Goal: Transaction & Acquisition: Purchase product/service

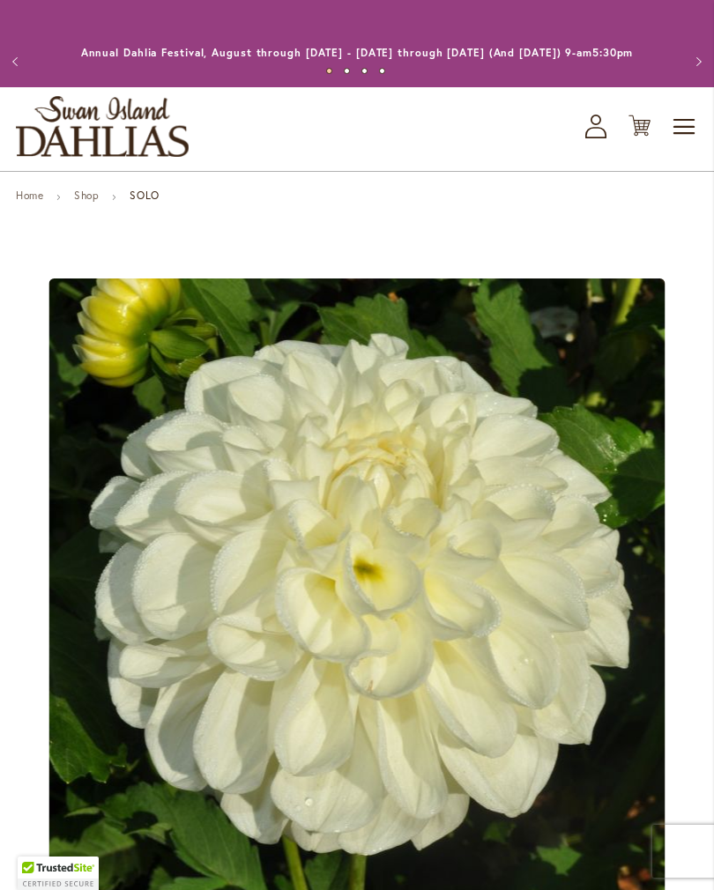
click at [590, 138] on icon "My Account" at bounding box center [595, 127] width 21 height 24
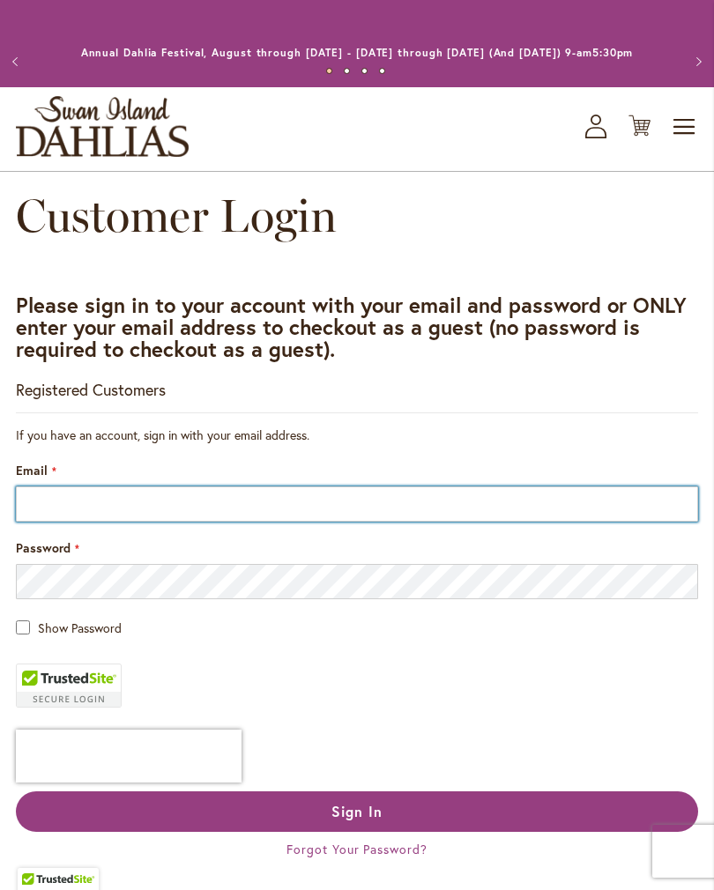
click at [122, 516] on input "Email" at bounding box center [357, 503] width 682 height 35
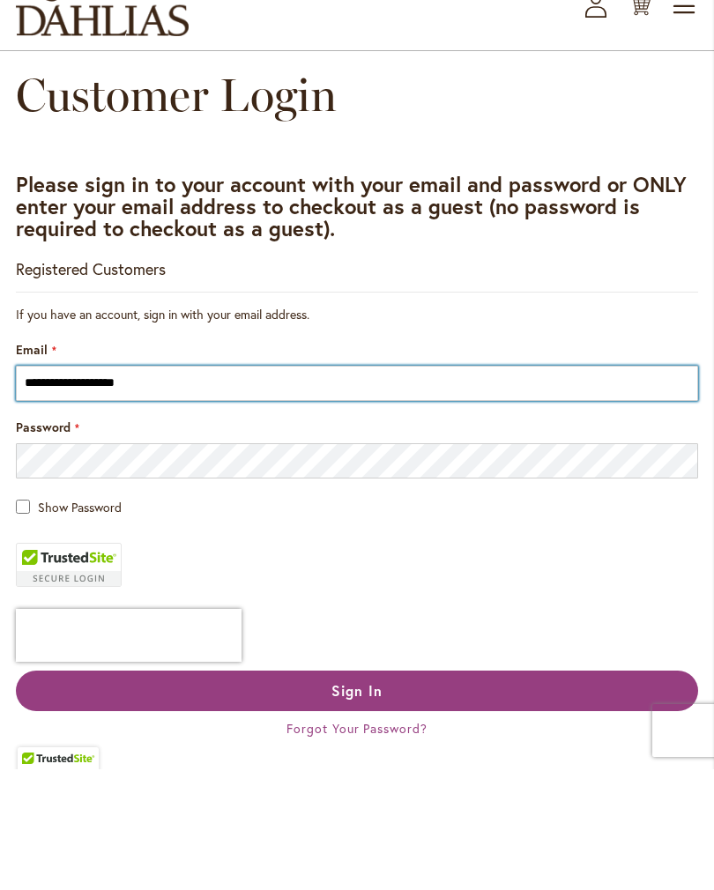
type input "**********"
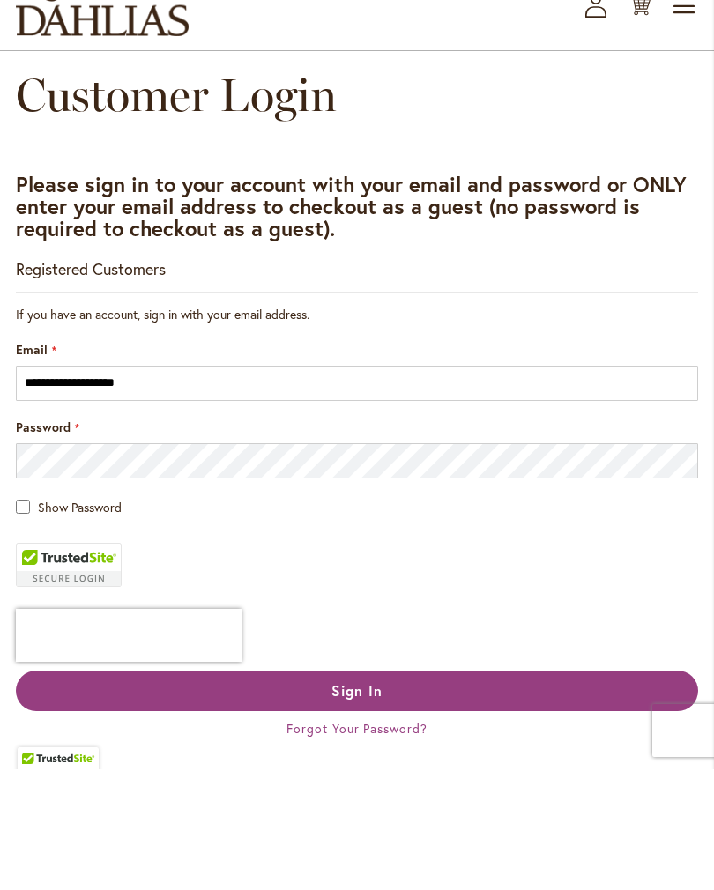
scroll to position [121, 0]
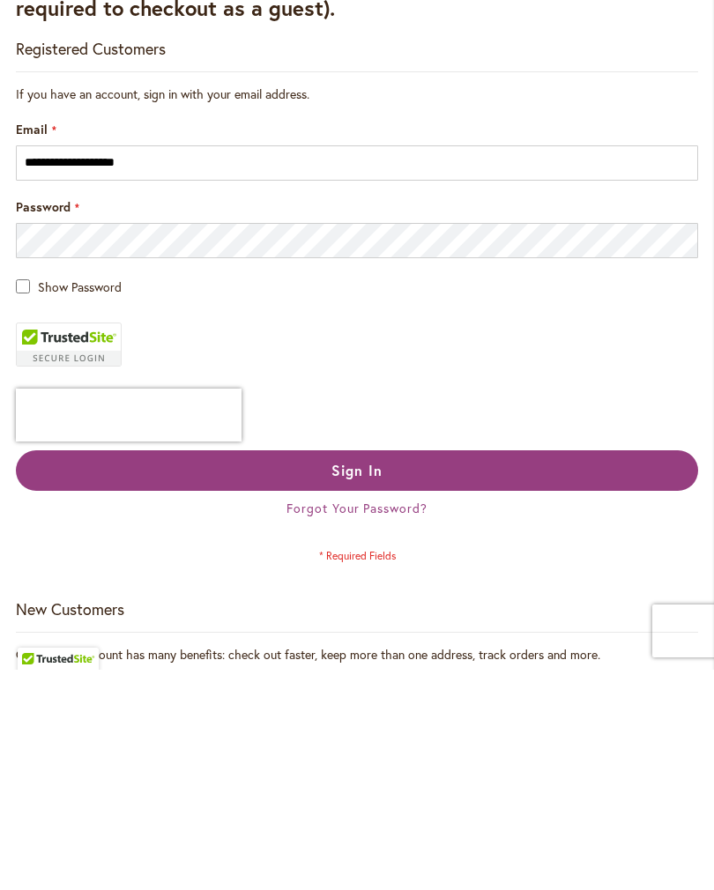
click at [372, 681] on span "Sign In" at bounding box center [356, 690] width 51 height 19
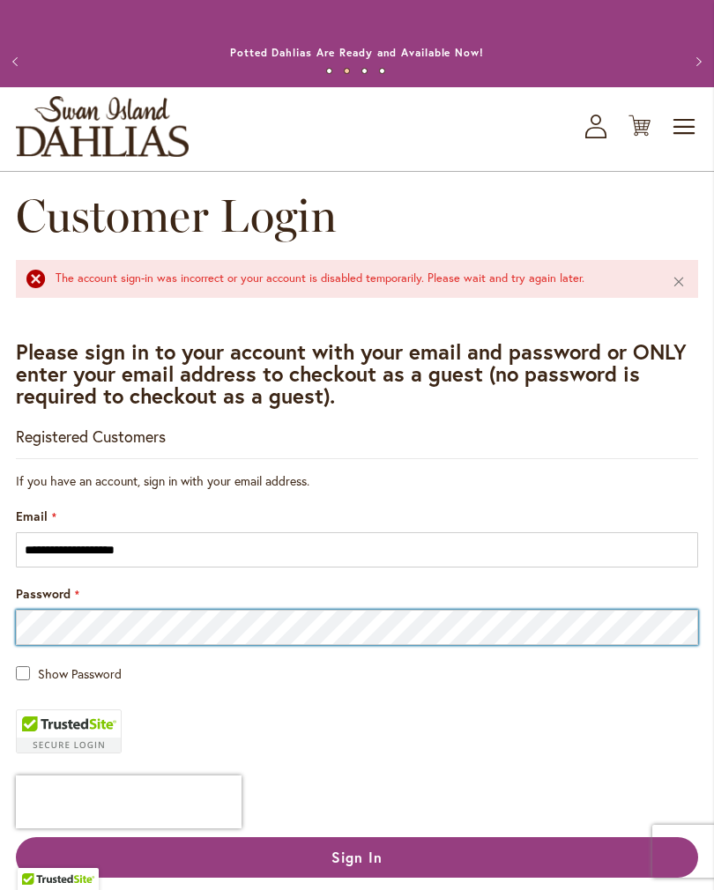
scroll to position [61, 0]
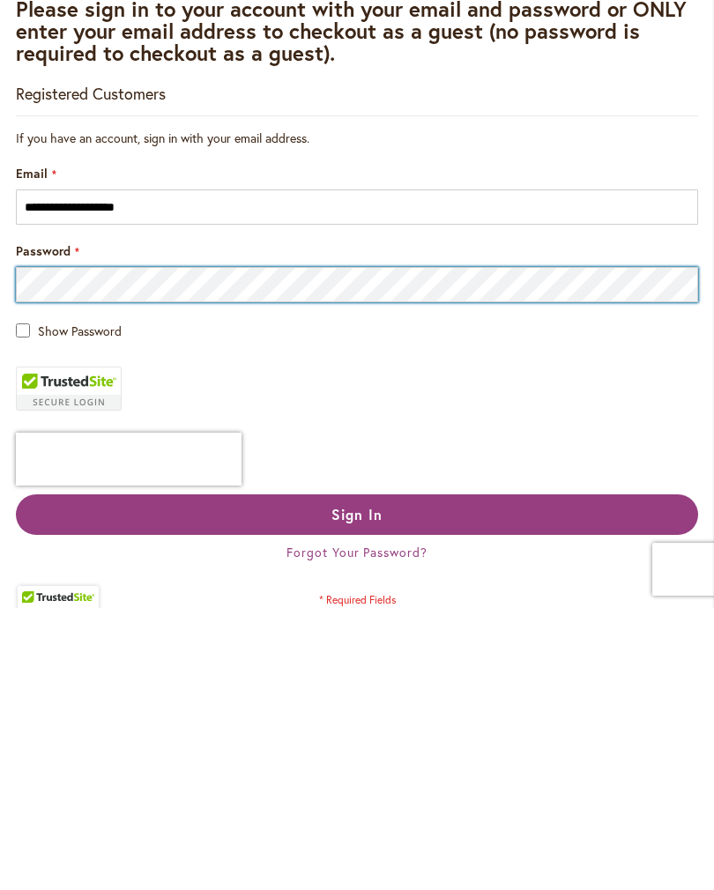
click at [357, 776] on button "Sign In" at bounding box center [357, 796] width 682 height 41
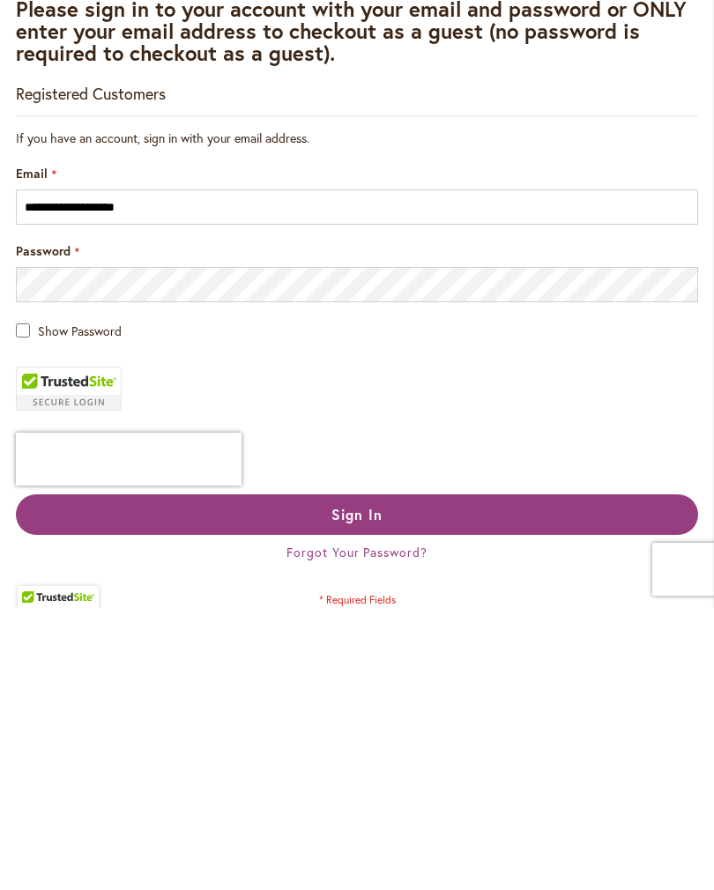
scroll to position [344, 0]
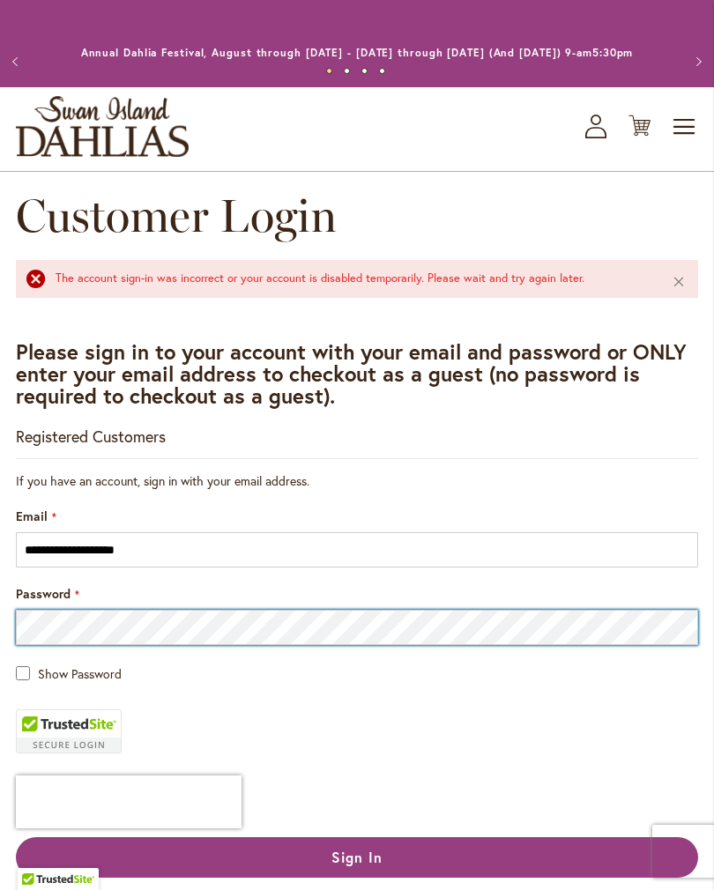
scroll to position [61, 0]
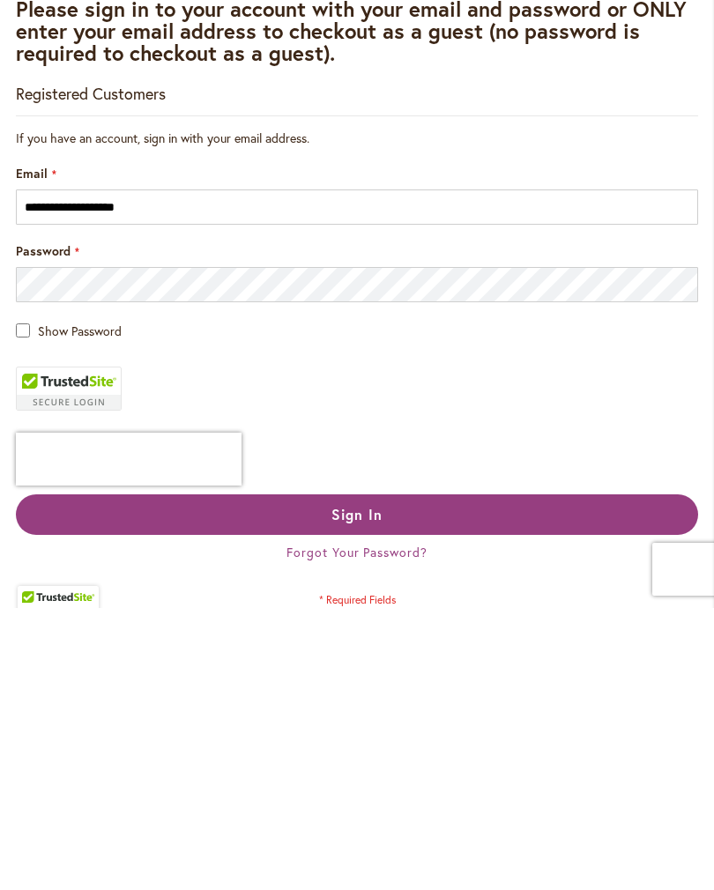
click at [369, 787] on span "Sign In" at bounding box center [356, 796] width 51 height 19
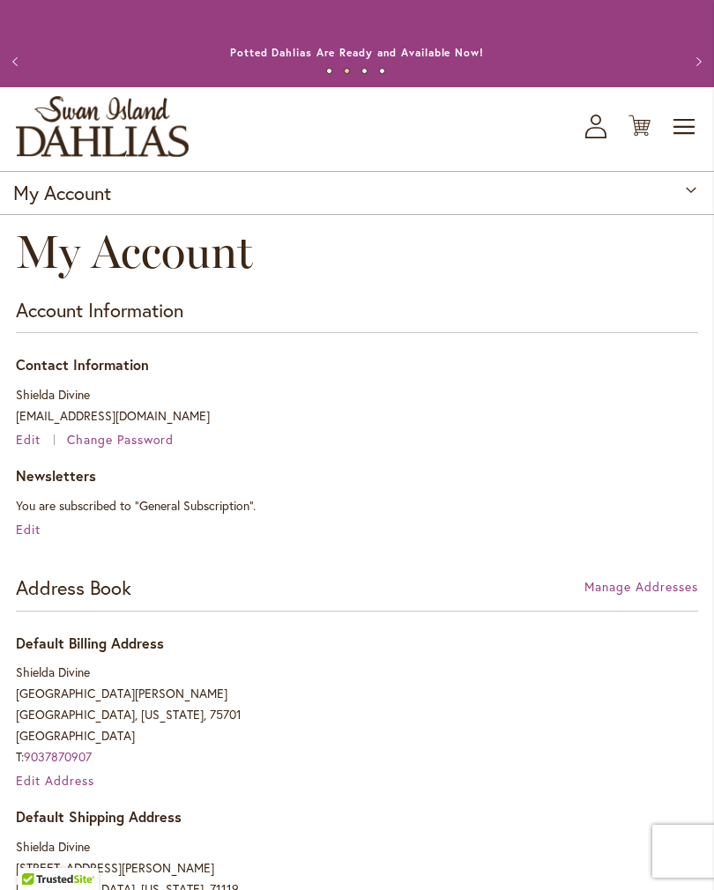
click at [635, 137] on icon at bounding box center [639, 125] width 22 height 21
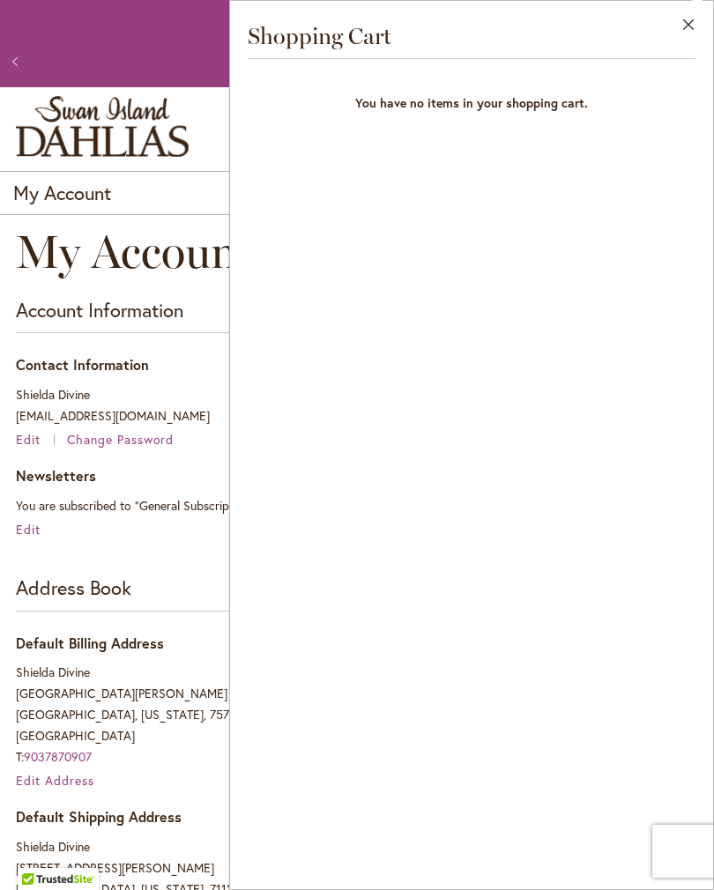
click at [700, 25] on button "Close" at bounding box center [688, 29] width 48 height 56
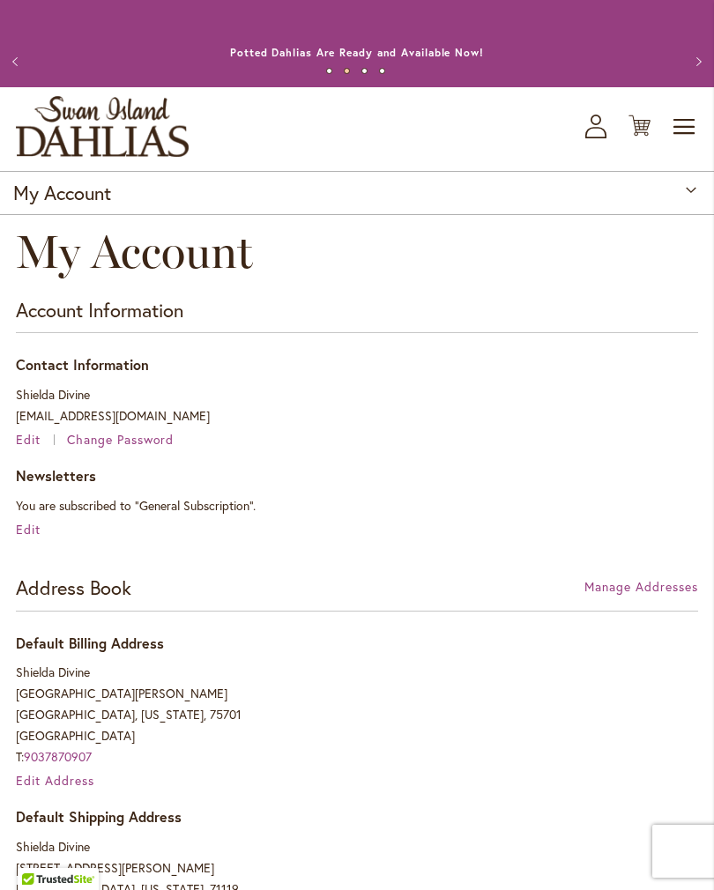
click at [695, 137] on span "Toggle Nav" at bounding box center [684, 126] width 26 height 35
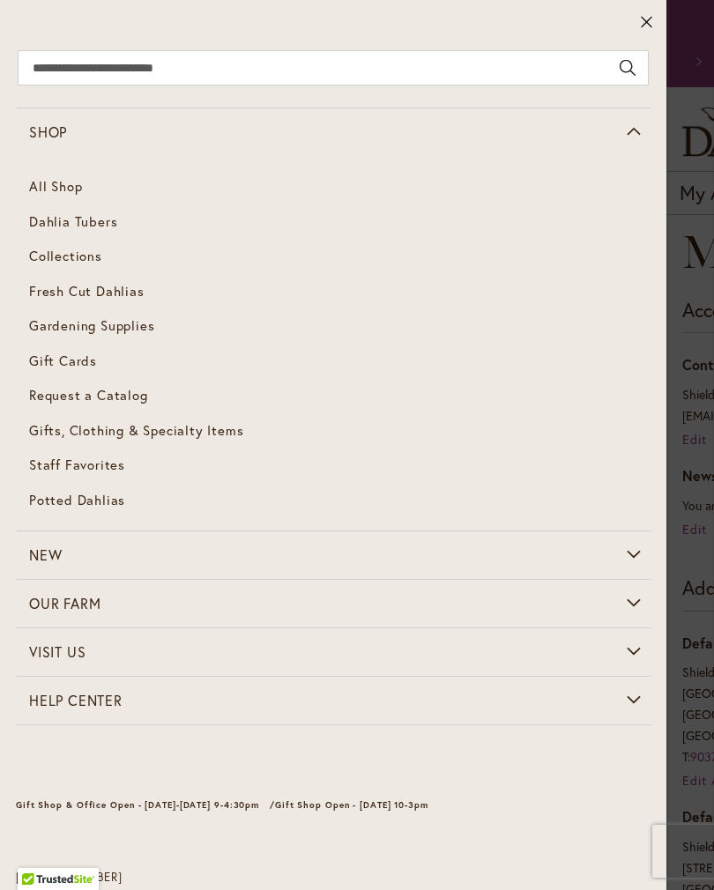
click at [67, 182] on link "All Shop" at bounding box center [333, 186] width 634 height 35
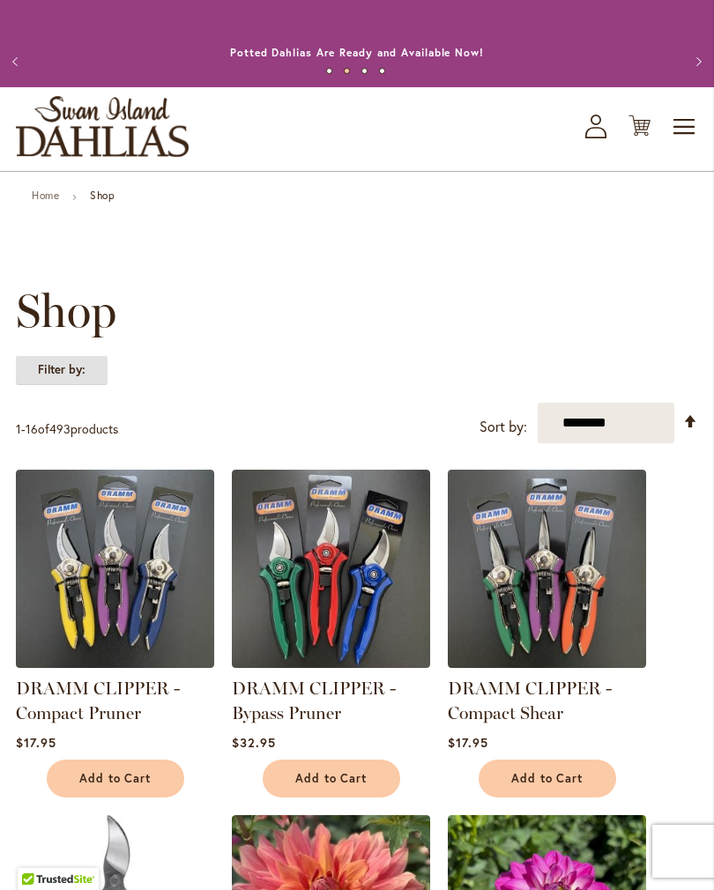
click at [78, 385] on strong "Filter by:" at bounding box center [62, 370] width 92 height 30
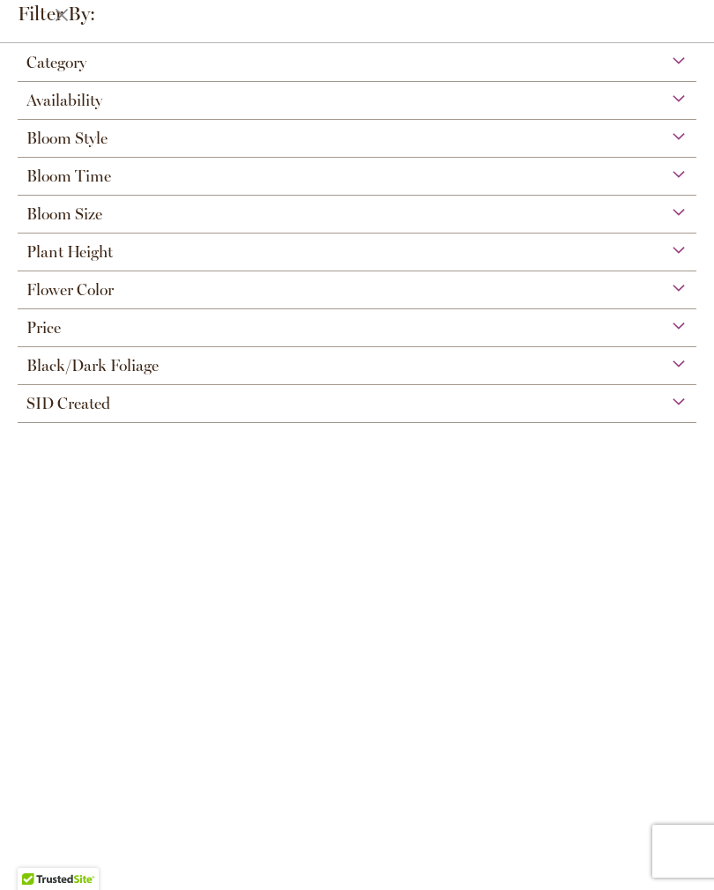
click at [669, 143] on div "Bloom Style" at bounding box center [357, 134] width 678 height 28
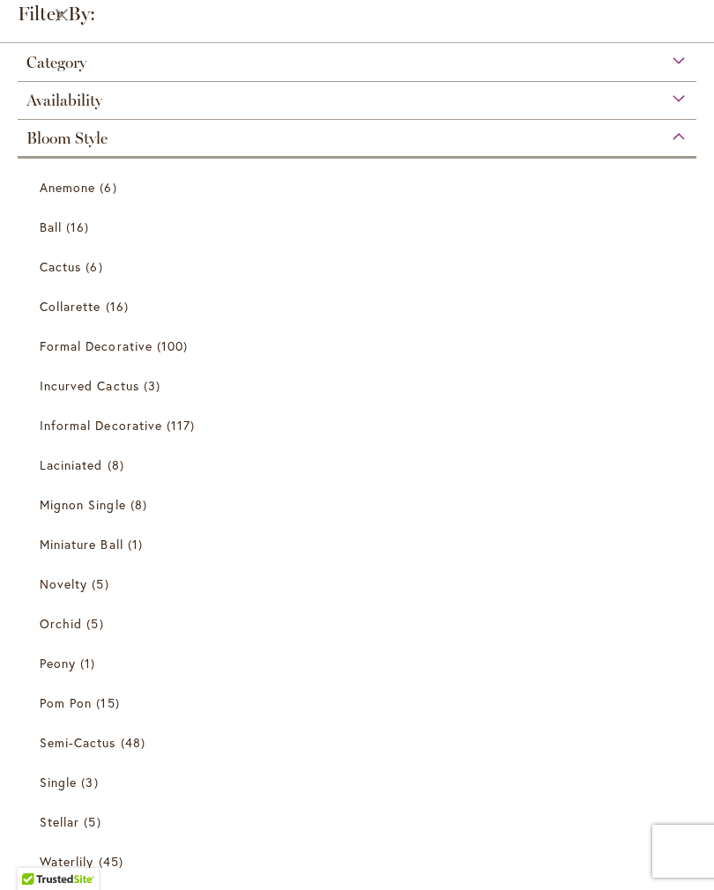
scroll to position [78, 0]
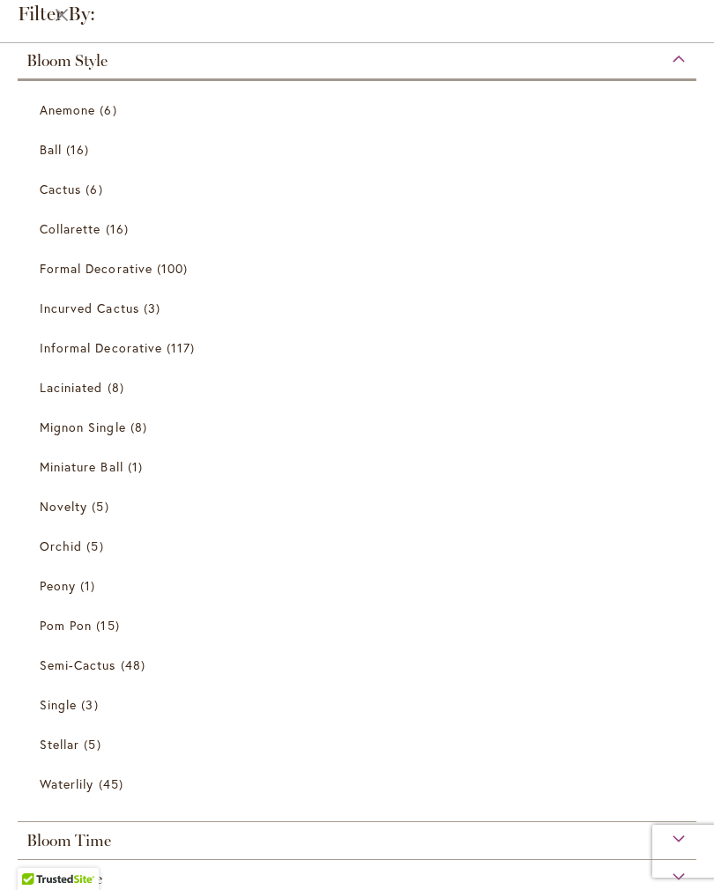
click at [87, 626] on span "Pom Pon" at bounding box center [66, 625] width 52 height 17
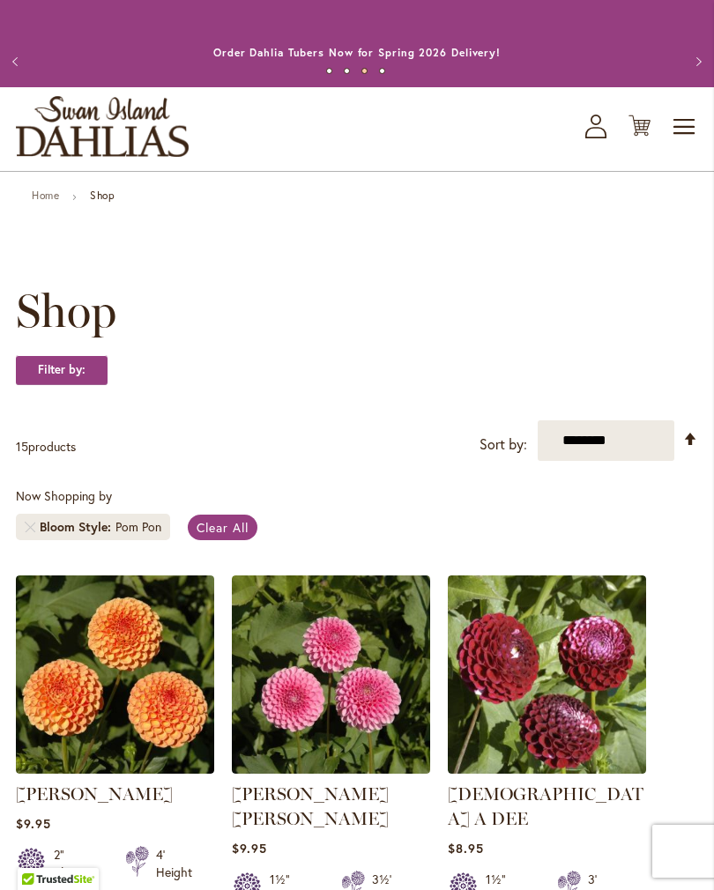
click at [649, 460] on select "**********" at bounding box center [605, 440] width 137 height 41
select select "*****"
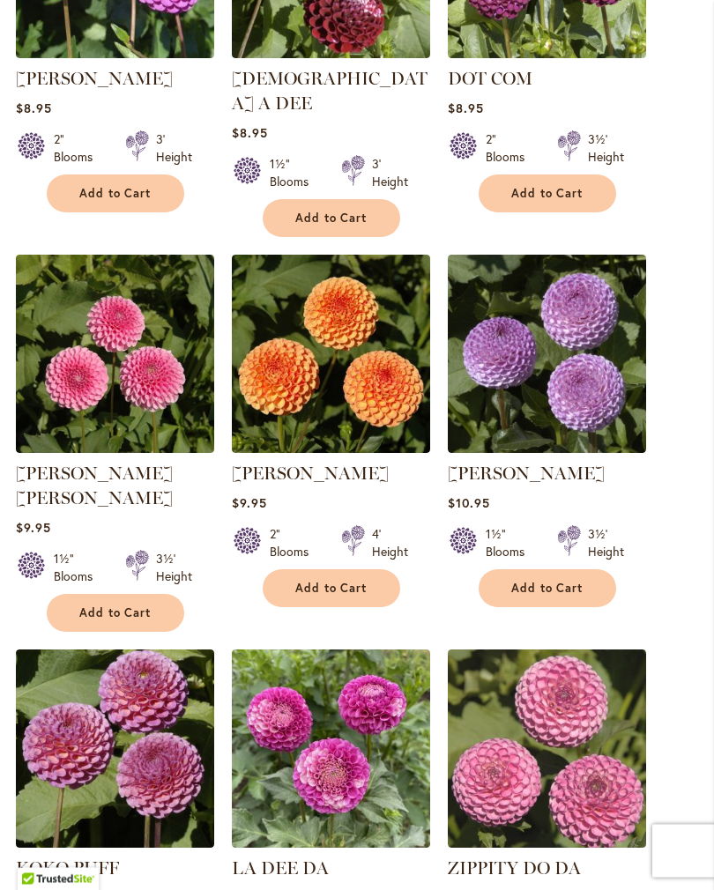
scroll to position [736, 0]
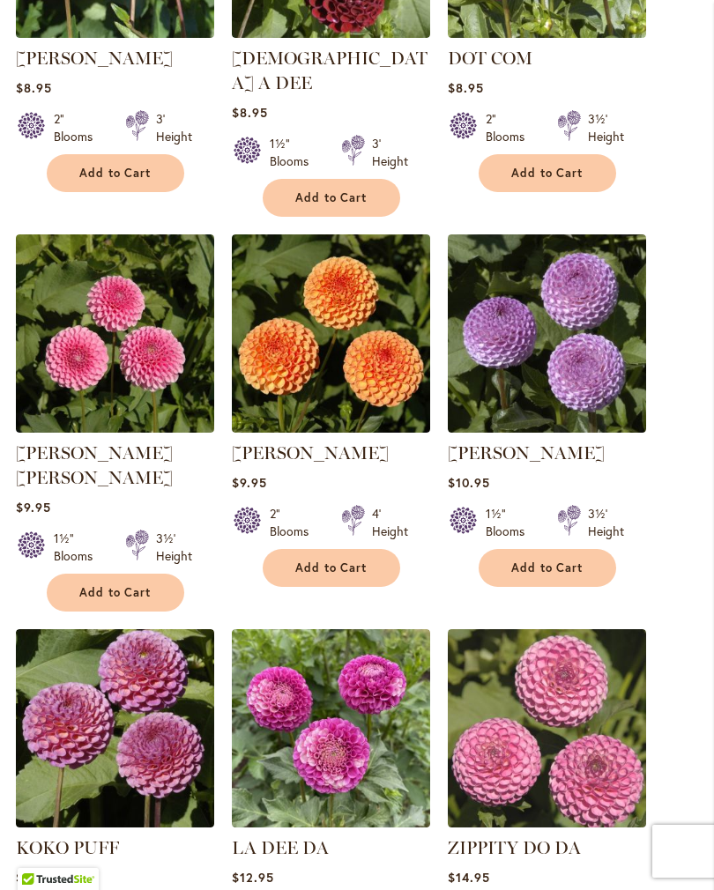
click at [664, 458] on ol "[PERSON_NAME] Rating: 71% 3 Reviews $8.95 2" Blooms 3' Height Add to Cart" at bounding box center [357, 793] width 682 height 1907
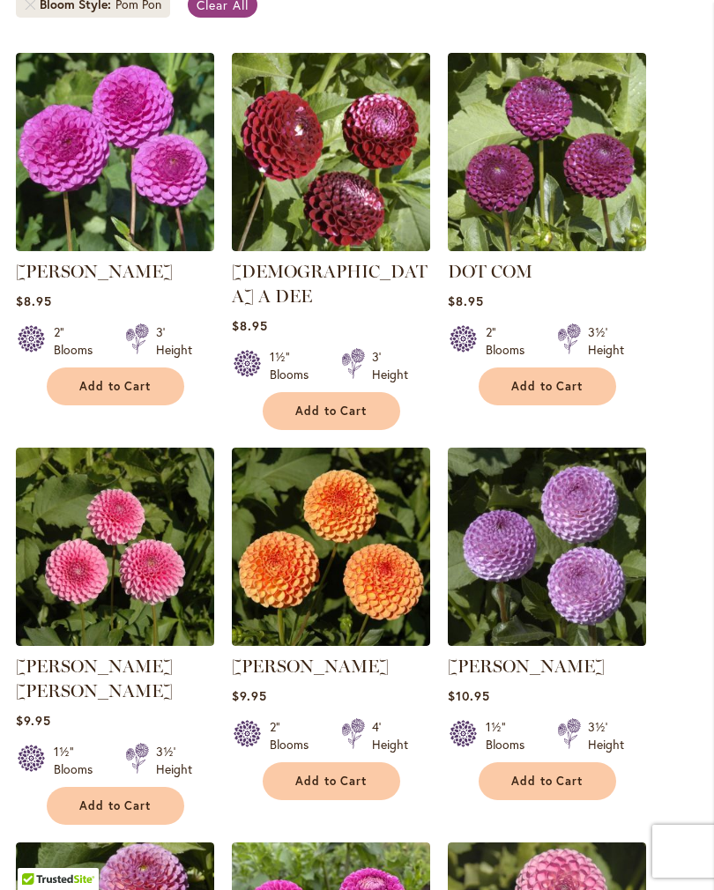
scroll to position [515, 0]
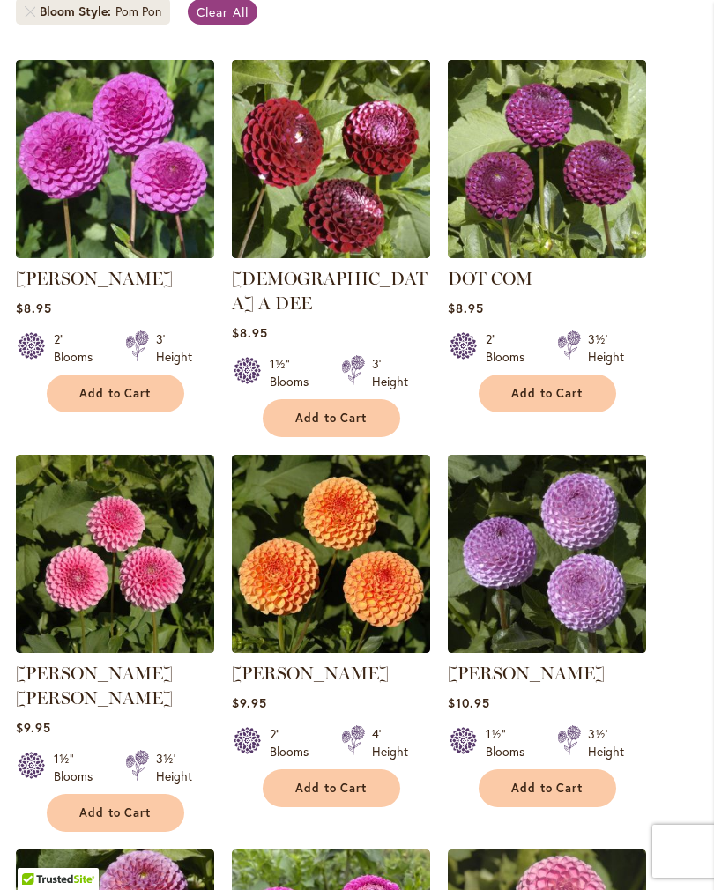
click at [398, 204] on img at bounding box center [331, 159] width 198 height 198
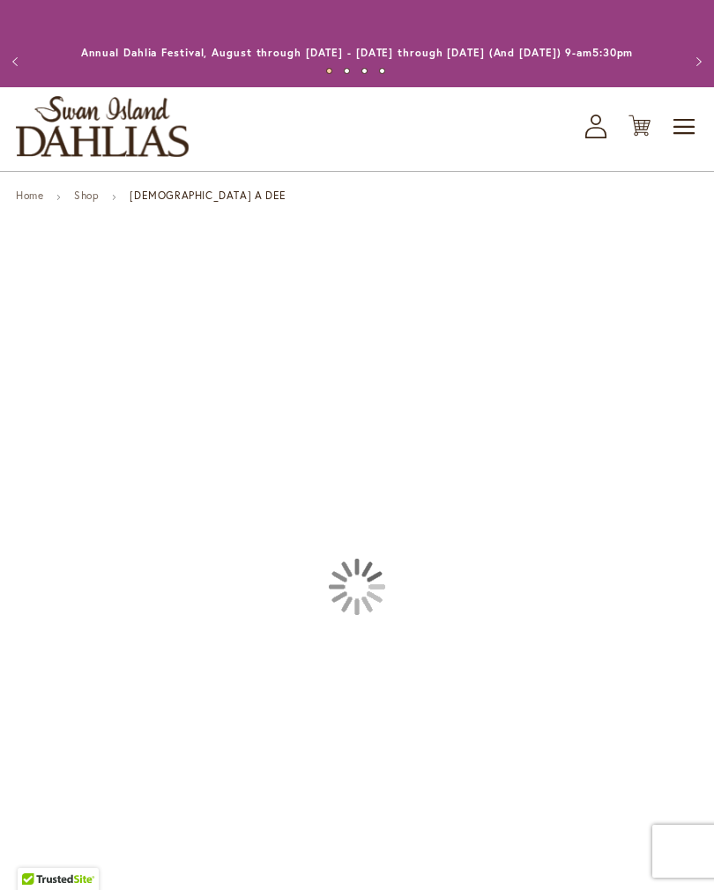
type input "*******"
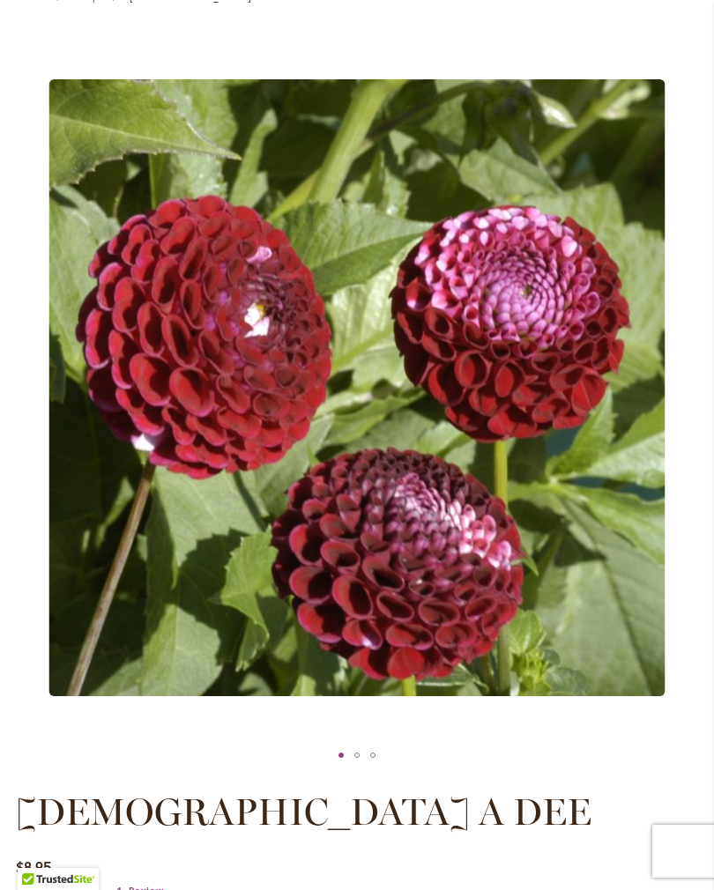
scroll to position [198, 0]
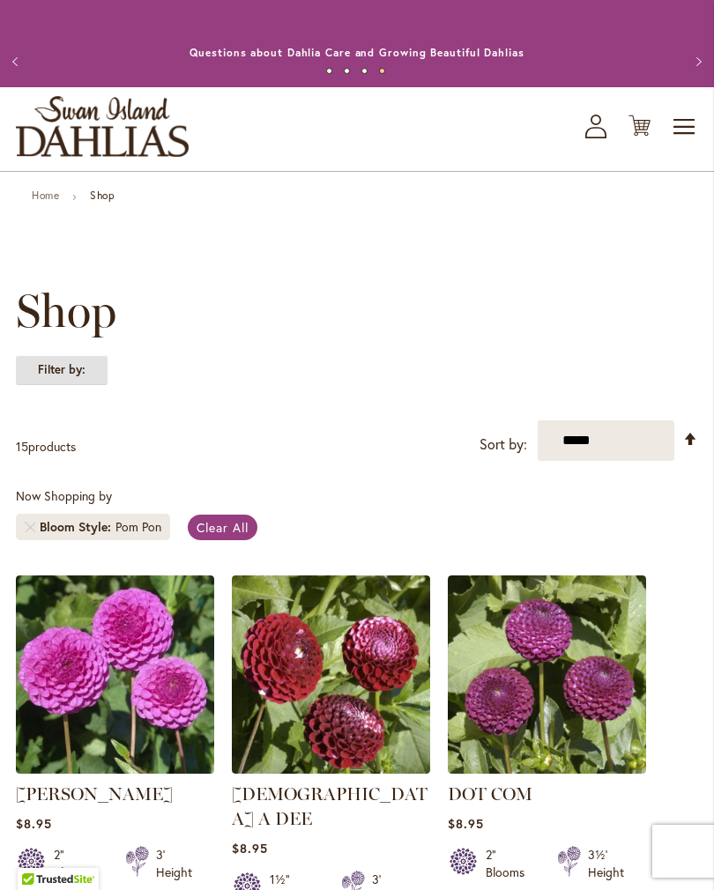
click at [83, 381] on strong "Filter by:" at bounding box center [62, 370] width 92 height 30
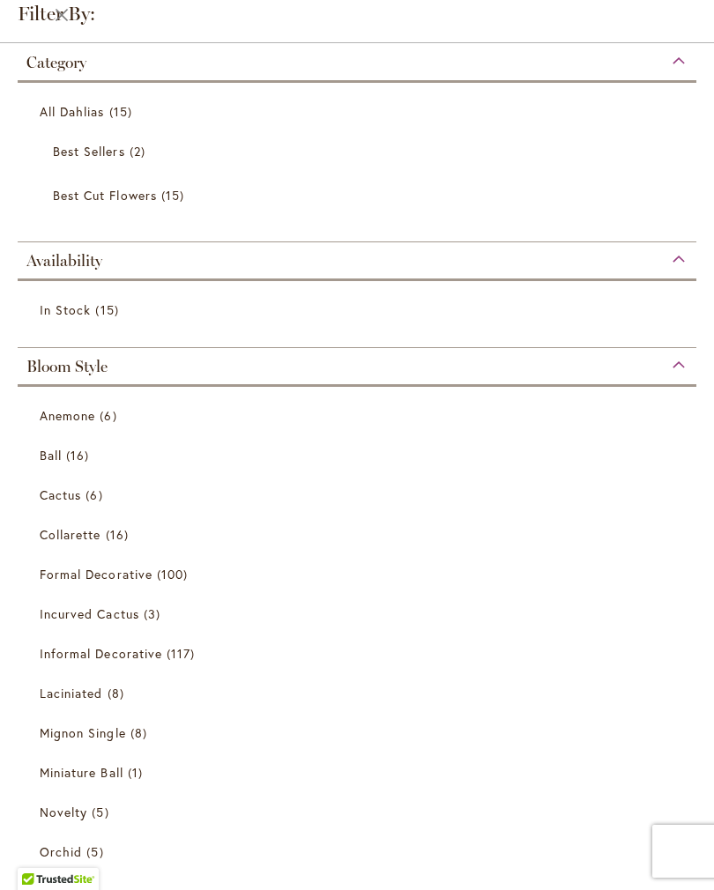
click at [60, 456] on span "Ball" at bounding box center [51, 455] width 22 height 17
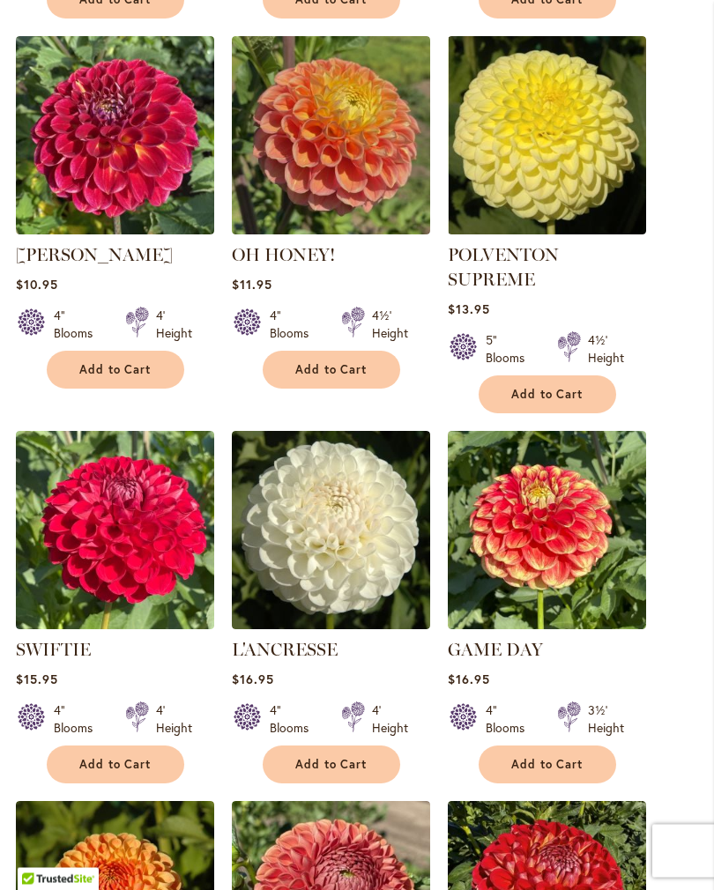
scroll to position [1304, 0]
click at [572, 581] on img at bounding box center [547, 530] width 198 height 198
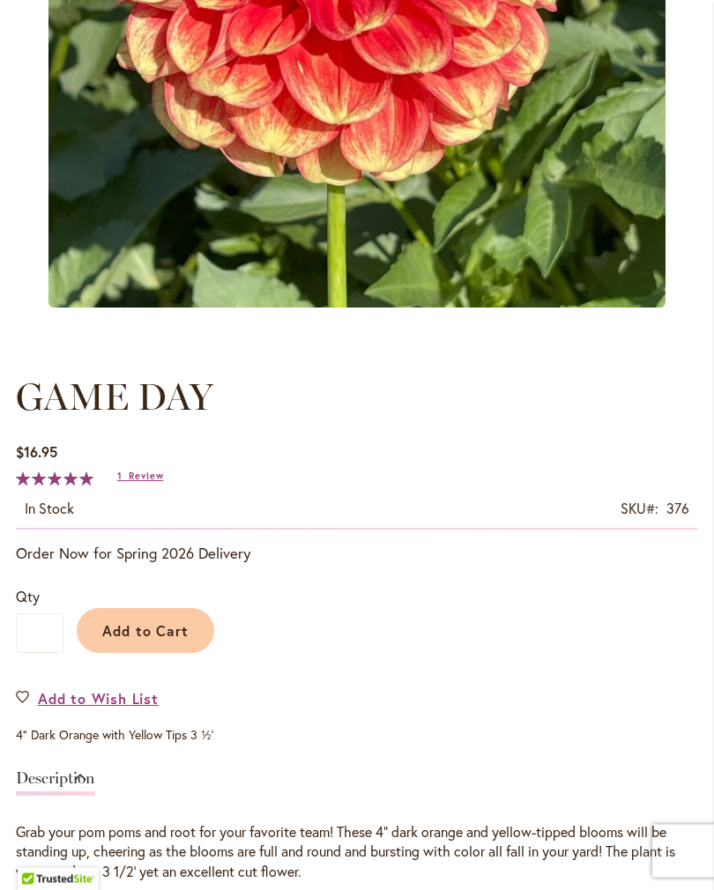
scroll to position [588, 0]
click at [26, 708] on link "Add to Wish List" at bounding box center [87, 698] width 143 height 20
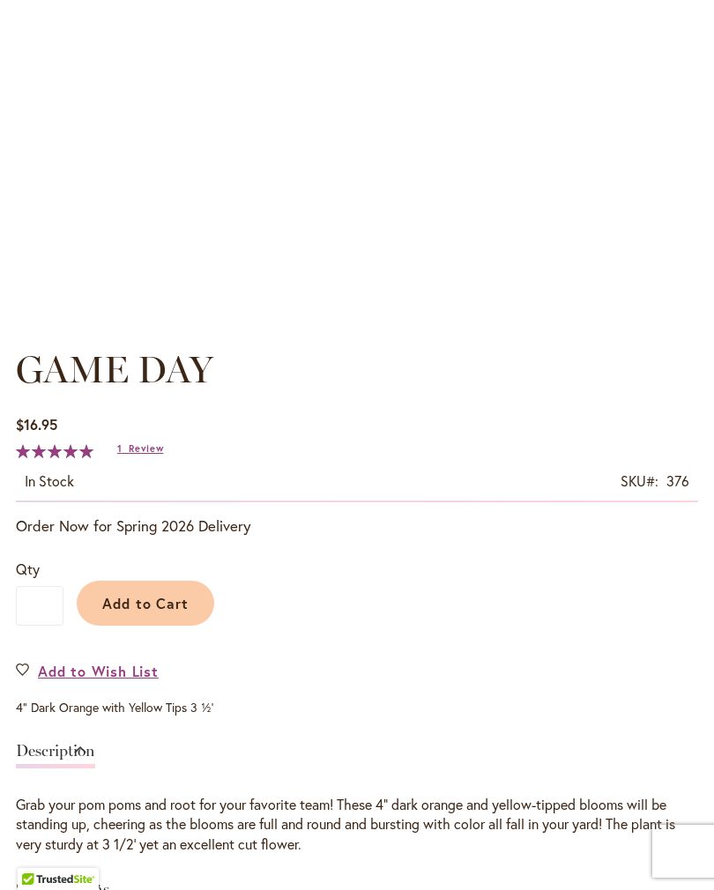
scroll to position [615, 0]
type input "*******"
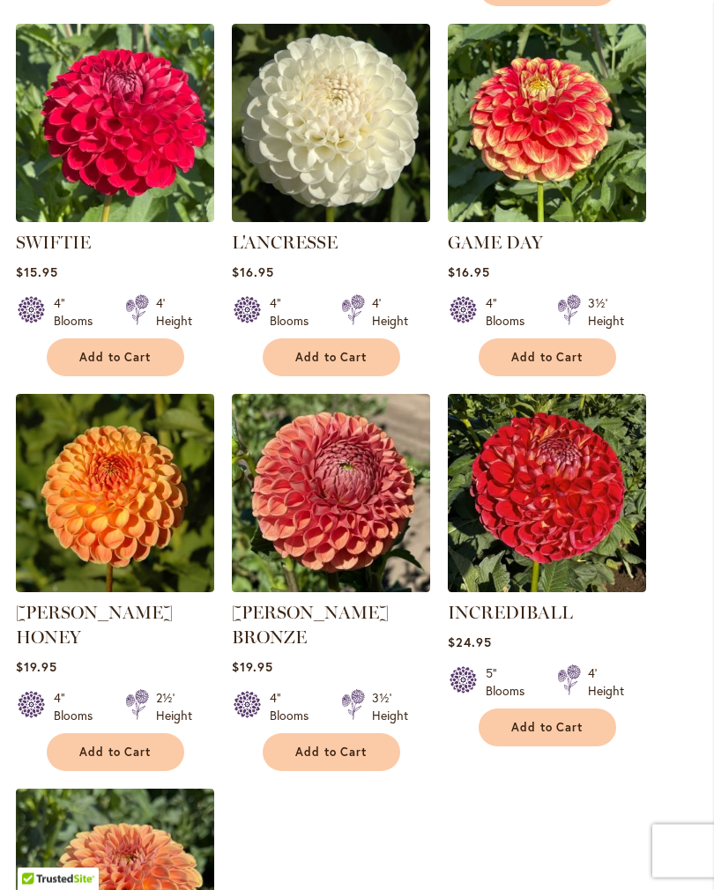
scroll to position [1711, 0]
click at [364, 527] on img at bounding box center [331, 493] width 198 height 198
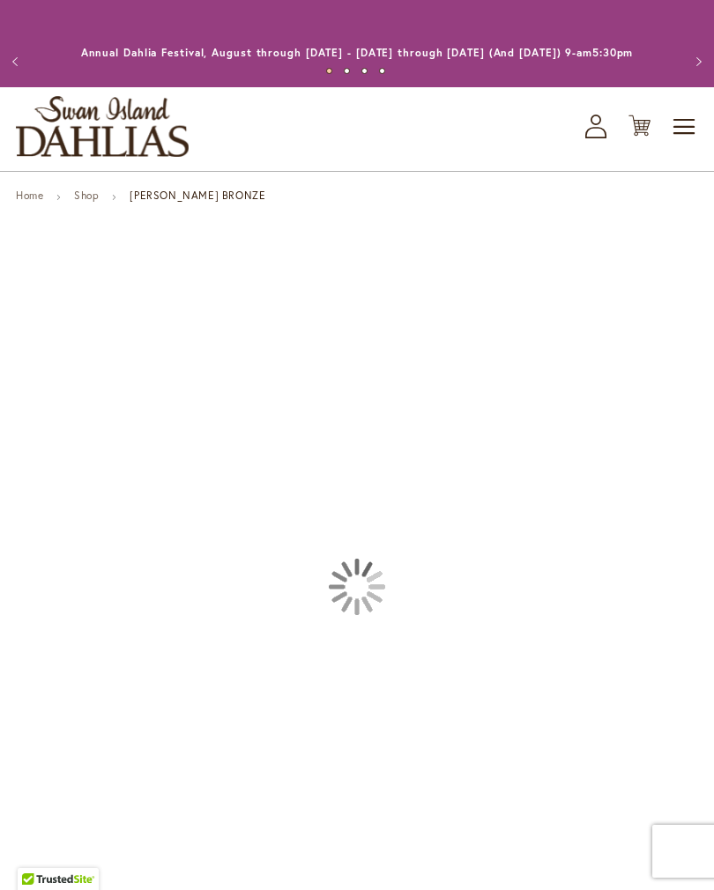
type input "*******"
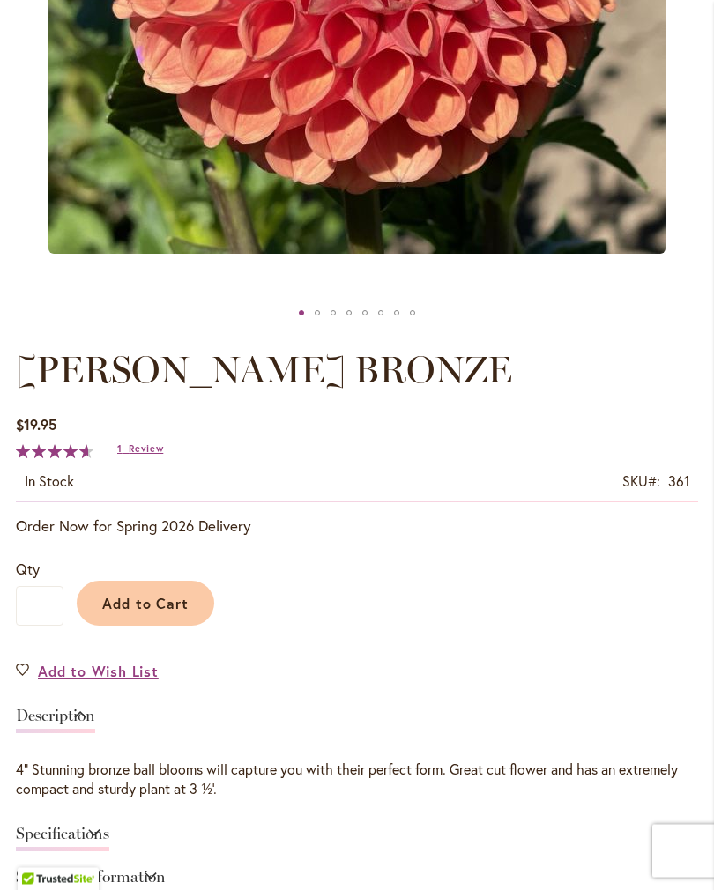
scroll to position [641, 0]
click at [17, 681] on link "Add to Wish List" at bounding box center [87, 671] width 143 height 20
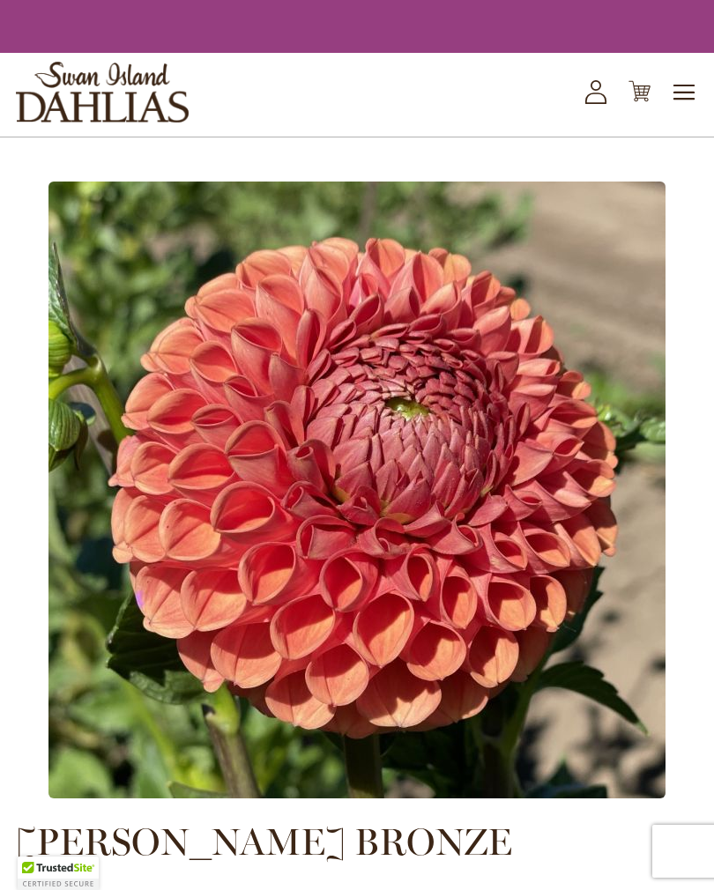
scroll to position [669, 0]
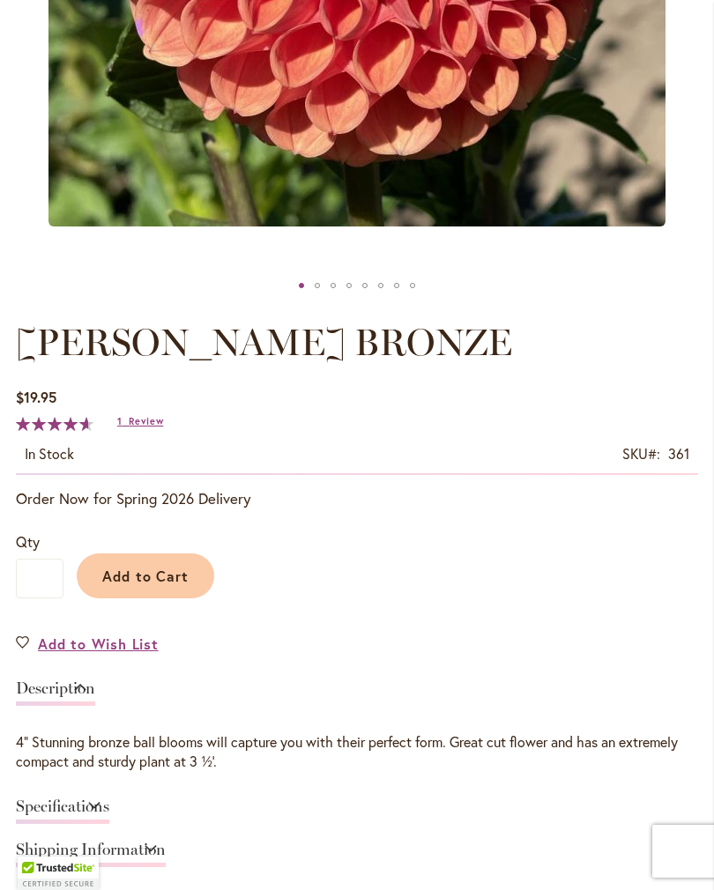
type input "*******"
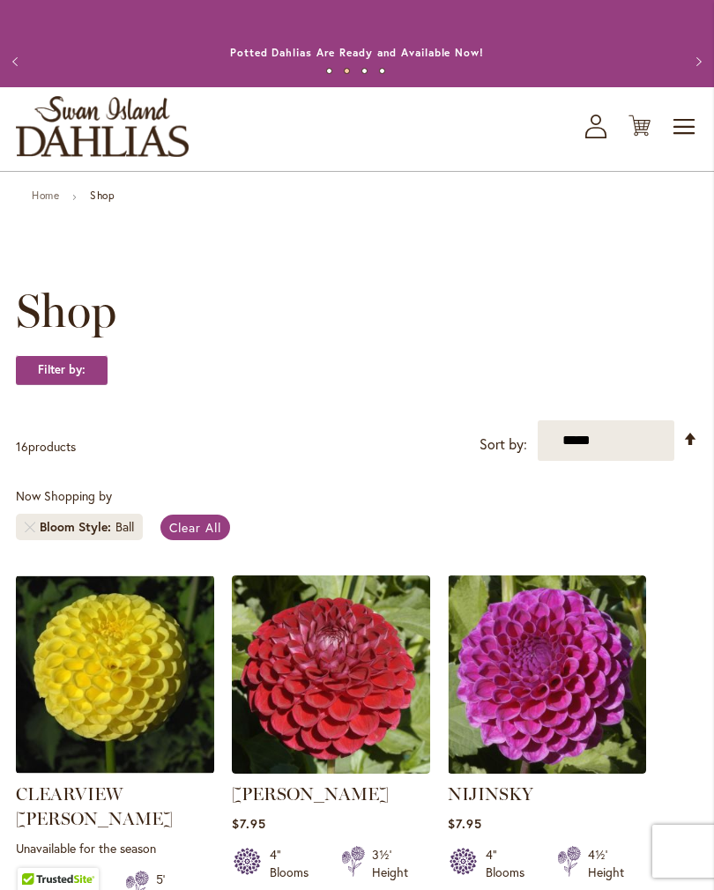
click at [198, 536] on span "Clear All" at bounding box center [195, 527] width 52 height 17
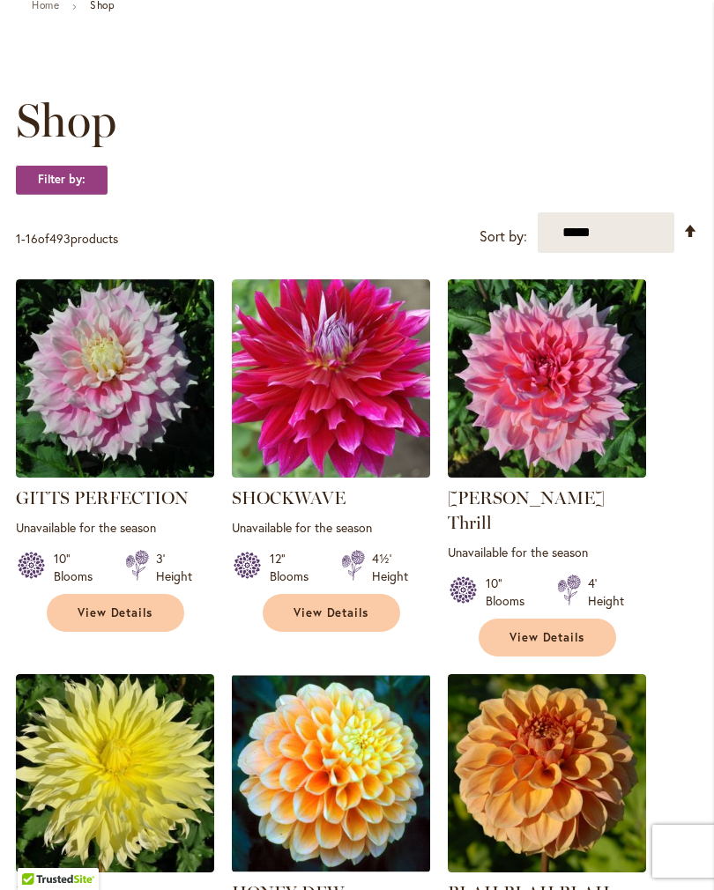
scroll to position [189, 0]
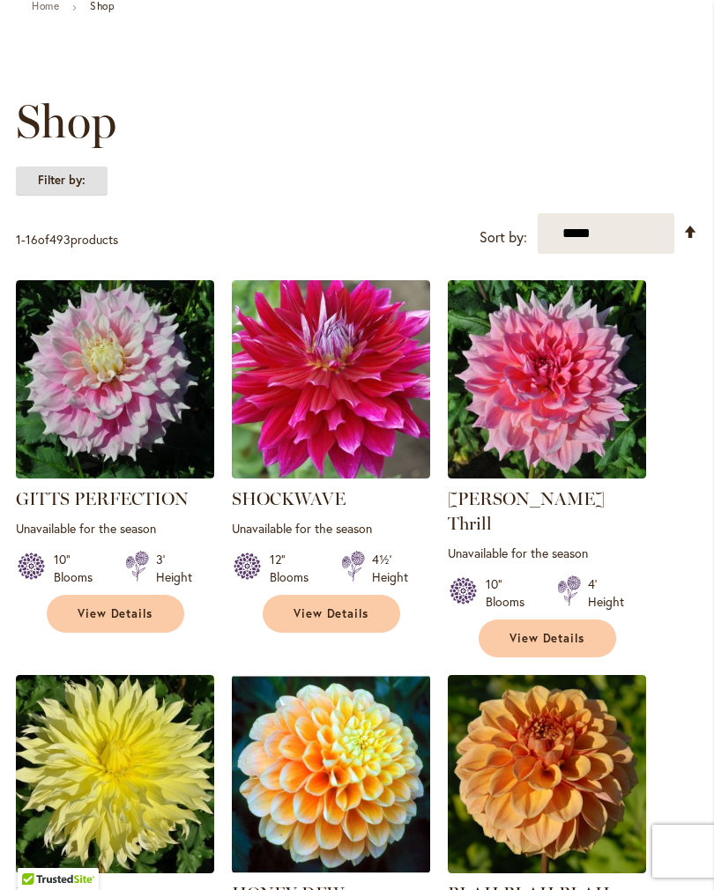
click at [87, 196] on strong "Filter by:" at bounding box center [62, 181] width 92 height 30
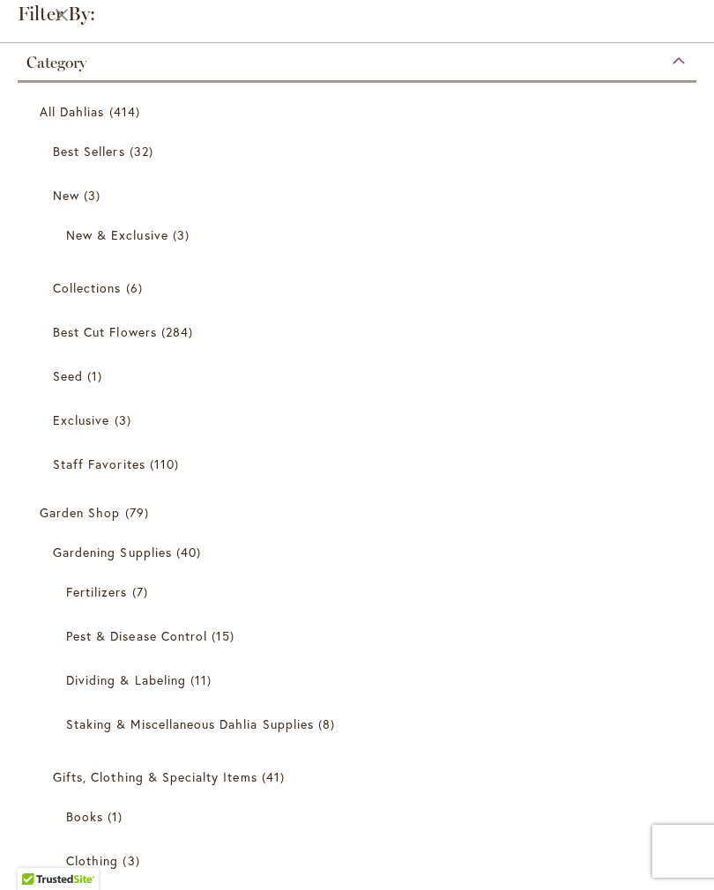
click at [122, 155] on span "Best Sellers" at bounding box center [89, 151] width 72 height 17
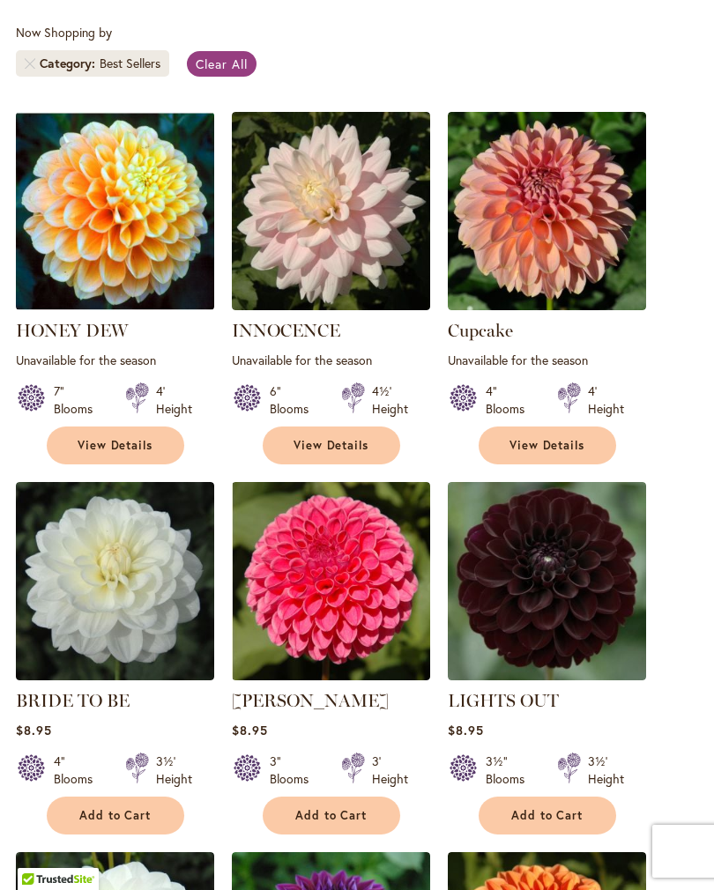
scroll to position [429, 0]
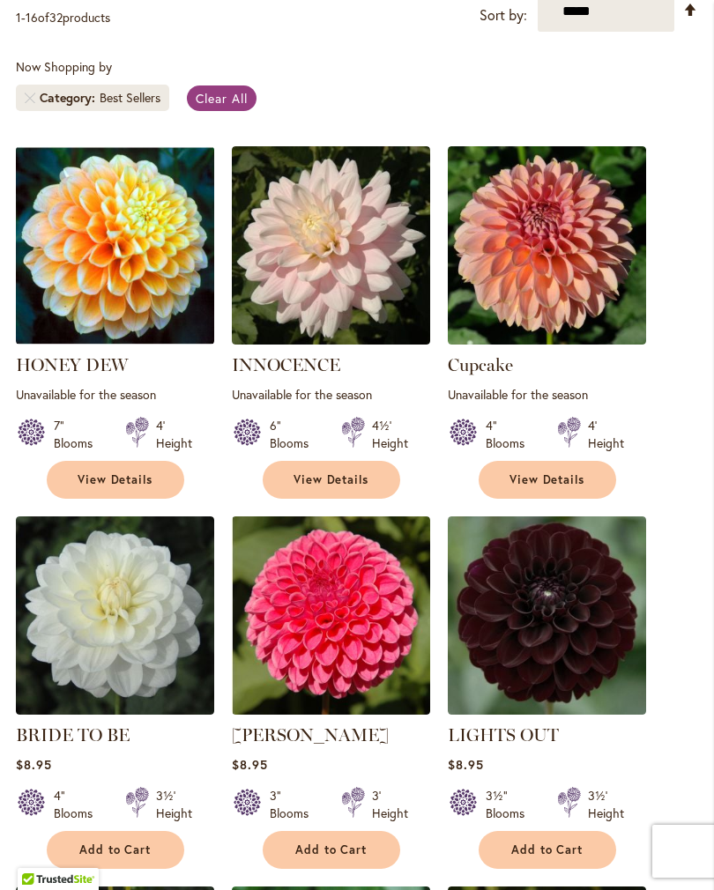
click at [641, 32] on select "**********" at bounding box center [605, 11] width 137 height 41
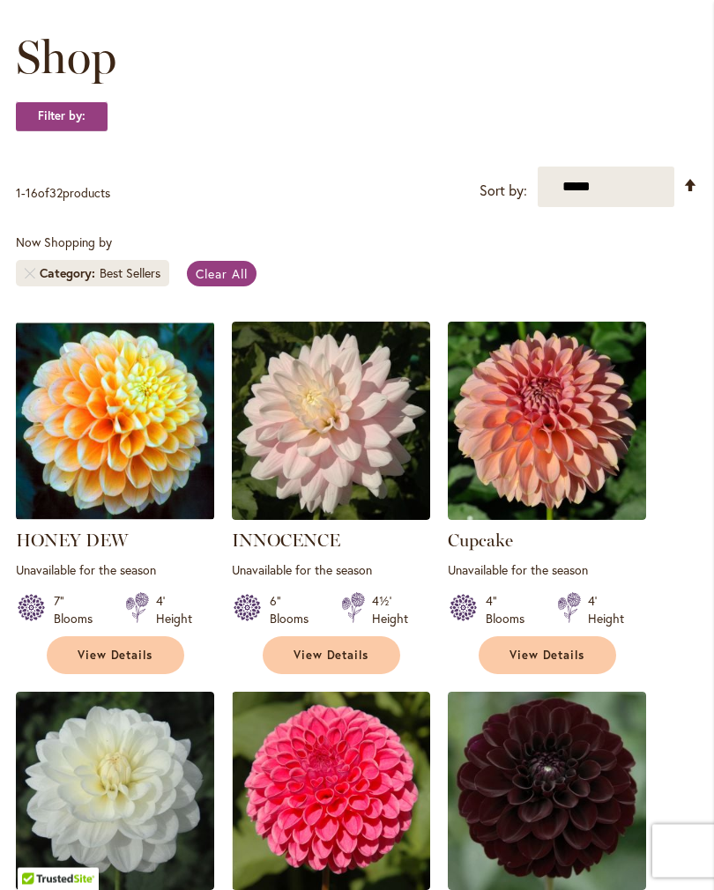
scroll to position [182, 0]
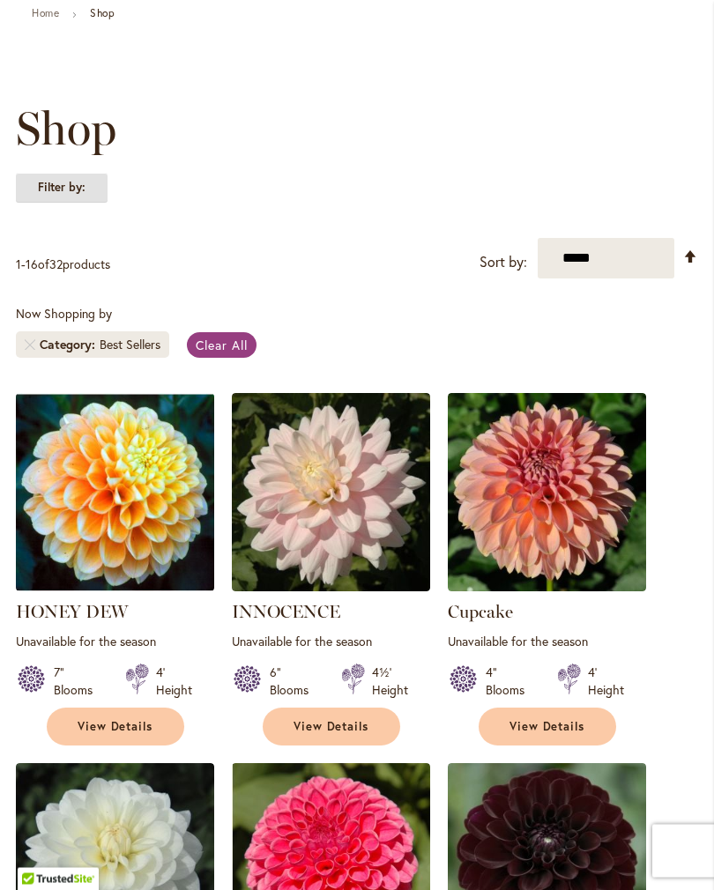
click at [78, 204] on strong "Filter by:" at bounding box center [62, 189] width 92 height 30
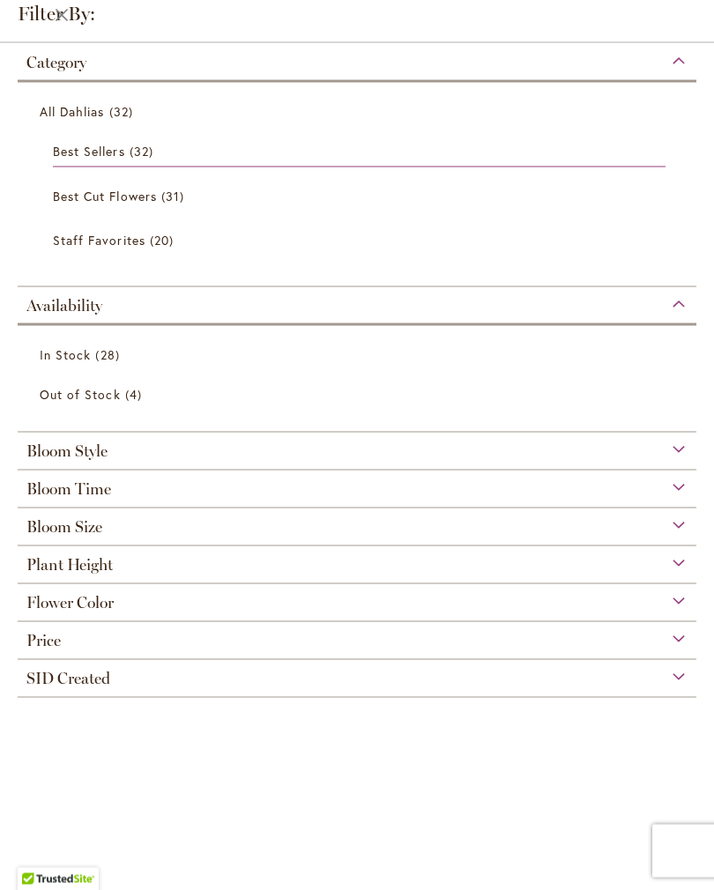
scroll to position [132, 0]
click at [79, 362] on span "In Stock" at bounding box center [65, 354] width 51 height 17
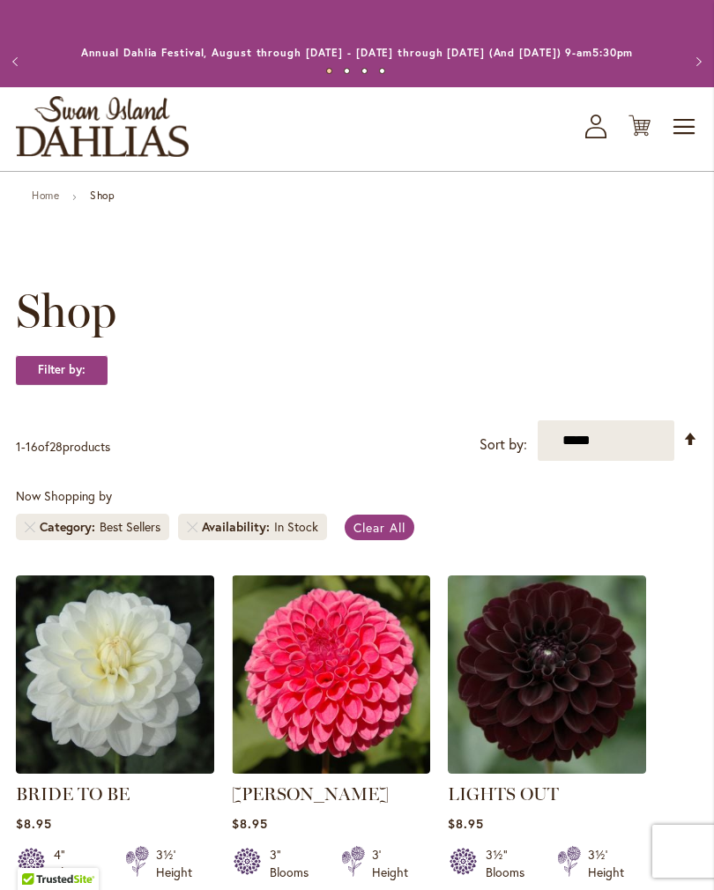
scroll to position [429, 0]
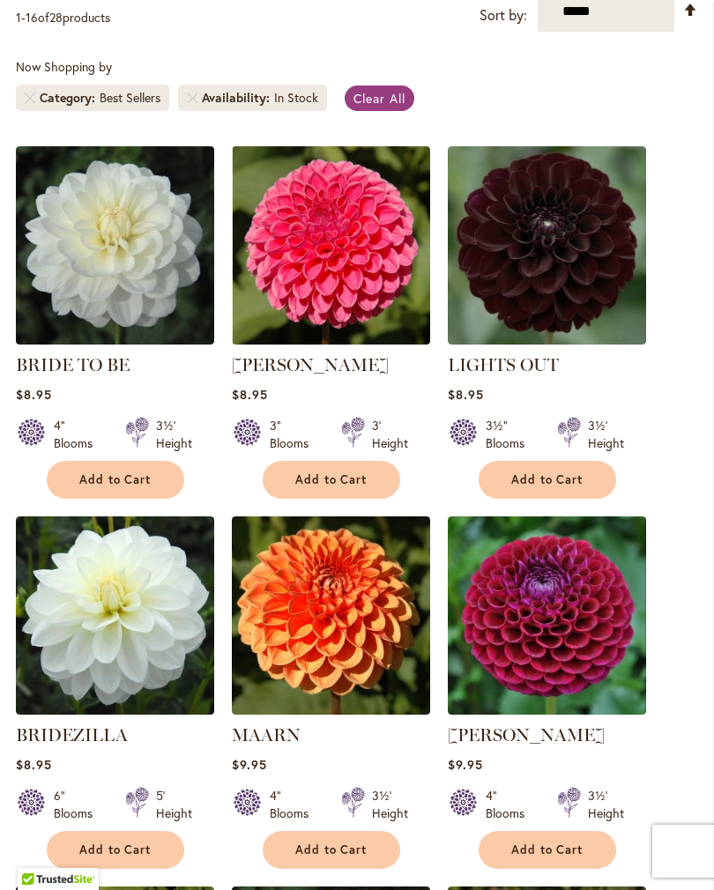
click at [34, 103] on link "Remove Category Best Sellers" at bounding box center [30, 98] width 11 height 11
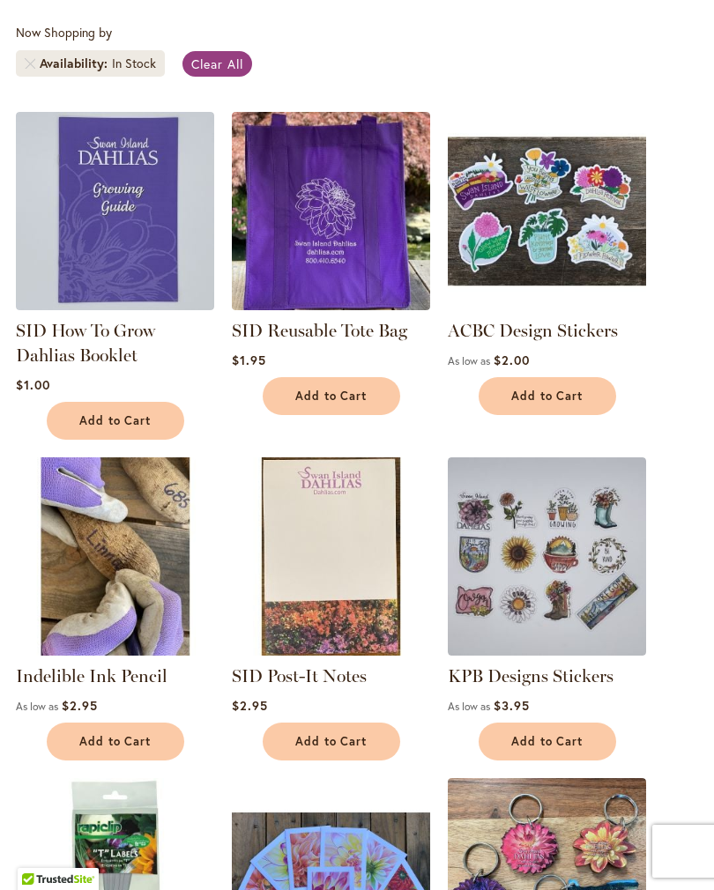
scroll to position [429, 0]
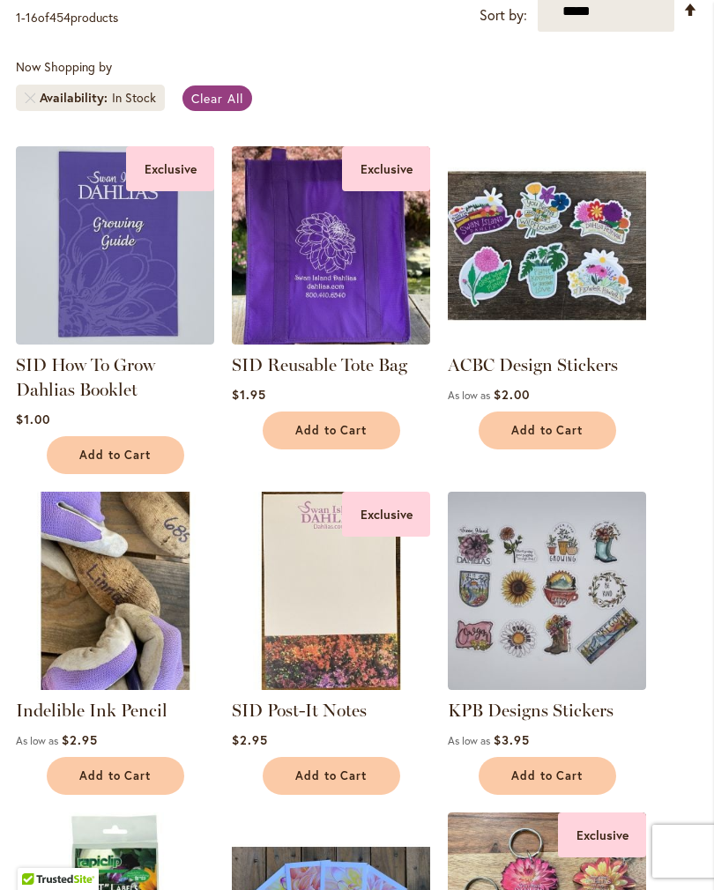
click at [222, 107] on span "Clear All" at bounding box center [217, 98] width 52 height 17
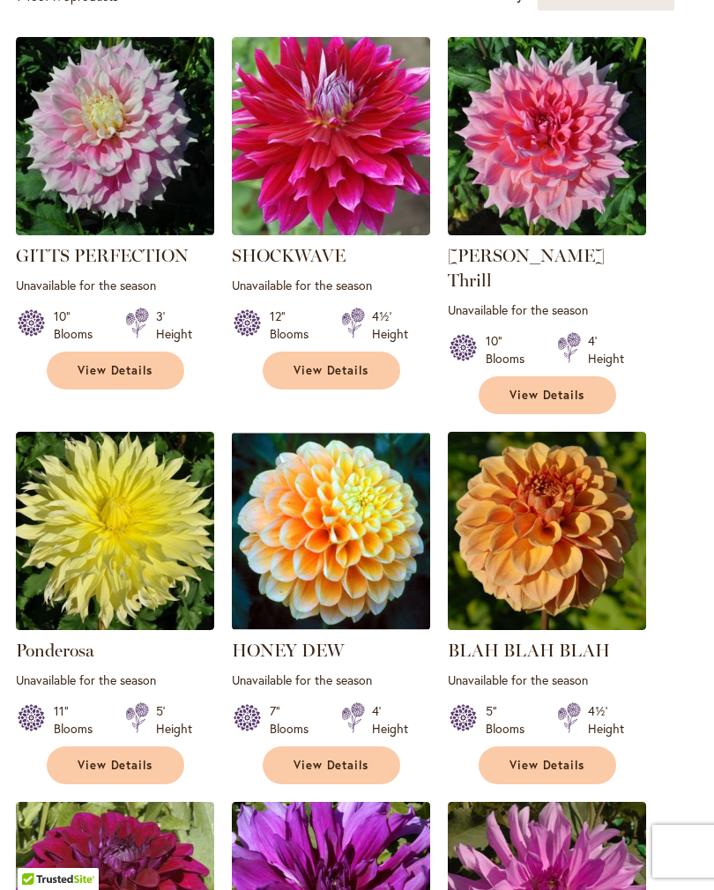
scroll to position [398, 0]
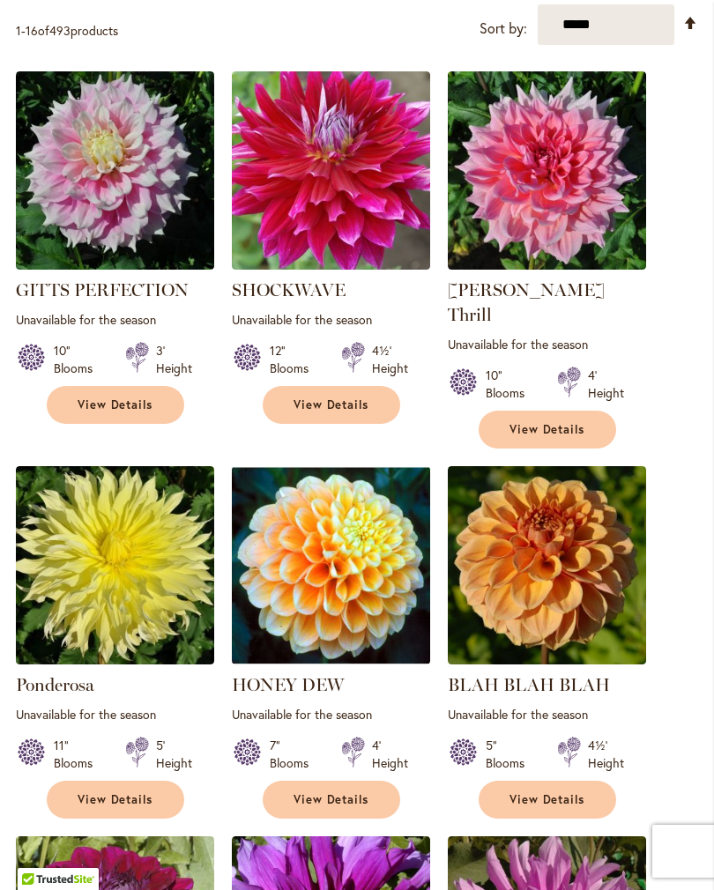
click at [70, 39] on span "493" at bounding box center [59, 30] width 21 height 17
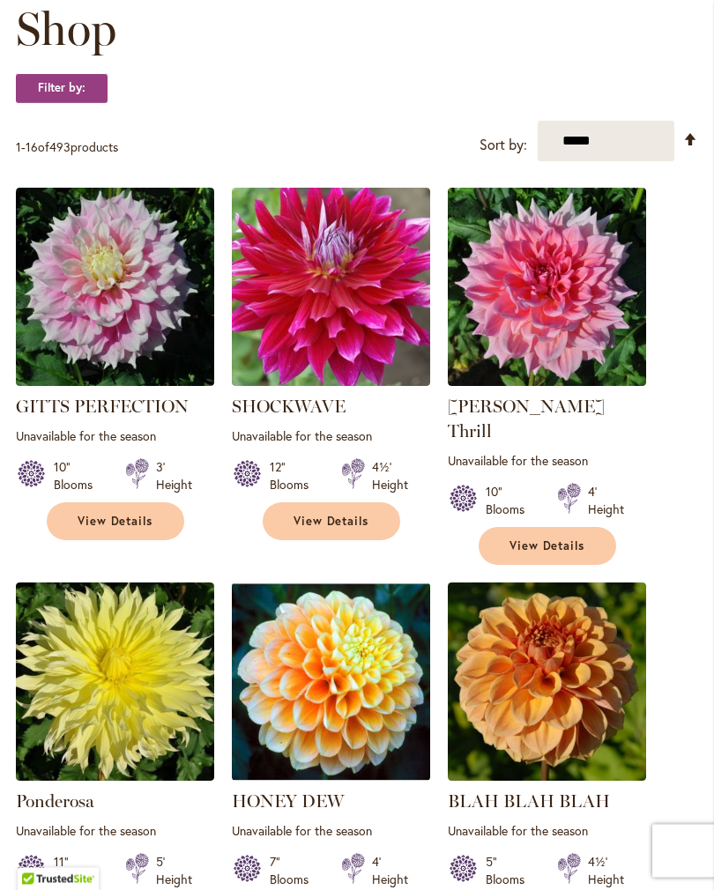
scroll to position [261, 0]
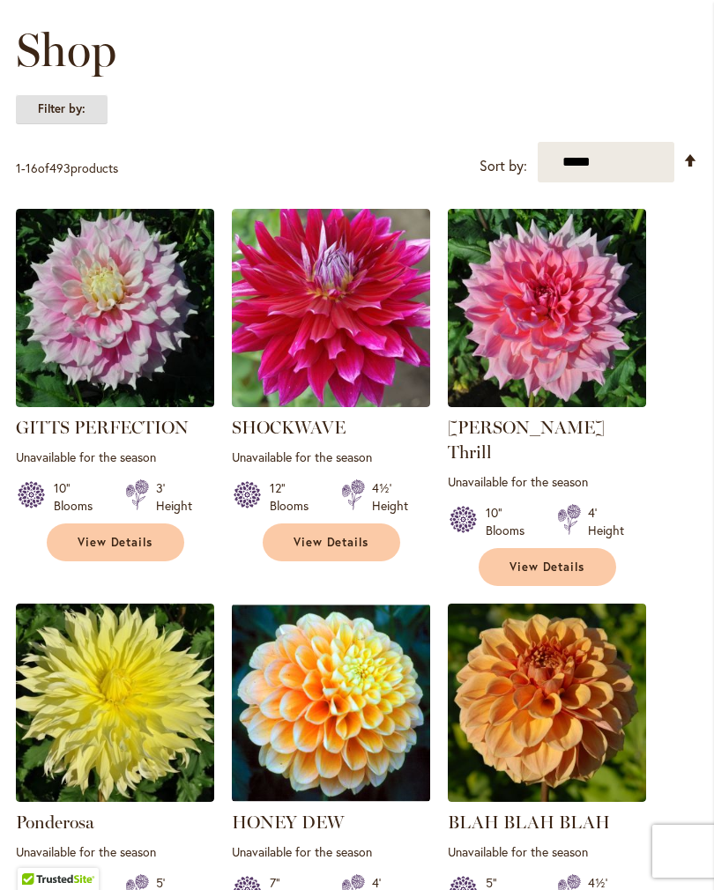
click at [73, 117] on strong "Filter by:" at bounding box center [62, 109] width 92 height 30
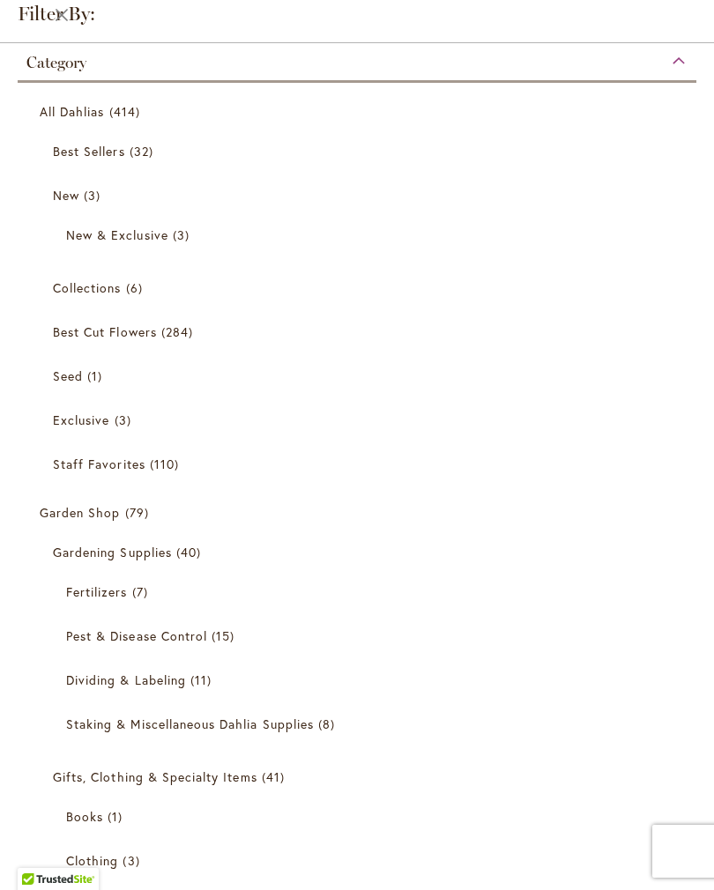
scroll to position [132, 0]
click at [81, 112] on span "All Dahlias" at bounding box center [72, 111] width 65 height 17
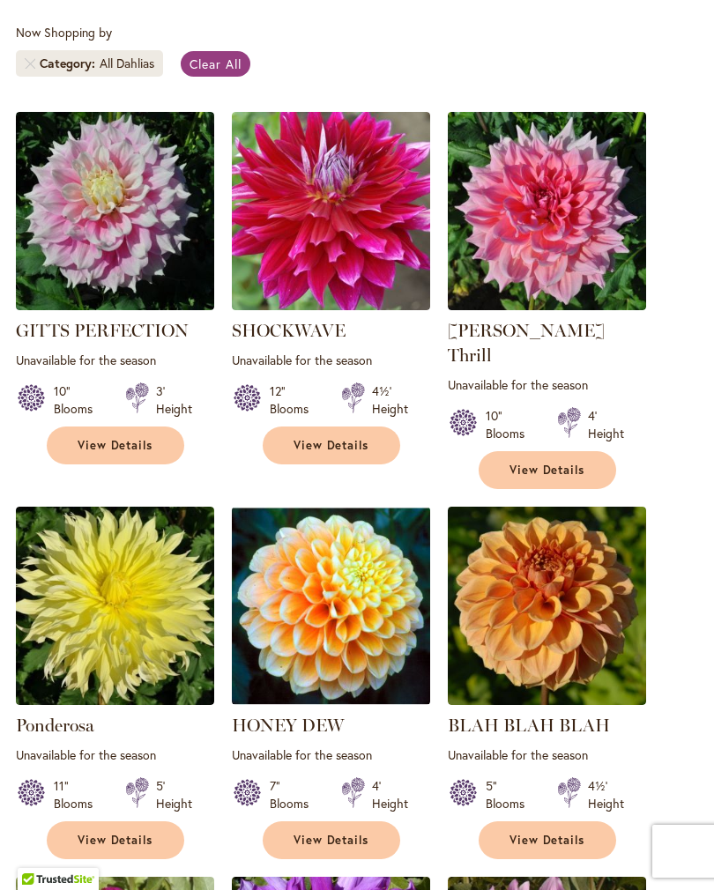
scroll to position [429, 0]
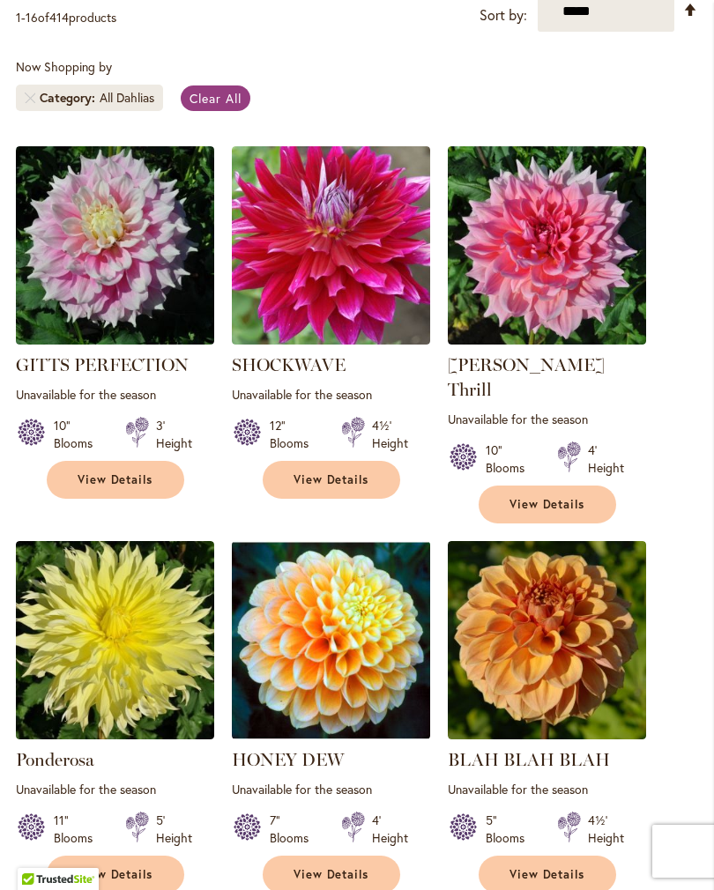
click at [107, 27] on p "1 - 16 of 414 products" at bounding box center [66, 18] width 100 height 28
click at [105, 32] on p "1 - 16 of 414 products" at bounding box center [66, 18] width 100 height 28
click at [128, 107] on div "All Dahlias" at bounding box center [127, 98] width 55 height 18
click at [105, 107] on div "All Dahlias" at bounding box center [127, 98] width 55 height 18
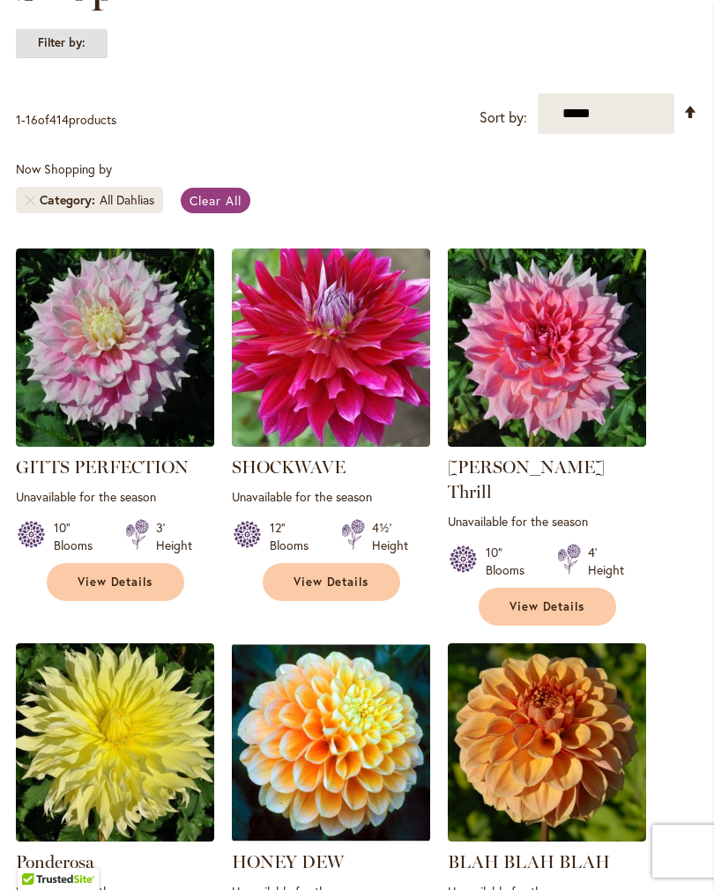
click at [87, 58] on strong "Filter by:" at bounding box center [62, 43] width 92 height 30
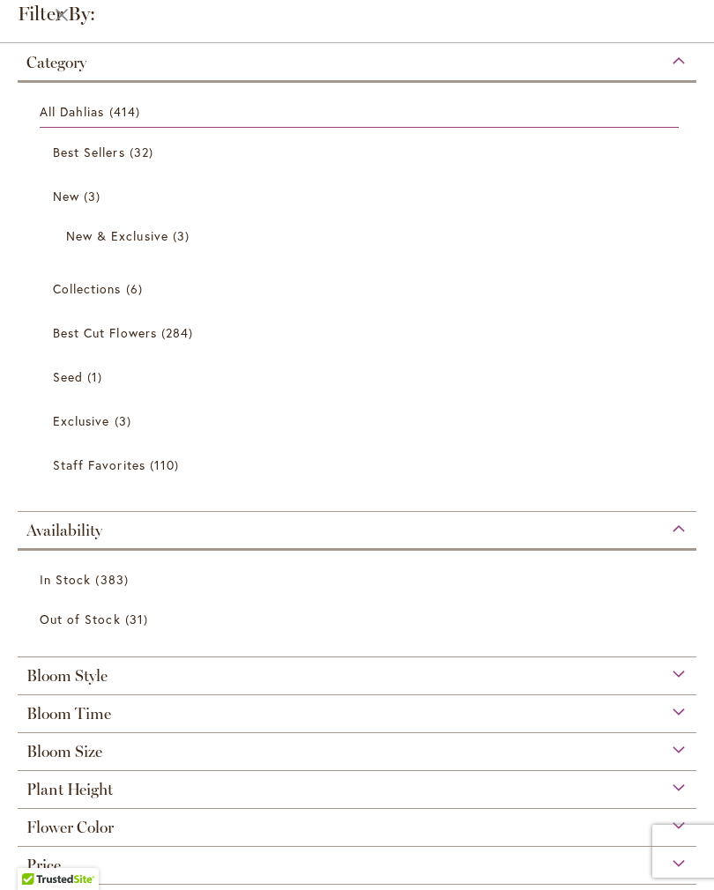
scroll to position [132, 0]
click at [130, 464] on span "Staff Favorites" at bounding box center [99, 464] width 93 height 17
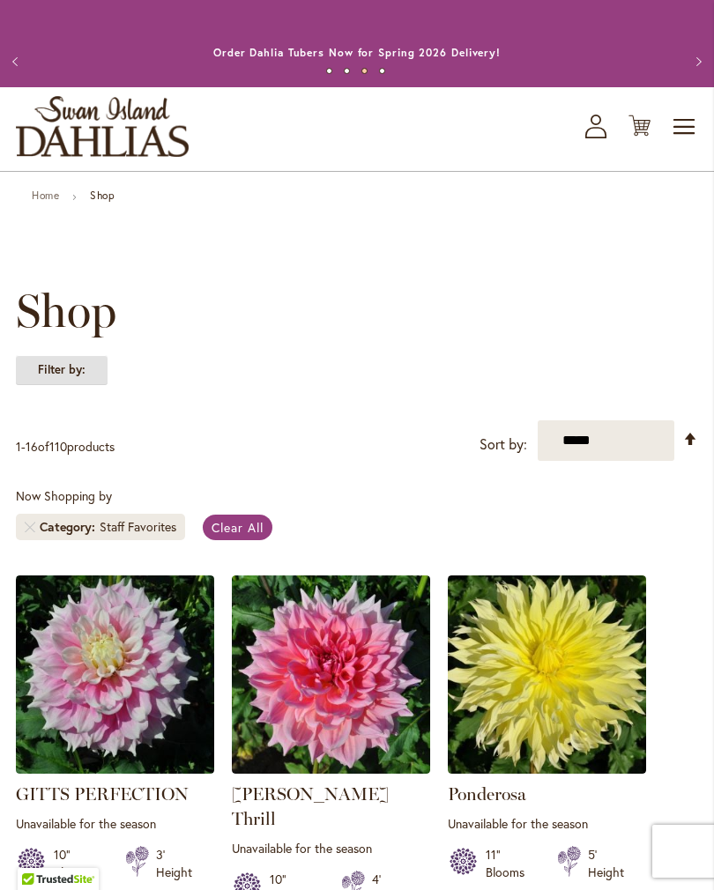
click at [103, 385] on strong "Filter by:" at bounding box center [62, 370] width 92 height 30
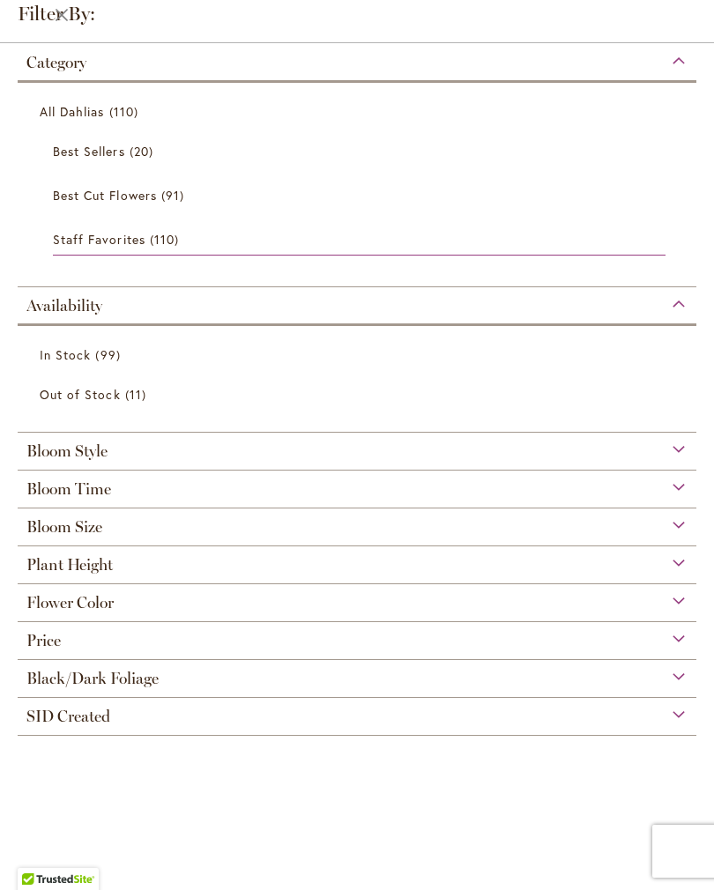
click at [107, 604] on span "Flower Color" at bounding box center [69, 602] width 87 height 19
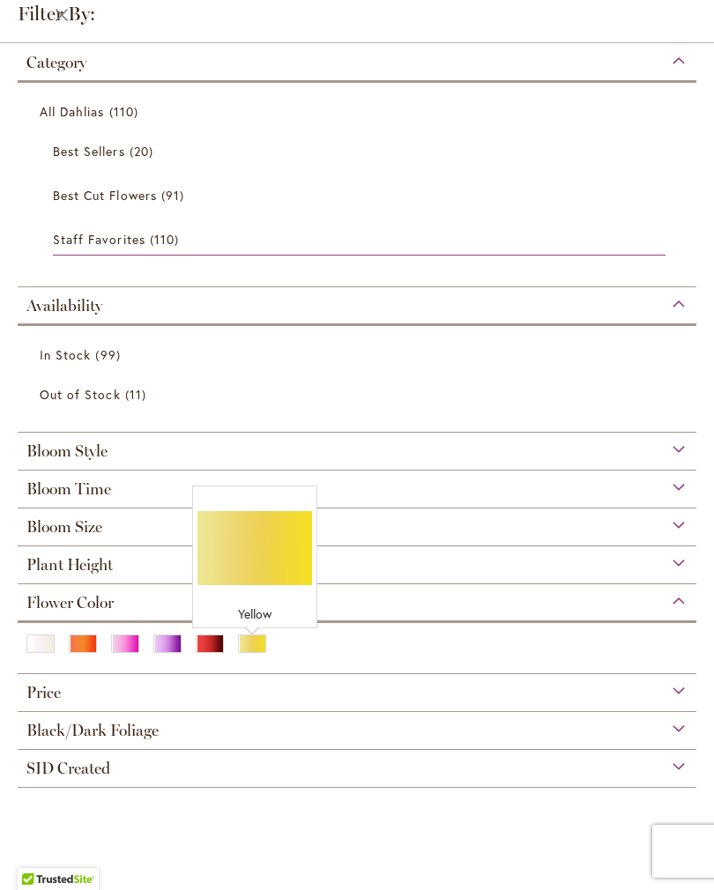
click at [261, 649] on div "Yellow" at bounding box center [252, 643] width 28 height 19
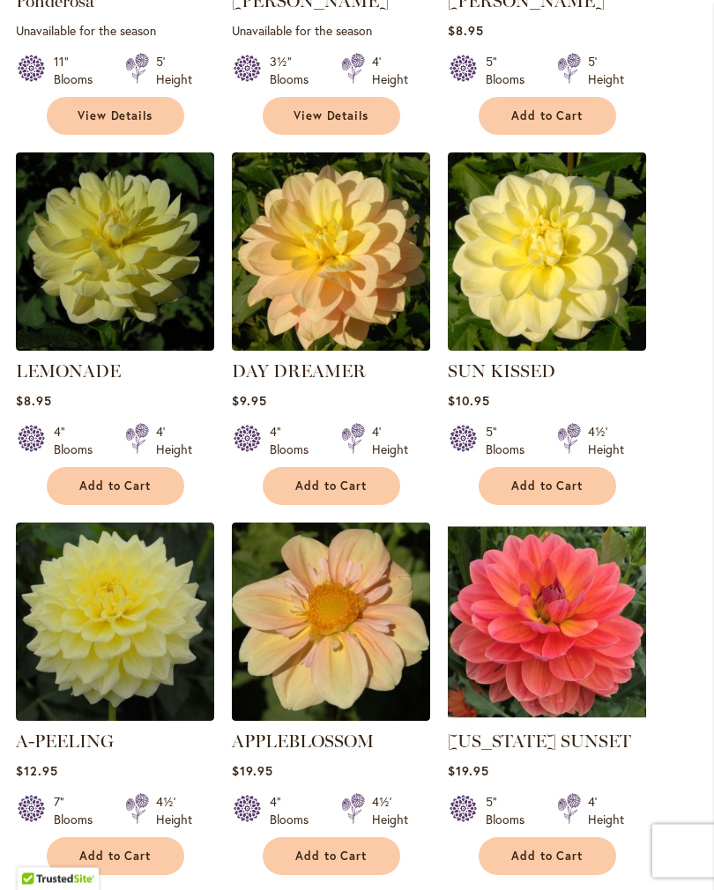
scroll to position [804, 0]
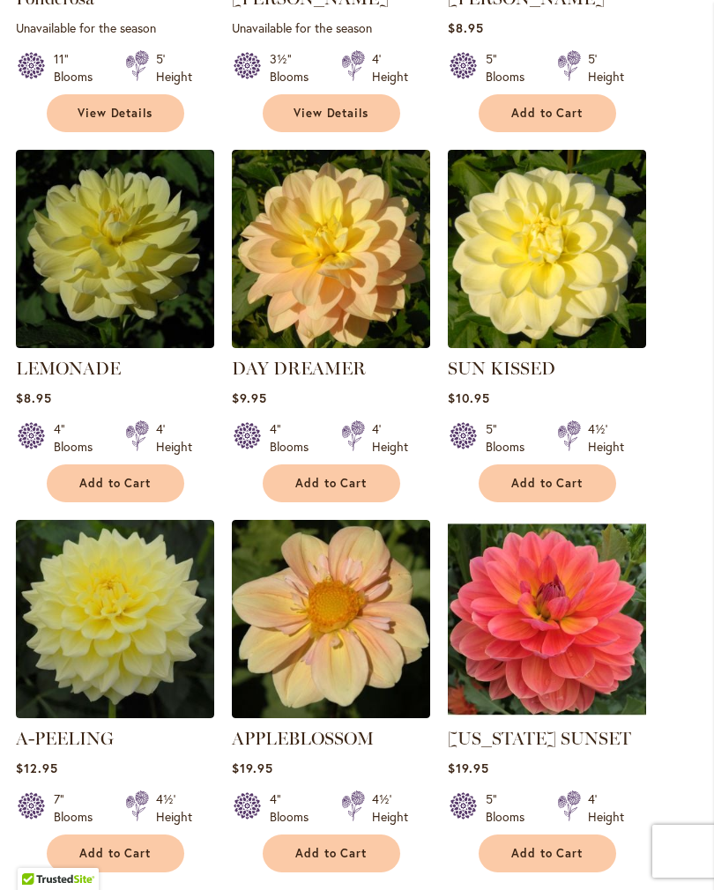
click at [585, 641] on img at bounding box center [547, 619] width 198 height 198
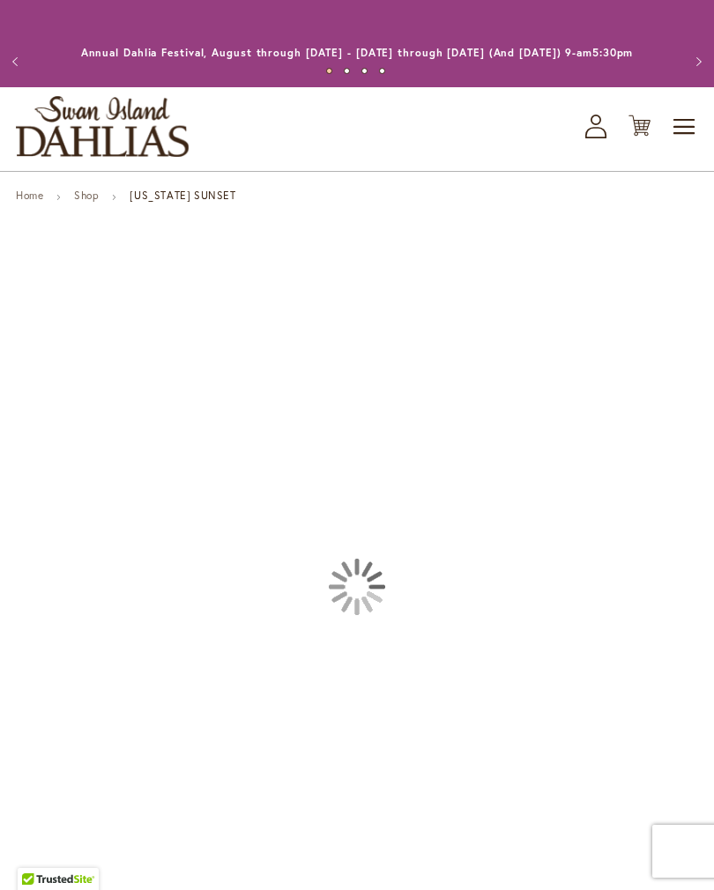
type input "*******"
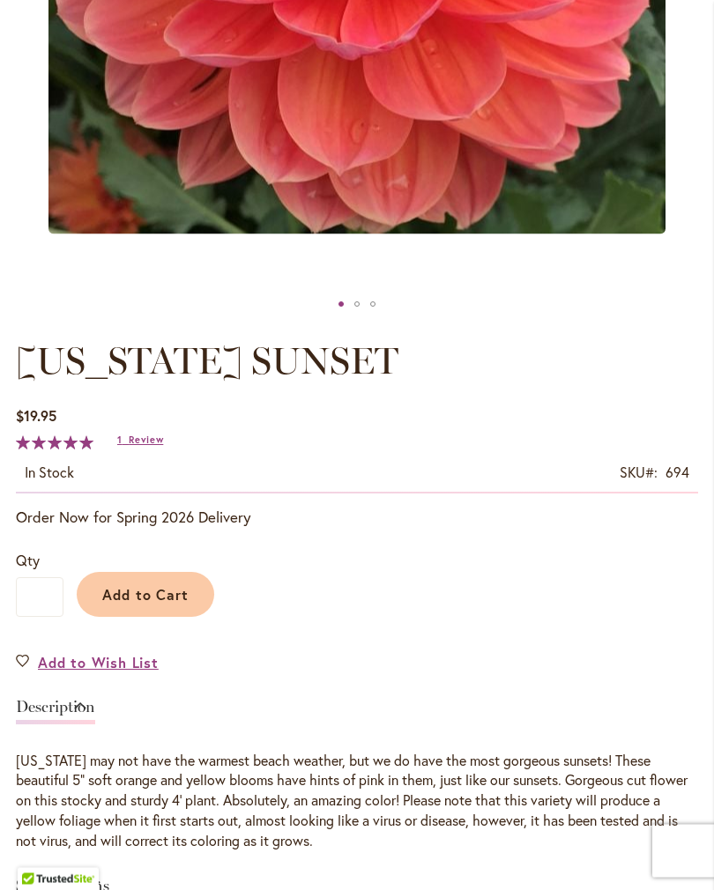
scroll to position [650, 0]
click at [26, 672] on link "Add to Wish List" at bounding box center [87, 662] width 143 height 20
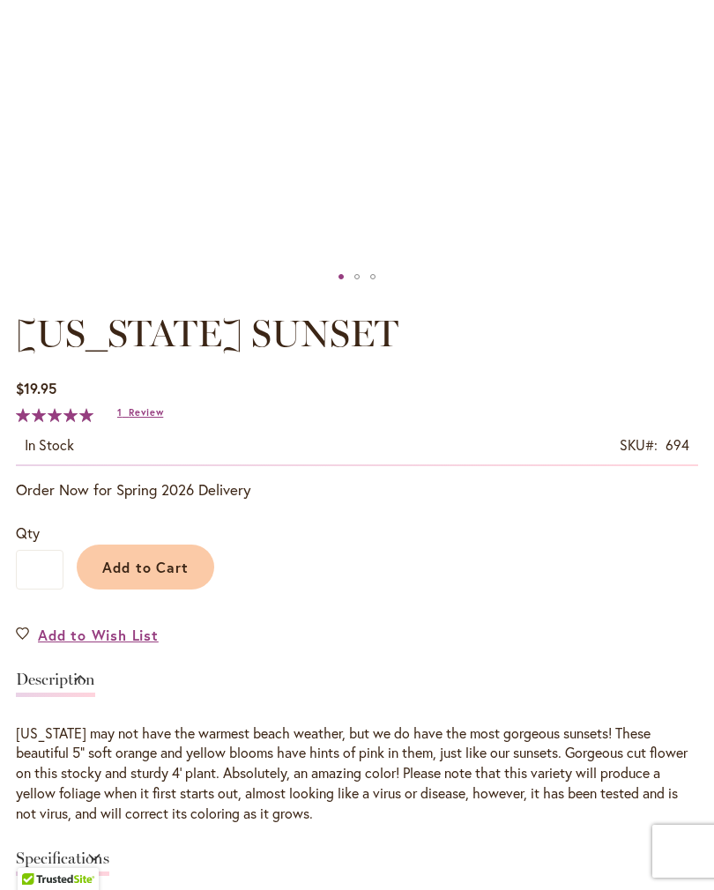
type input "*******"
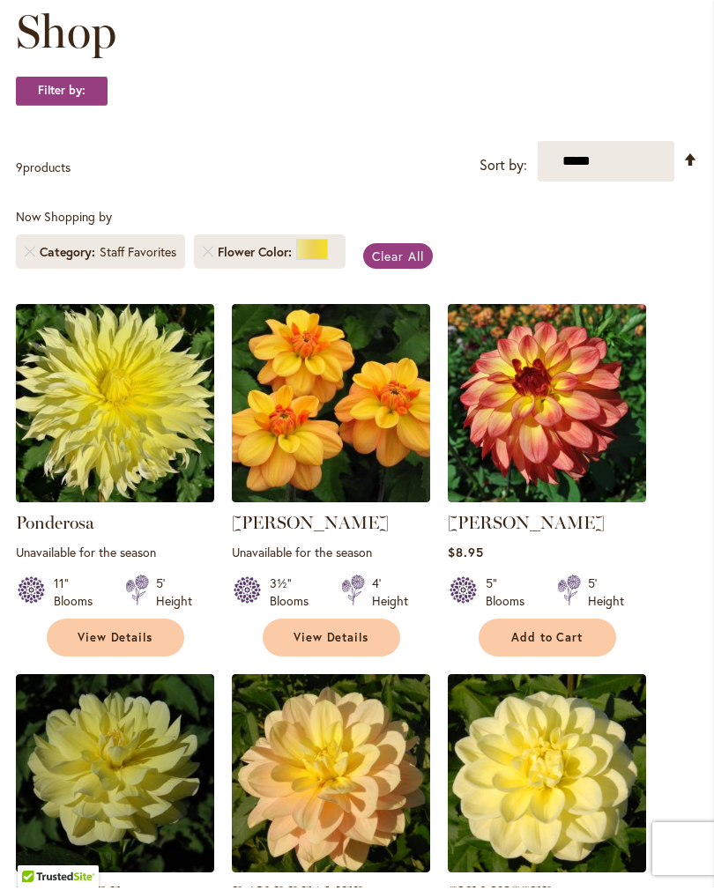
scroll to position [279, 0]
click at [89, 101] on strong "Filter by:" at bounding box center [62, 91] width 92 height 30
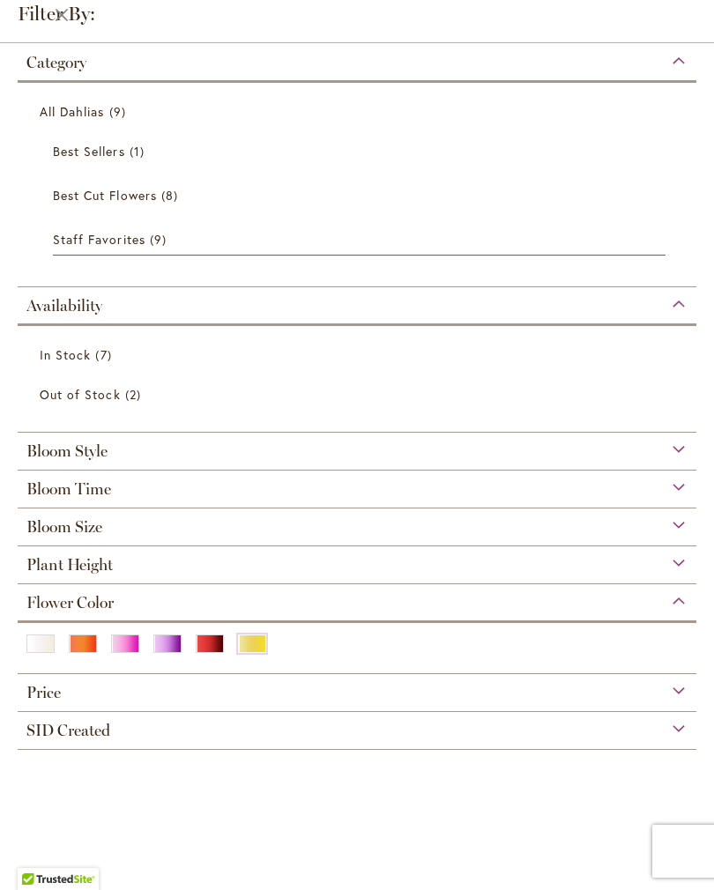
click at [206, 650] on div "Red" at bounding box center [210, 643] width 28 height 19
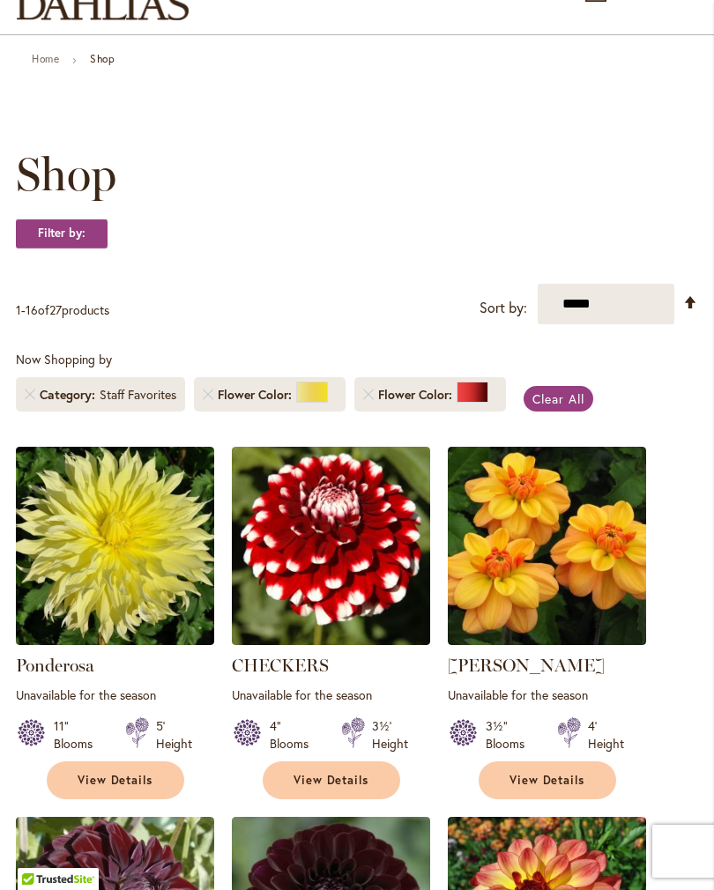
scroll to position [136, 0]
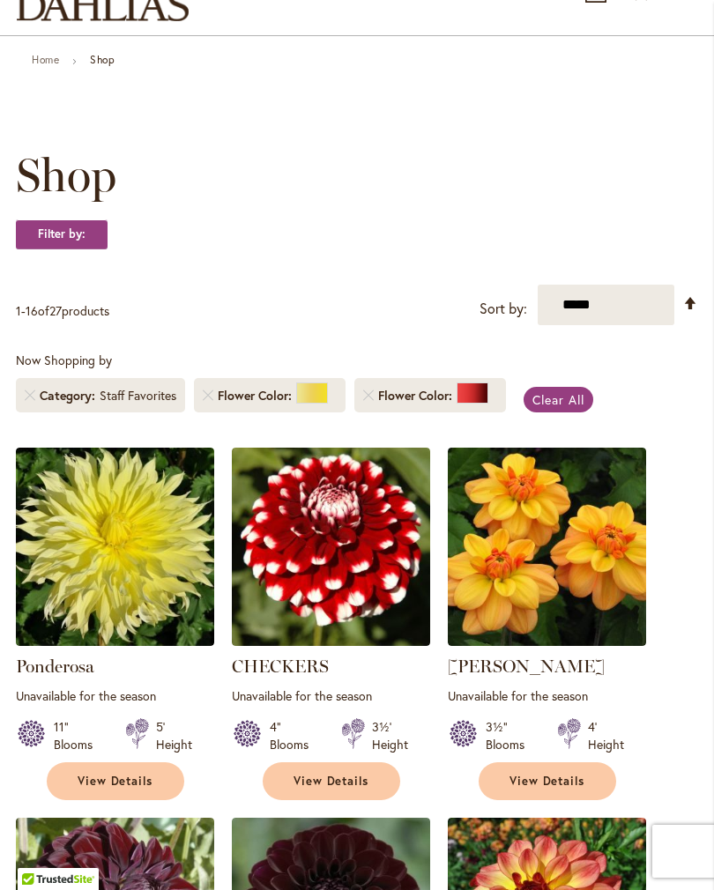
click at [213, 405] on li "Flower Color" at bounding box center [270, 395] width 152 height 34
click at [219, 404] on span "Flower Color" at bounding box center [257, 396] width 78 height 18
click at [225, 404] on span "Flower Color" at bounding box center [257, 396] width 78 height 18
click at [208, 401] on link "Remove Flower Color Yellow" at bounding box center [208, 395] width 11 height 11
click at [209, 401] on link "Remove Flower Color Yellow" at bounding box center [208, 395] width 11 height 11
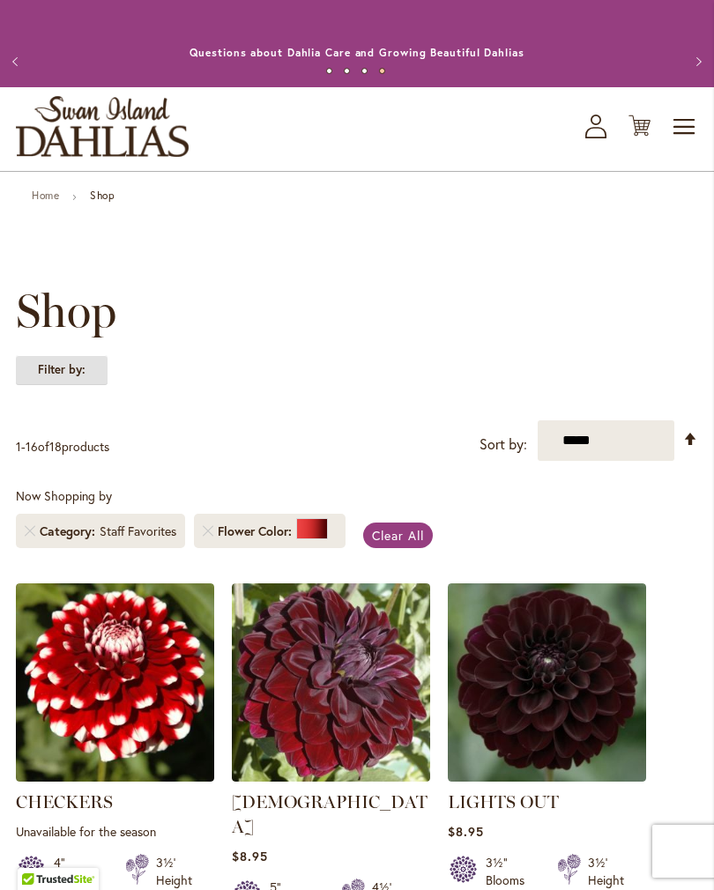
click at [100, 385] on strong "Filter by:" at bounding box center [62, 370] width 92 height 30
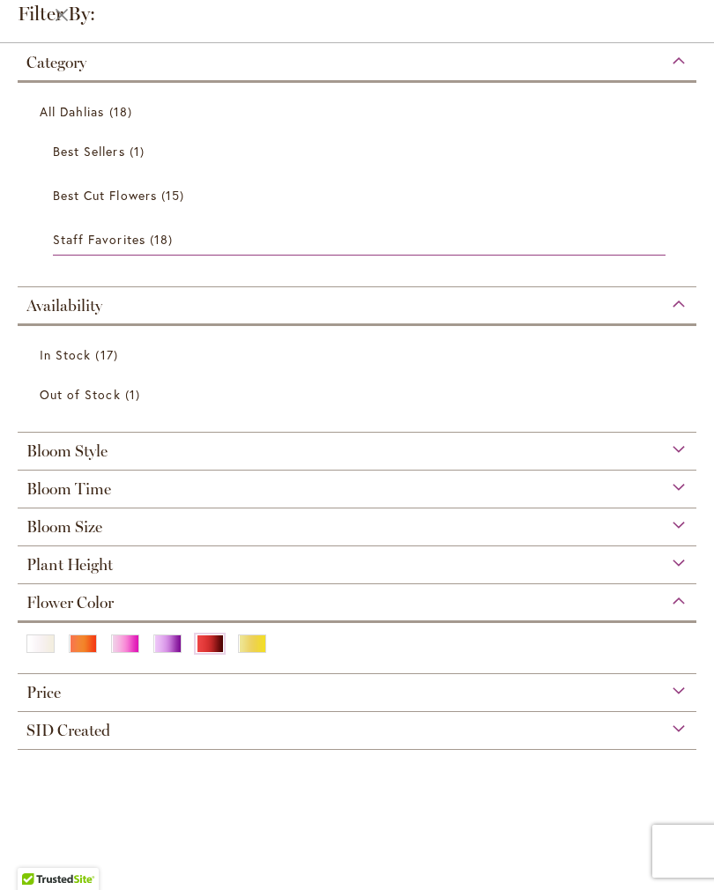
click at [126, 454] on div "Bloom Style" at bounding box center [357, 447] width 678 height 28
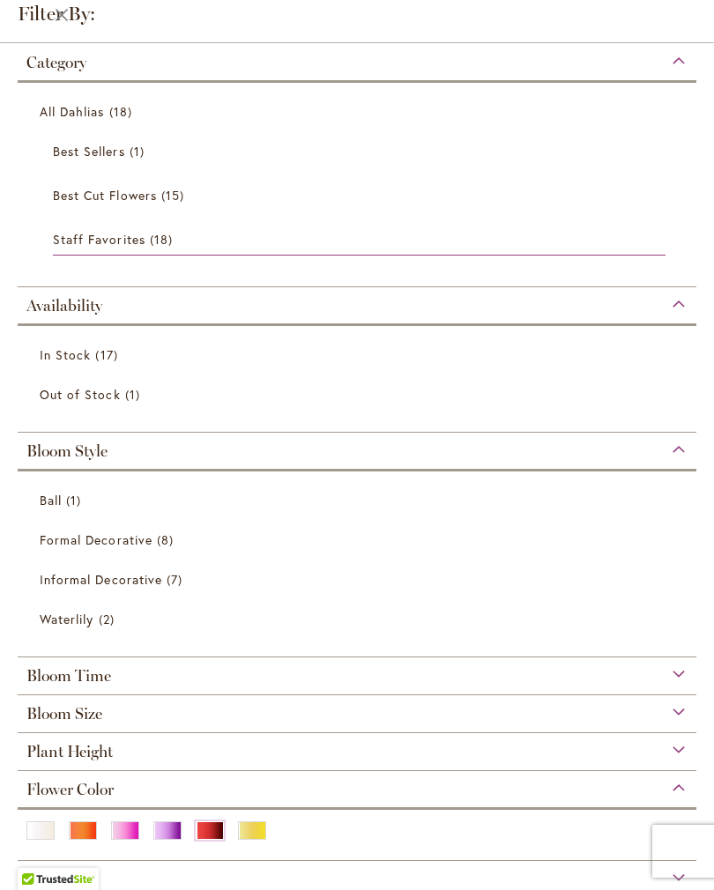
click at [93, 620] on span "Waterlily" at bounding box center [67, 619] width 54 height 17
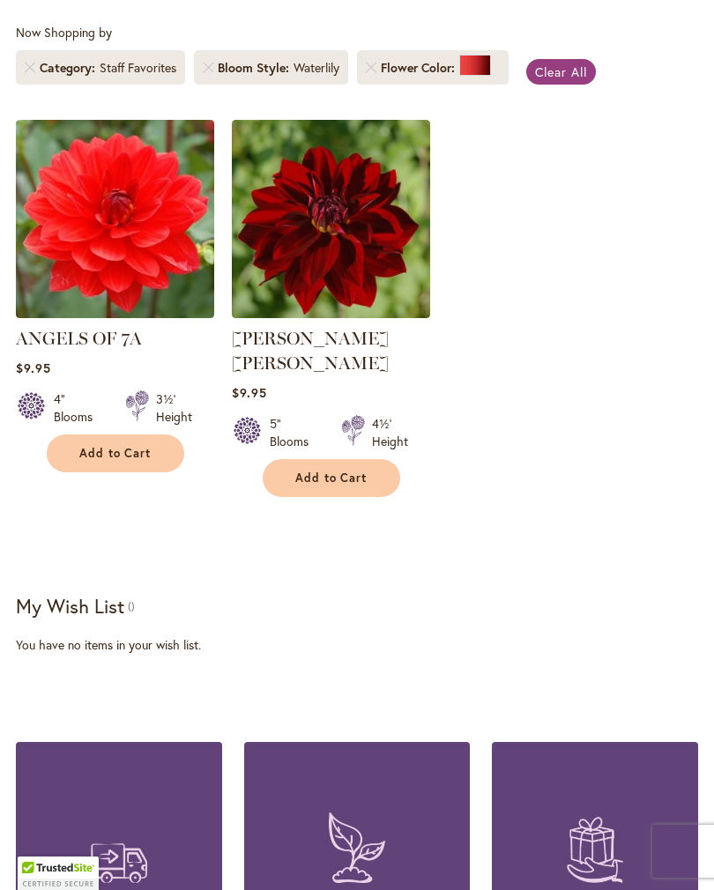
scroll to position [429, 0]
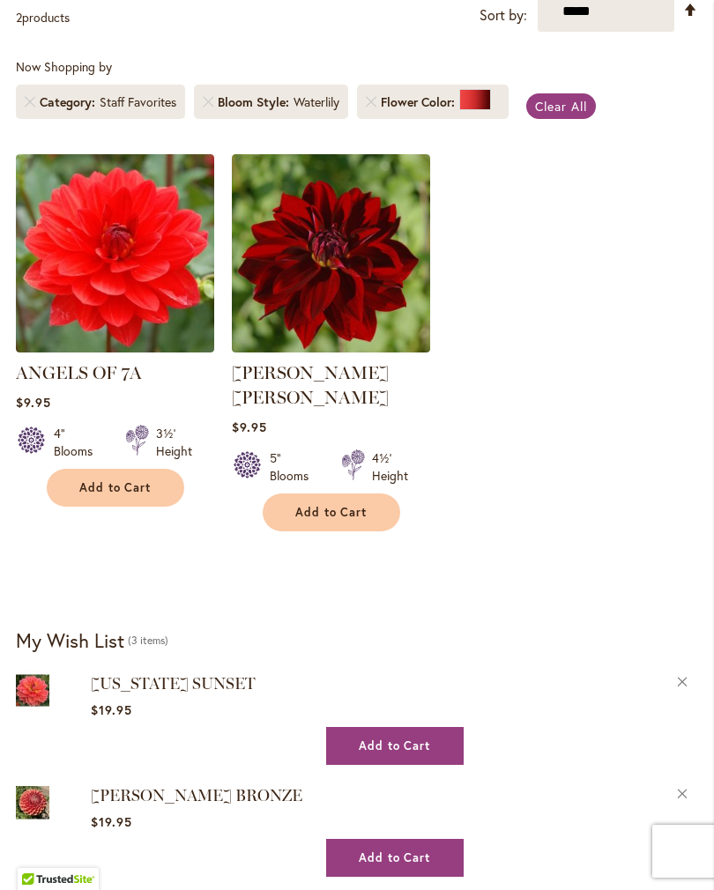
click at [576, 115] on span "Clear All" at bounding box center [561, 106] width 52 height 17
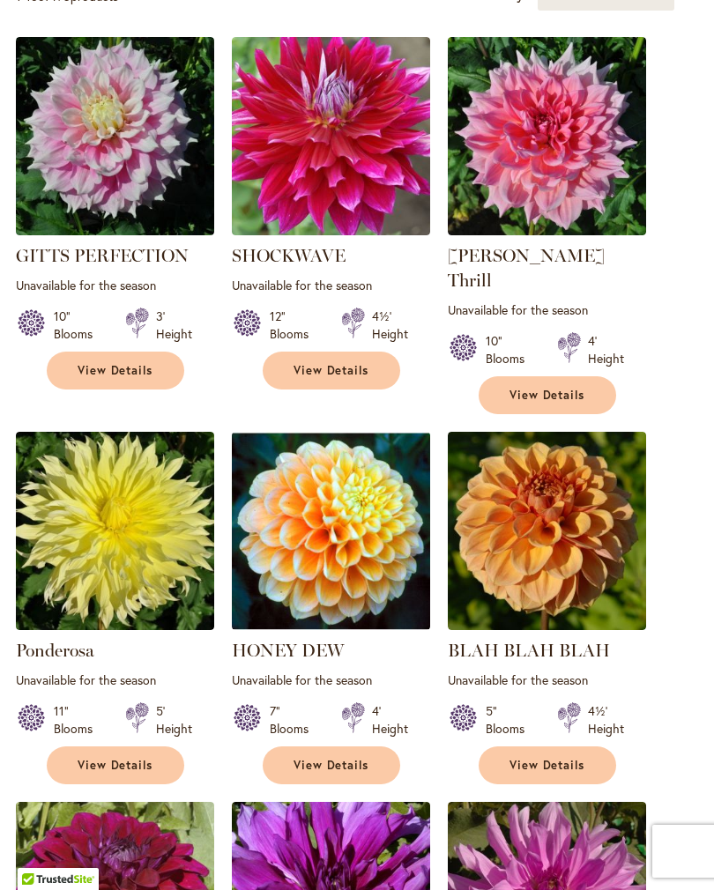
scroll to position [398, 0]
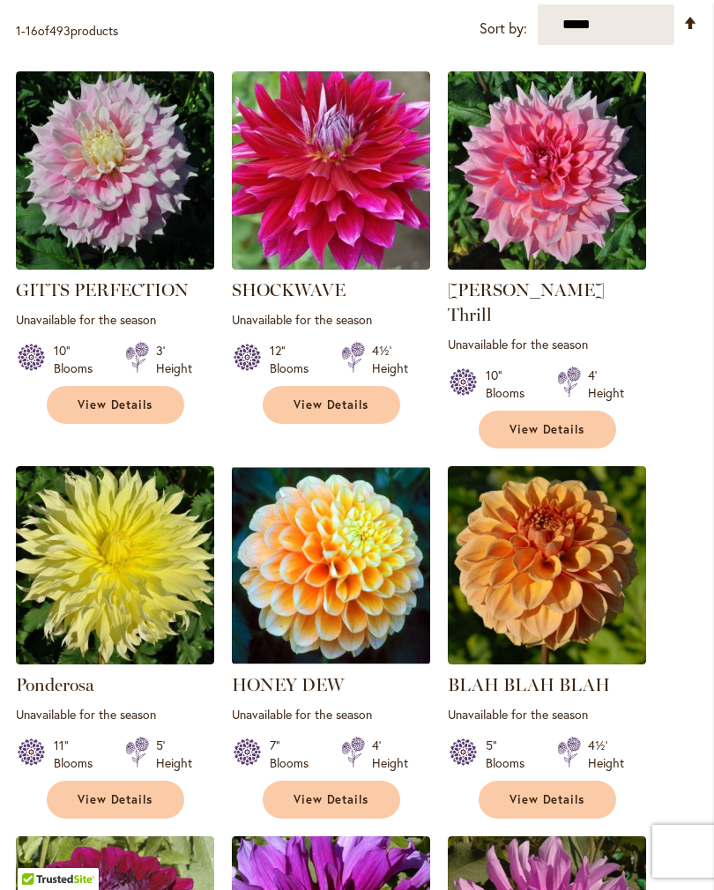
click at [572, 189] on img at bounding box center [547, 170] width 198 height 198
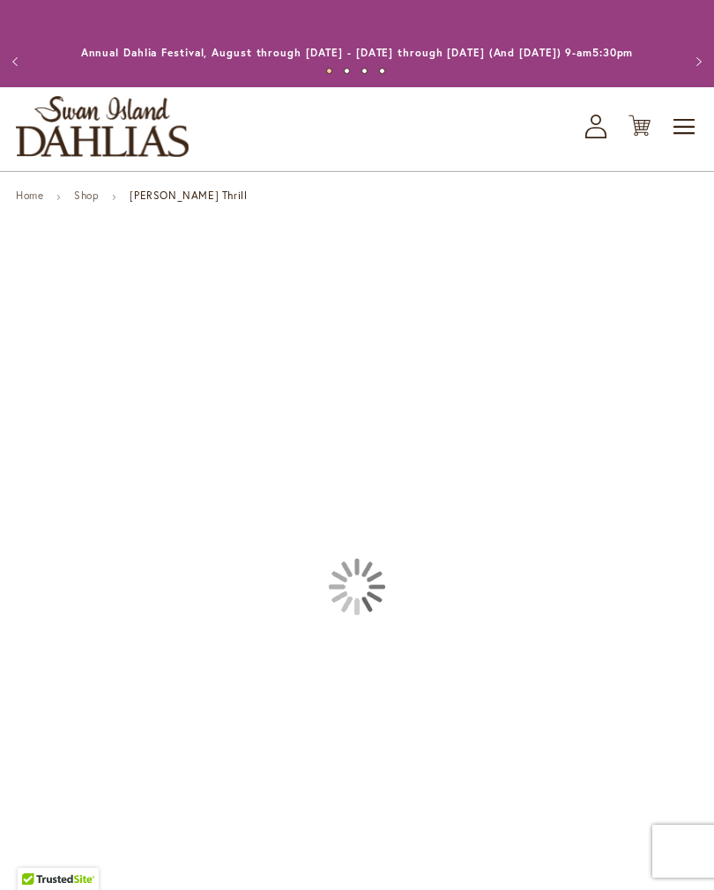
type input "*******"
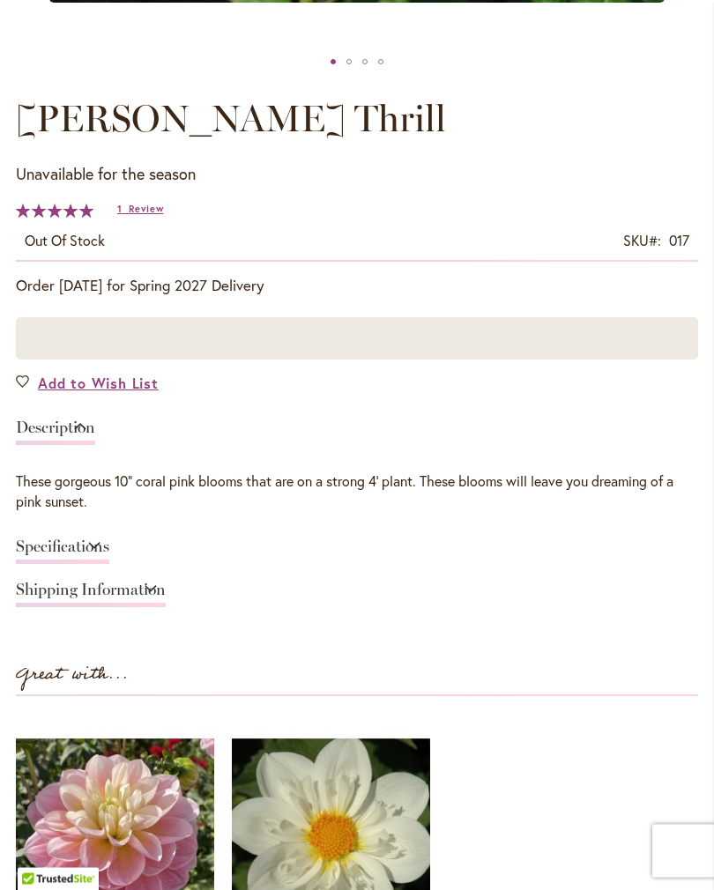
scroll to position [893, 0]
click at [109, 560] on link "Specifications" at bounding box center [62, 551] width 93 height 26
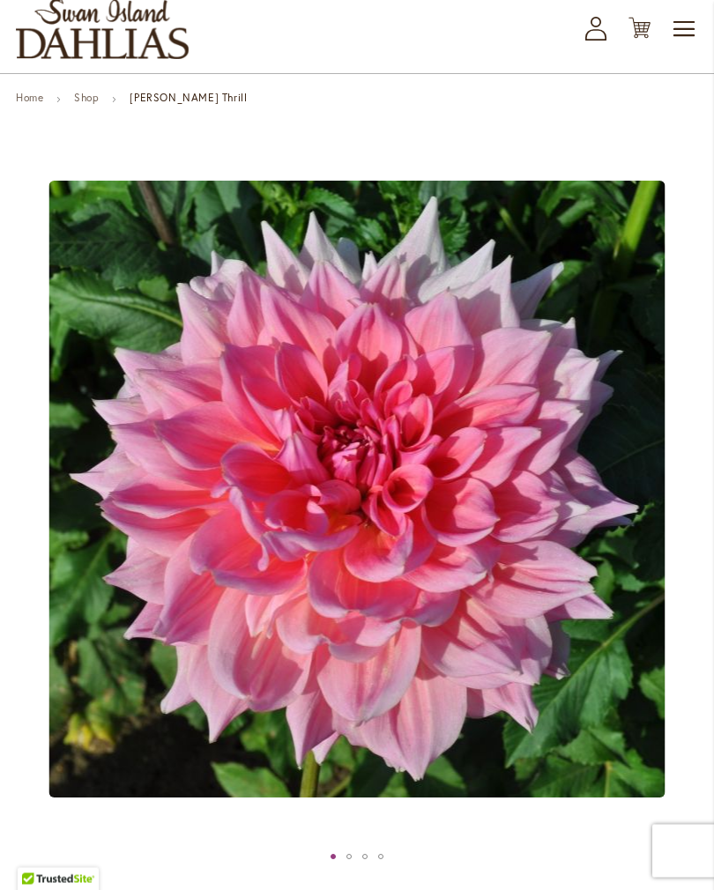
scroll to position [0, 0]
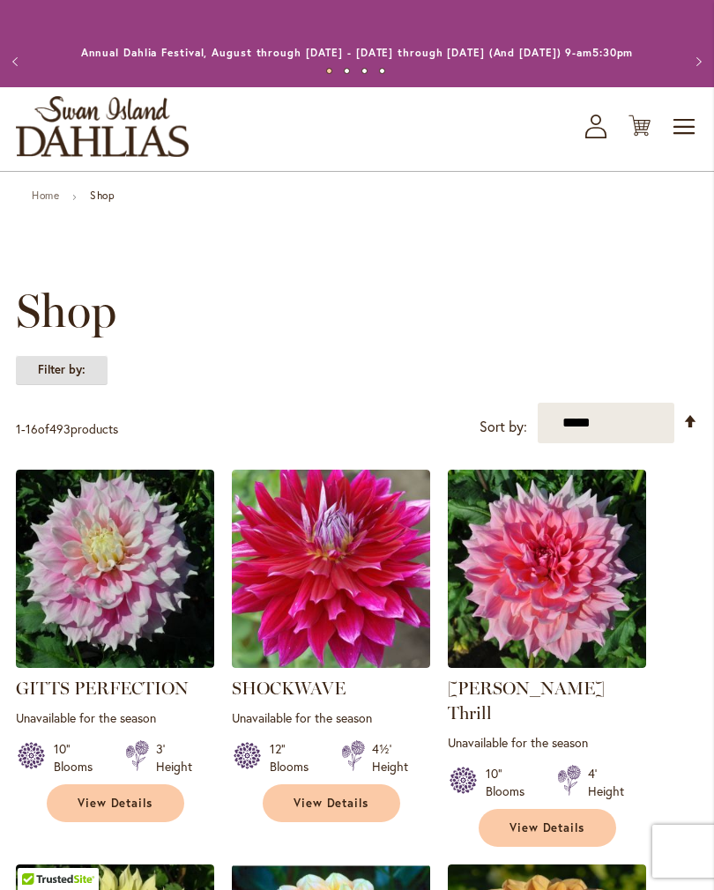
click at [81, 385] on strong "Filter by:" at bounding box center [62, 370] width 92 height 30
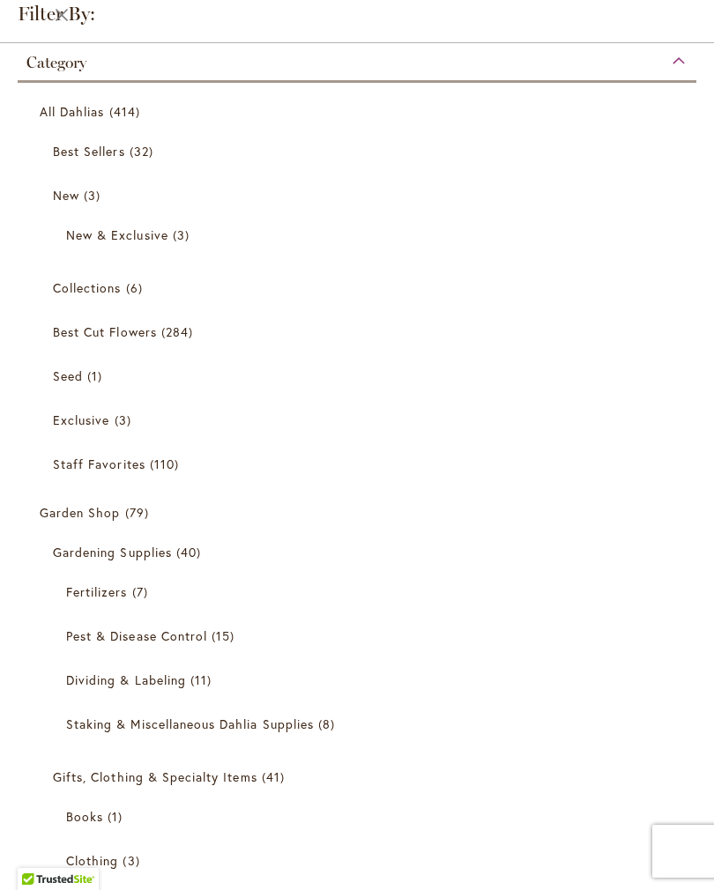
click at [89, 123] on link "All Dahlias 414 items" at bounding box center [359, 111] width 639 height 31
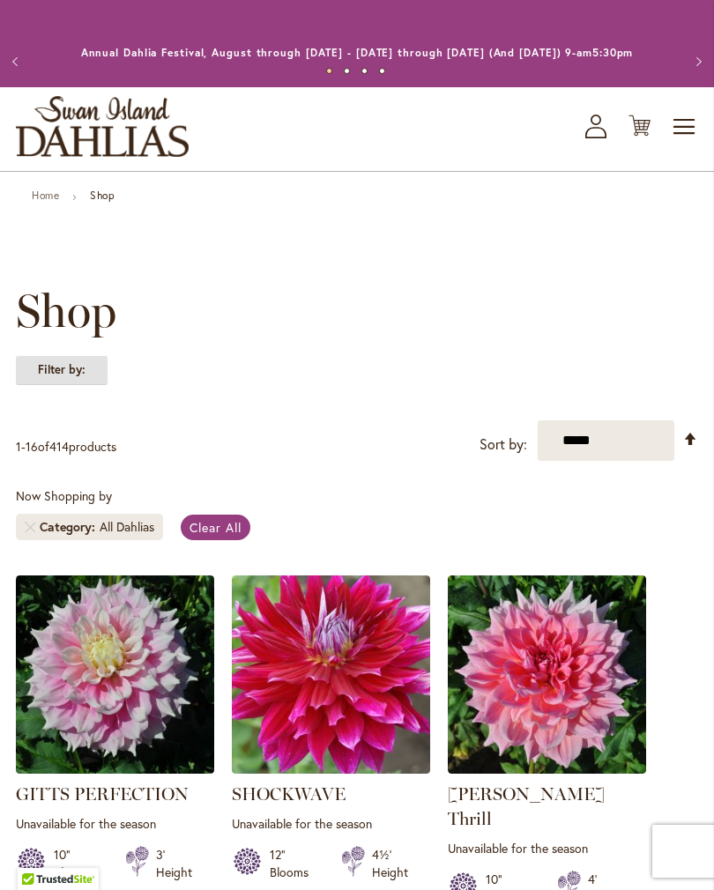
click at [78, 382] on strong "Filter by:" at bounding box center [62, 370] width 92 height 30
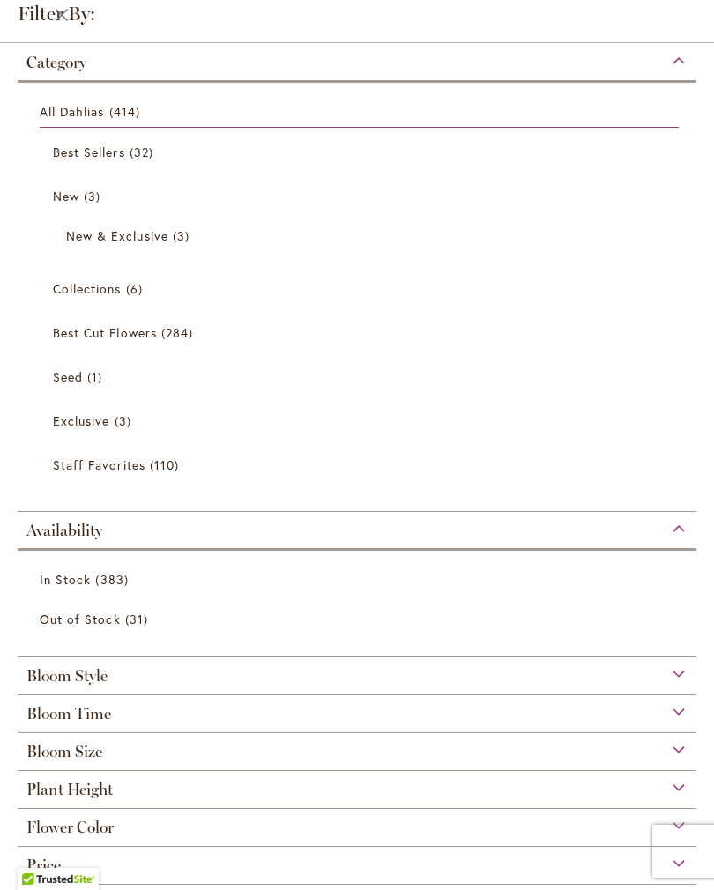
click at [676, 679] on div "Bloom Style" at bounding box center [357, 671] width 678 height 28
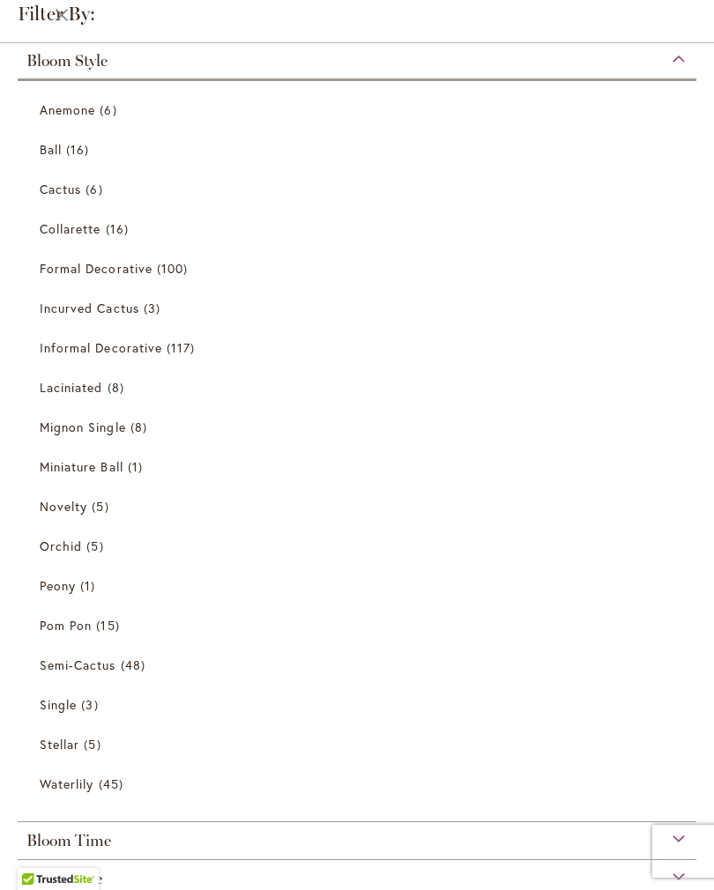
click at [104, 435] on span "Mignon Single" at bounding box center [83, 427] width 86 height 17
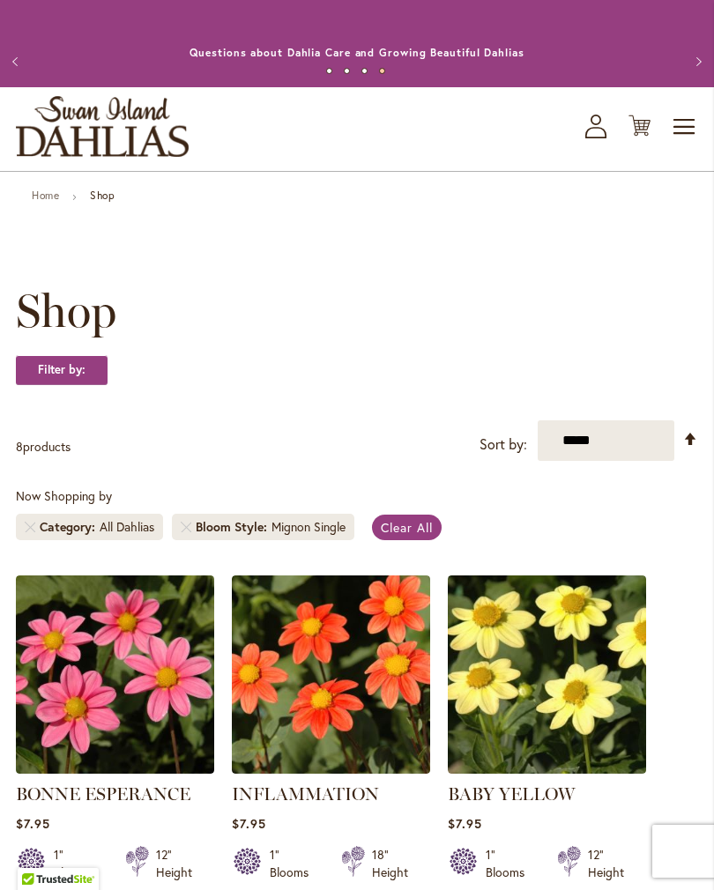
click at [186, 532] on link "Remove Bloom Style Mignon Single" at bounding box center [186, 527] width 11 height 11
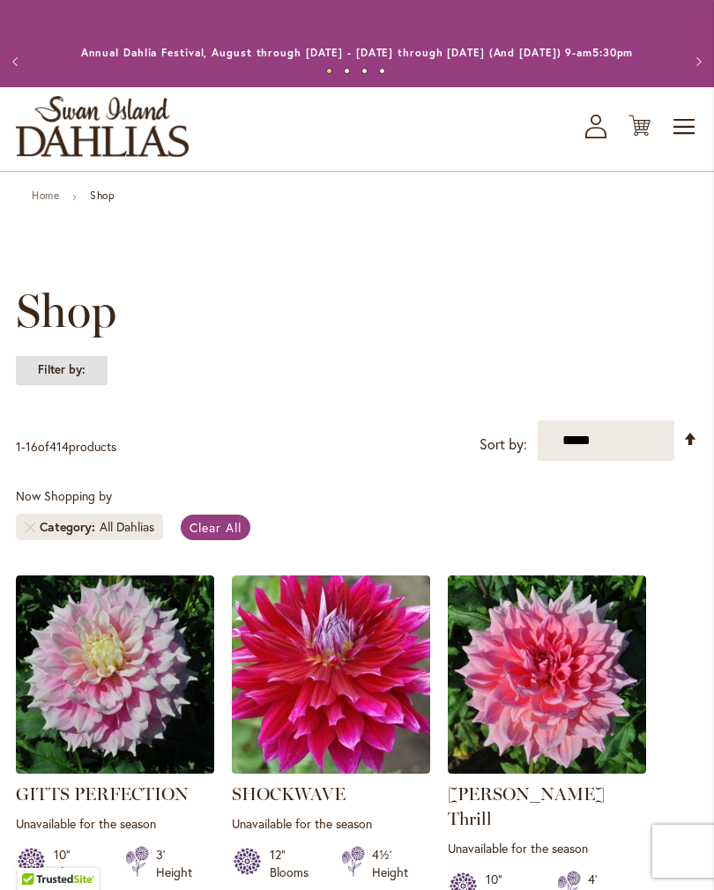
click at [83, 383] on strong "Filter by:" at bounding box center [62, 370] width 92 height 30
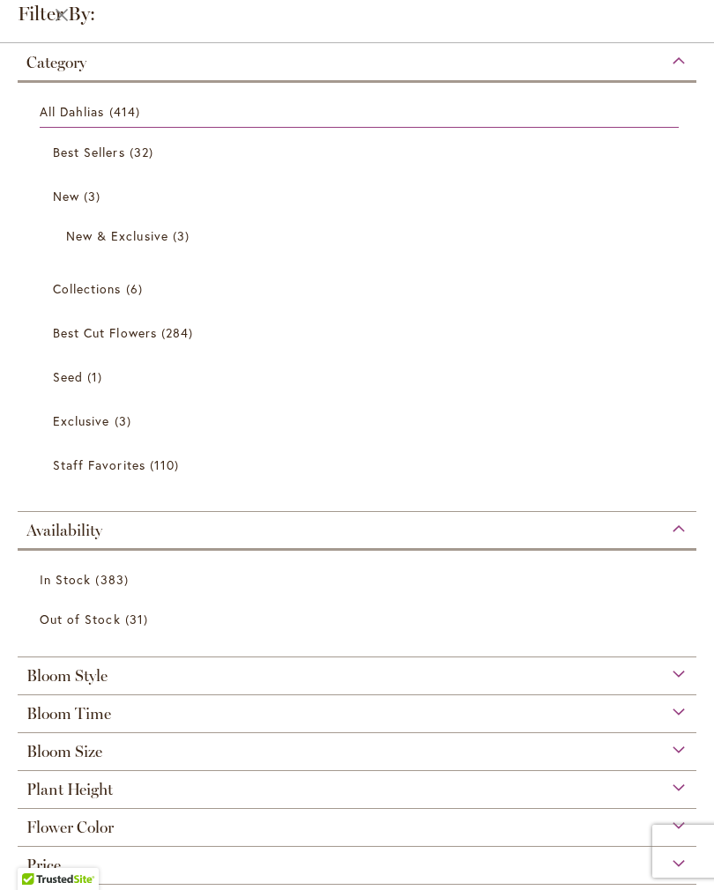
click at [211, 699] on div "Bloom Time" at bounding box center [357, 709] width 678 height 28
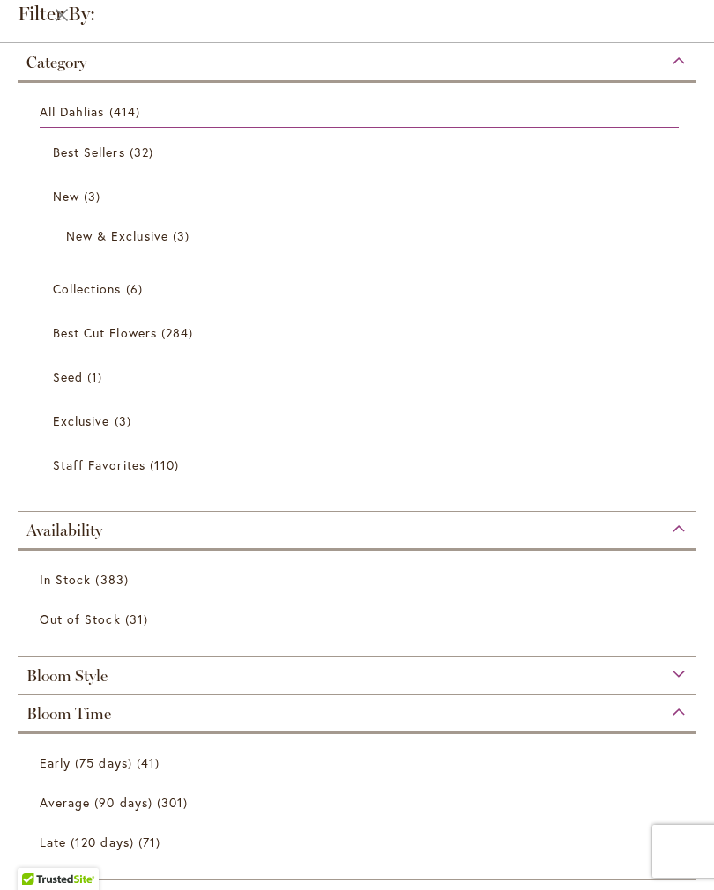
click at [169, 673] on div "Bloom Style" at bounding box center [357, 671] width 678 height 28
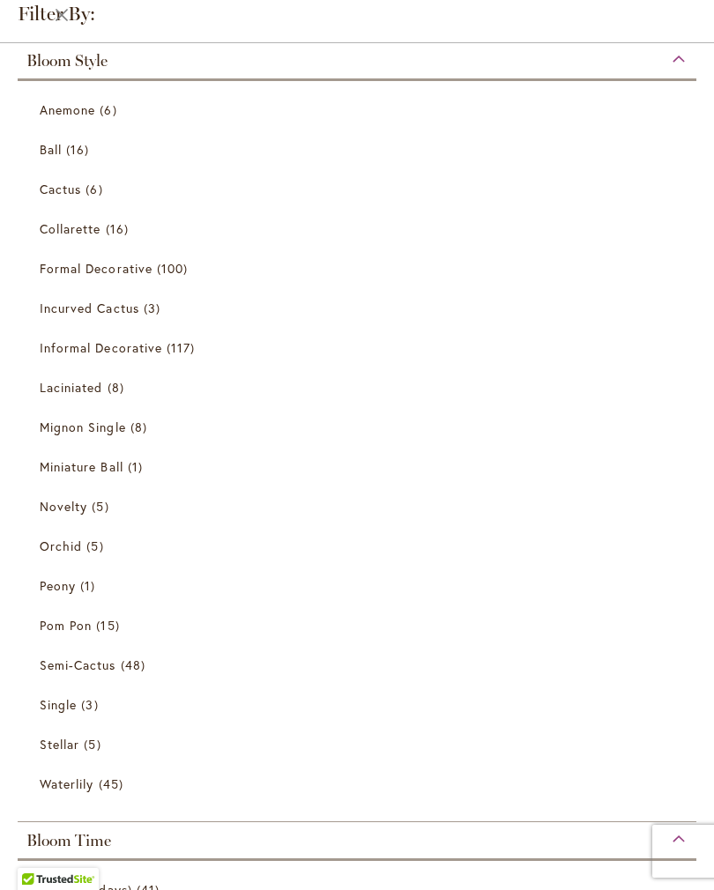
click at [119, 465] on span "Miniature Ball" at bounding box center [82, 466] width 84 height 17
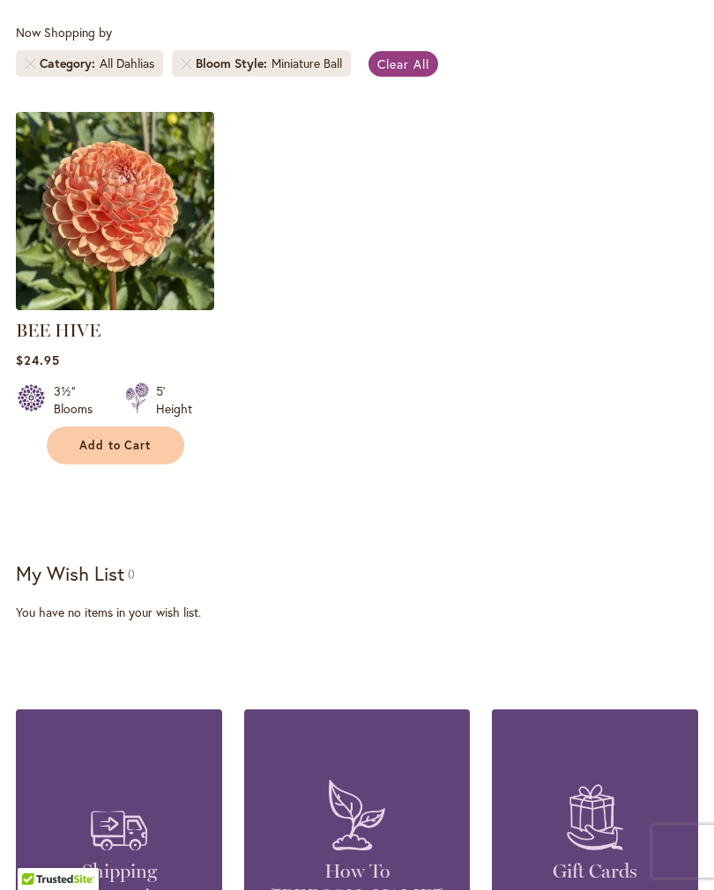
scroll to position [429, 0]
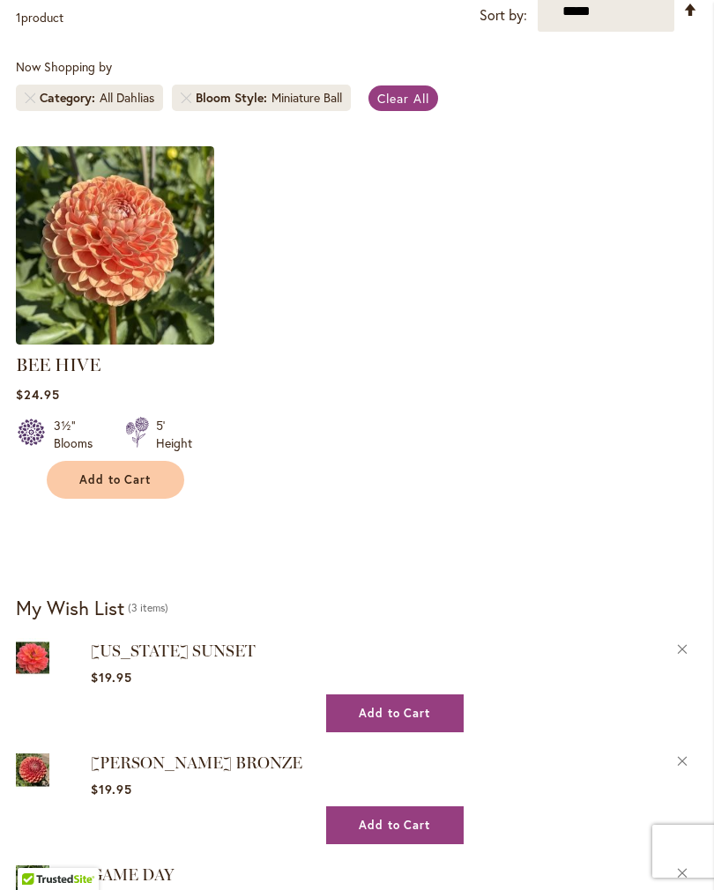
click at [403, 107] on span "Clear All" at bounding box center [403, 98] width 52 height 17
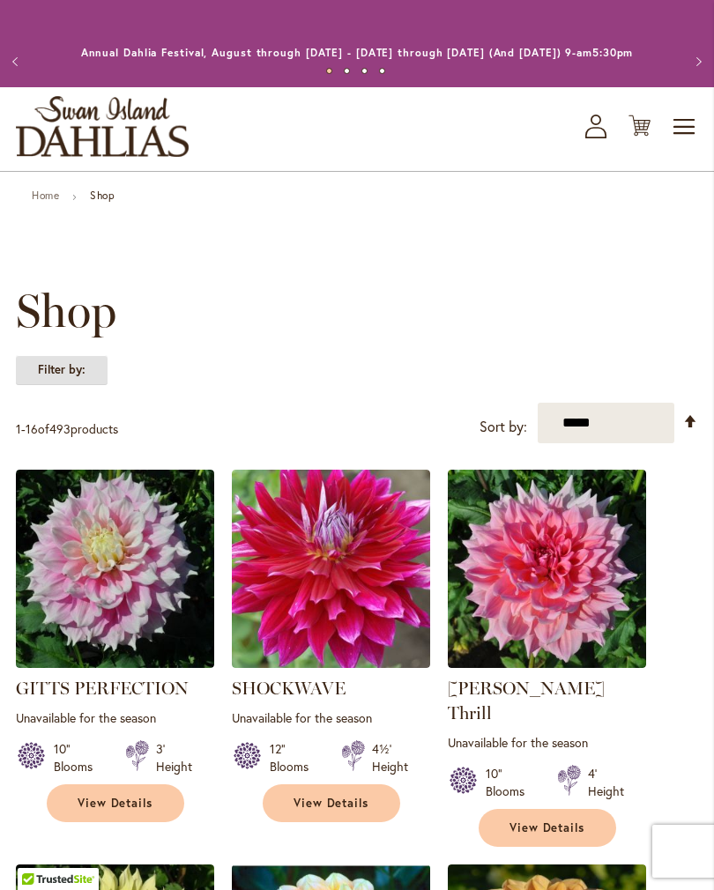
click at [77, 385] on strong "Filter by:" at bounding box center [62, 370] width 92 height 30
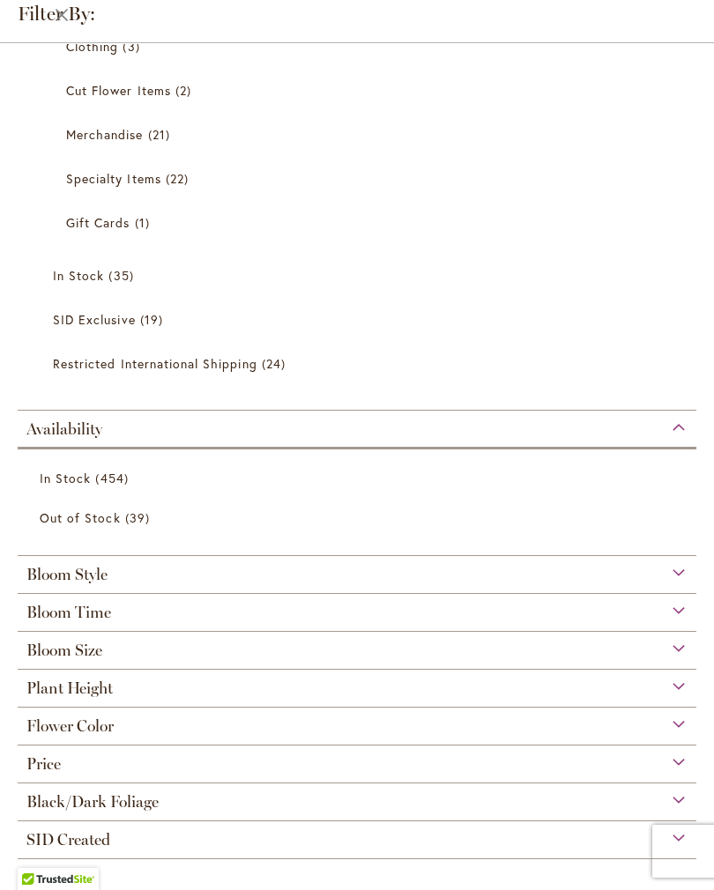
click at [677, 572] on div "Bloom Style" at bounding box center [357, 570] width 678 height 28
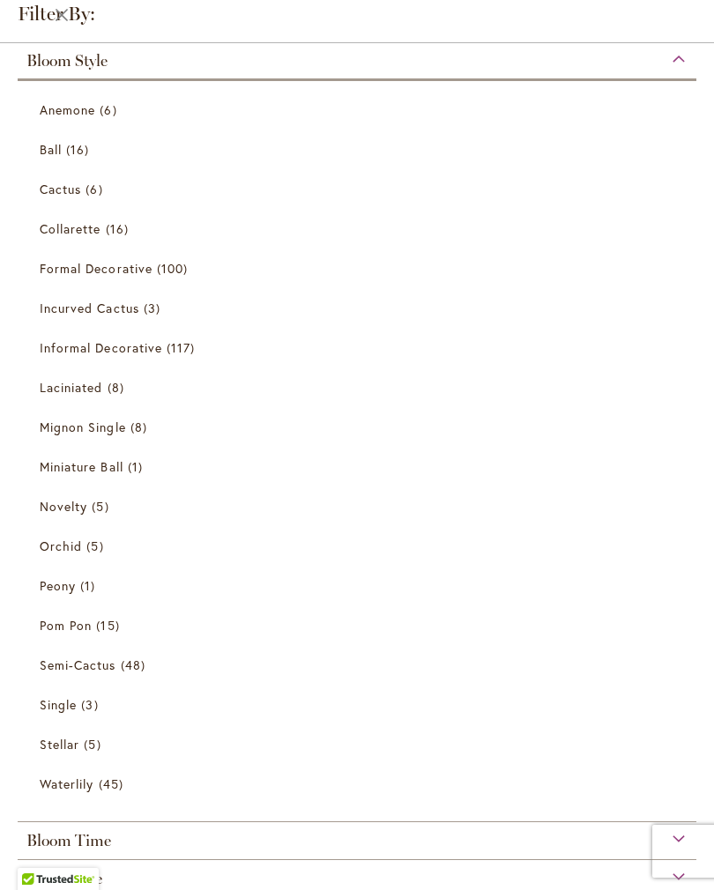
click at [97, 195] on span "6 items" at bounding box center [95, 189] width 21 height 19
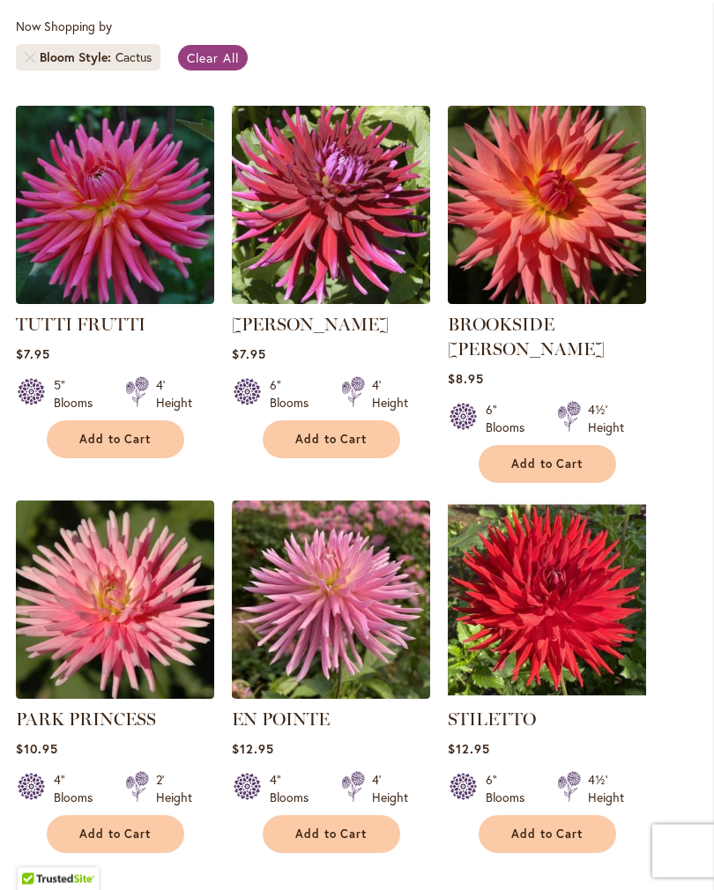
scroll to position [469, 0]
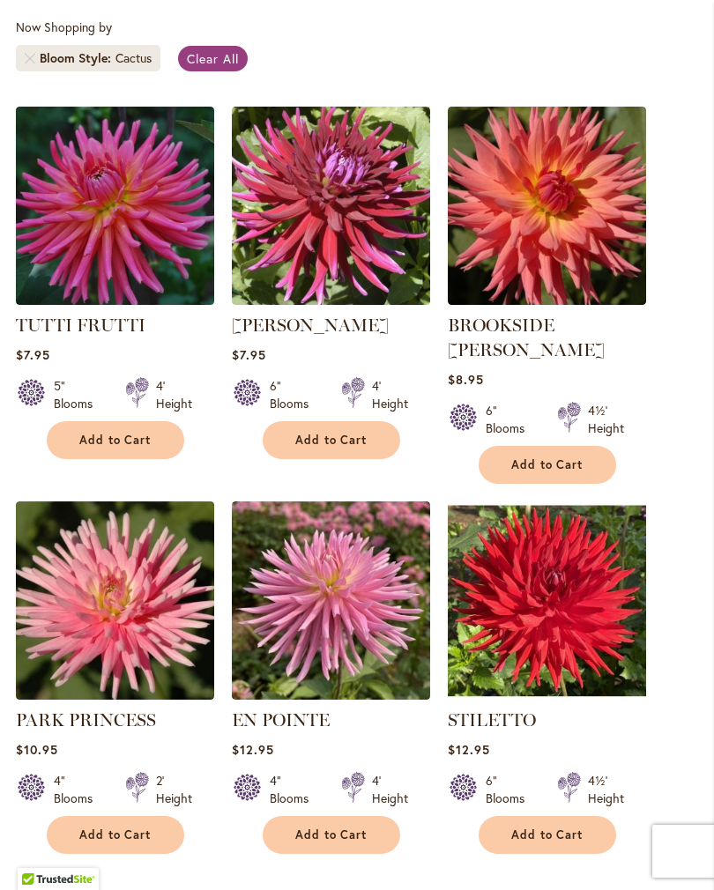
click at [219, 67] on span "Clear All" at bounding box center [213, 58] width 52 height 17
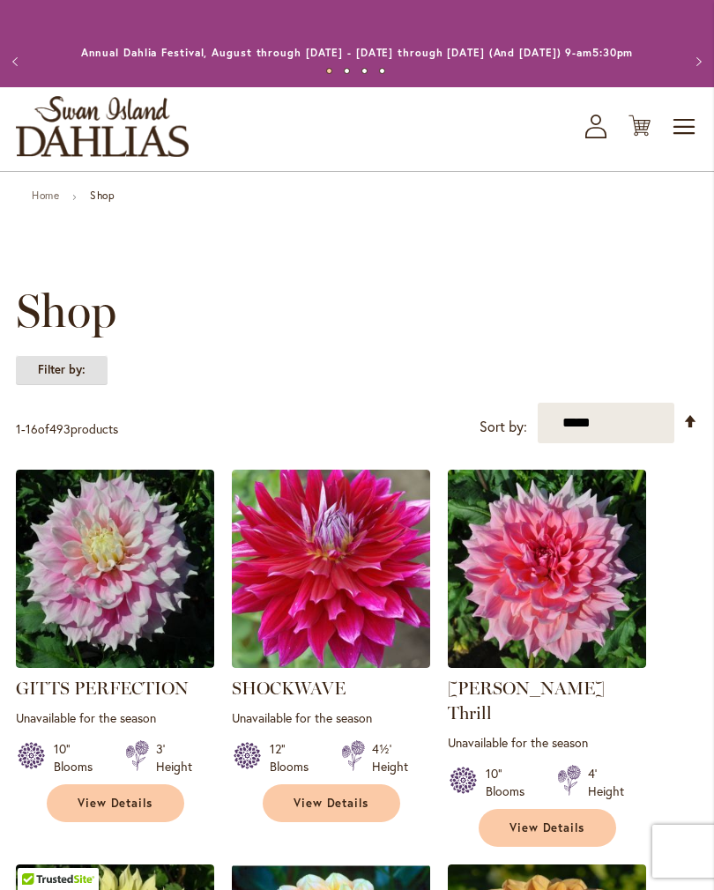
click at [85, 385] on strong "Filter by:" at bounding box center [62, 370] width 92 height 30
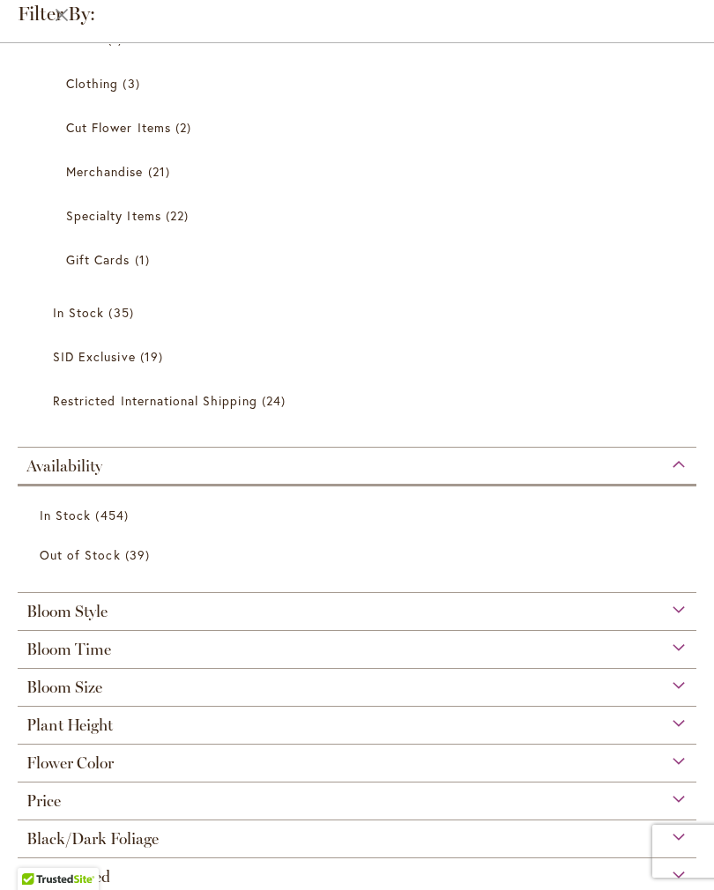
click at [681, 608] on div "Bloom Style" at bounding box center [357, 607] width 678 height 28
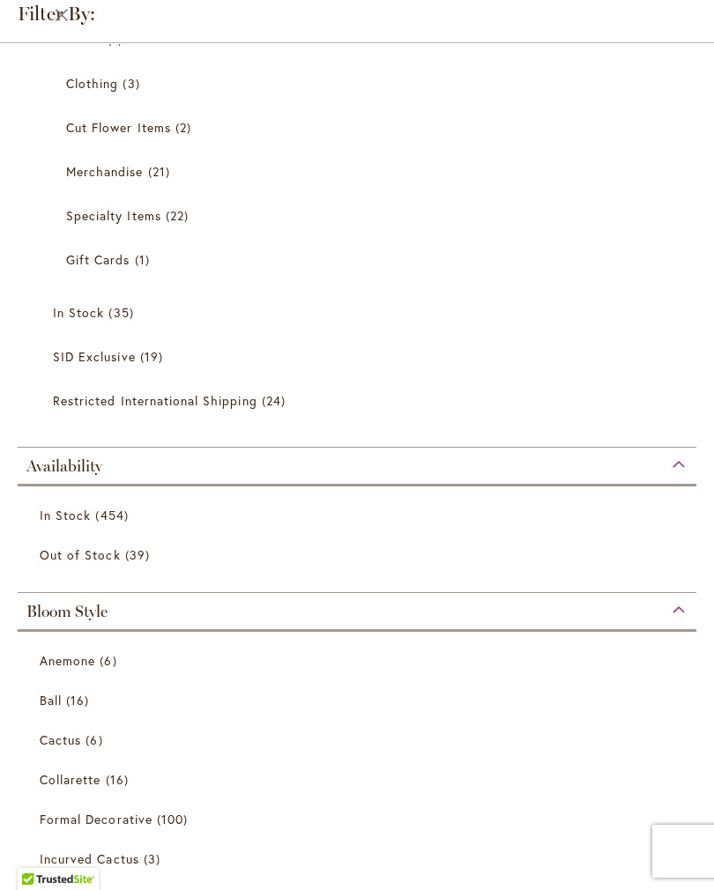
scroll to position [1328, 0]
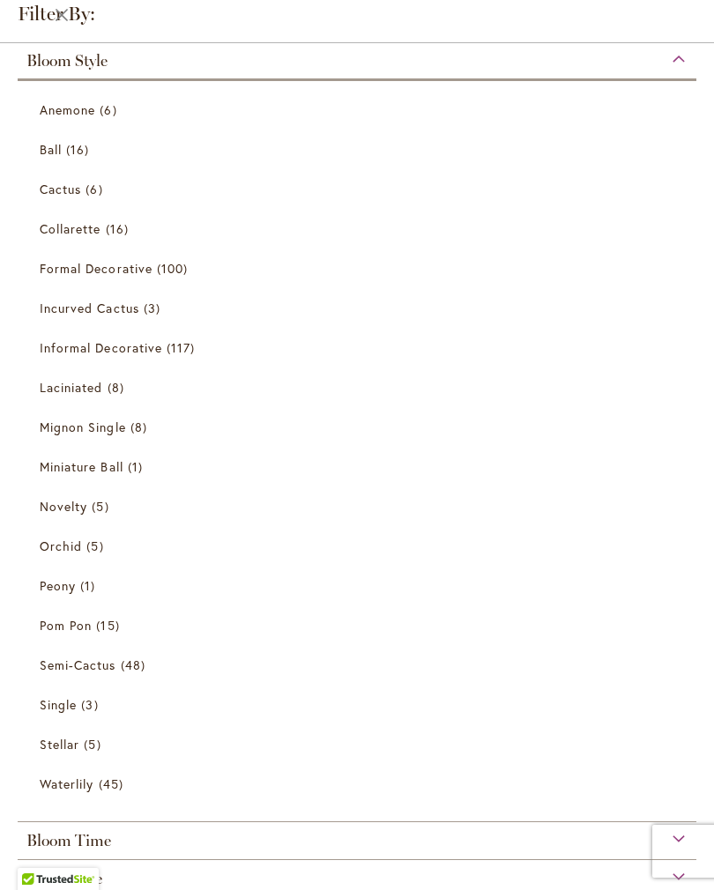
click at [108, 673] on span "Semi-Cactus" at bounding box center [78, 664] width 77 height 17
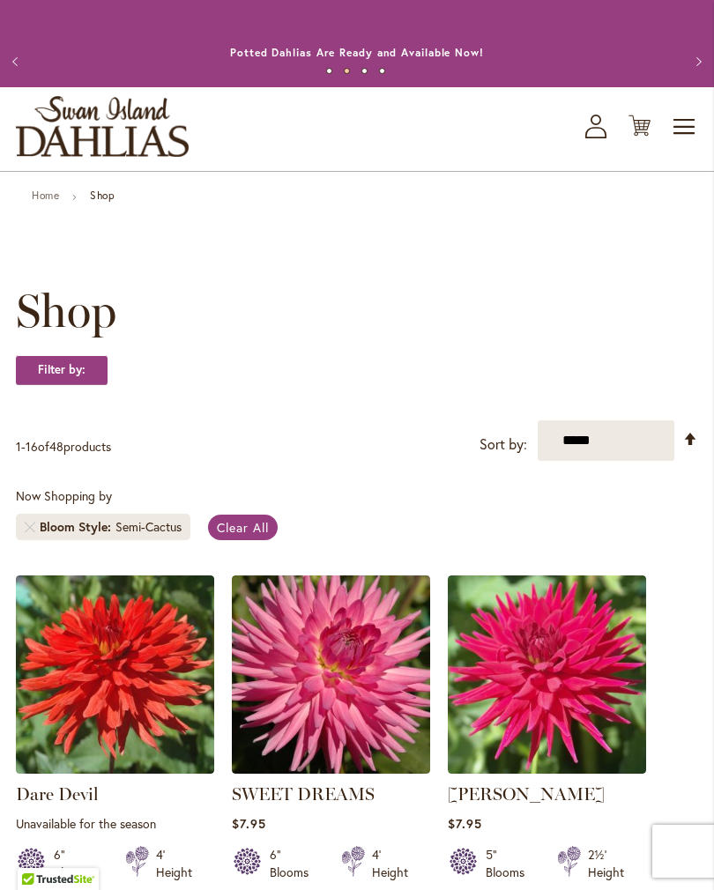
click at [249, 536] on span "Clear All" at bounding box center [243, 527] width 52 height 17
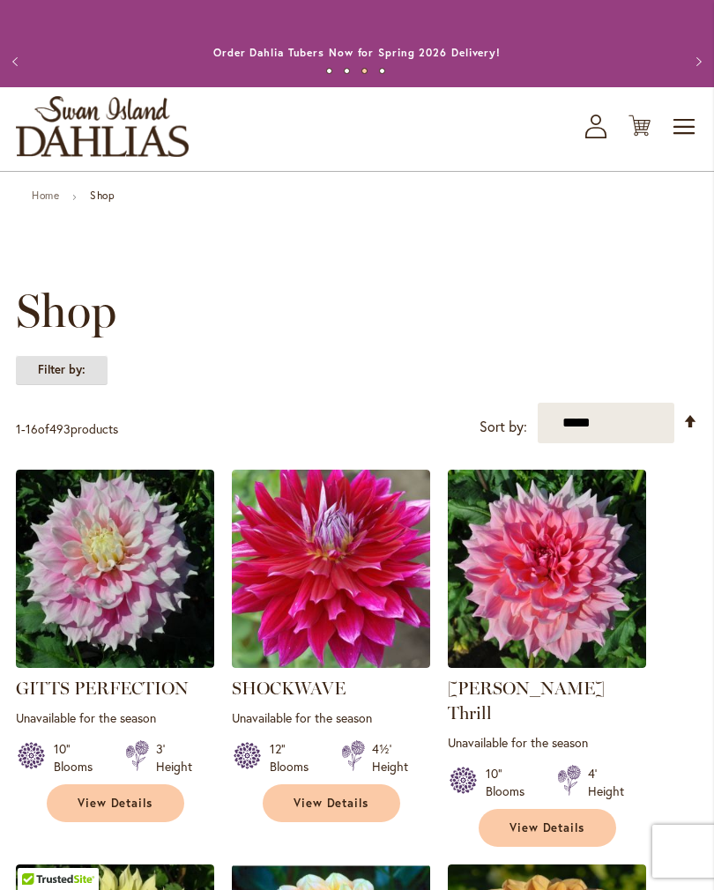
click at [87, 382] on strong "Filter by:" at bounding box center [62, 370] width 92 height 30
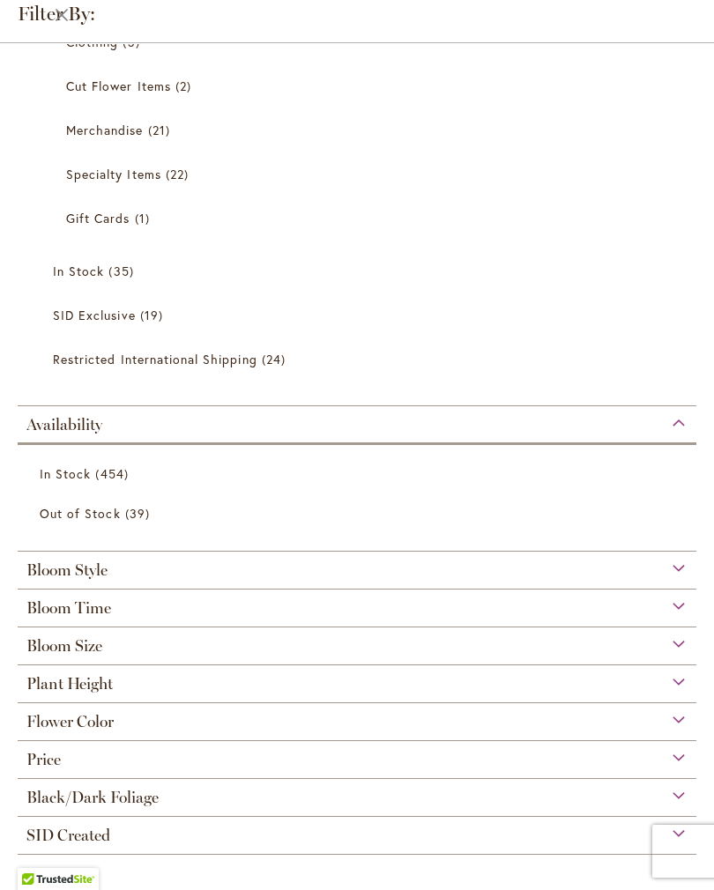
scroll to position [827, 0]
click at [109, 479] on link "In Stock 454 items" at bounding box center [359, 473] width 639 height 31
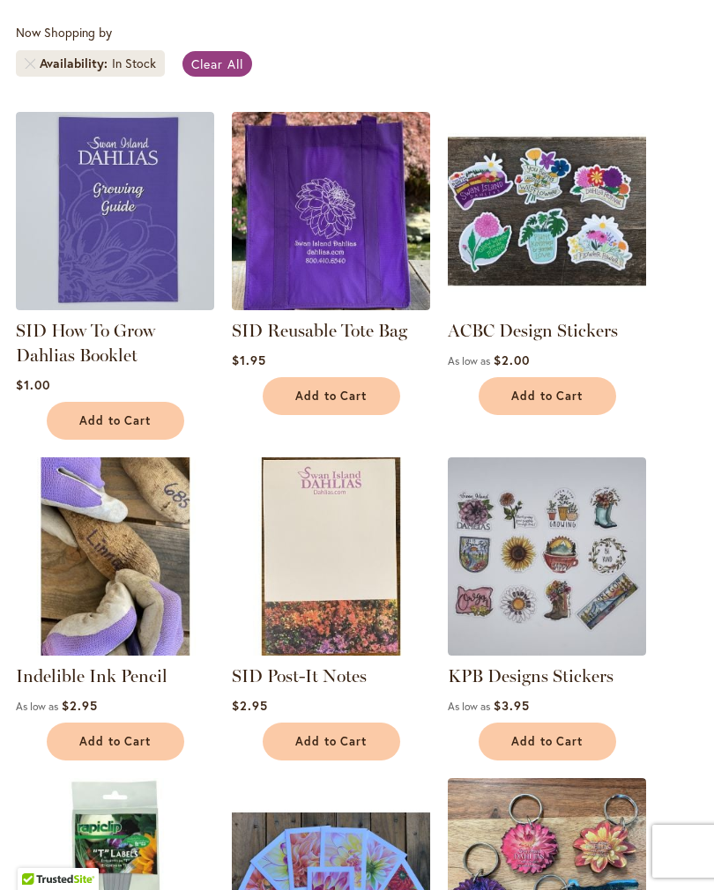
scroll to position [429, 0]
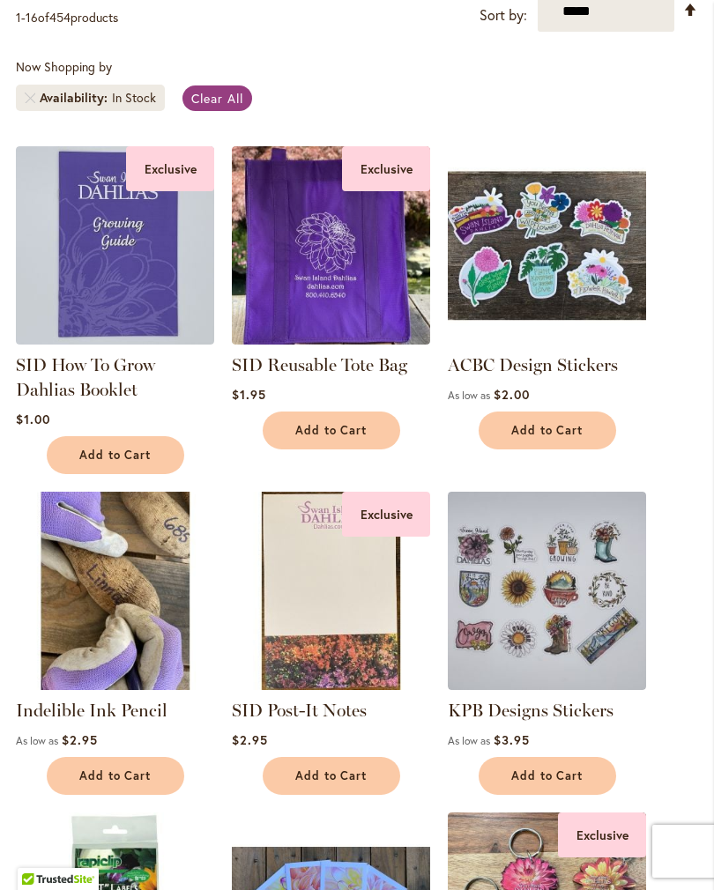
click at [86, 107] on span "Availability" at bounding box center [76, 98] width 72 height 18
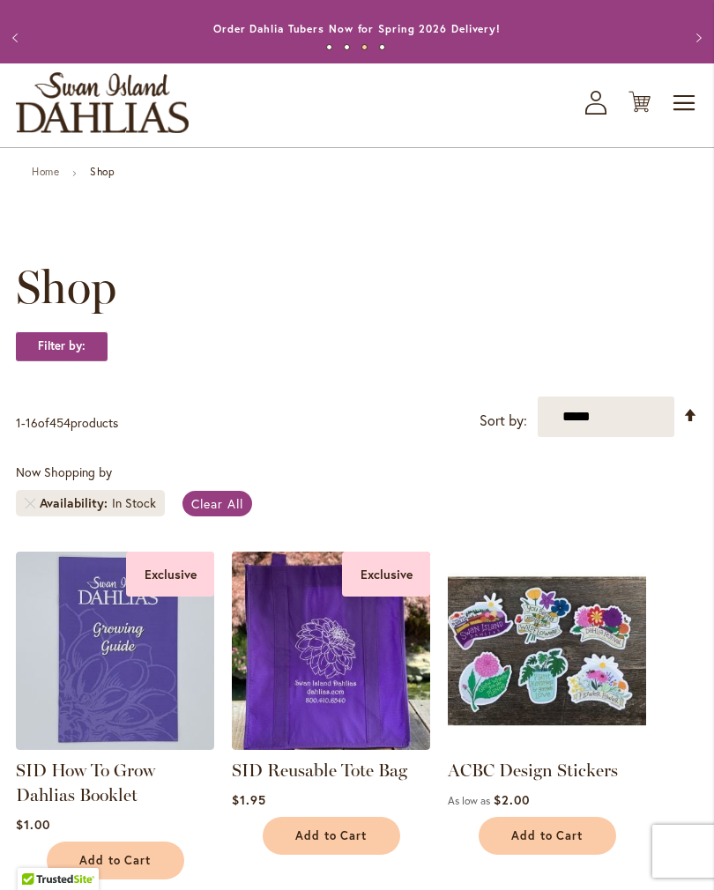
scroll to position [0, 0]
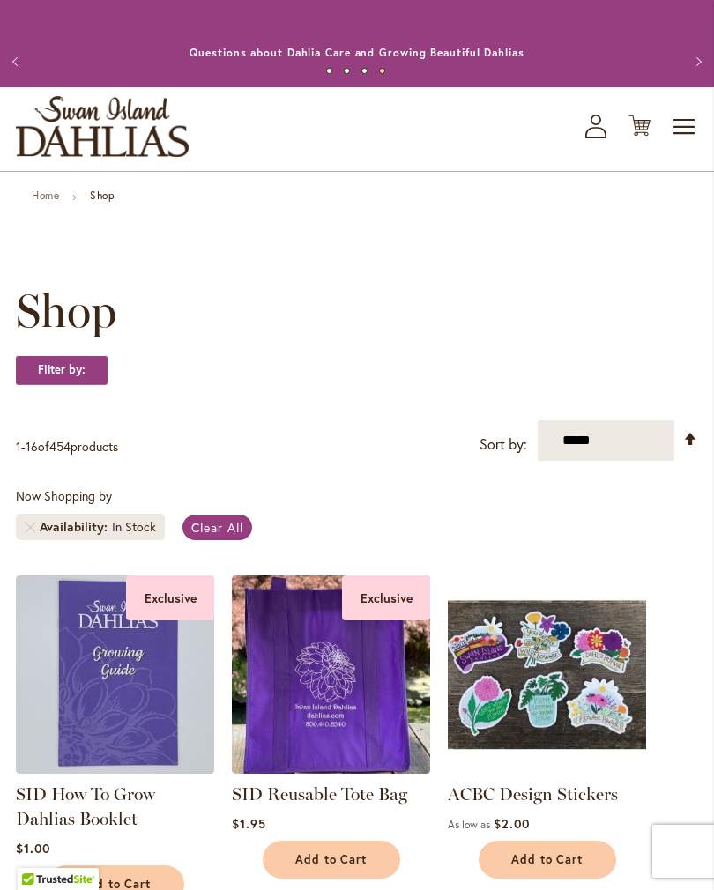
click at [684, 143] on span "Toggle Nav" at bounding box center [684, 126] width 26 height 35
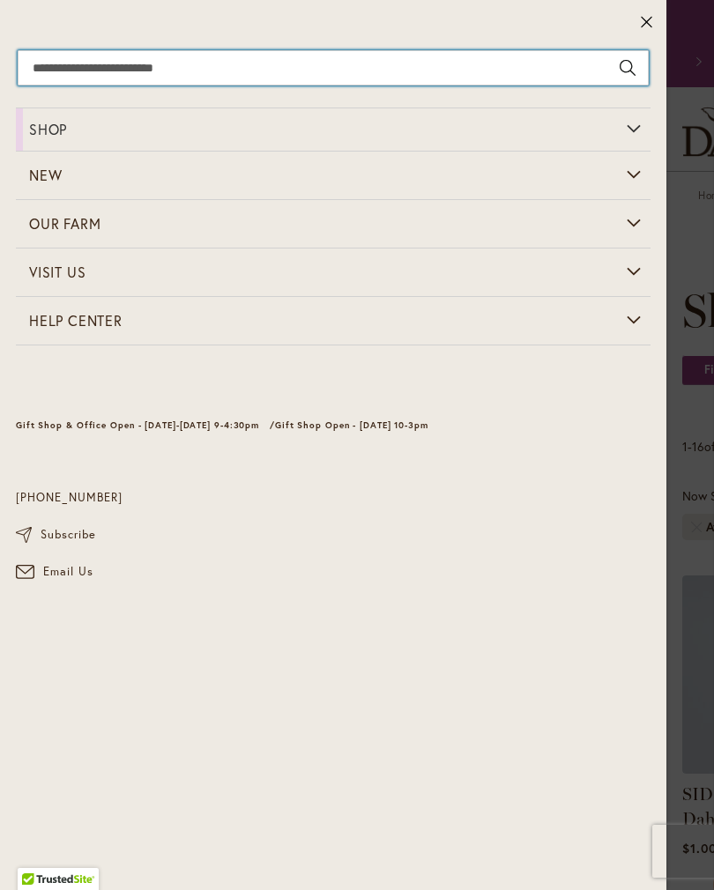
click at [198, 64] on input "Search" at bounding box center [333, 67] width 631 height 35
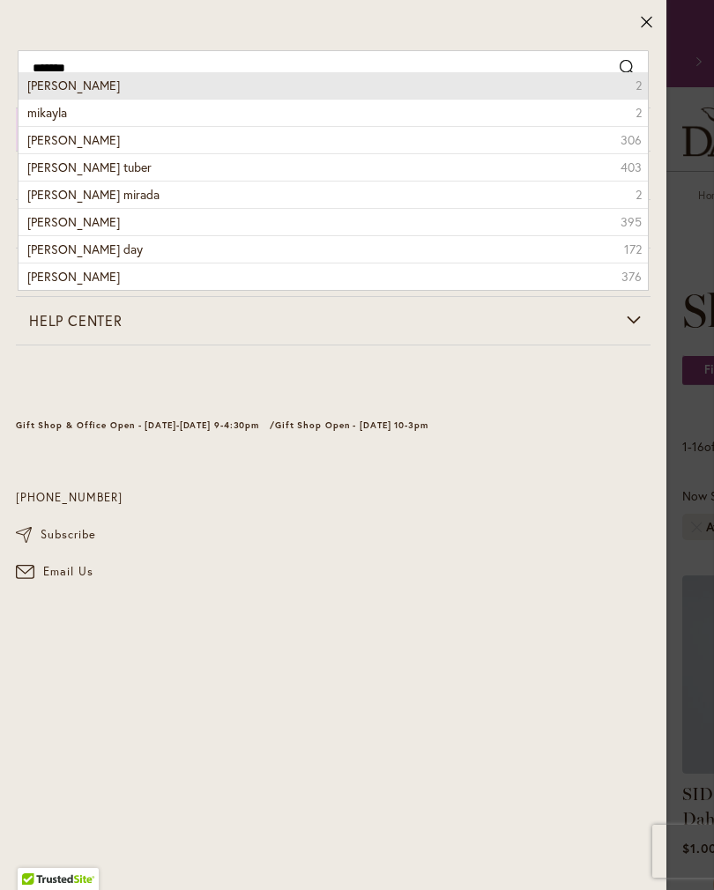
click at [111, 93] on li "mikayla miranda 2" at bounding box center [333, 85] width 629 height 26
type input "**********"
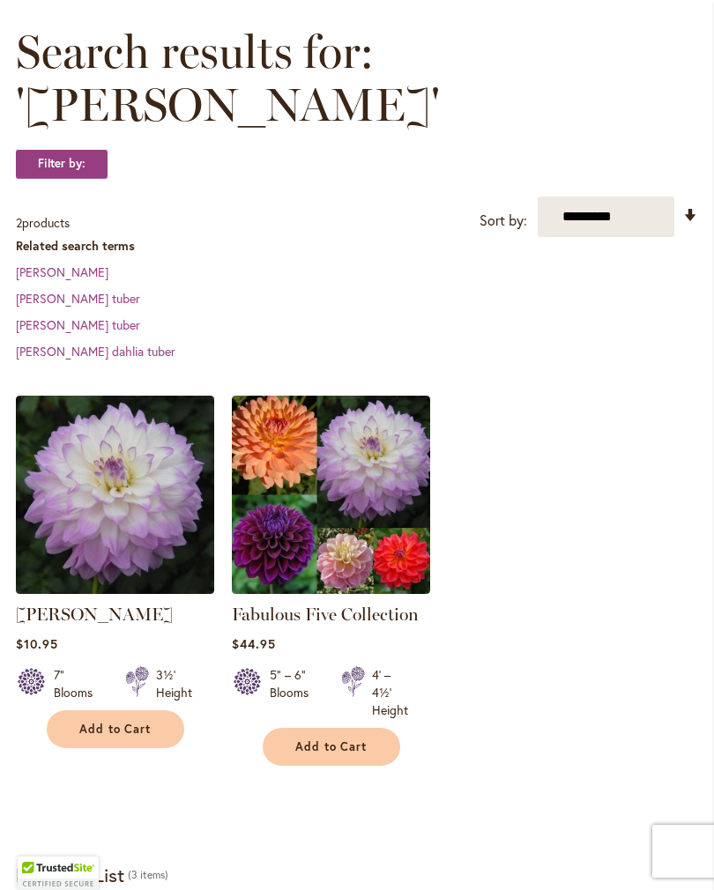
scroll to position [270, 0]
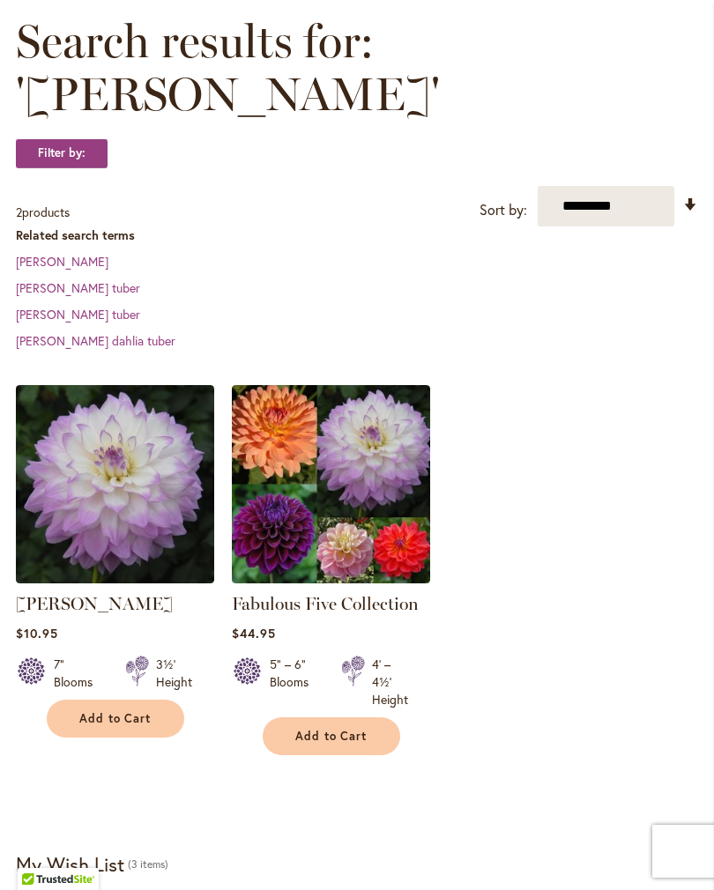
click at [397, 549] on img at bounding box center [331, 484] width 198 height 198
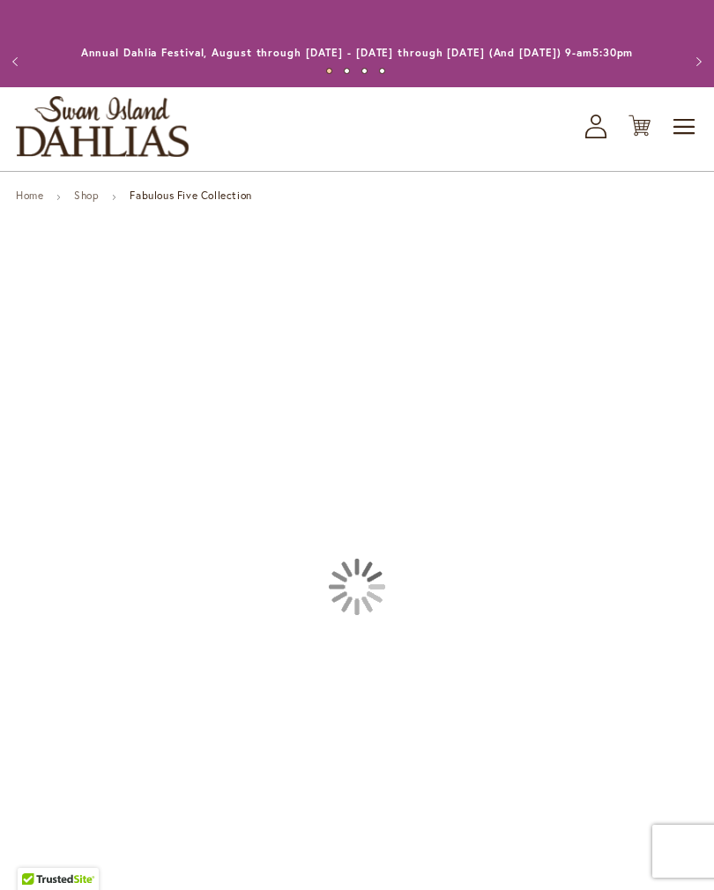
type input "*******"
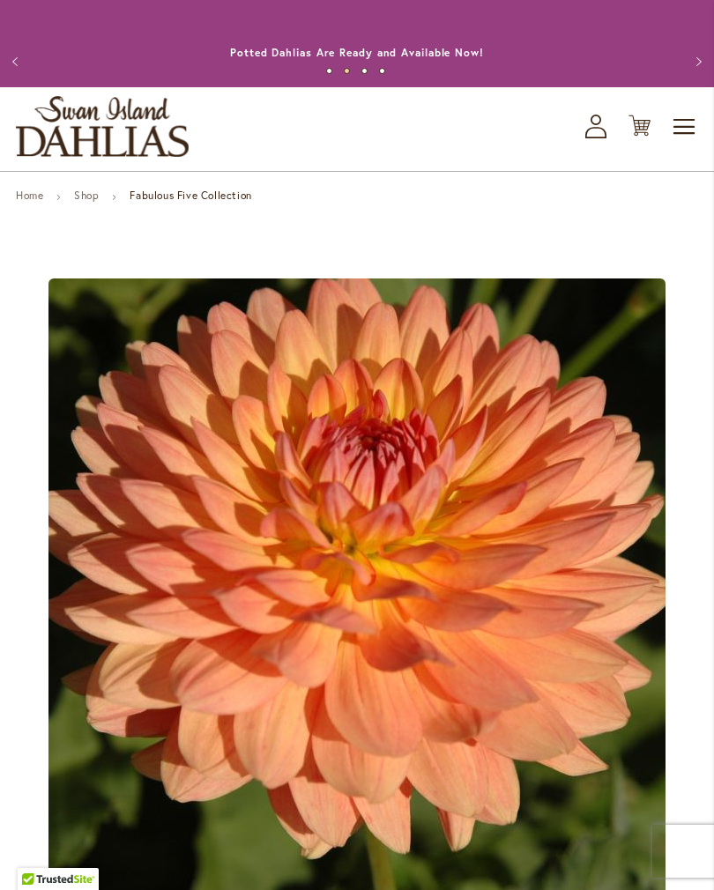
click at [692, 145] on span "Toggle Nav" at bounding box center [684, 126] width 26 height 35
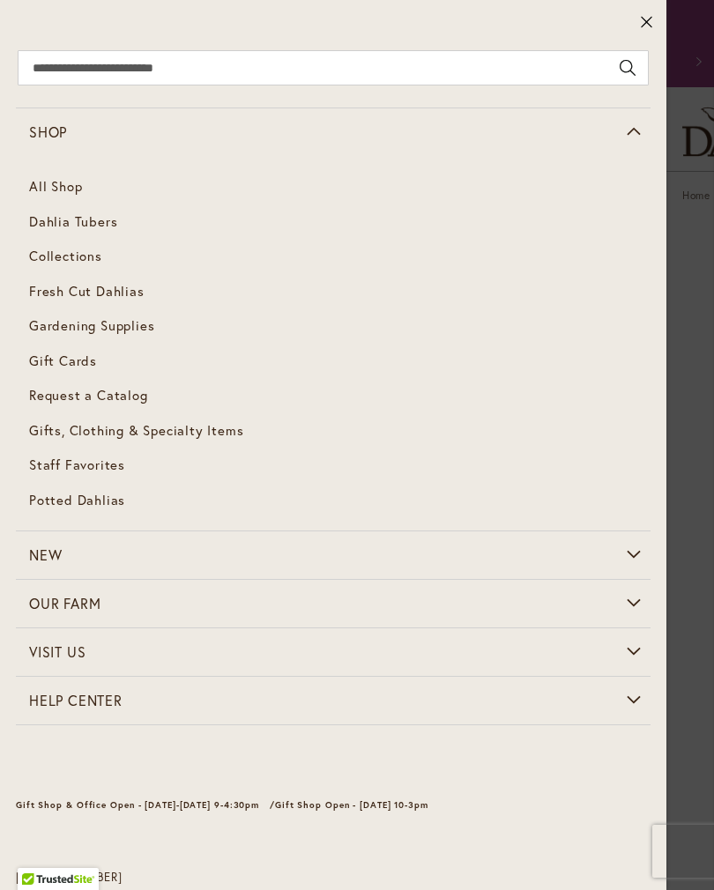
click at [87, 226] on span "Dahlia Tubers" at bounding box center [73, 221] width 88 height 18
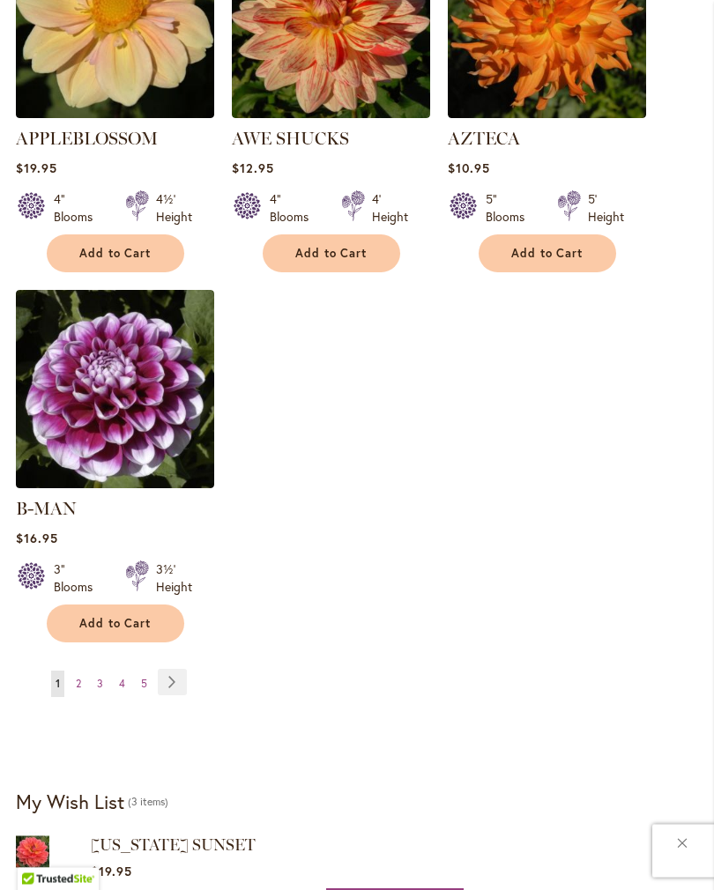
scroll to position [2304, 0]
click at [175, 669] on link "Page Next" at bounding box center [172, 682] width 29 height 26
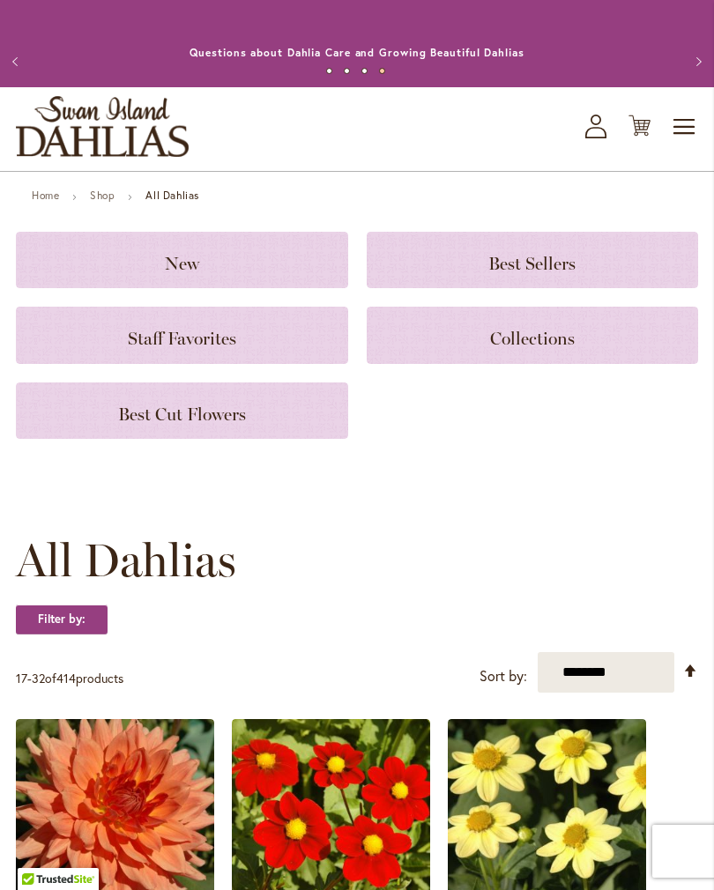
click at [654, 689] on select "**********" at bounding box center [605, 672] width 137 height 41
select select "****"
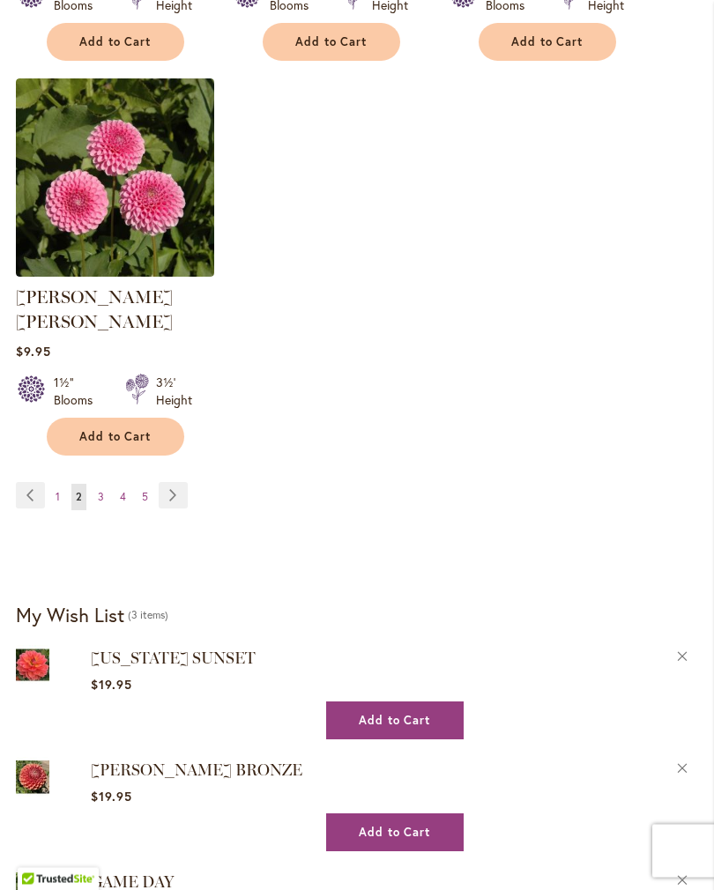
scroll to position [2491, 0]
click at [28, 499] on link "Page Previous" at bounding box center [30, 495] width 29 height 26
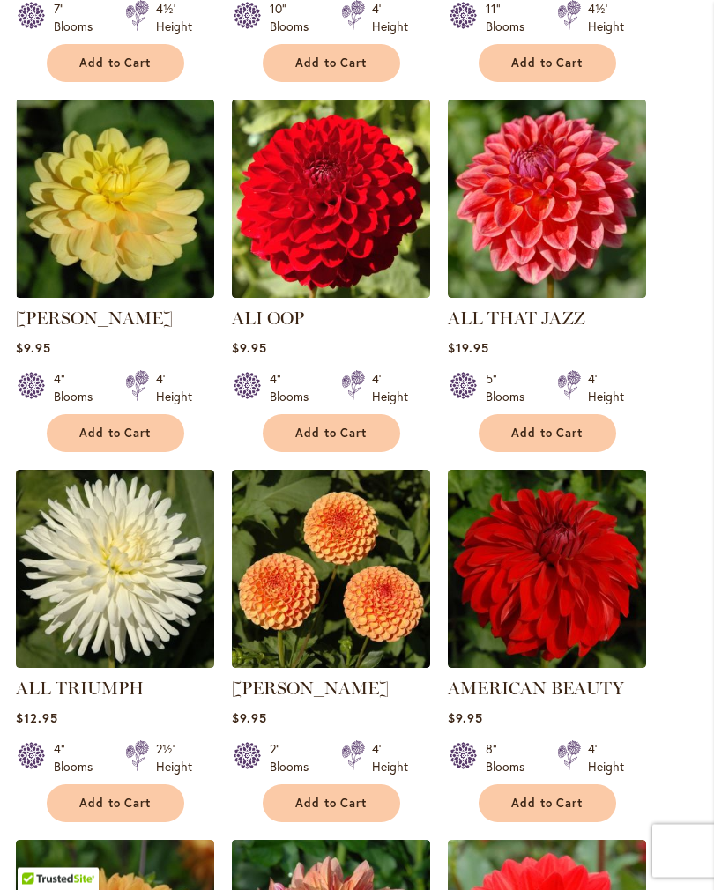
scroll to position [997, 0]
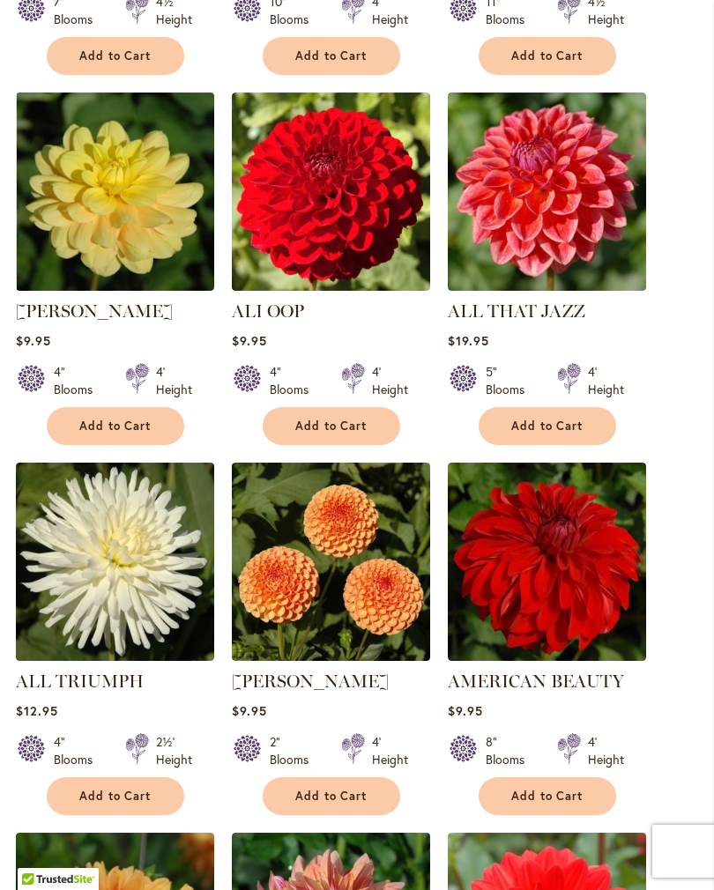
click at [346, 804] on span "Add to Cart" at bounding box center [331, 796] width 72 height 15
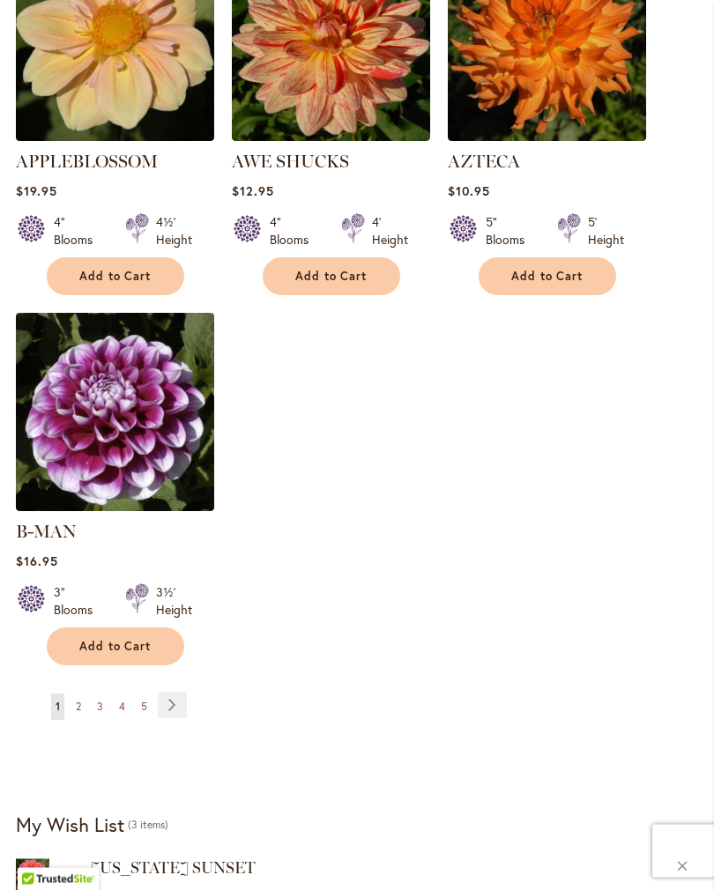
scroll to position [2331, 0]
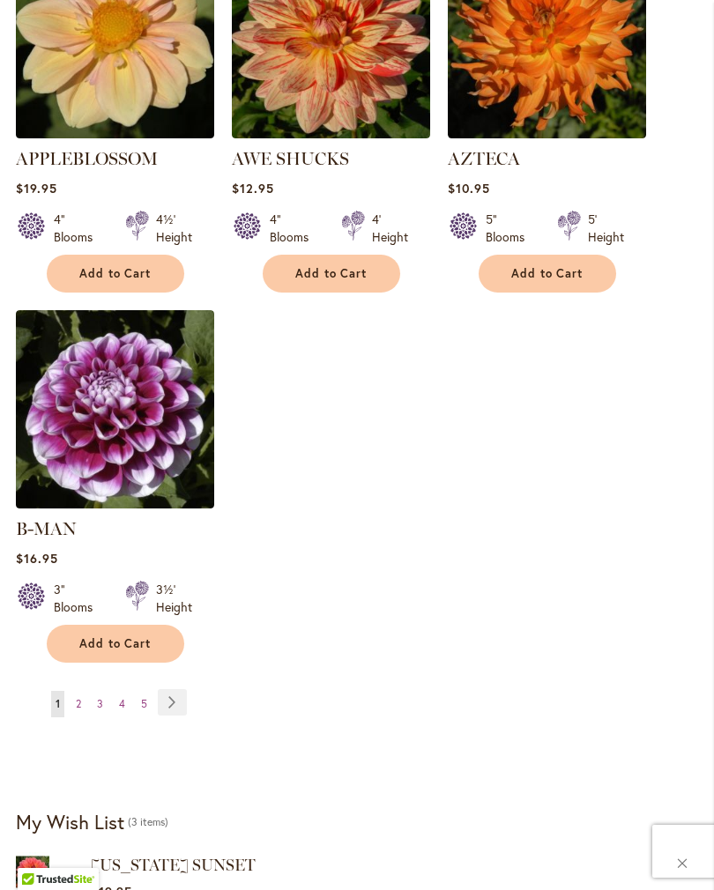
click at [169, 691] on link "Page Next" at bounding box center [172, 702] width 29 height 26
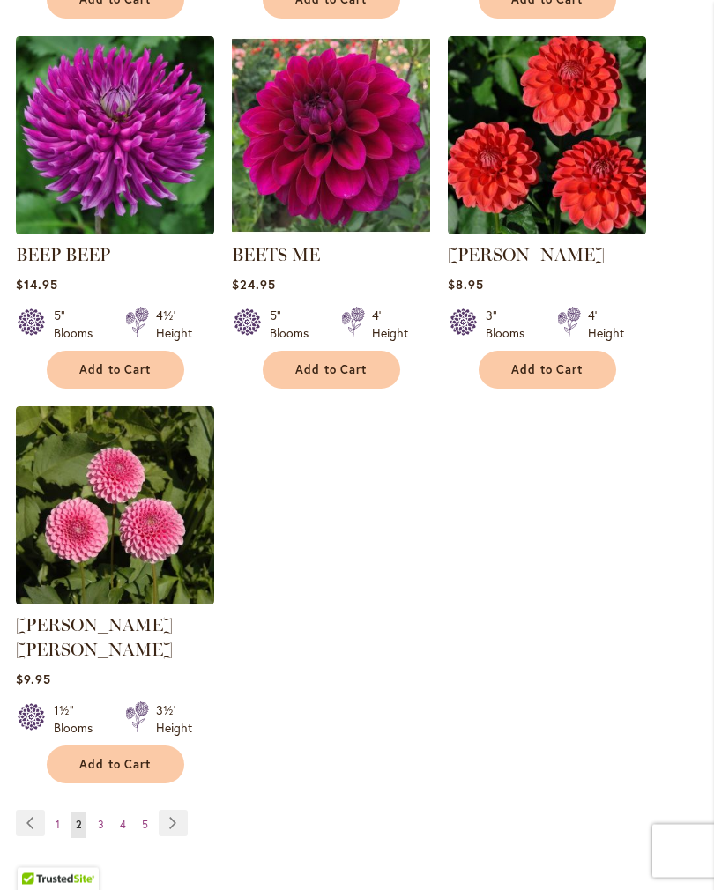
scroll to position [2163, 0]
click at [175, 815] on link "Page Next" at bounding box center [173, 823] width 29 height 26
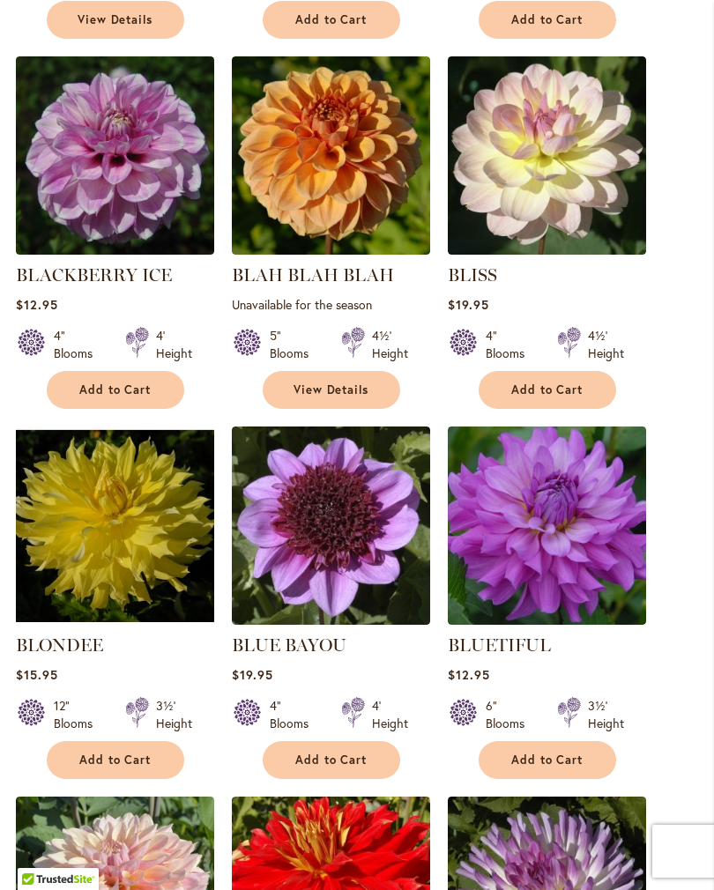
scroll to position [1034, 0]
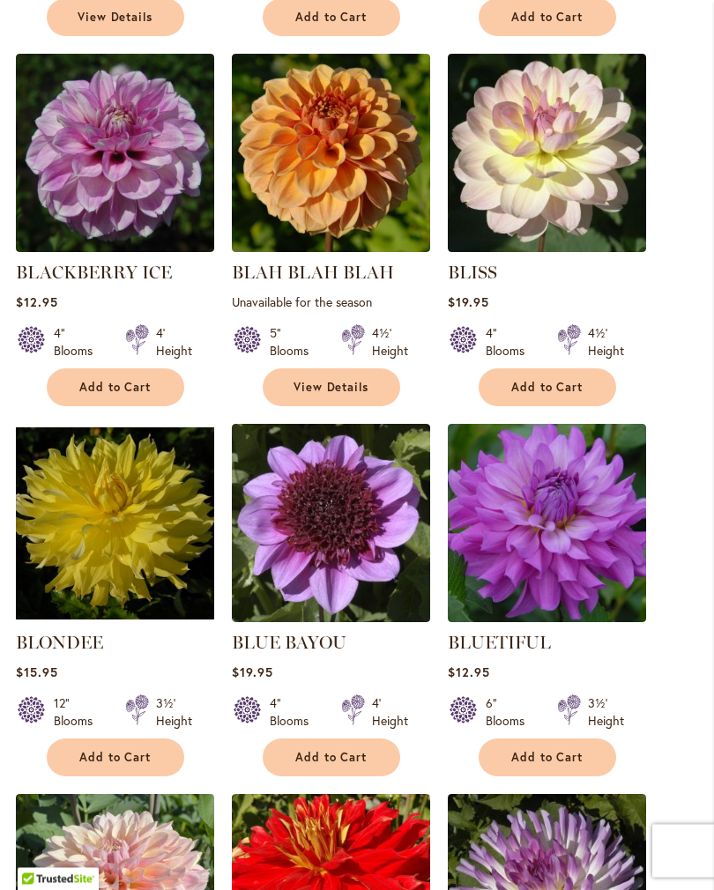
click at [554, 766] on span "Add to Cart" at bounding box center [547, 758] width 72 height 15
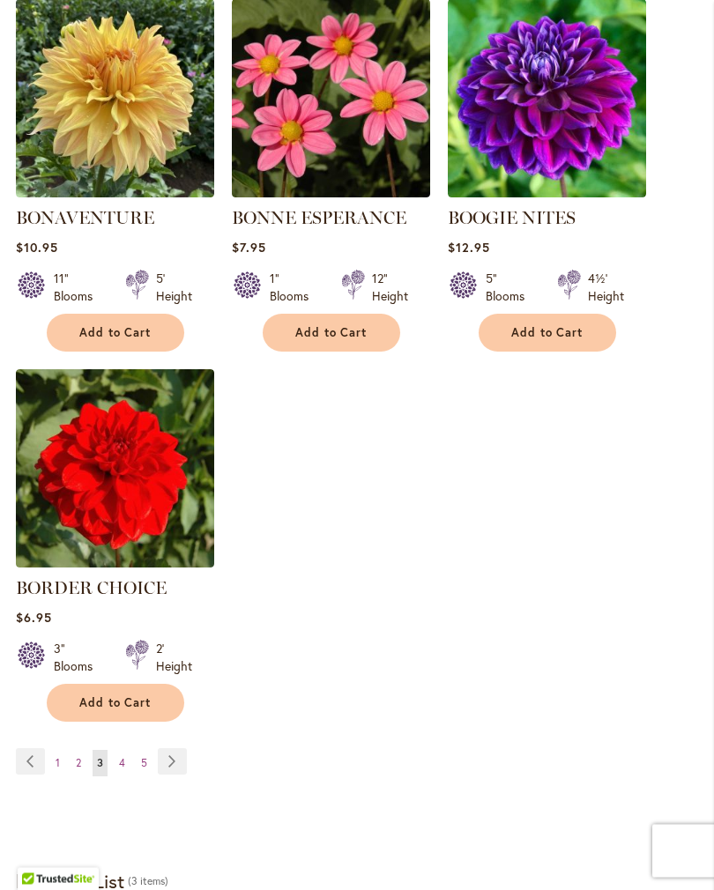
scroll to position [2247, 0]
click at [173, 775] on link "Page Next" at bounding box center [172, 761] width 29 height 26
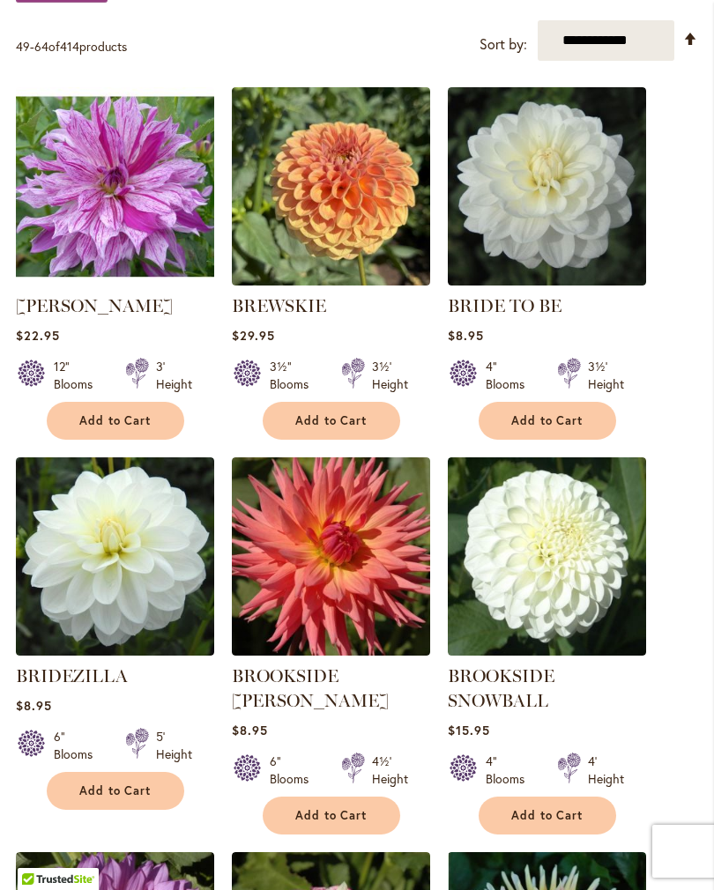
scroll to position [631, 0]
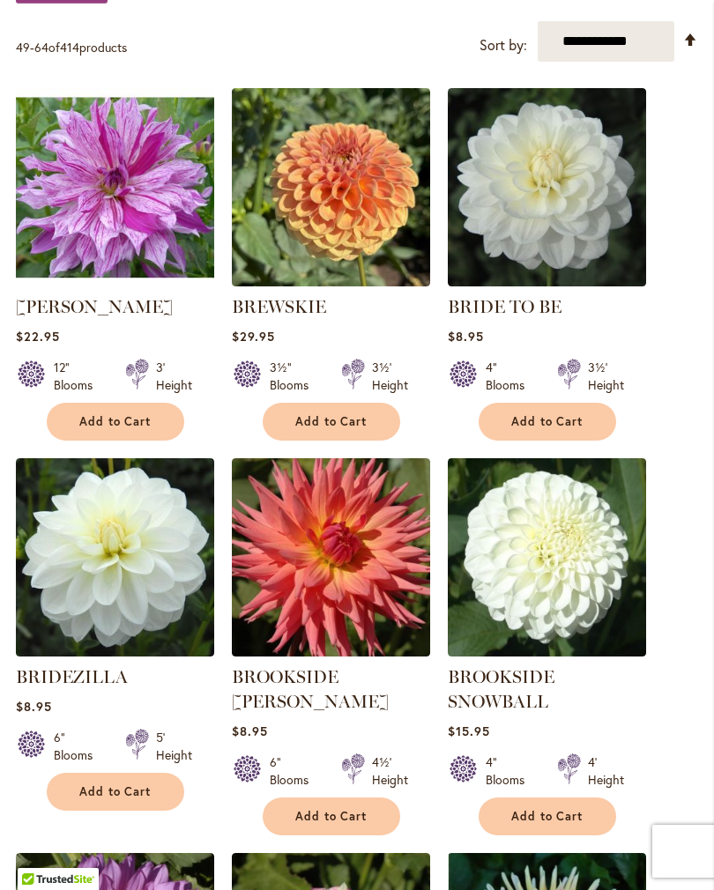
click at [548, 429] on span "Add to Cart" at bounding box center [547, 421] width 72 height 15
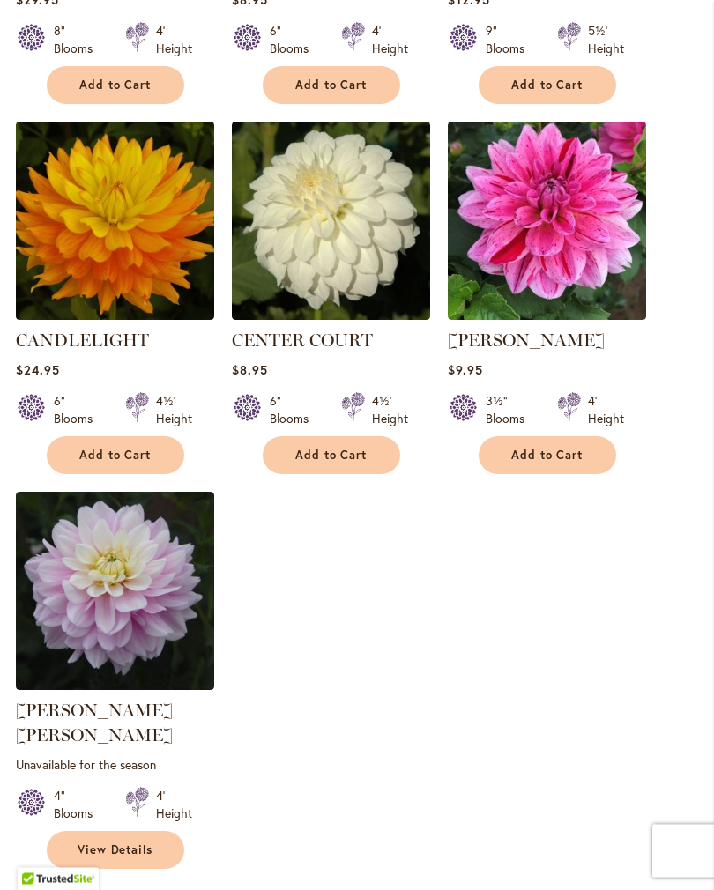
scroll to position [2149, 0]
click at [548, 463] on span "Add to Cart" at bounding box center [547, 455] width 72 height 15
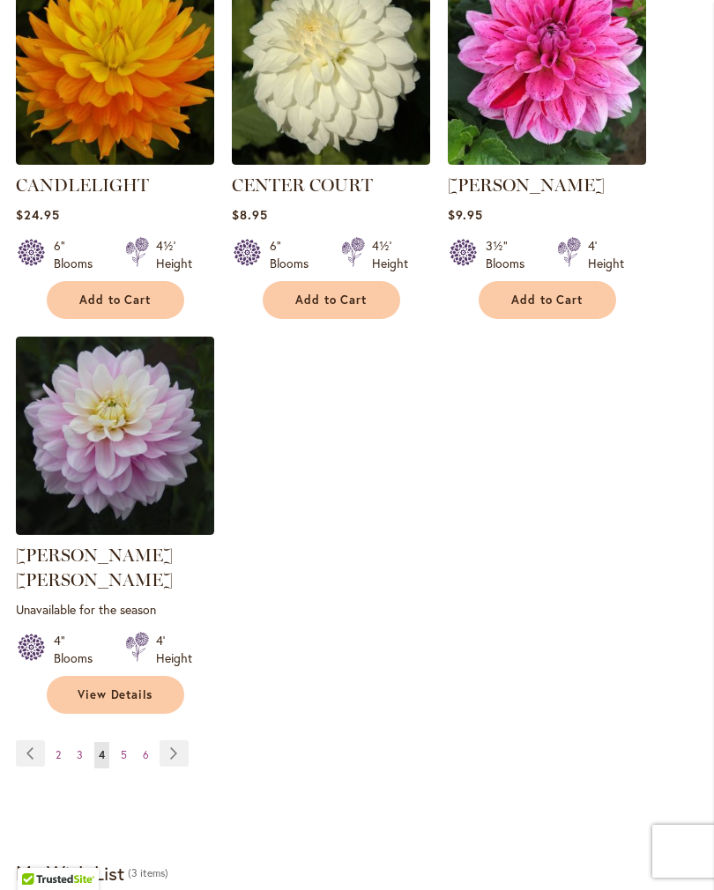
scroll to position [2312, 0]
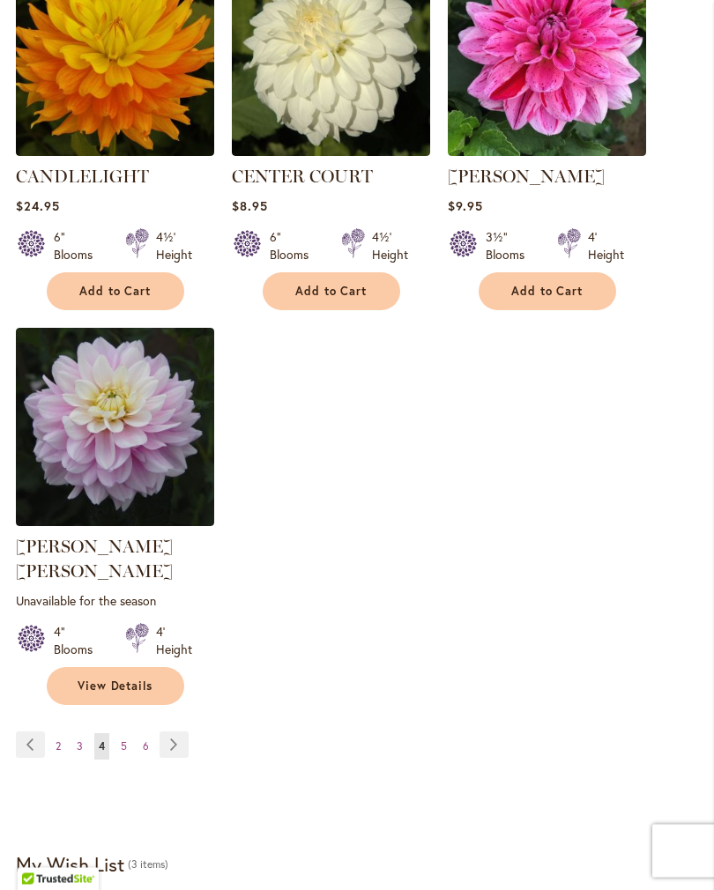
click at [173, 732] on link "Page Next" at bounding box center [173, 745] width 29 height 26
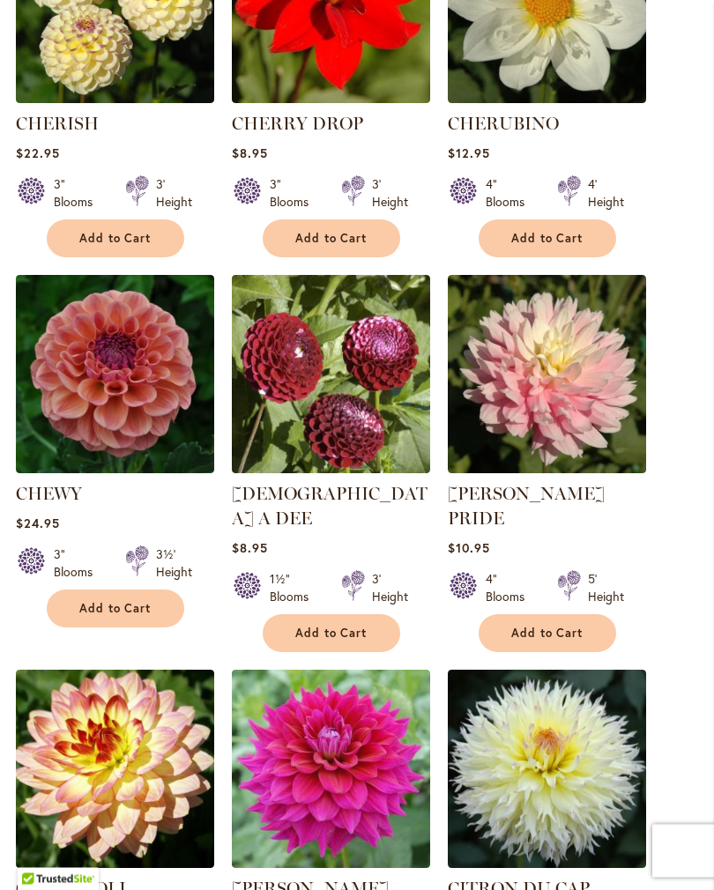
scroll to position [1185, 0]
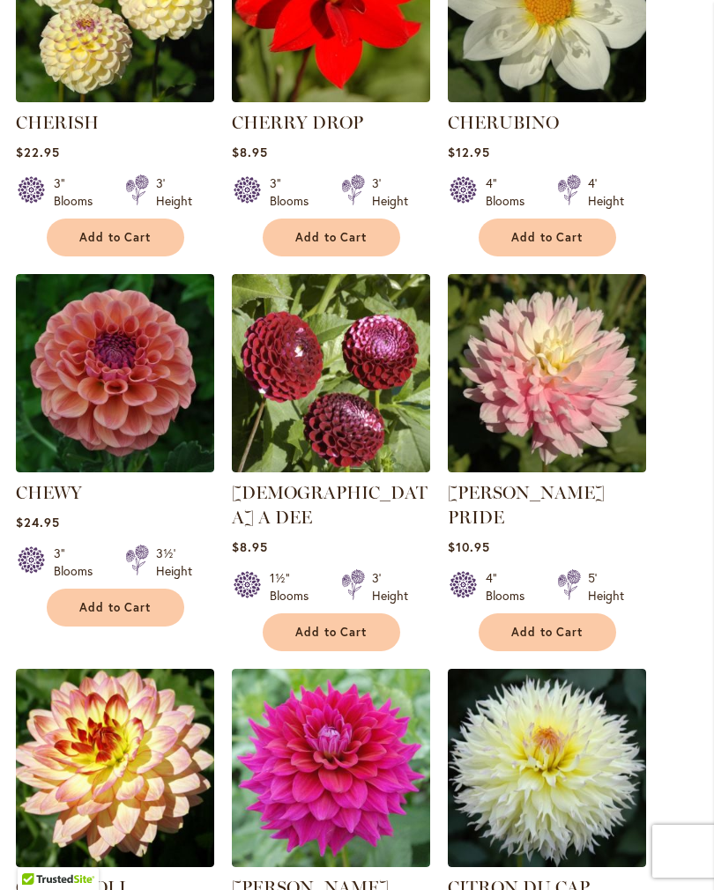
click at [541, 625] on span "Add to Cart" at bounding box center [547, 632] width 72 height 15
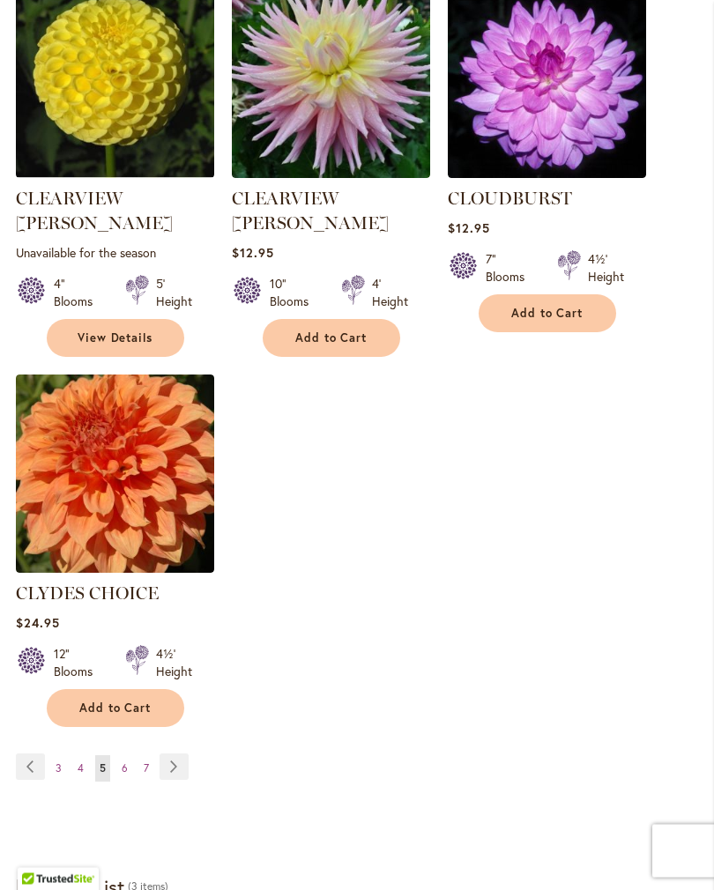
scroll to position [2291, 0]
click at [179, 753] on link "Page Next" at bounding box center [173, 766] width 29 height 26
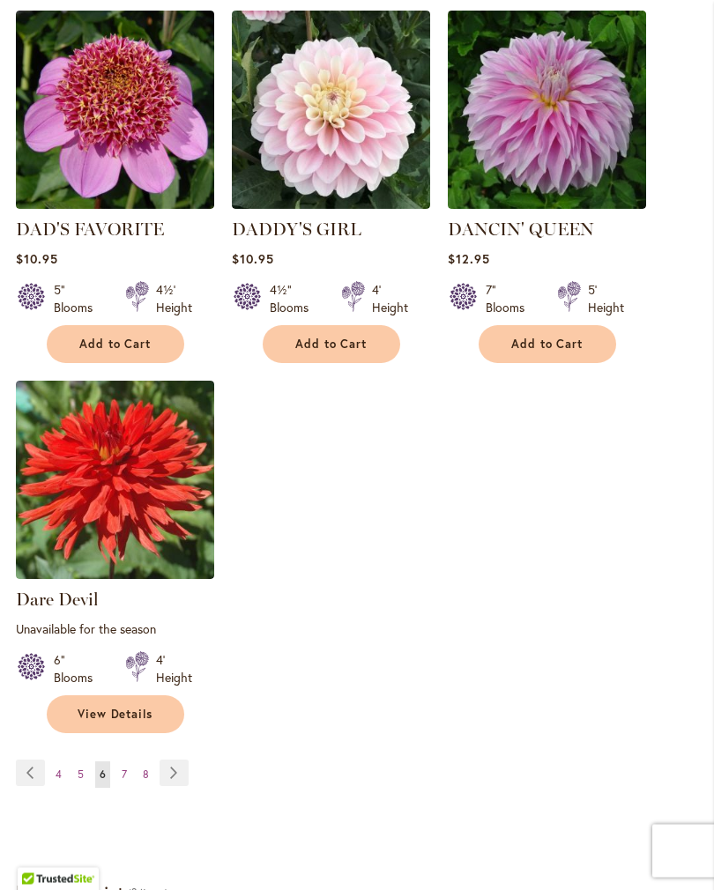
scroll to position [2257, 0]
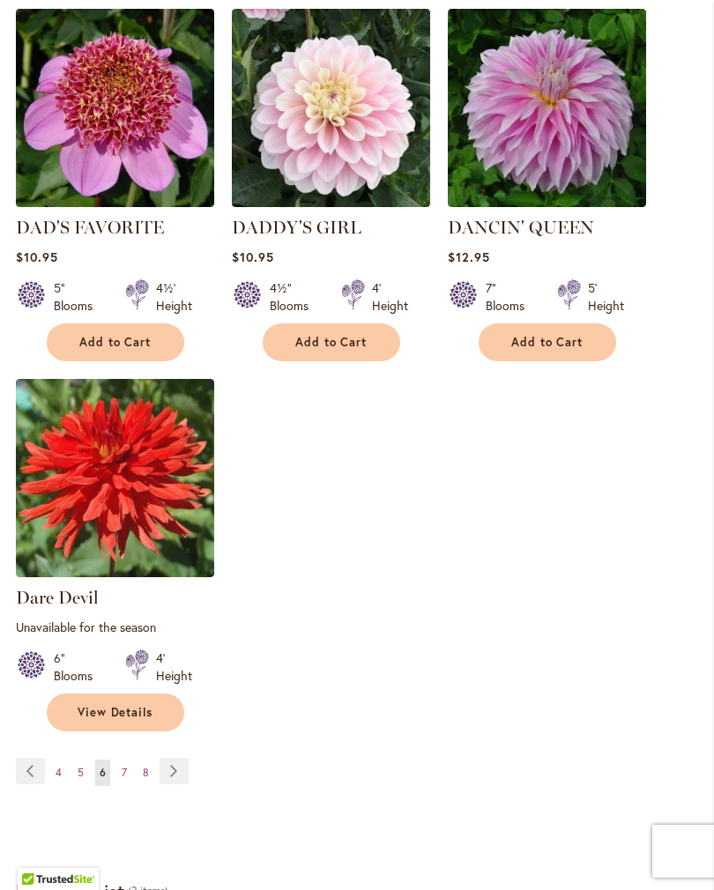
click at [174, 765] on link "Page Next" at bounding box center [173, 771] width 29 height 26
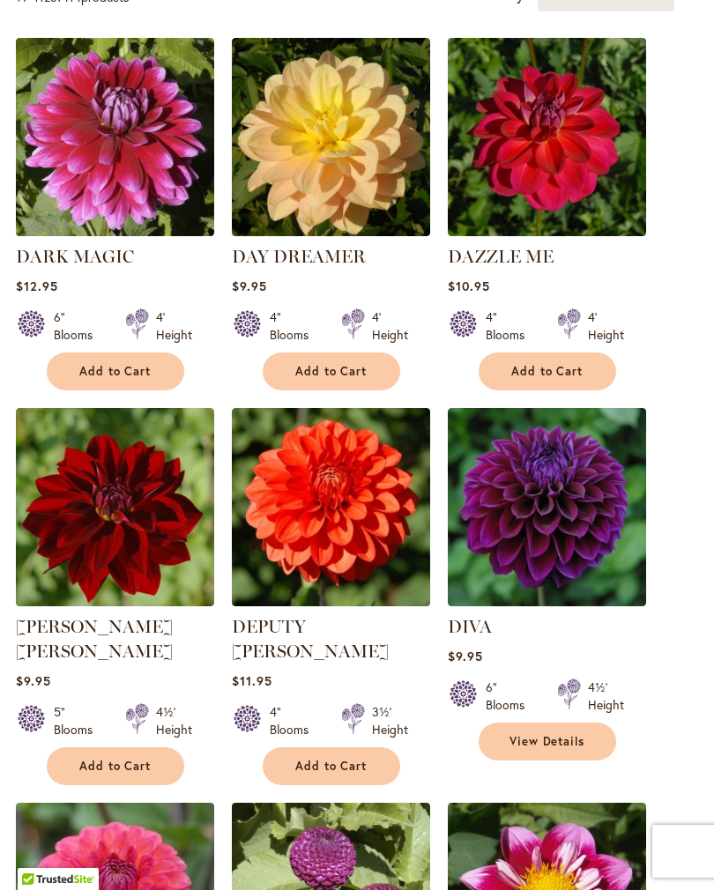
scroll to position [647, 0]
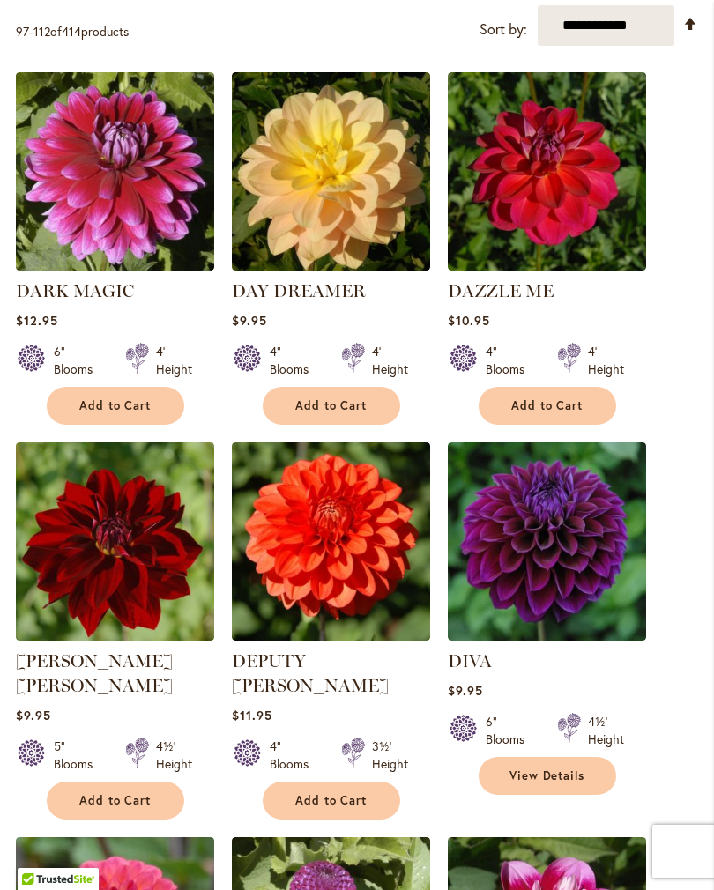
click at [548, 783] on span "View Details" at bounding box center [547, 775] width 76 height 15
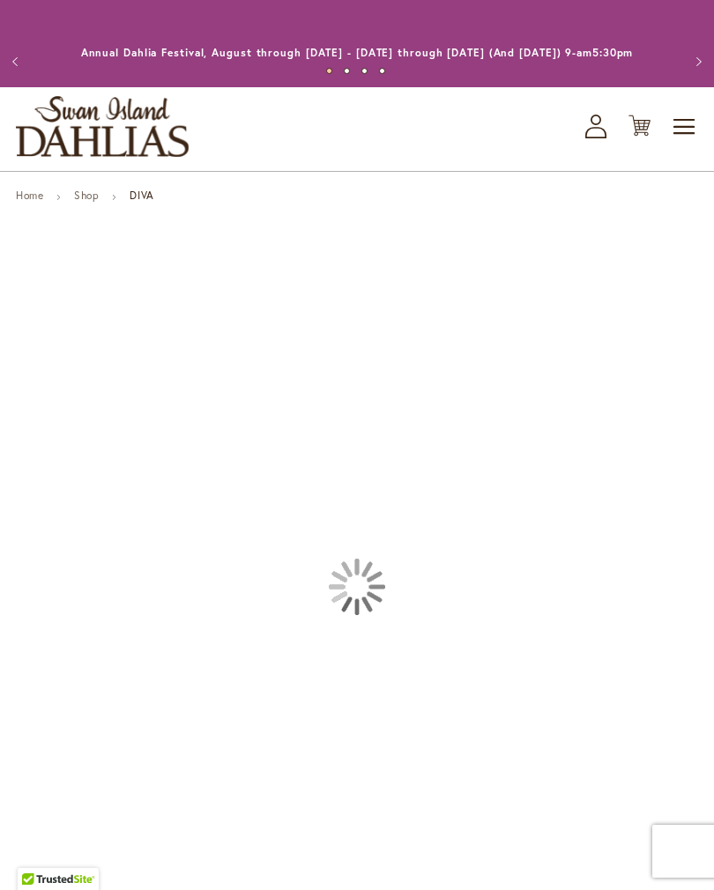
type input "*******"
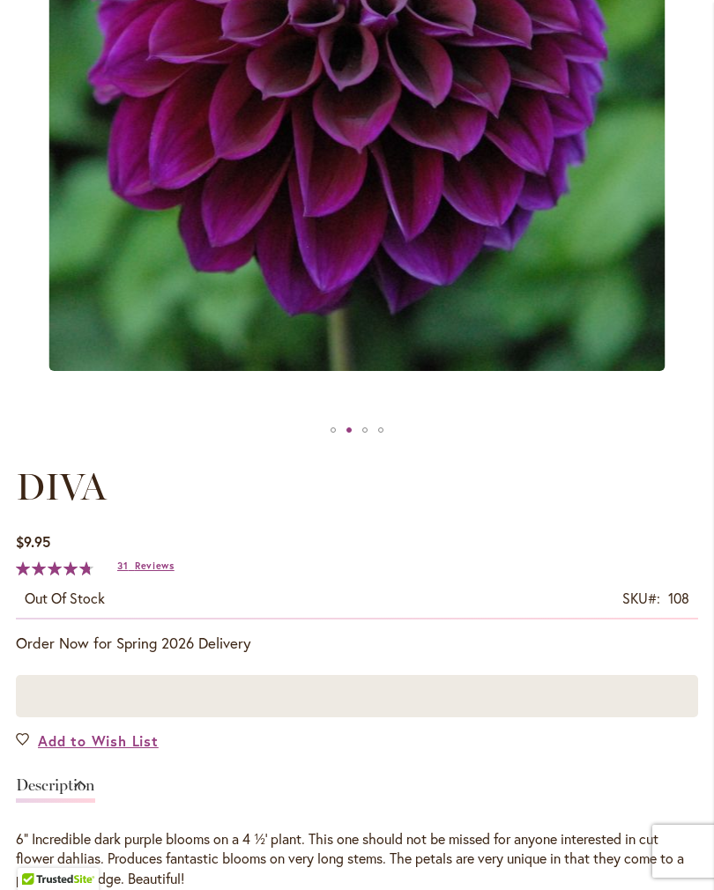
scroll to position [523, 0]
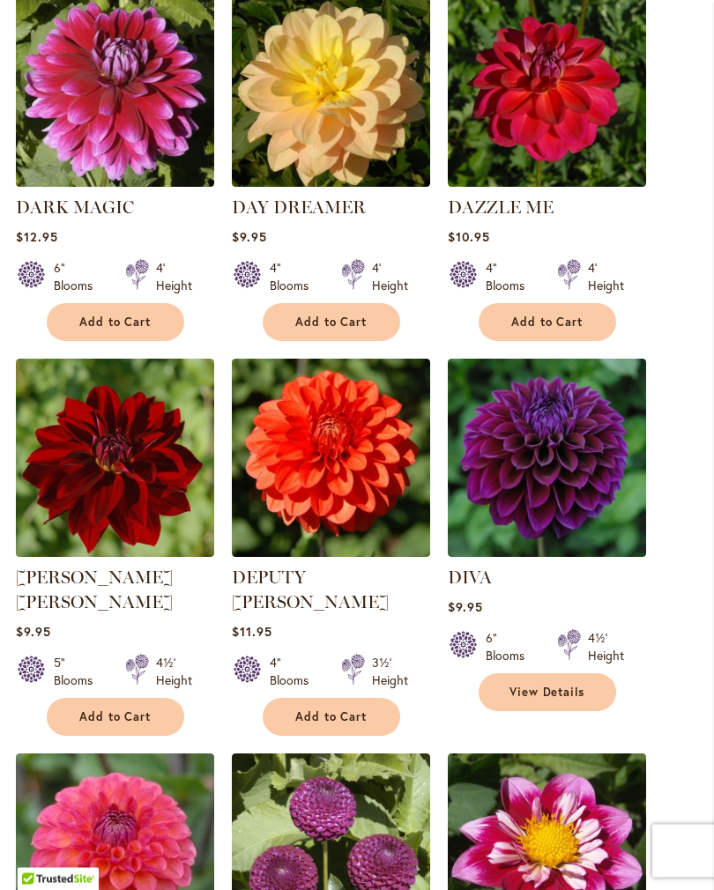
scroll to position [730, 0]
click at [558, 700] on span "View Details" at bounding box center [547, 692] width 76 height 15
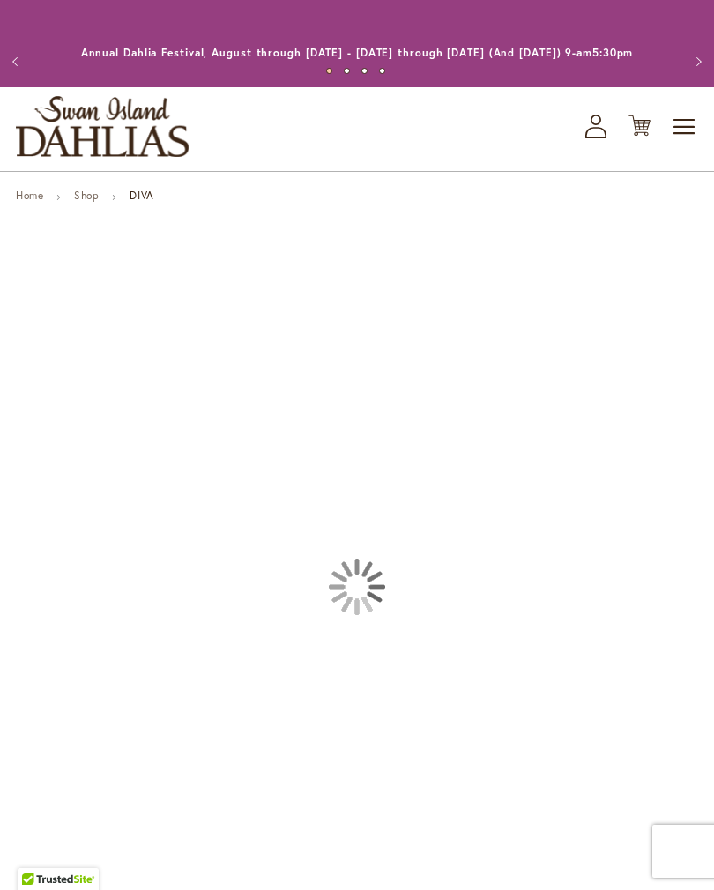
type input "*******"
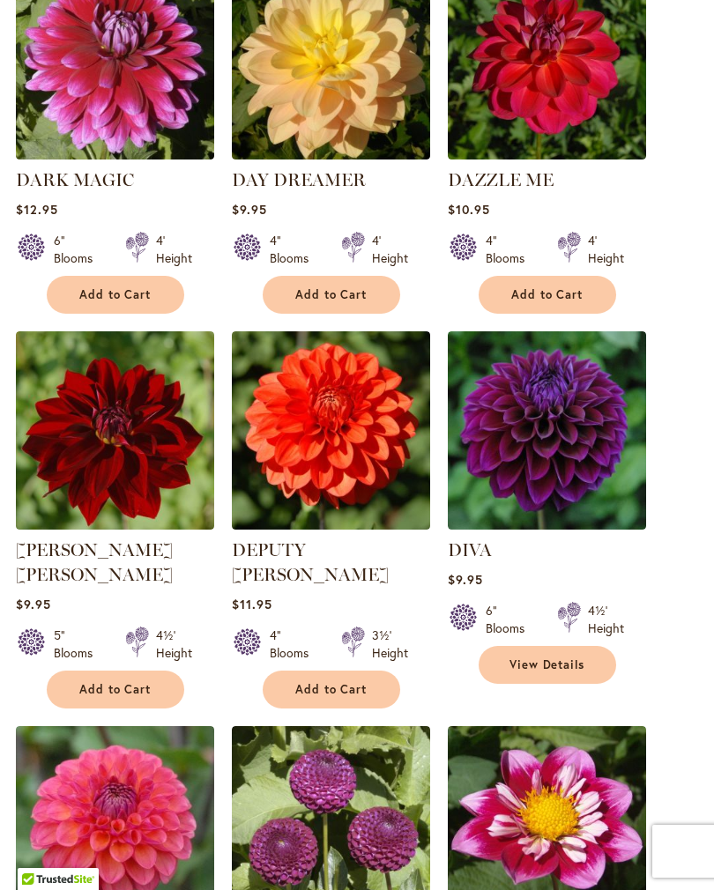
scroll to position [758, 0]
click at [571, 453] on img at bounding box center [547, 430] width 198 height 198
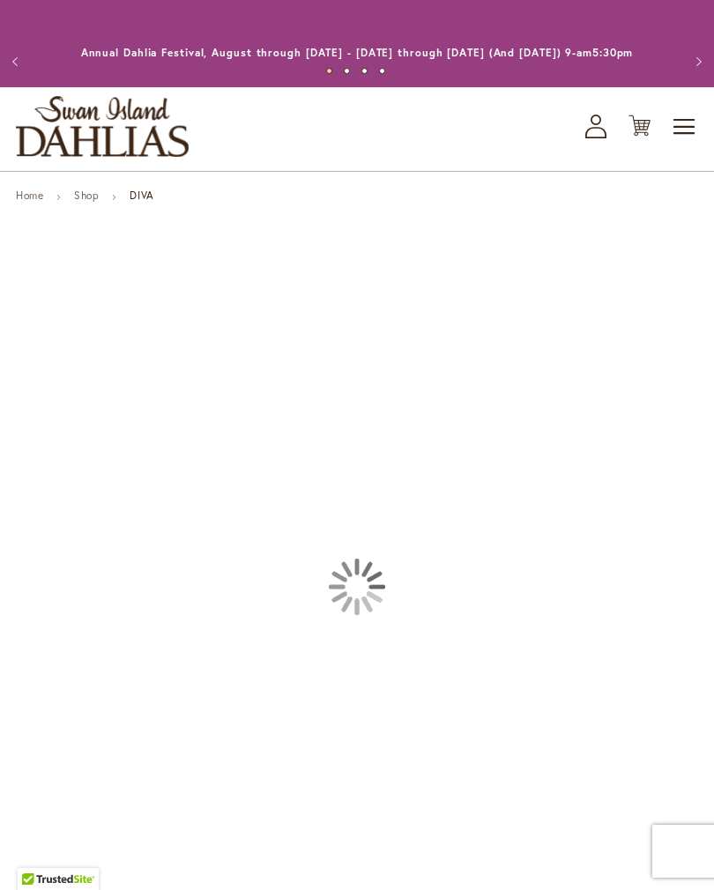
type input "*******"
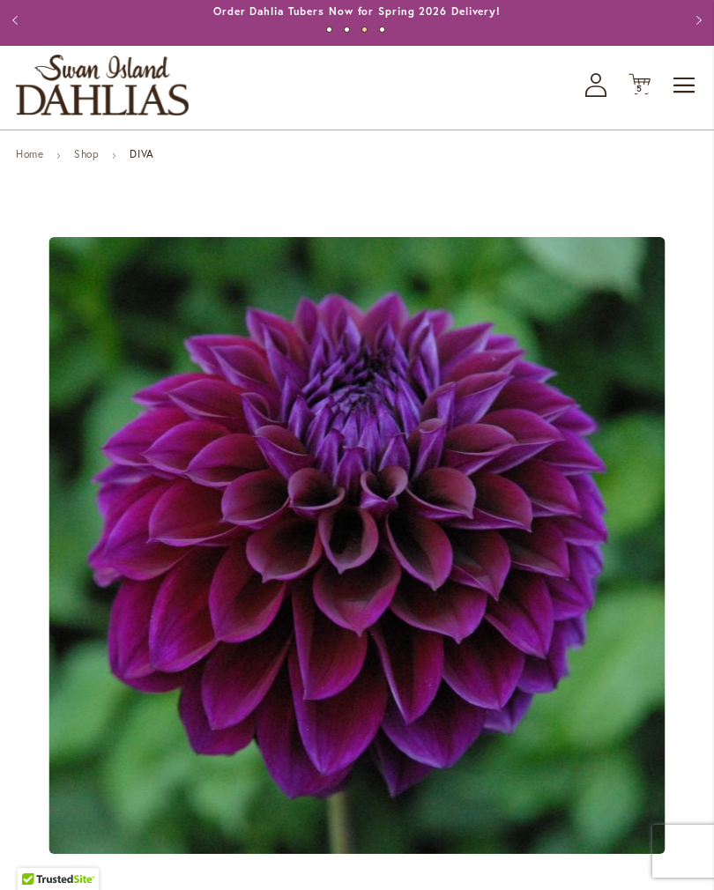
scroll to position [40, 0]
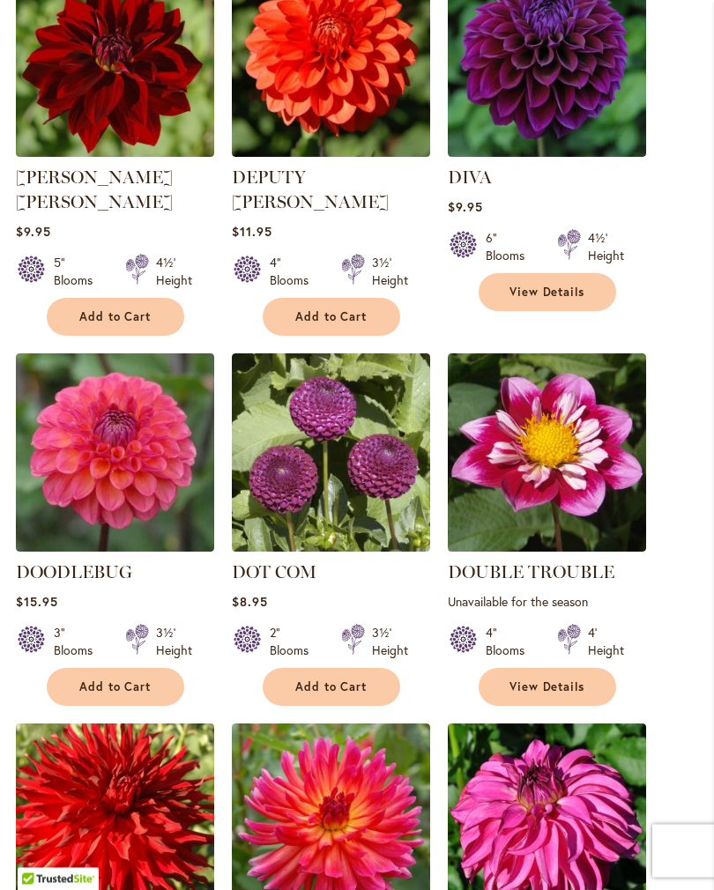
scroll to position [1131, 0]
click at [337, 687] on button "Add to Cart" at bounding box center [331, 687] width 137 height 38
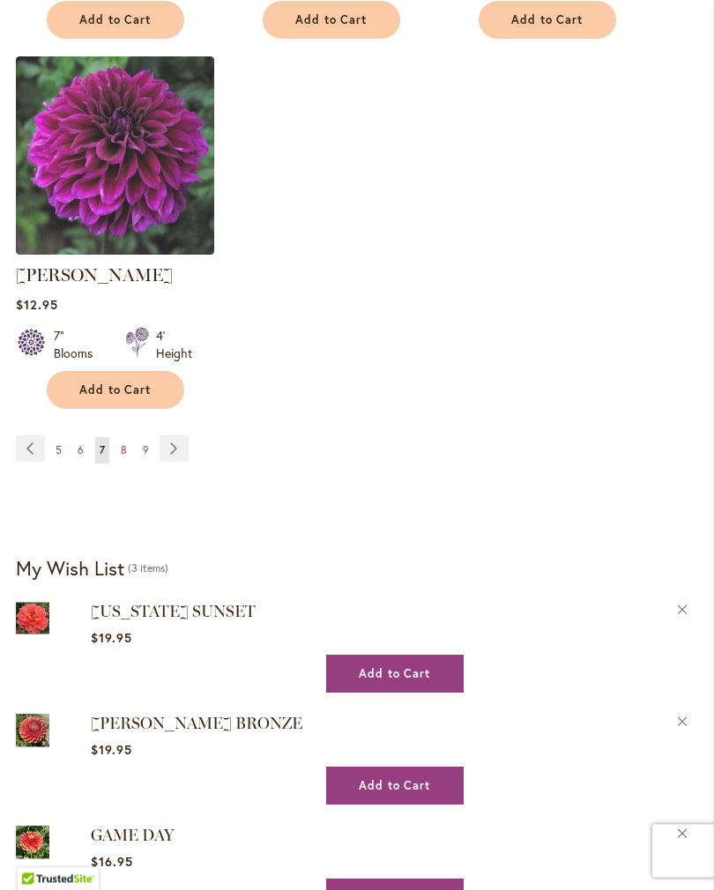
scroll to position [2591, 0]
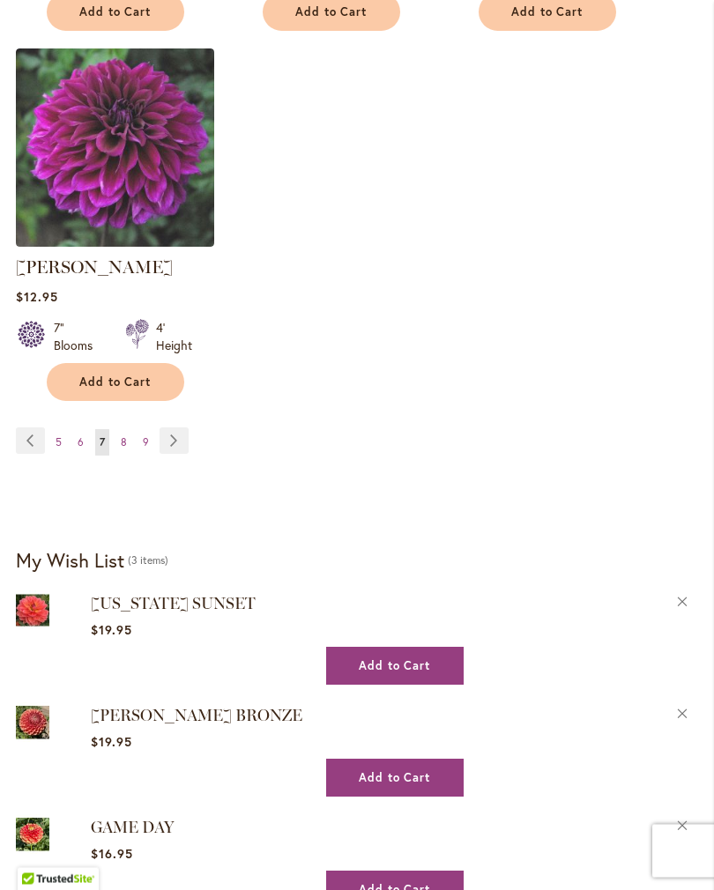
click at [177, 428] on link "Page Next" at bounding box center [173, 441] width 29 height 26
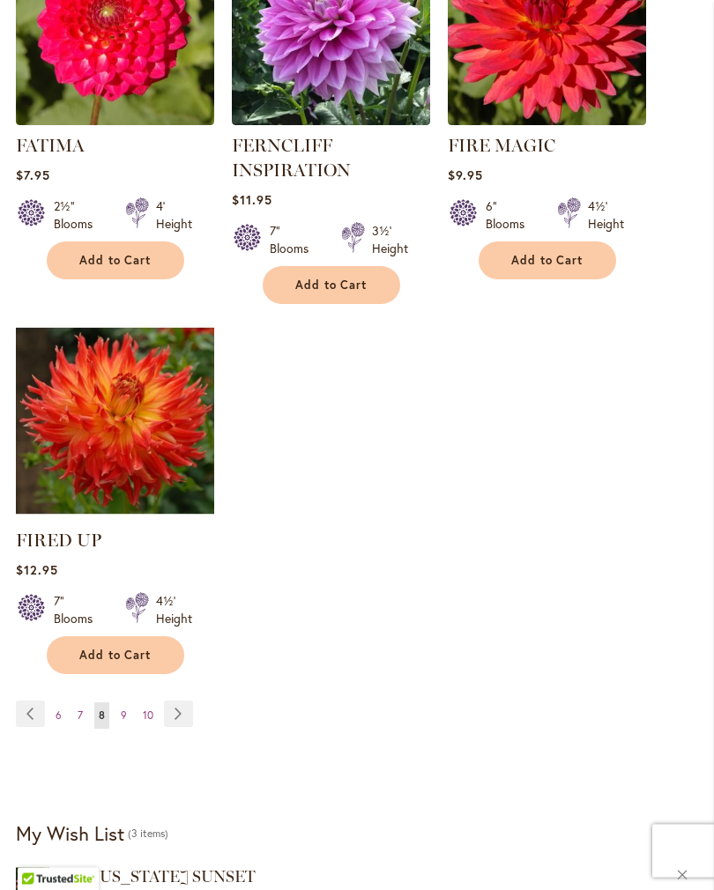
scroll to position [2316, 0]
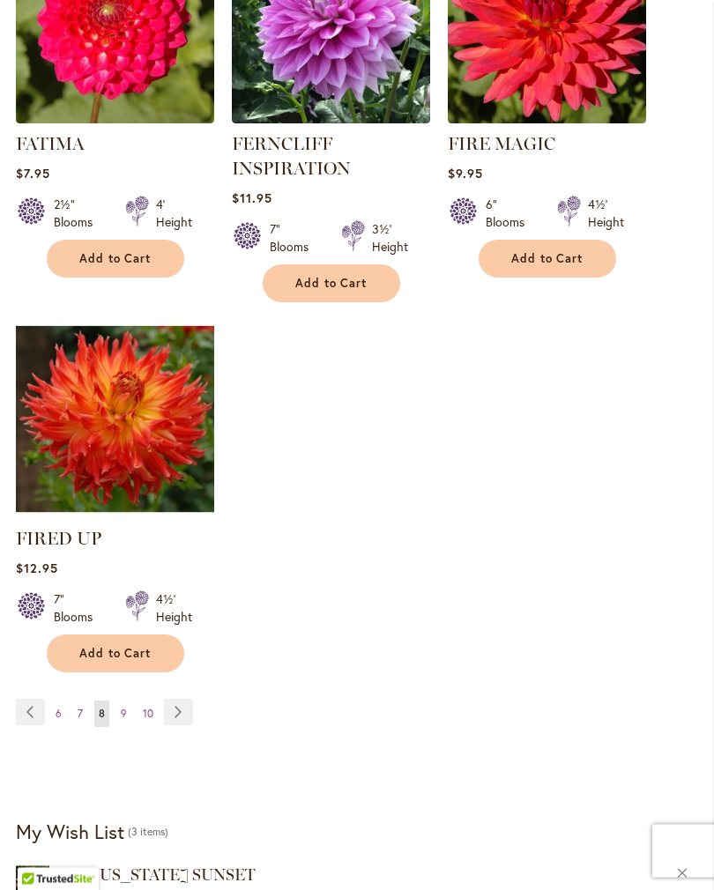
click at [176, 726] on link "Page Next" at bounding box center [178, 713] width 29 height 26
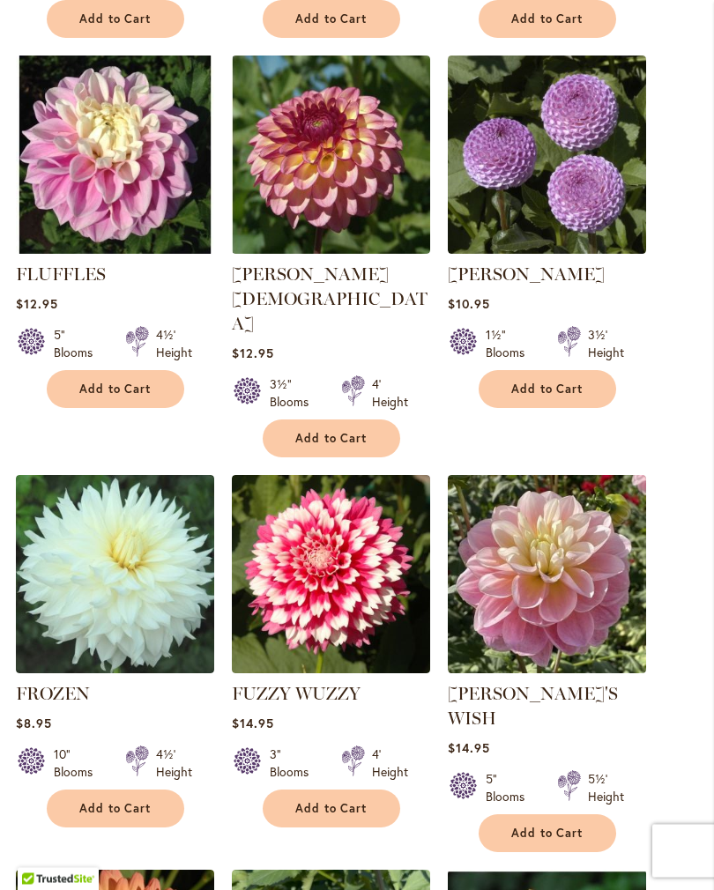
scroll to position [1404, 0]
click at [118, 397] on span "Add to Cart" at bounding box center [115, 389] width 72 height 15
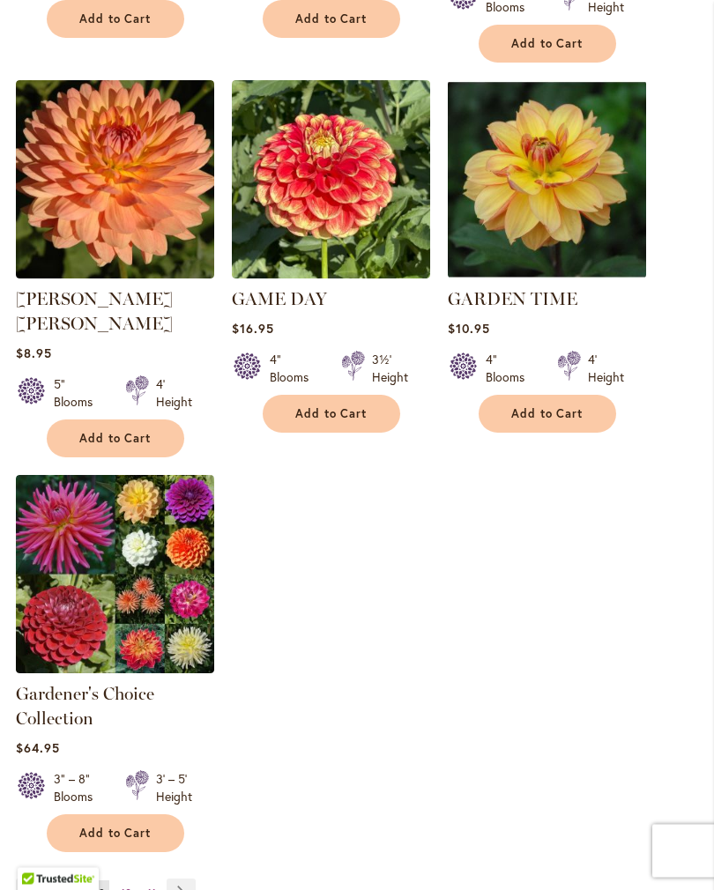
scroll to position [2246, 0]
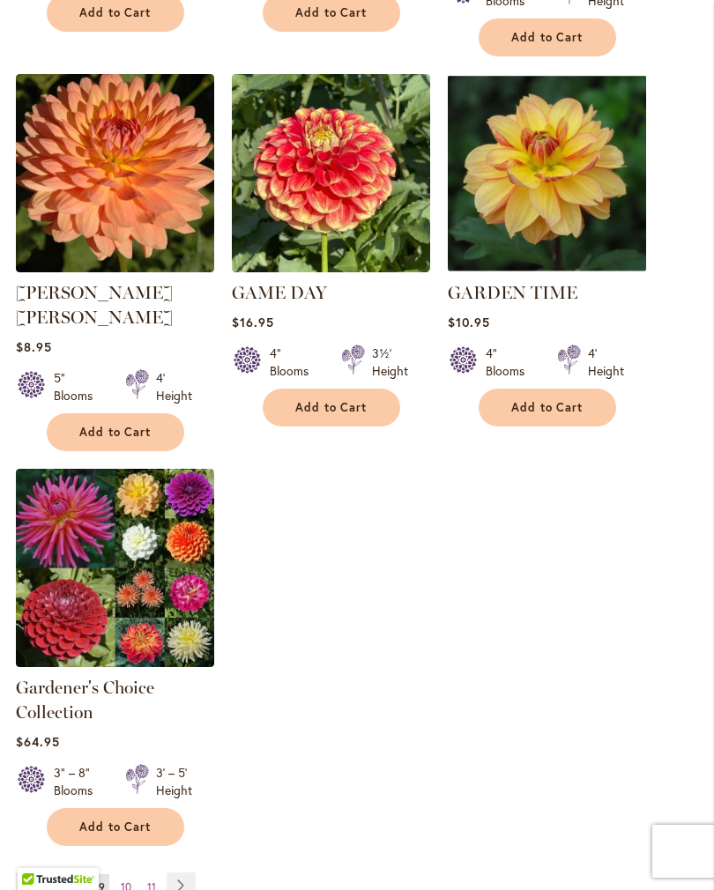
click at [177, 872] on link "Page Next" at bounding box center [181, 885] width 29 height 26
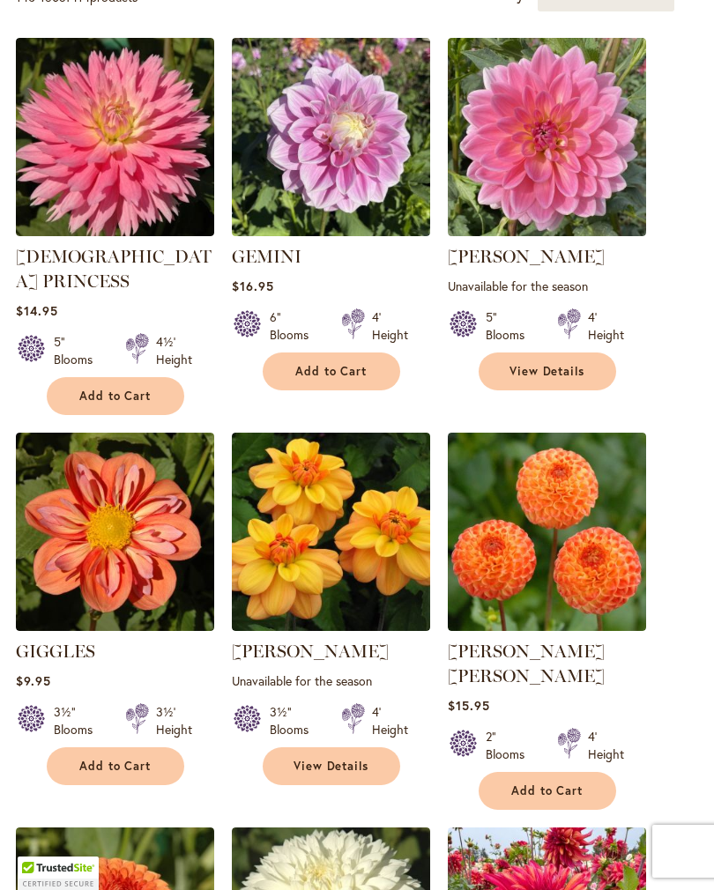
scroll to position [647, 0]
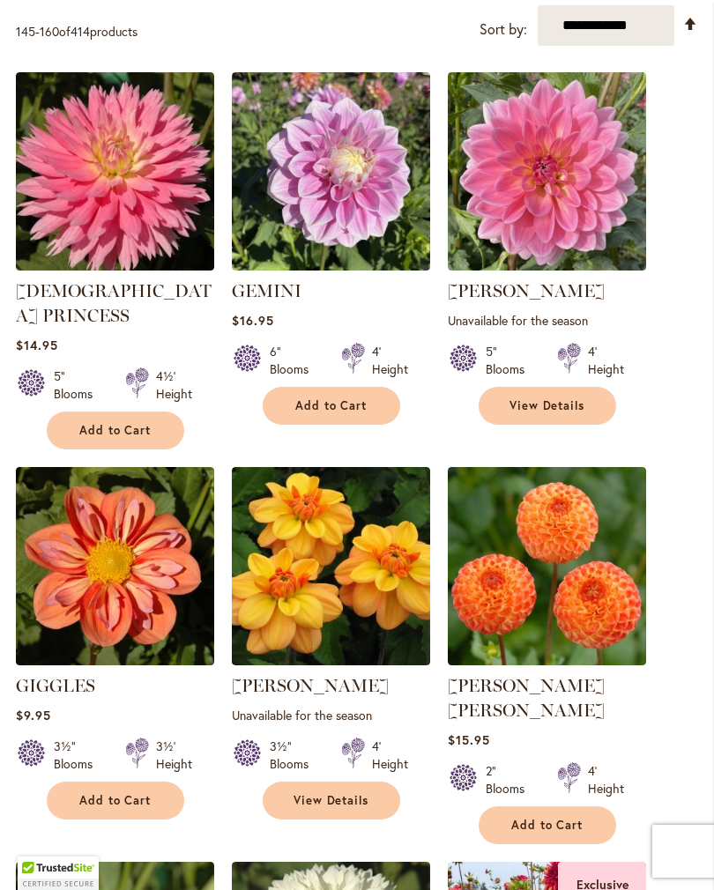
click at [123, 793] on span "Add to Cart" at bounding box center [115, 800] width 72 height 15
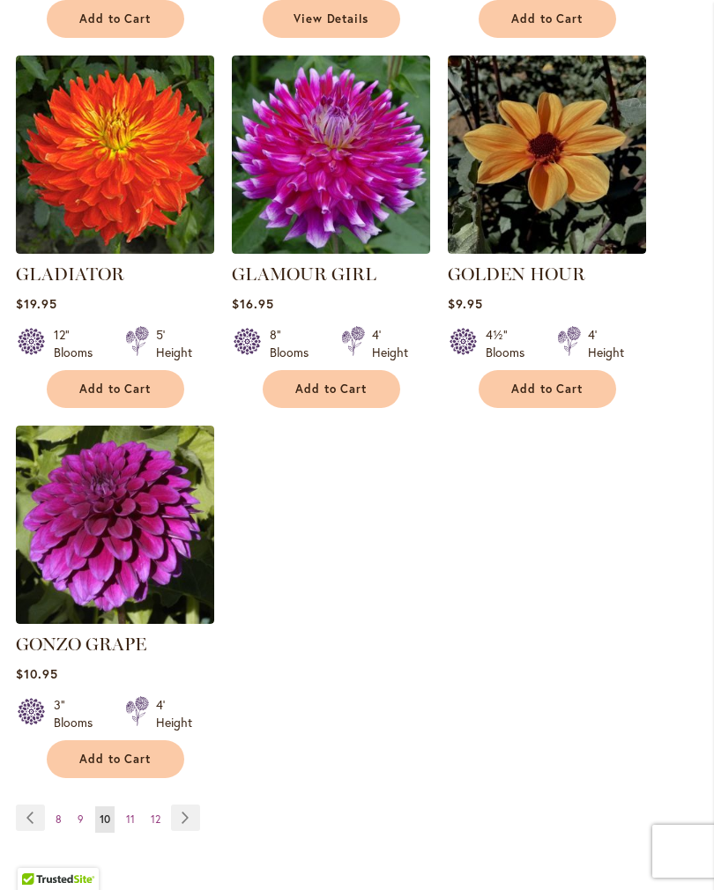
scroll to position [2244, 0]
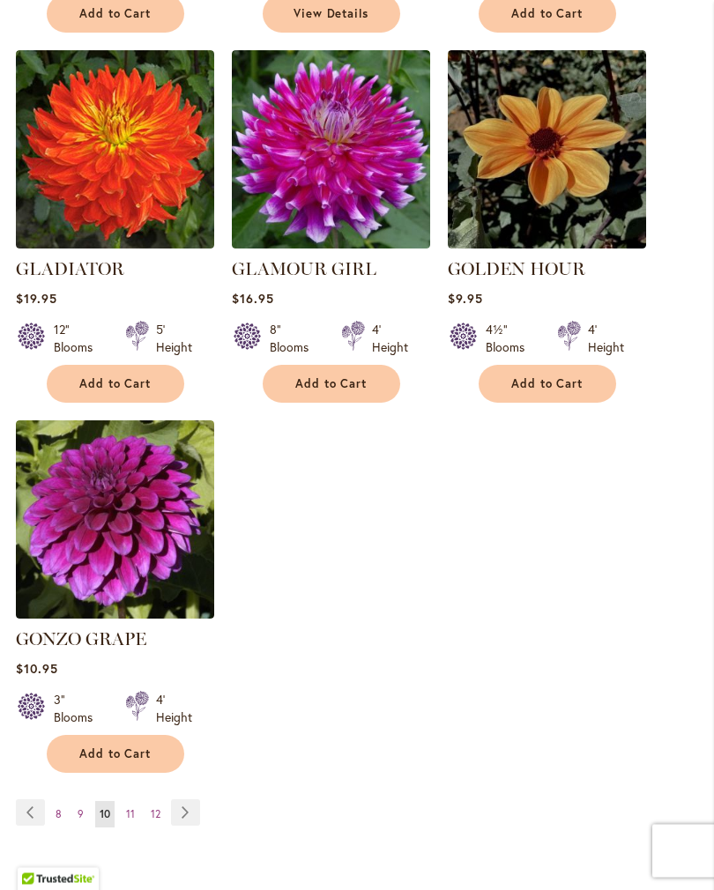
click at [183, 800] on link "Page Next" at bounding box center [185, 813] width 29 height 26
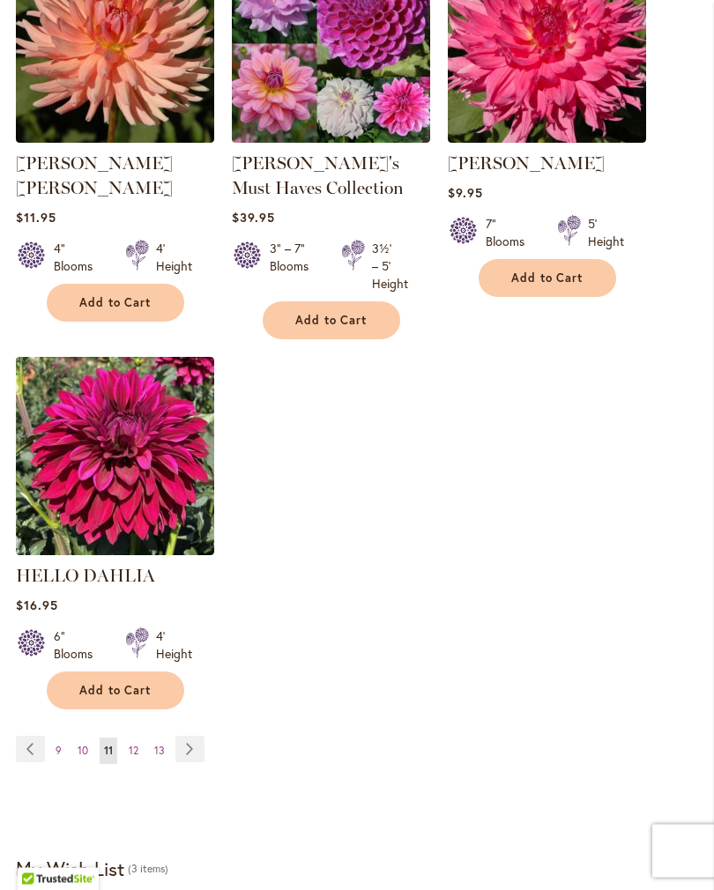
scroll to position [2280, 0]
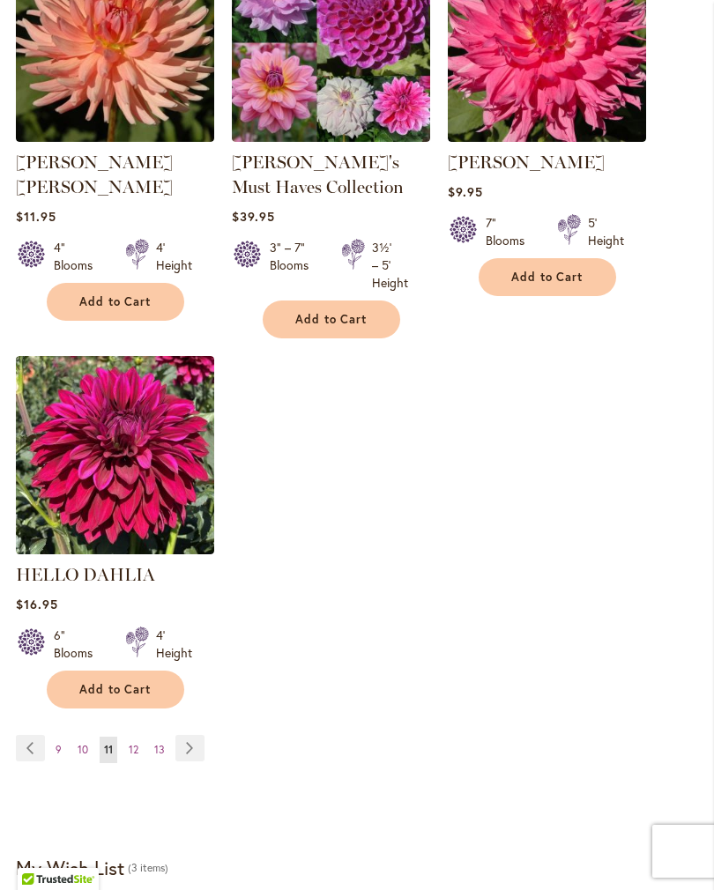
click at [194, 761] on link "Page Next" at bounding box center [189, 748] width 29 height 26
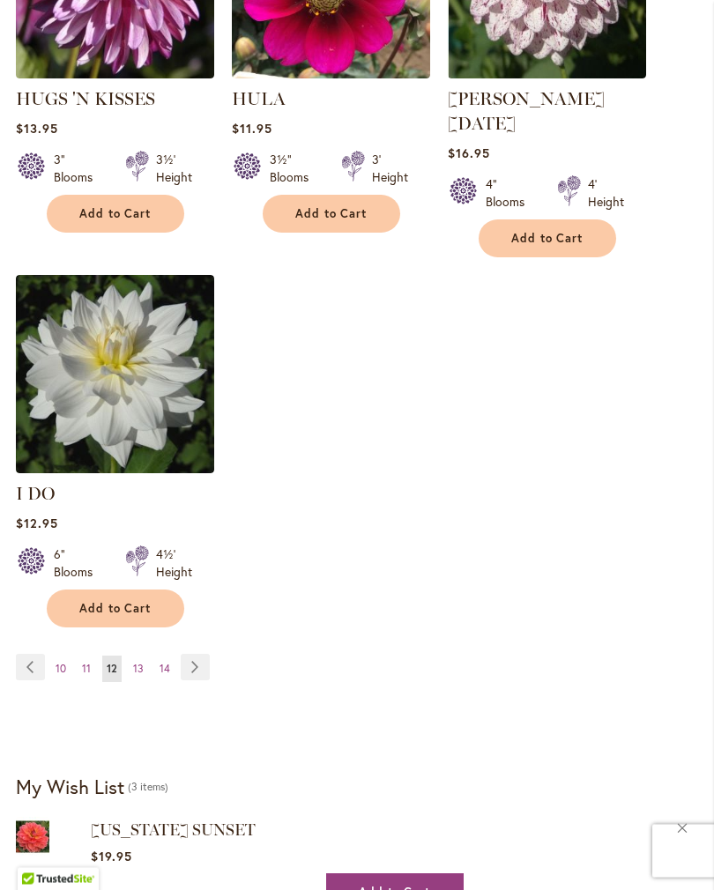
scroll to position [2345, 0]
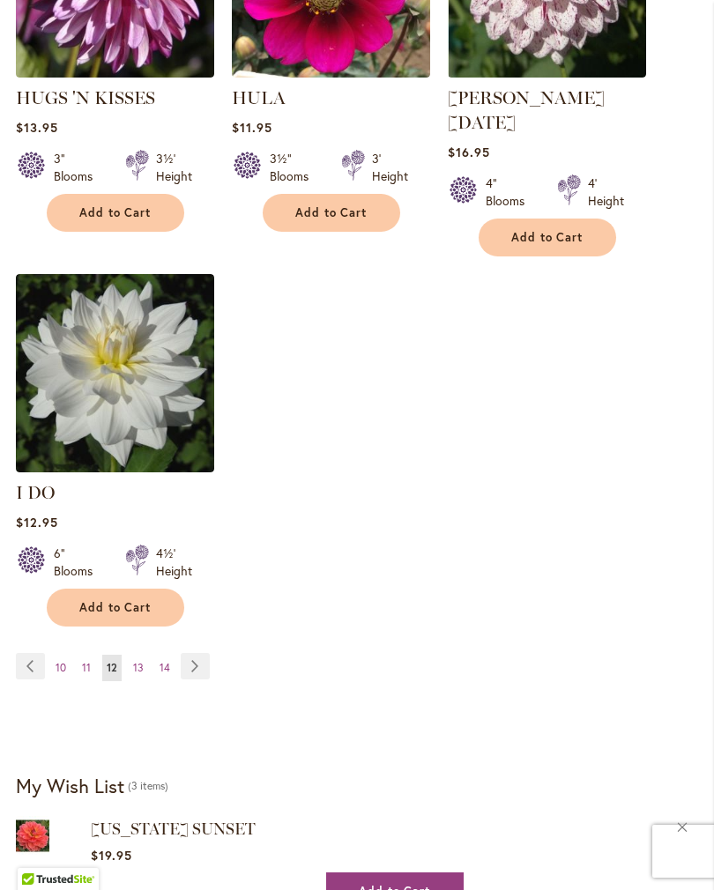
click at [189, 657] on link "Page Next" at bounding box center [195, 666] width 29 height 26
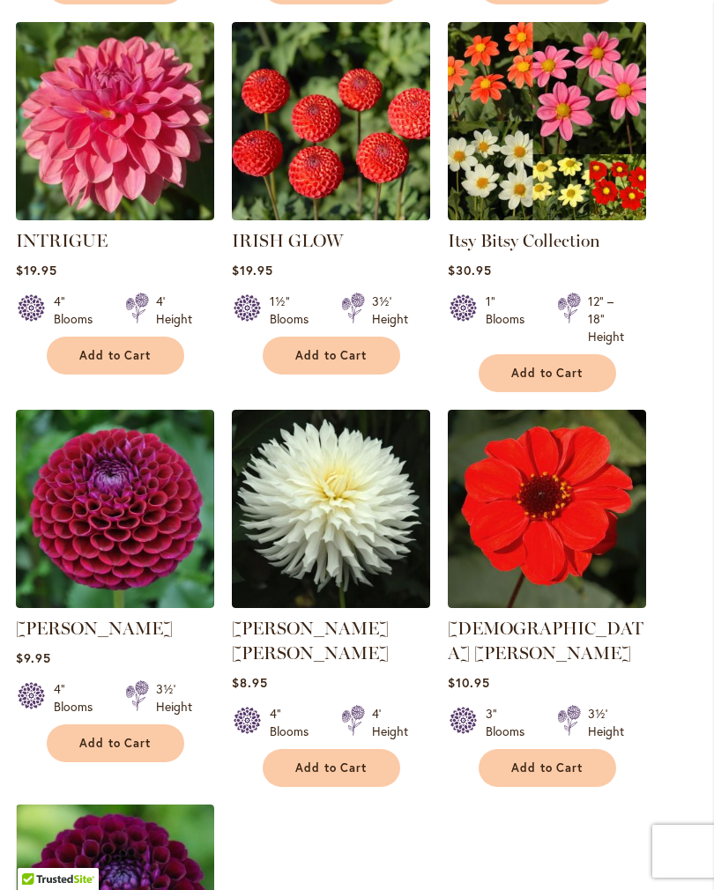
scroll to position [1817, 0]
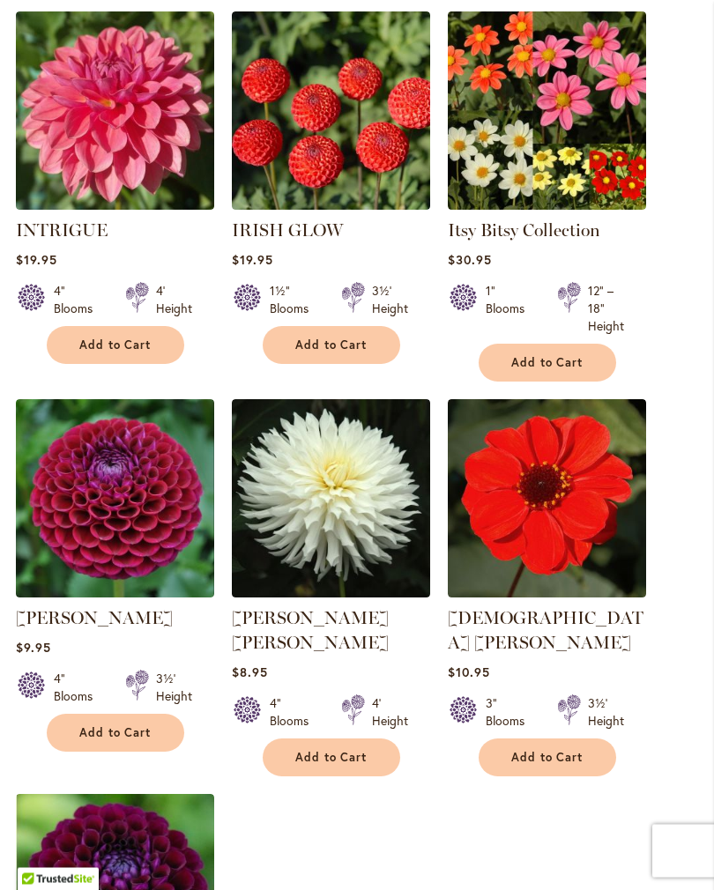
click at [116, 741] on span "Add to Cart" at bounding box center [115, 733] width 72 height 15
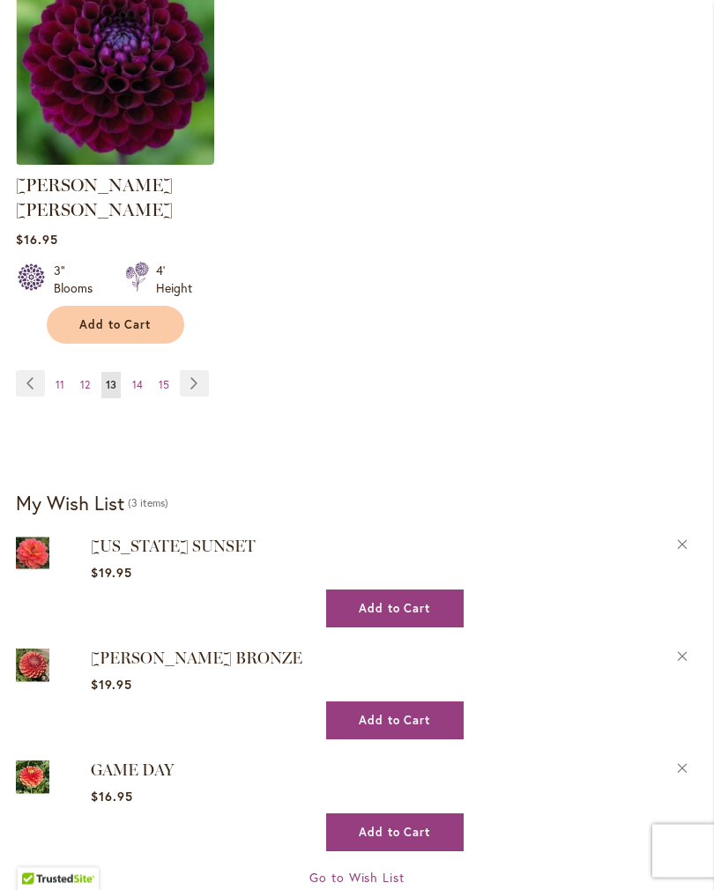
scroll to position [2682, 0]
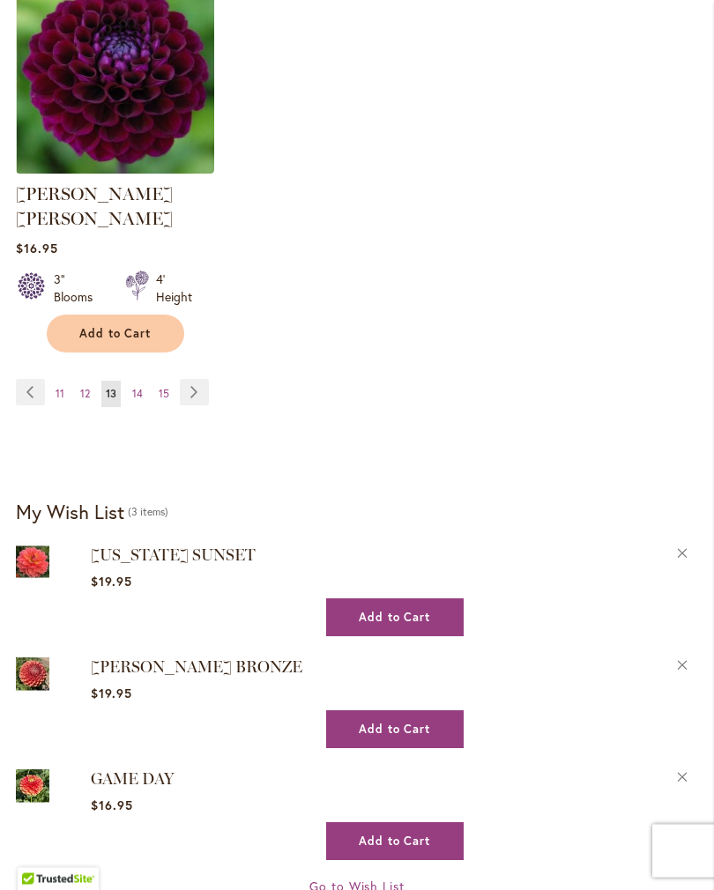
click at [200, 380] on link "Page Next" at bounding box center [194, 393] width 29 height 26
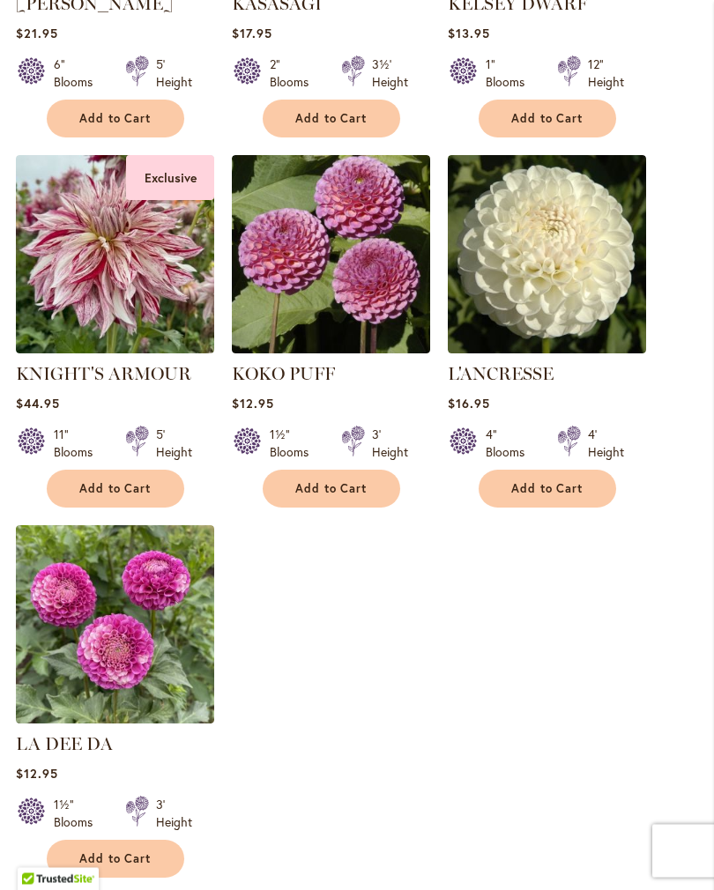
scroll to position [2069, 0]
click at [124, 851] on span "Add to Cart" at bounding box center [115, 858] width 72 height 15
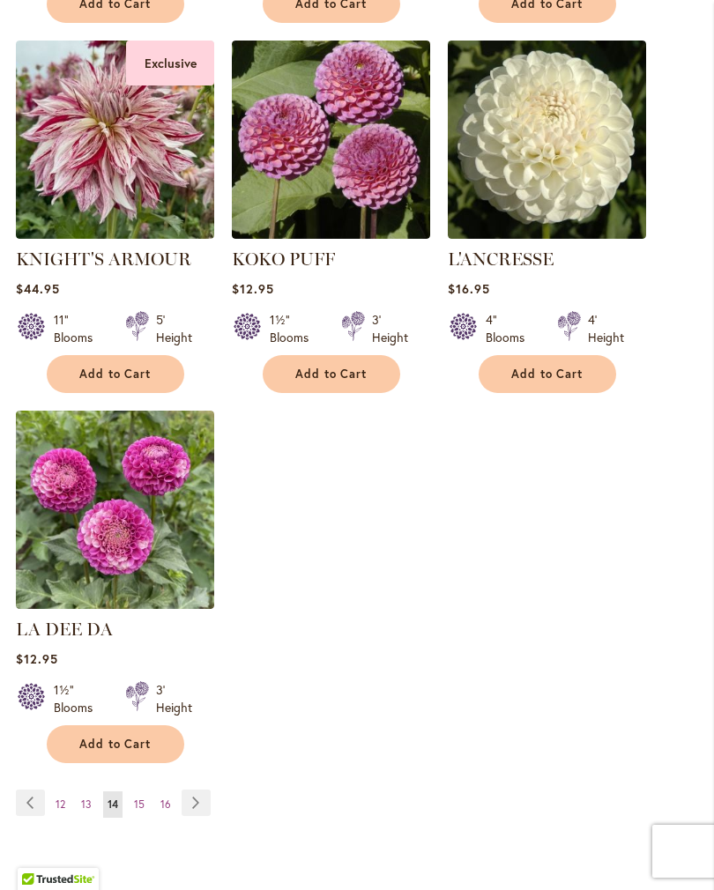
scroll to position [2235, 0]
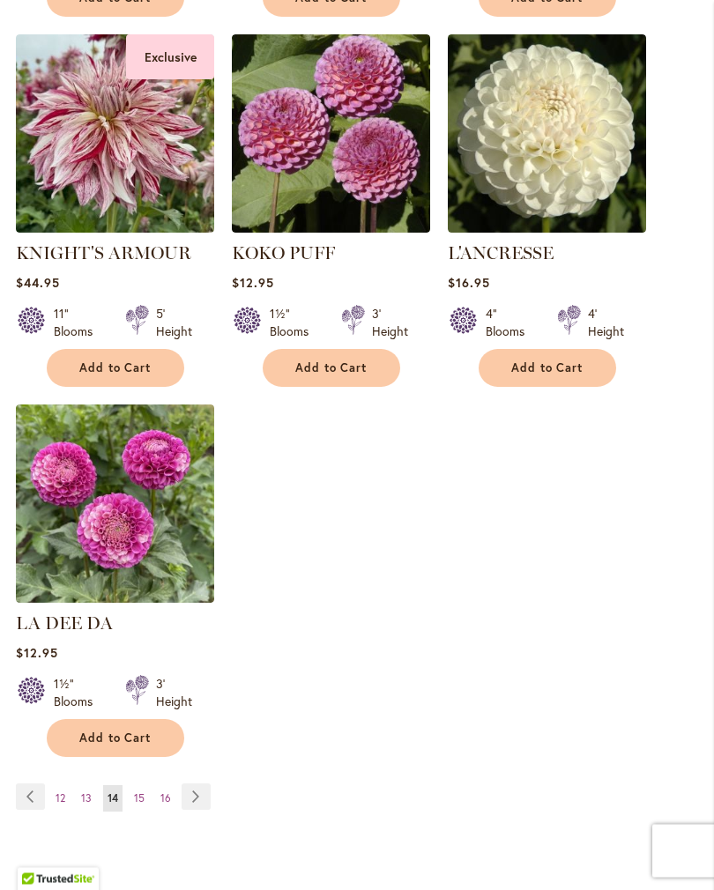
click at [205, 787] on link "Page Next" at bounding box center [196, 797] width 29 height 26
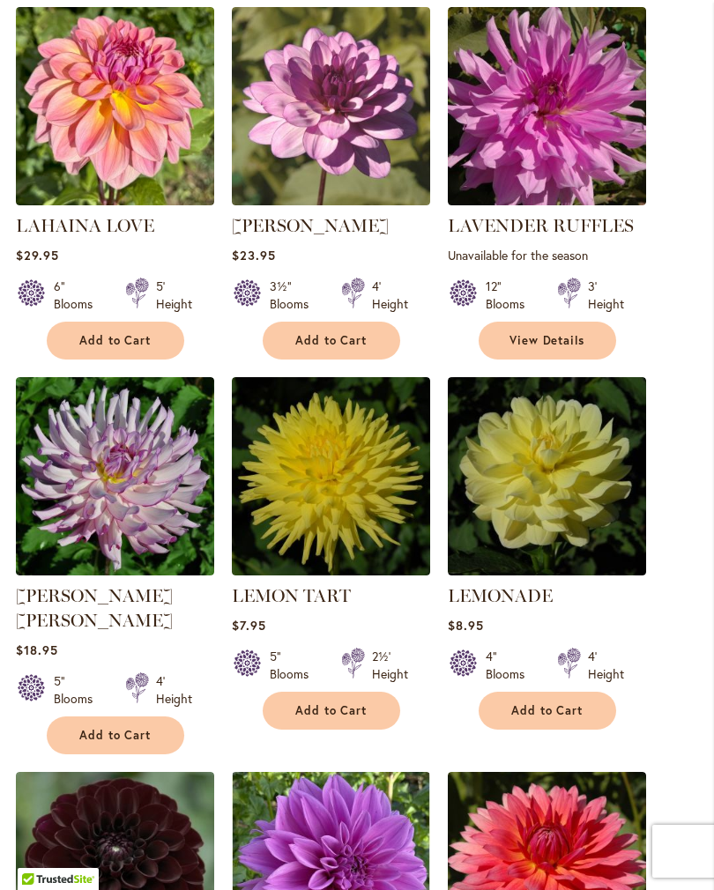
scroll to position [1110, 0]
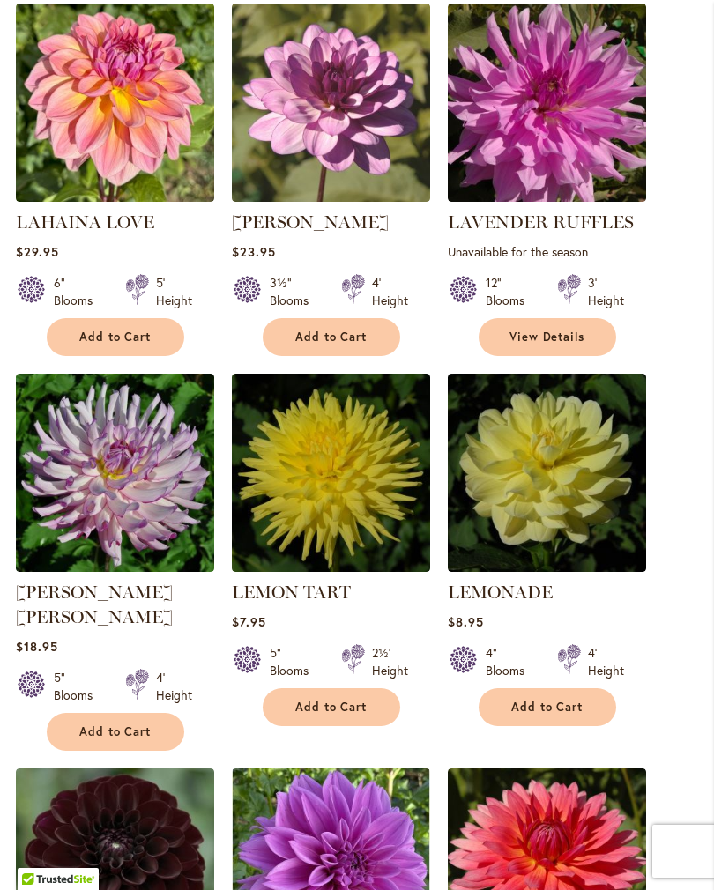
click at [344, 700] on span "Add to Cart" at bounding box center [331, 707] width 72 height 15
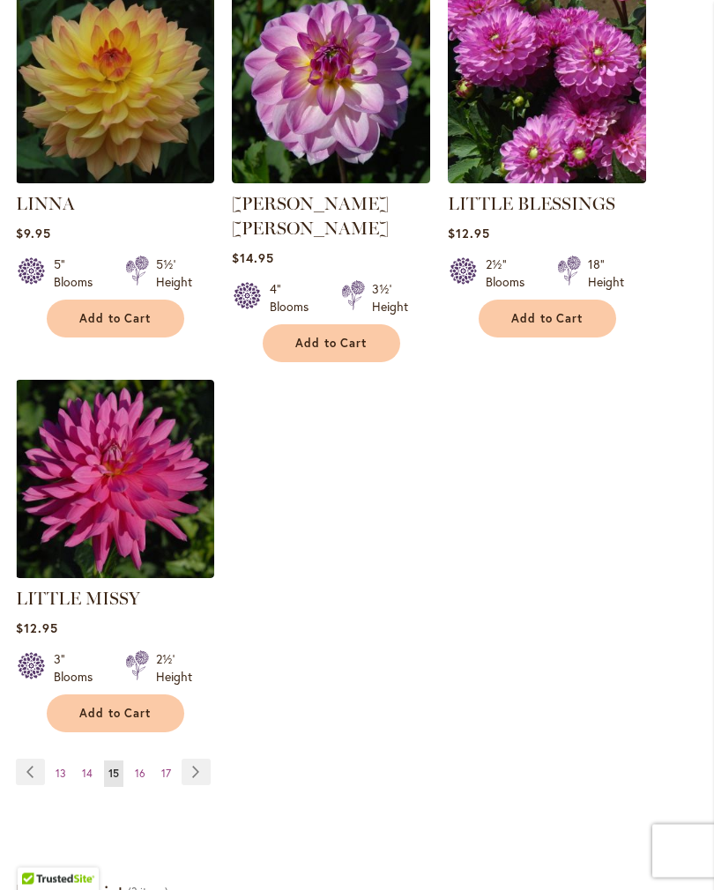
scroll to position [2311, 0]
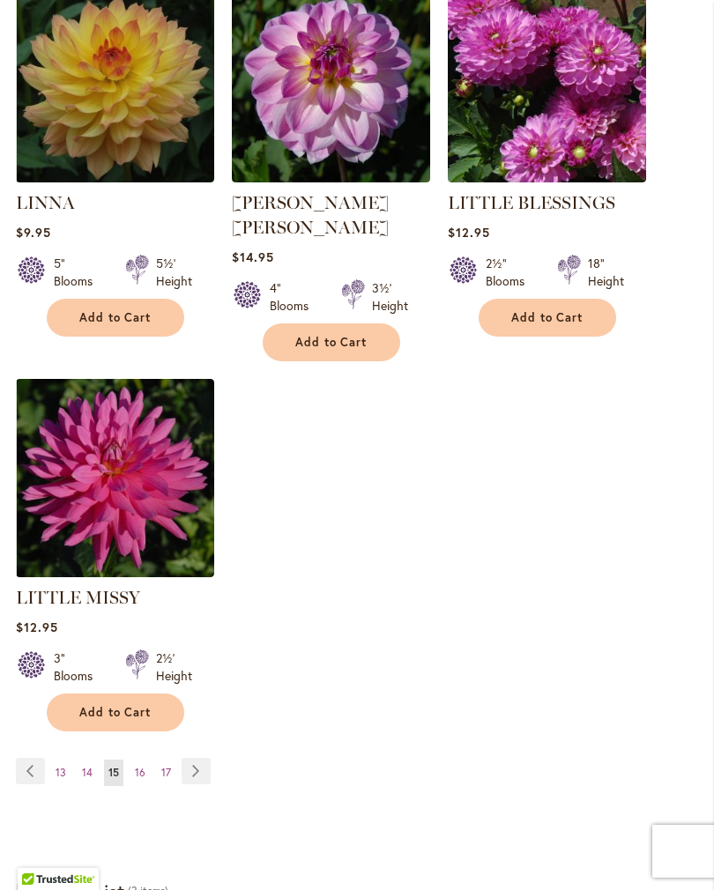
click at [204, 758] on link "Page Next" at bounding box center [196, 771] width 29 height 26
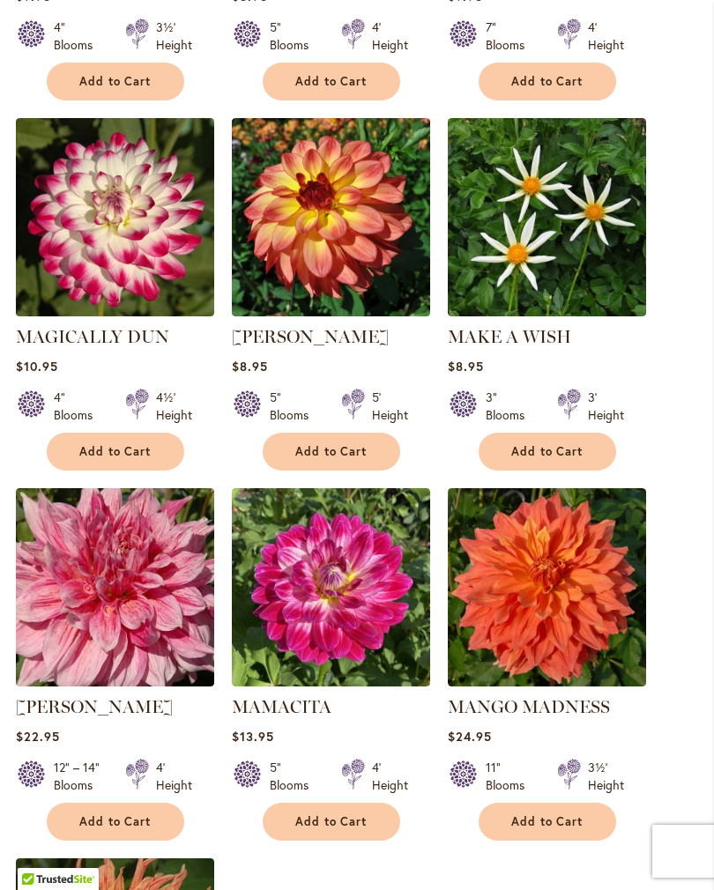
scroll to position [1735, 0]
click at [344, 446] on span "Add to Cart" at bounding box center [331, 452] width 72 height 15
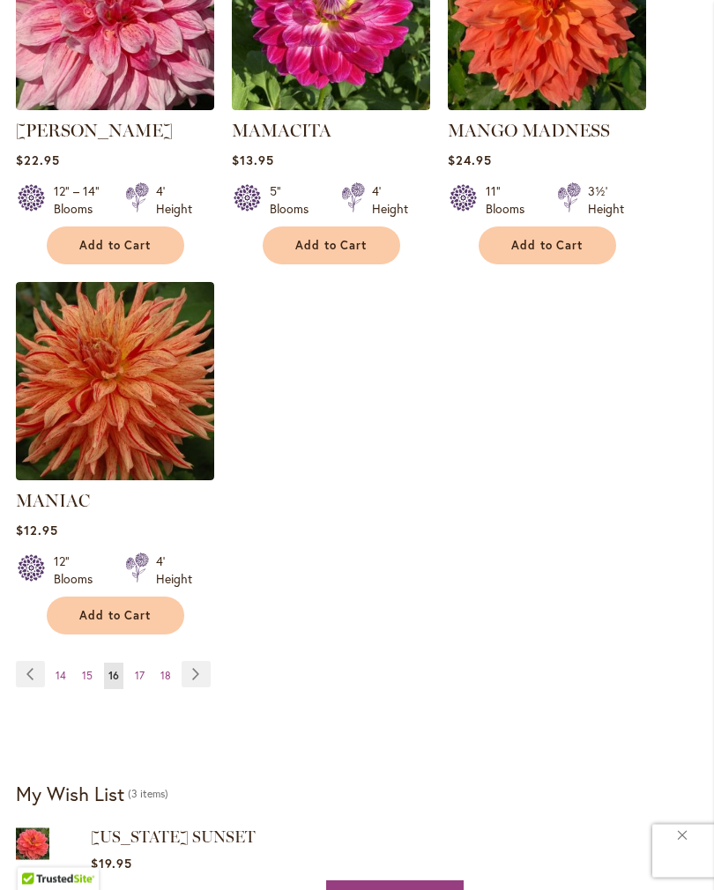
scroll to position [2359, 0]
click at [198, 661] on link "Page Next" at bounding box center [196, 674] width 29 height 26
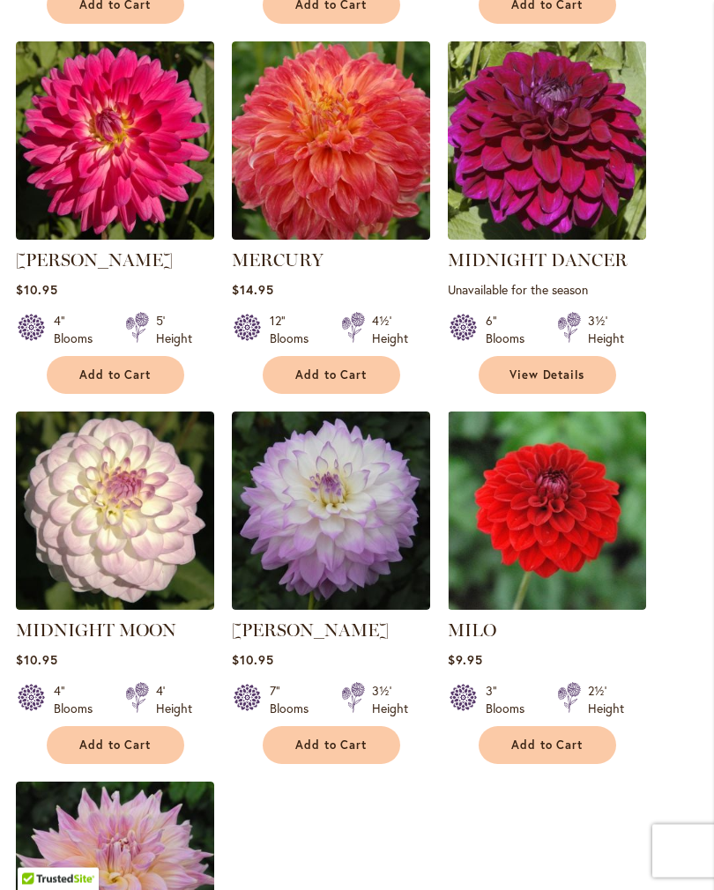
scroll to position [1883, 0]
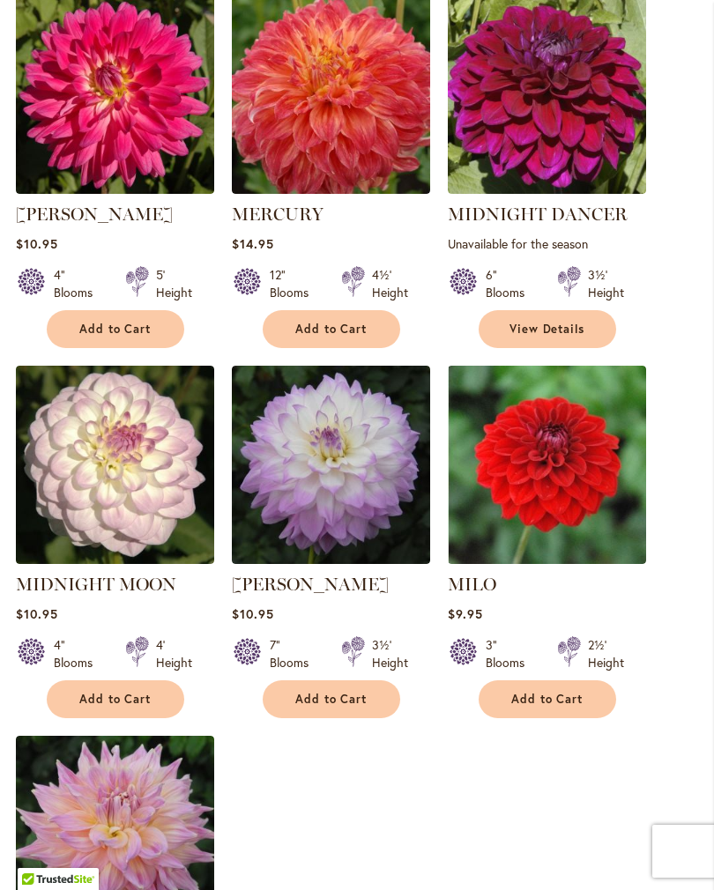
click at [330, 692] on span "Add to Cart" at bounding box center [331, 699] width 72 height 15
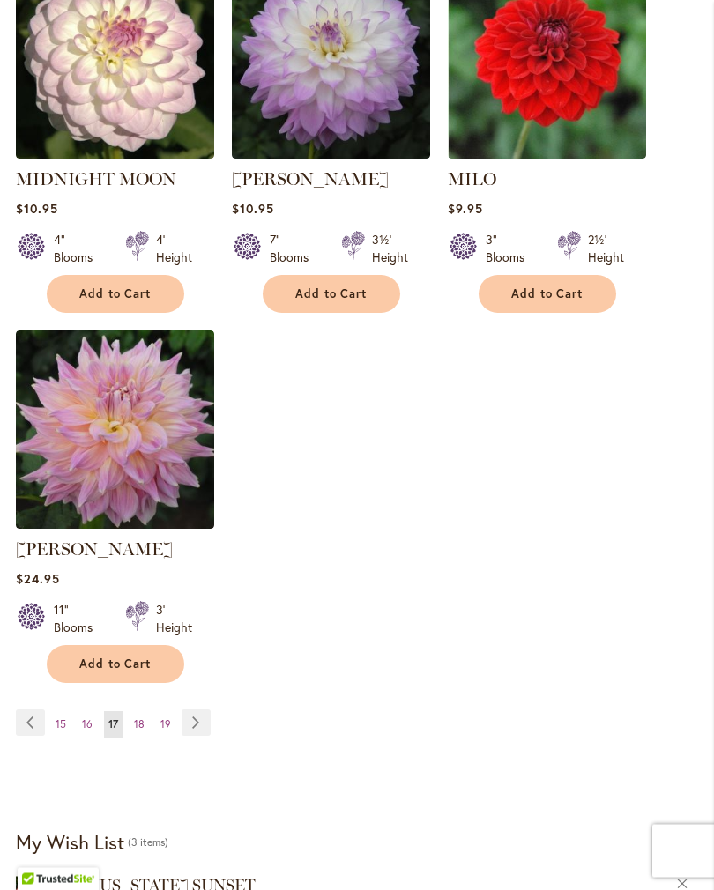
scroll to position [2335, 0]
click at [337, 276] on button "Add to Cart" at bounding box center [331, 294] width 137 height 38
click at [200, 715] on link "Page Next" at bounding box center [196, 722] width 29 height 26
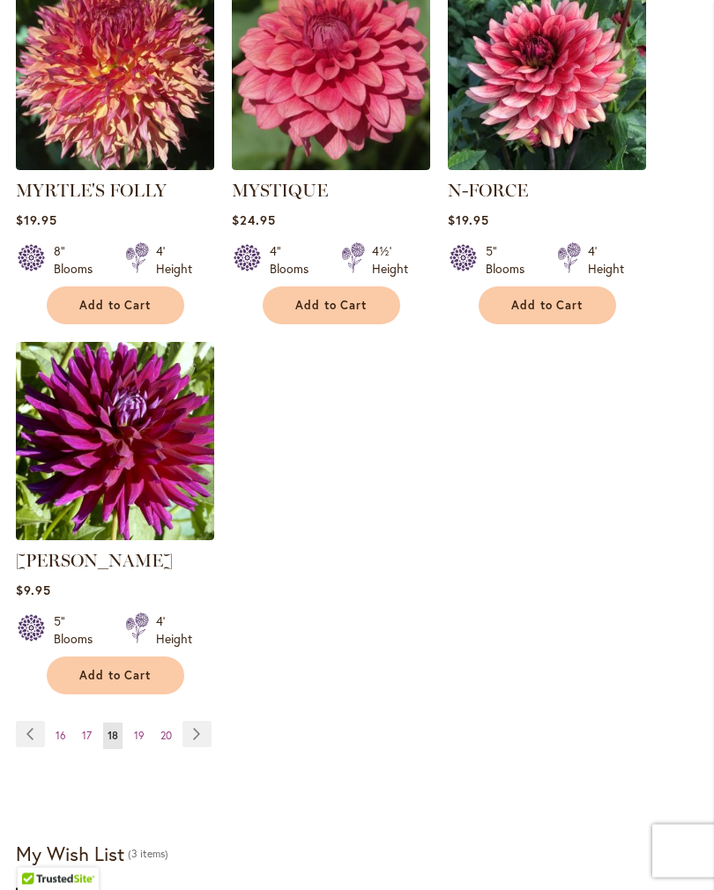
scroll to position [2277, 0]
click at [196, 721] on link "Page Next" at bounding box center [196, 734] width 29 height 26
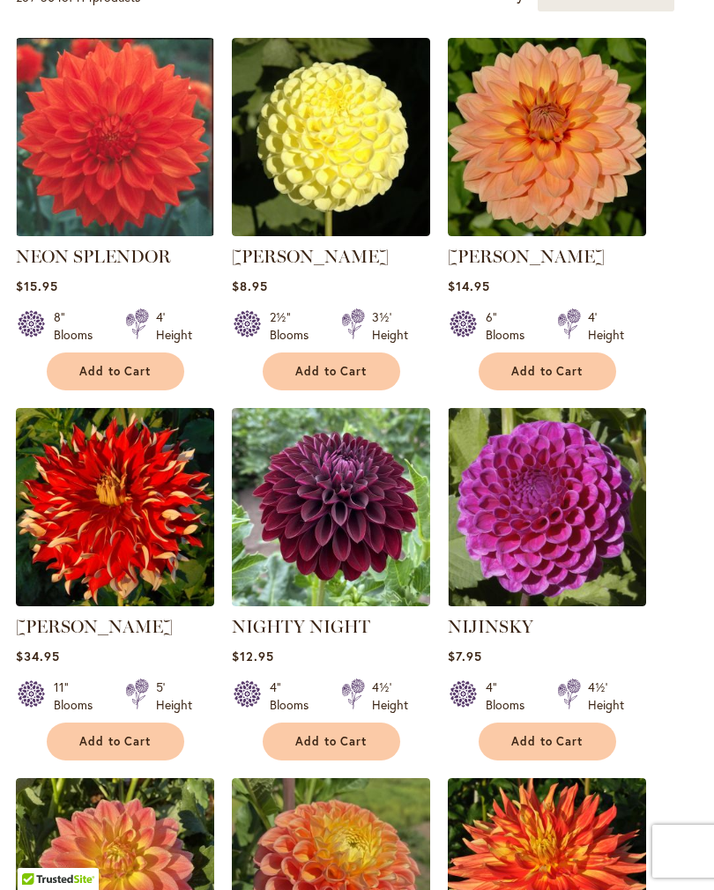
scroll to position [647, 0]
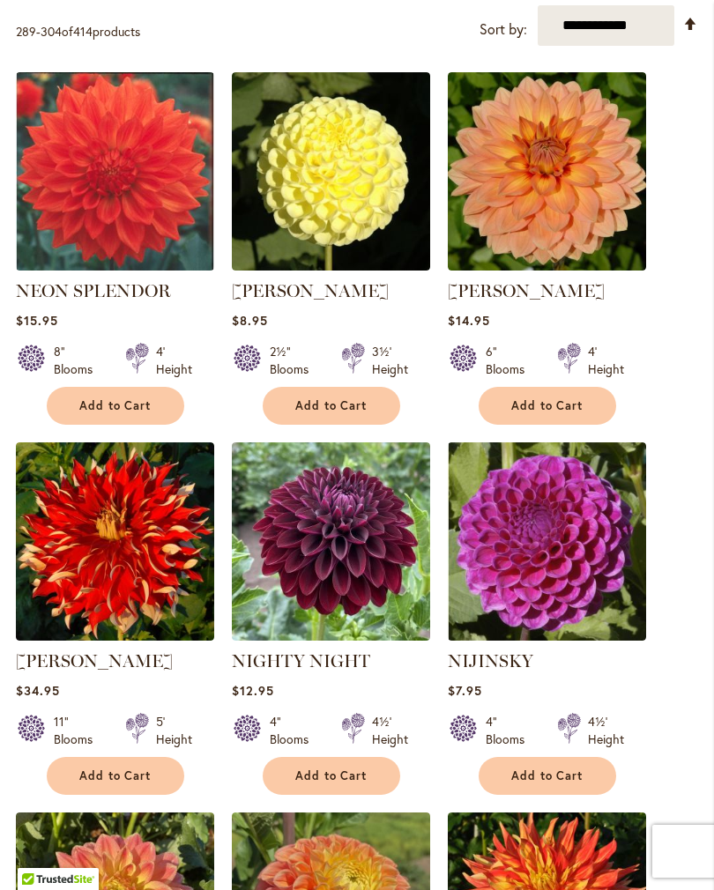
click at [331, 413] on span "Add to Cart" at bounding box center [331, 405] width 72 height 15
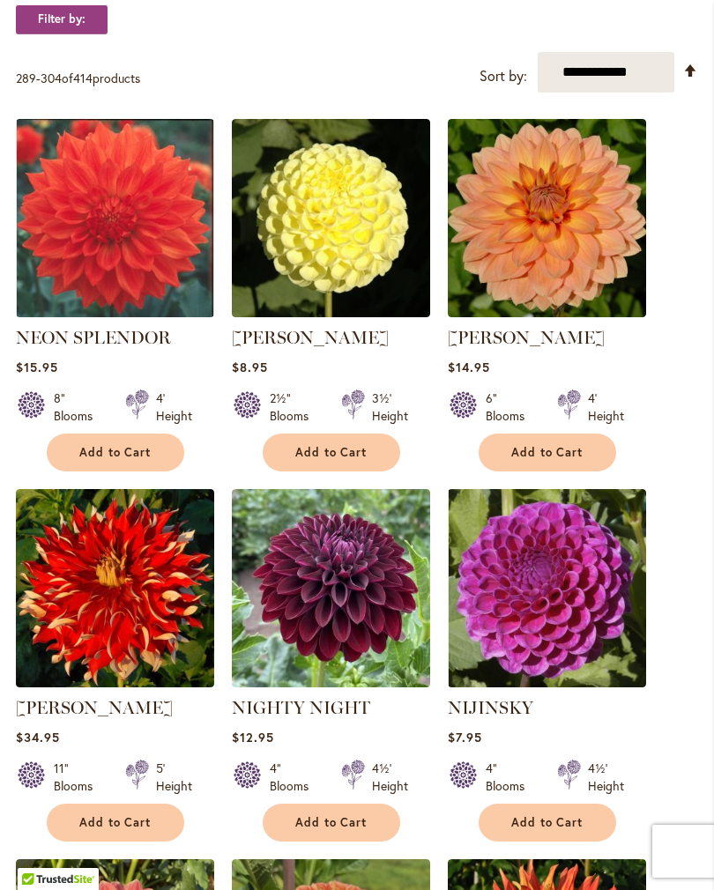
click at [552, 830] on span "Add to Cart" at bounding box center [547, 822] width 72 height 15
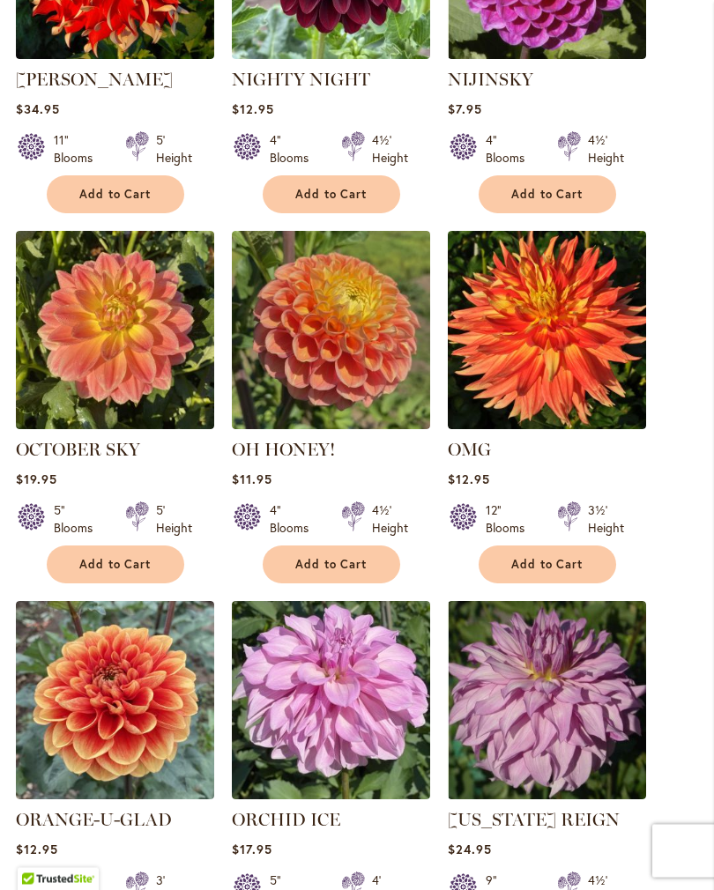
scroll to position [1276, 0]
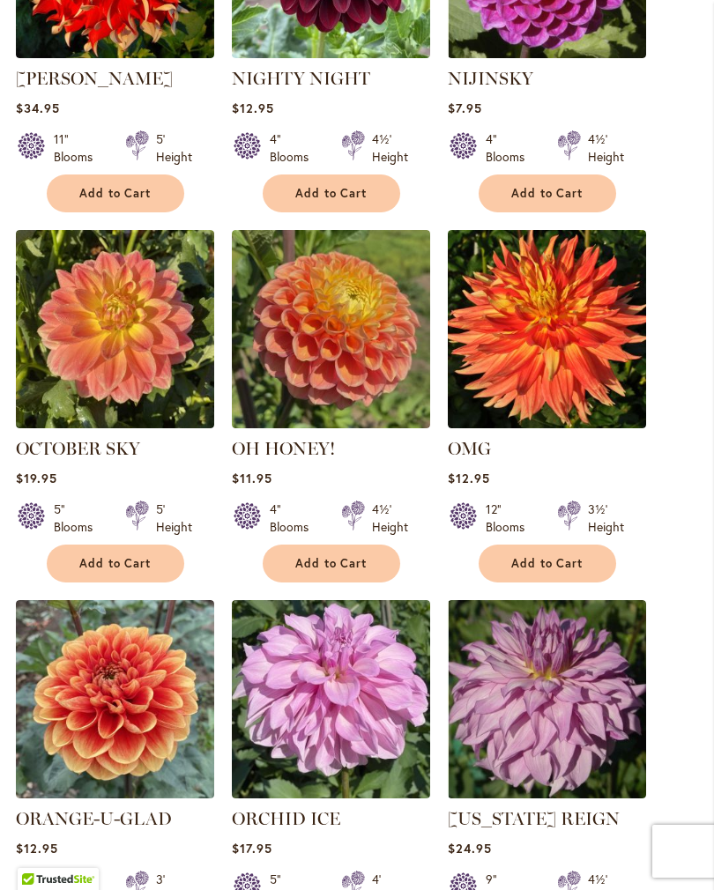
click at [329, 571] on span "Add to Cart" at bounding box center [331, 563] width 72 height 15
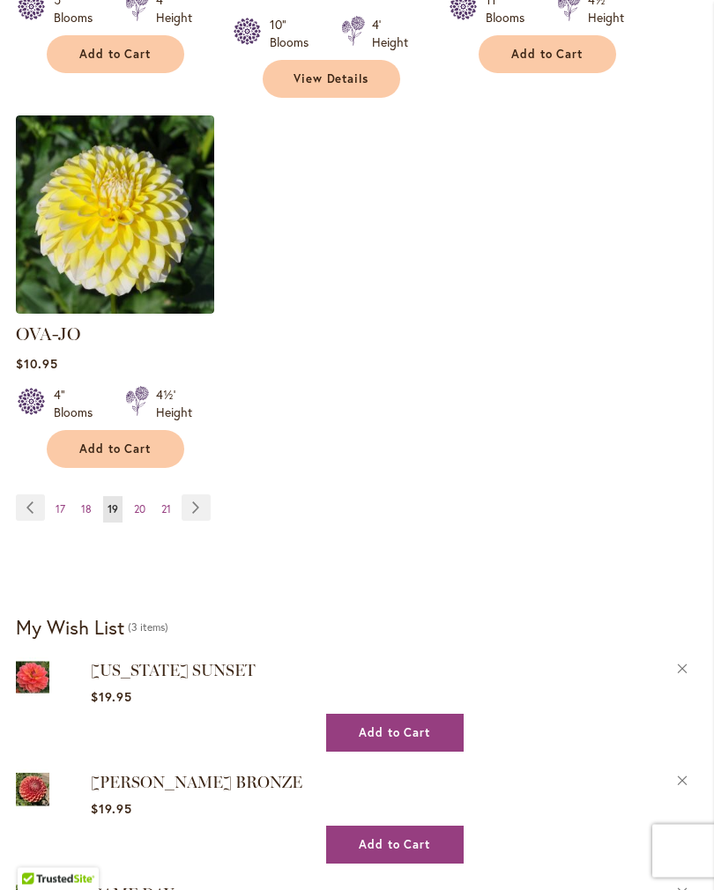
scroll to position [2559, 0]
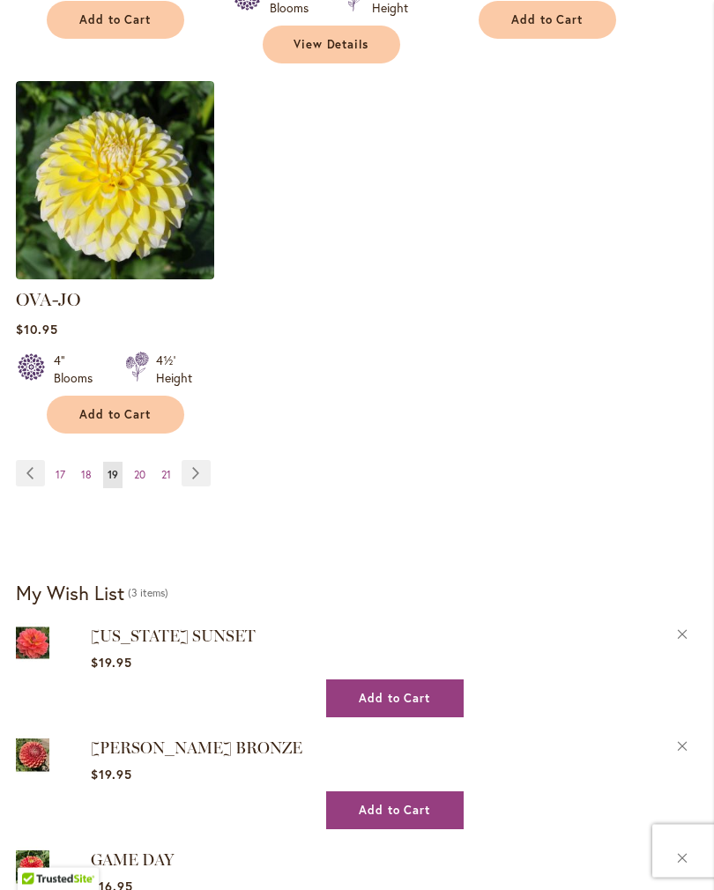
click at [197, 463] on link "Page Next" at bounding box center [196, 474] width 29 height 26
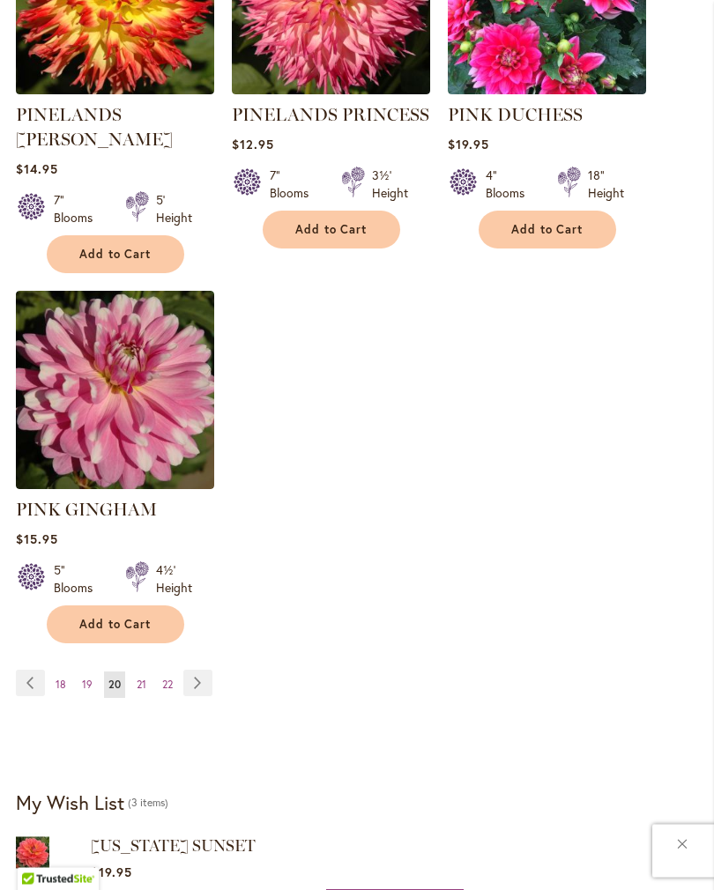
scroll to position [2353, 0]
click at [203, 678] on link "Page Next" at bounding box center [197, 683] width 29 height 26
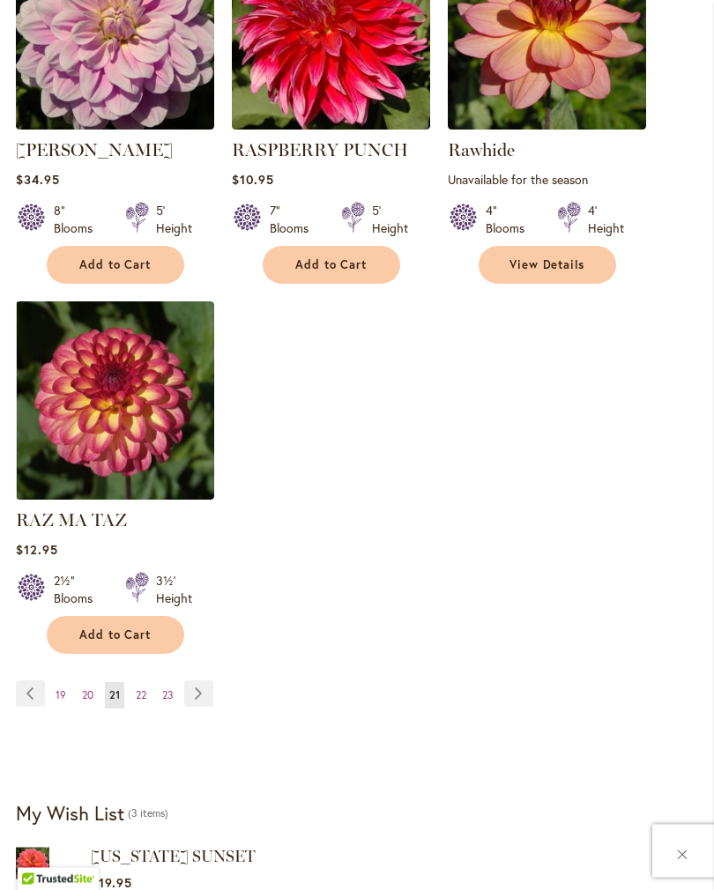
scroll to position [2294, 0]
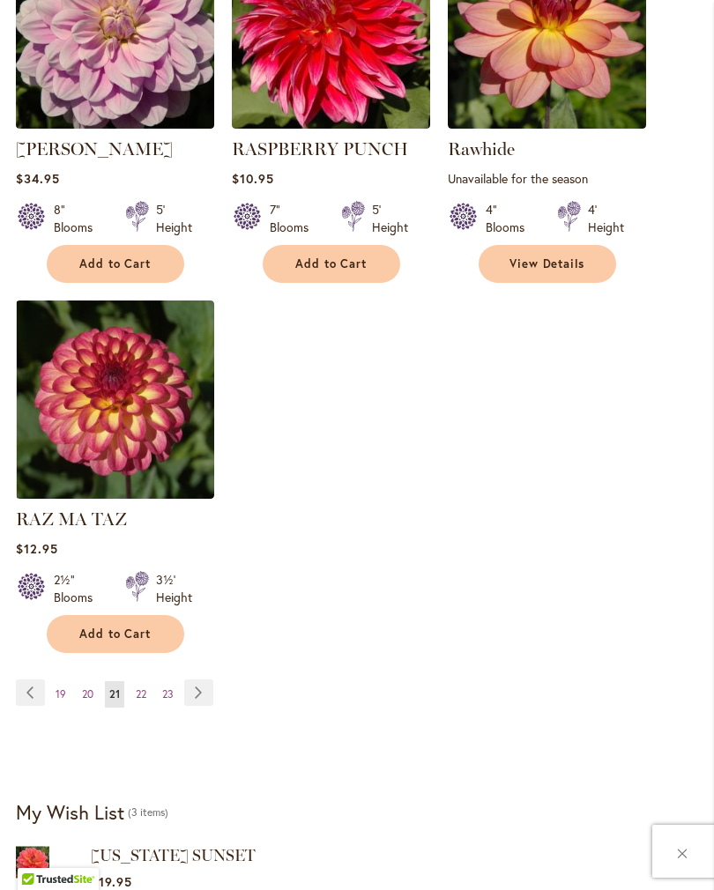
click at [202, 705] on link "Page Next" at bounding box center [198, 692] width 29 height 26
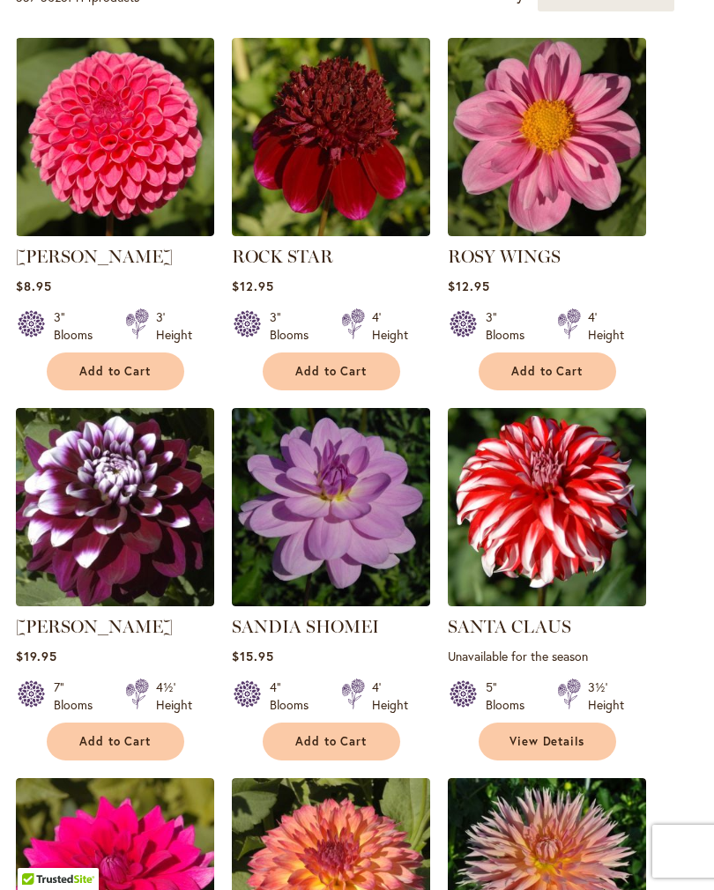
scroll to position [647, 0]
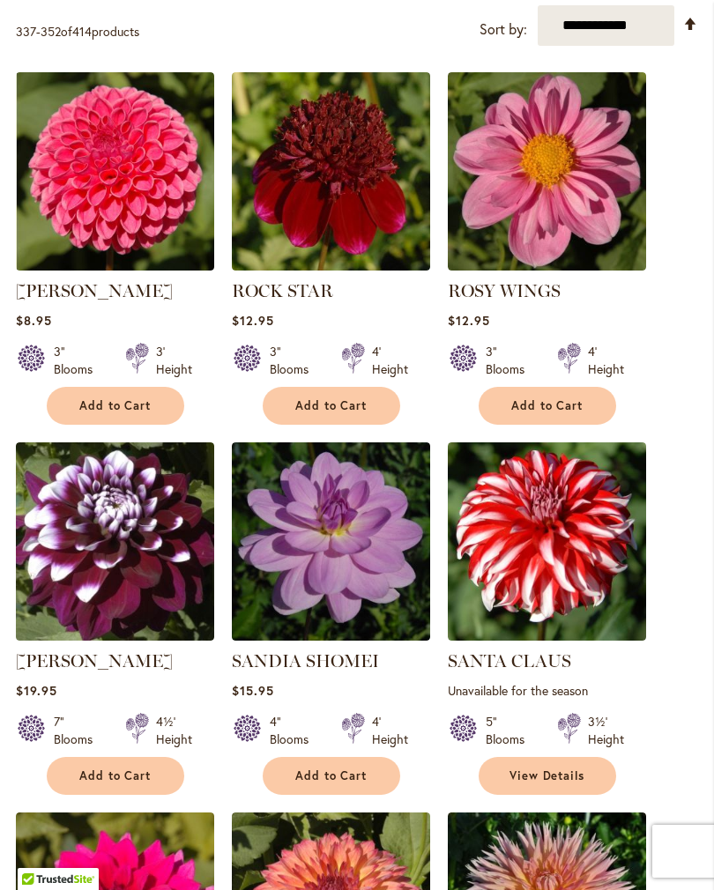
click at [130, 413] on span "Add to Cart" at bounding box center [115, 405] width 72 height 15
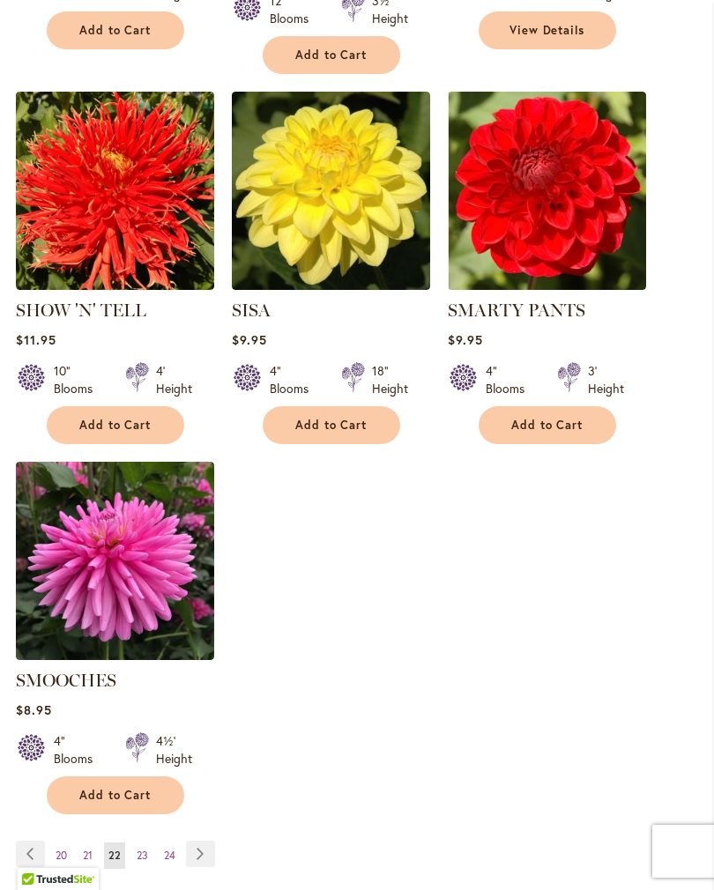
scroll to position [2198, 0]
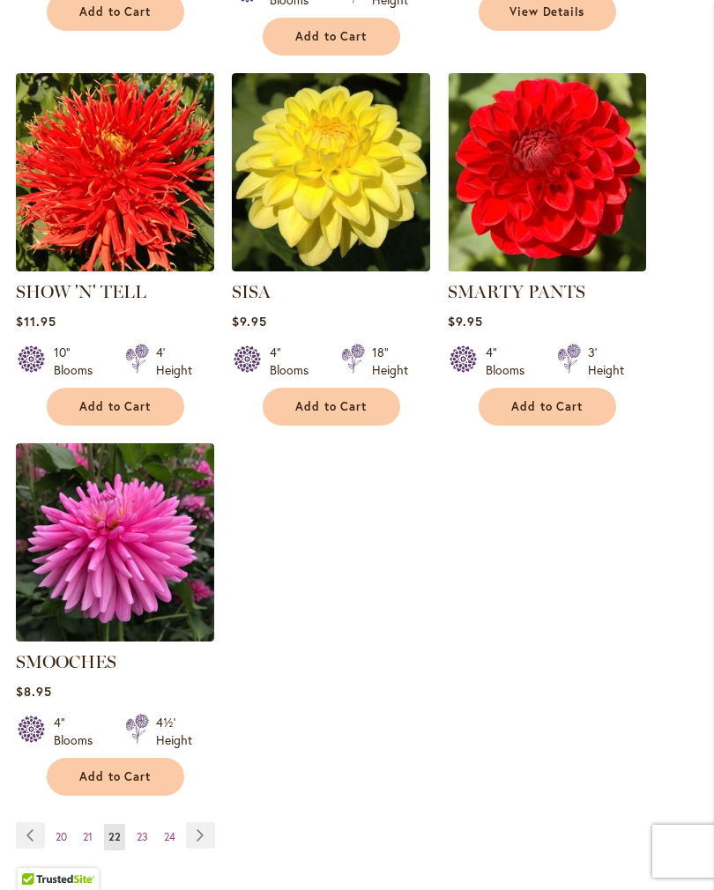
click at [211, 828] on link "Page Next" at bounding box center [200, 835] width 29 height 26
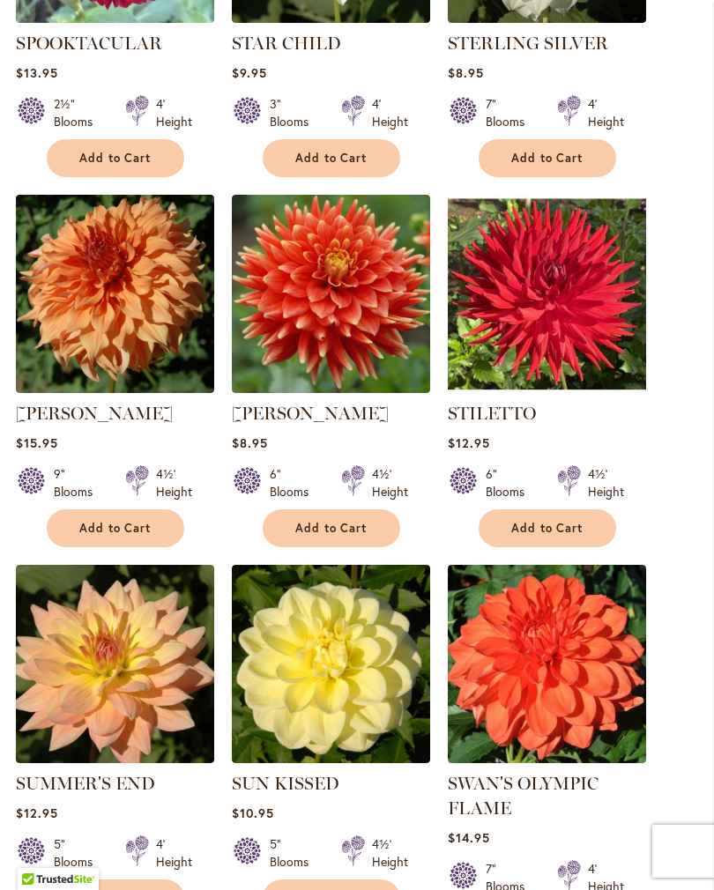
scroll to position [1648, 0]
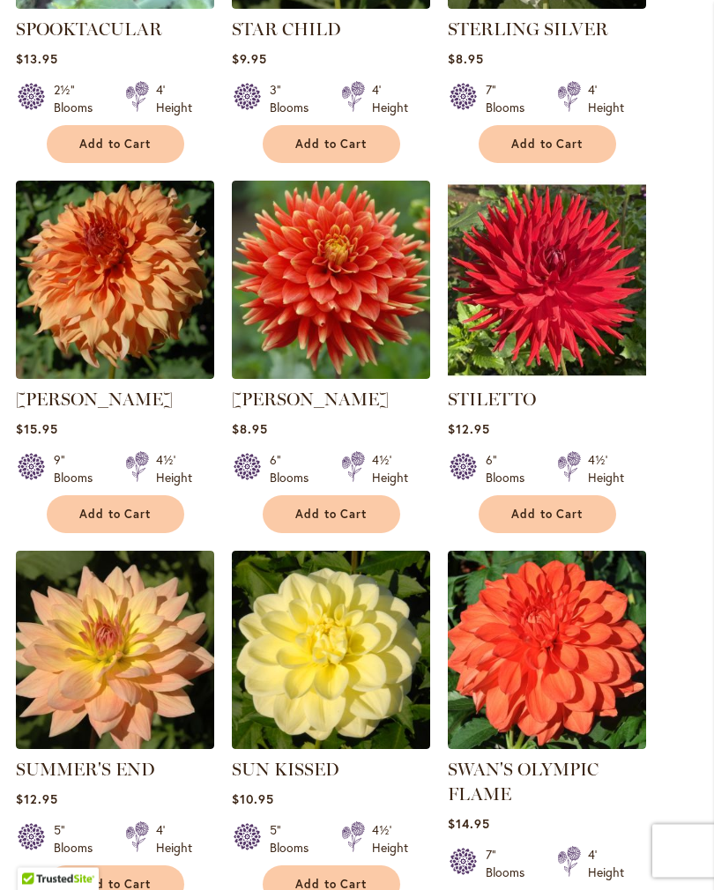
click at [345, 888] on button "Add to Cart" at bounding box center [331, 885] width 137 height 38
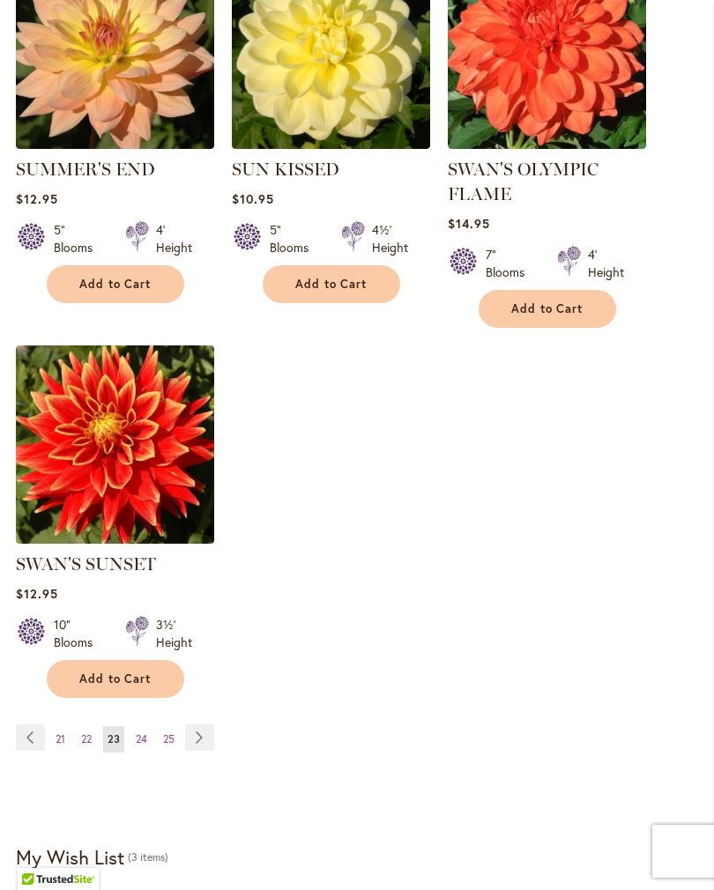
scroll to position [2301, 0]
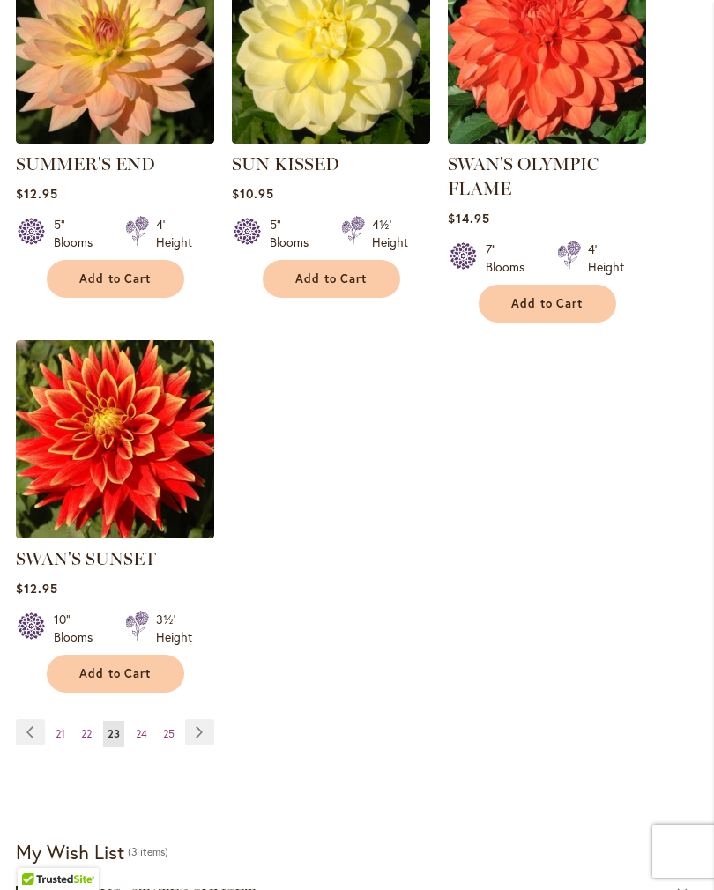
click at [212, 745] on link "Page Next" at bounding box center [199, 732] width 29 height 26
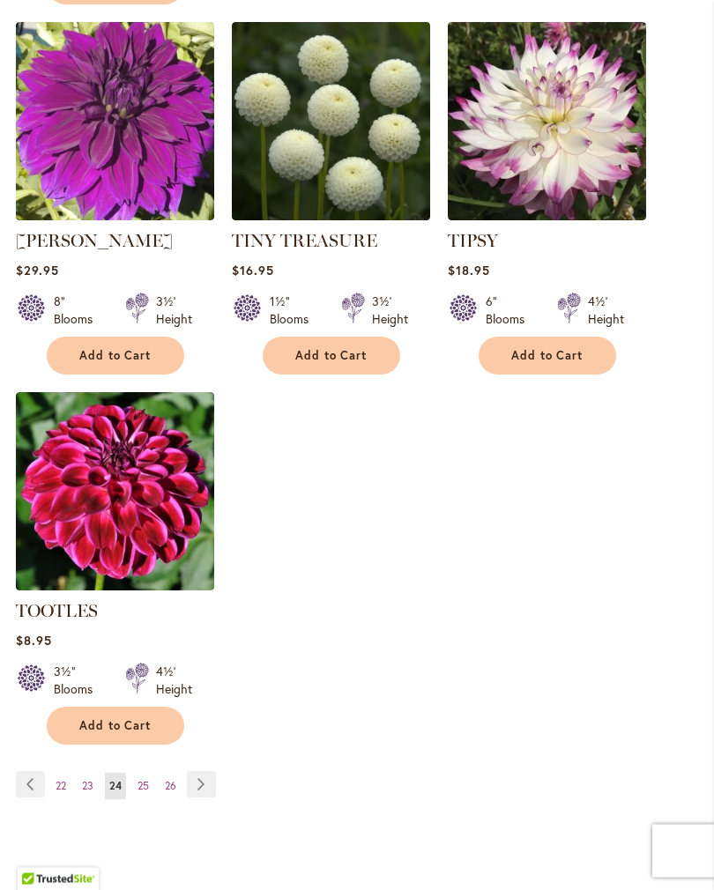
scroll to position [2204, 0]
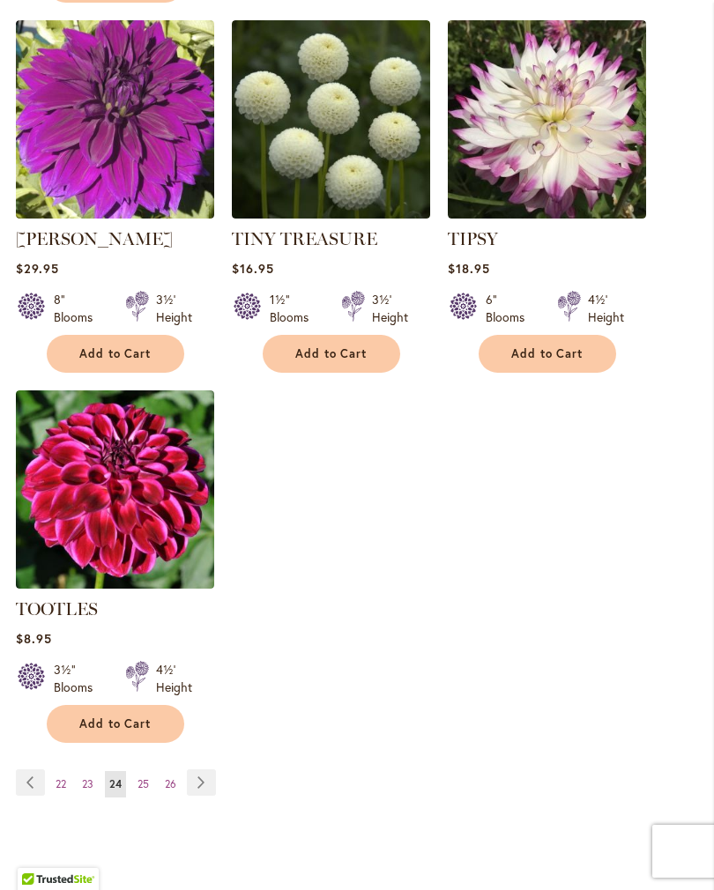
click at [210, 775] on link "Page Next" at bounding box center [201, 782] width 29 height 26
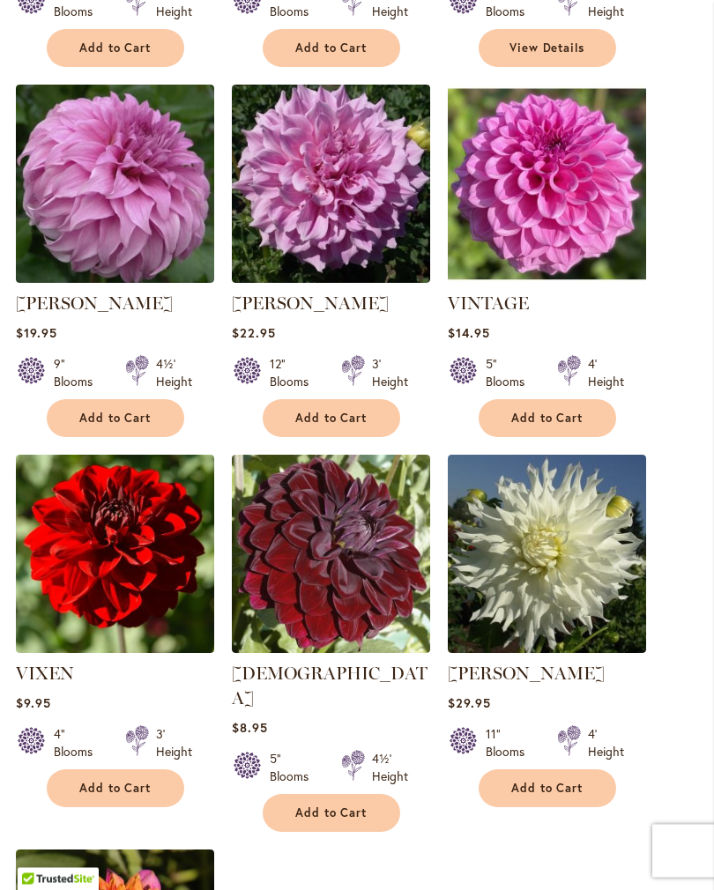
scroll to position [1745, 0]
click at [354, 794] on button "Add to Cart" at bounding box center [331, 813] width 137 height 38
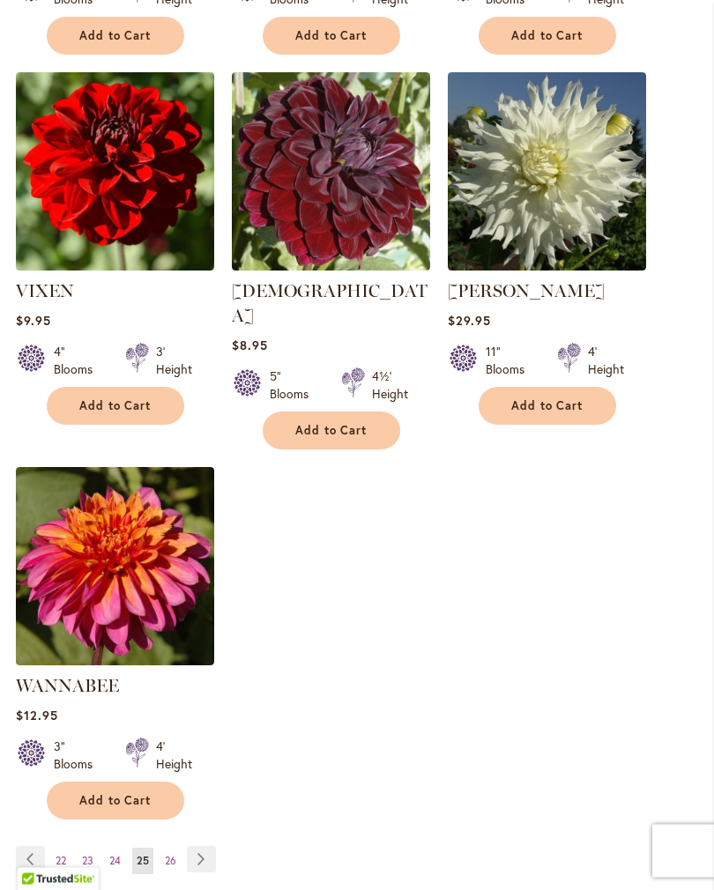
scroll to position [2174, 0]
click at [206, 848] on link "Page Next" at bounding box center [201, 859] width 29 height 26
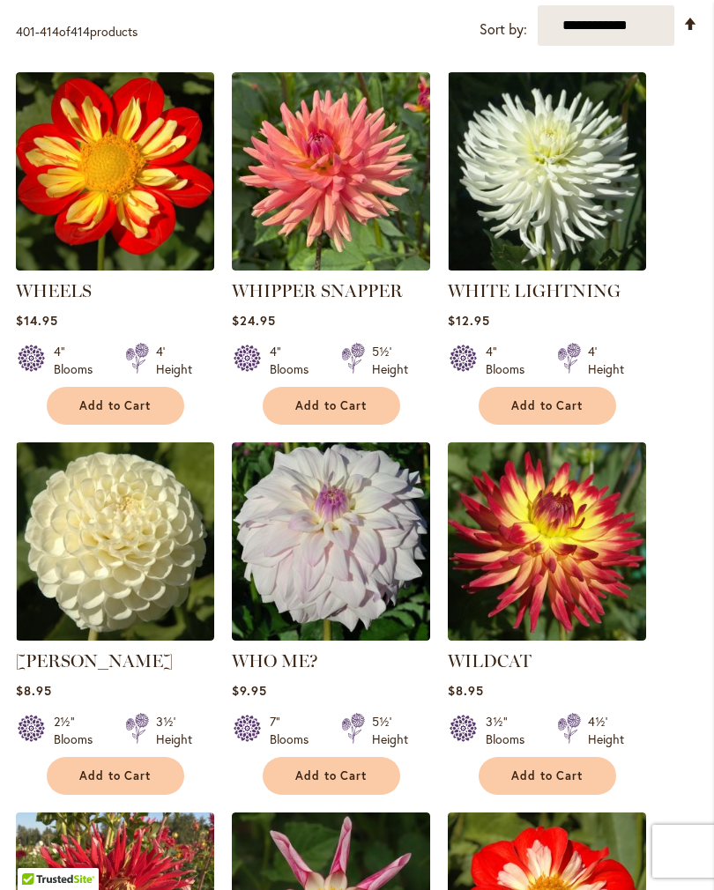
scroll to position [647, 0]
click at [552, 783] on span "Add to Cart" at bounding box center [547, 775] width 72 height 15
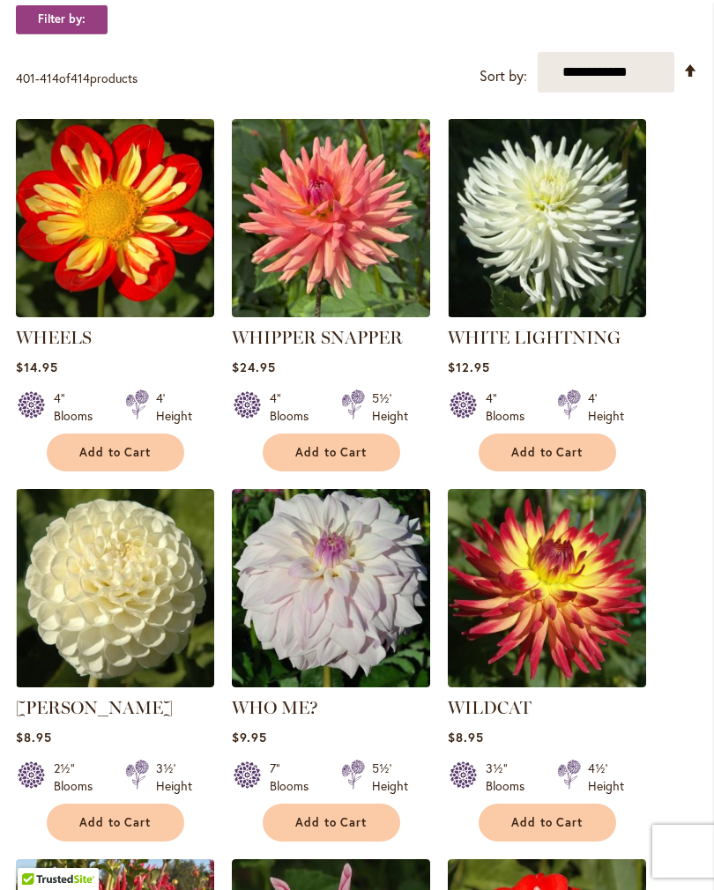
click at [126, 830] on span "Add to Cart" at bounding box center [115, 822] width 72 height 15
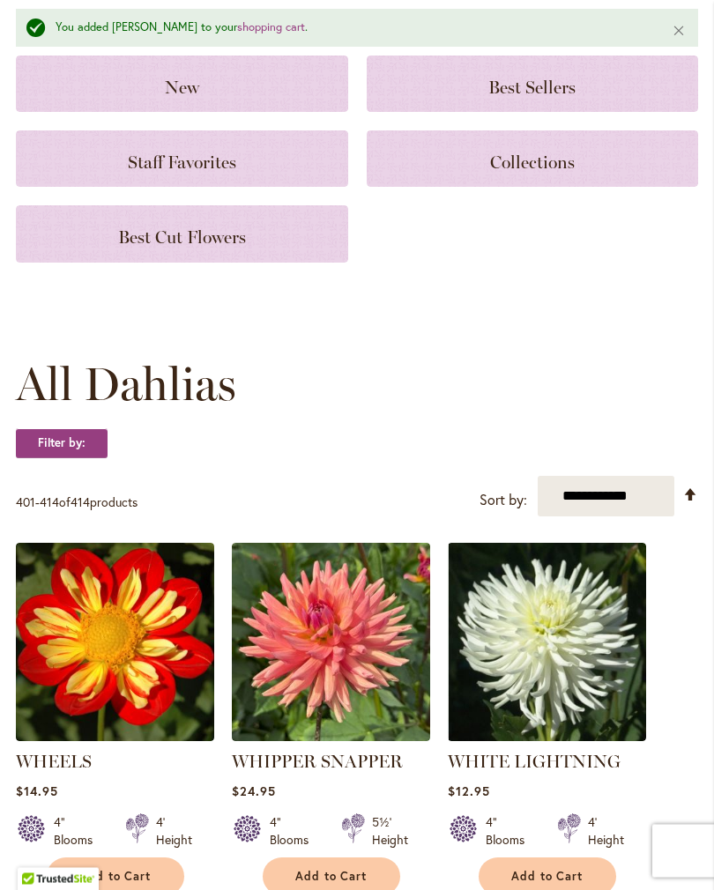
scroll to position [0, 0]
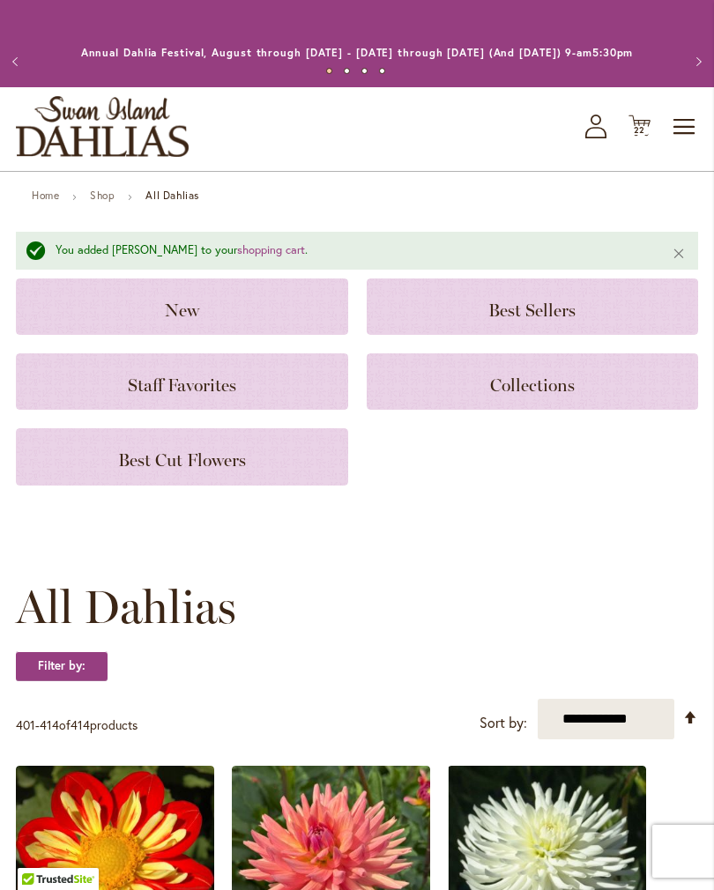
click at [645, 137] on icon "Cart .cls-1 { fill: #231f20; }" at bounding box center [639, 126] width 22 height 22
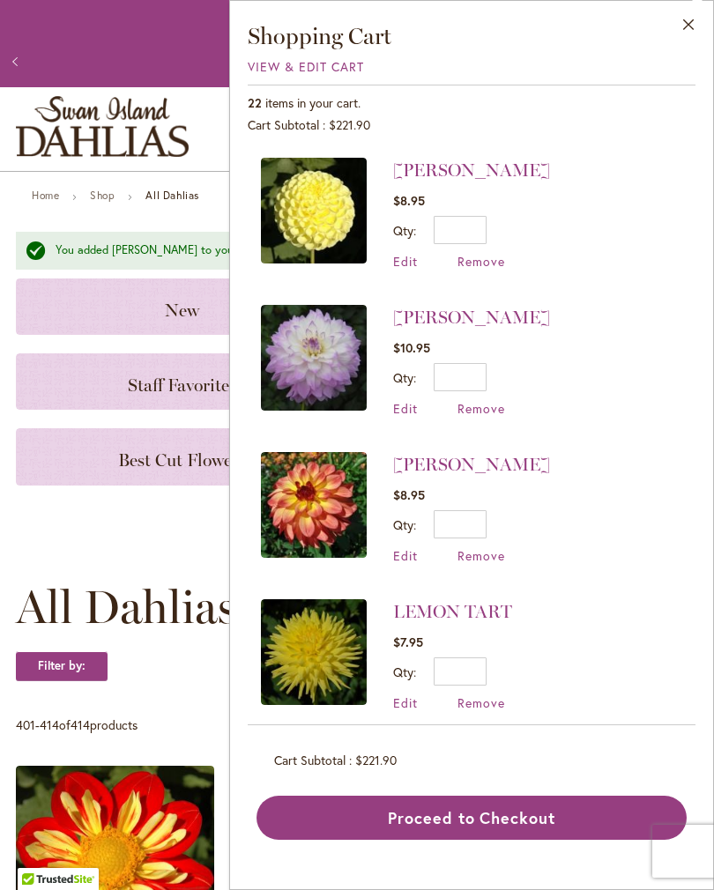
scroll to position [1029, 0]
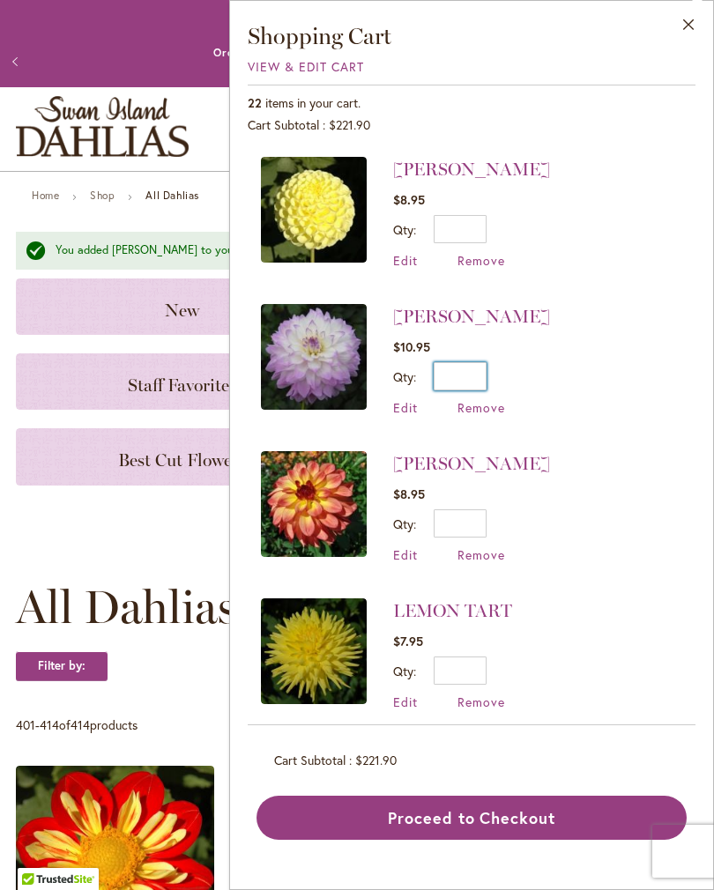
click at [477, 363] on input "*" at bounding box center [460, 376] width 53 height 28
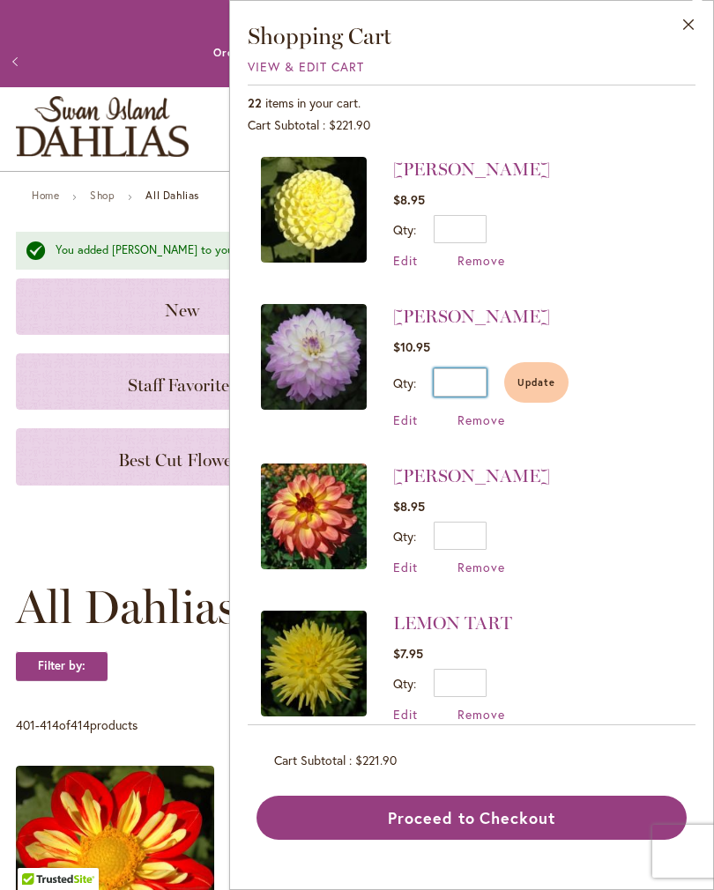
type input "*"
click at [546, 378] on span "Update" at bounding box center [536, 382] width 38 height 12
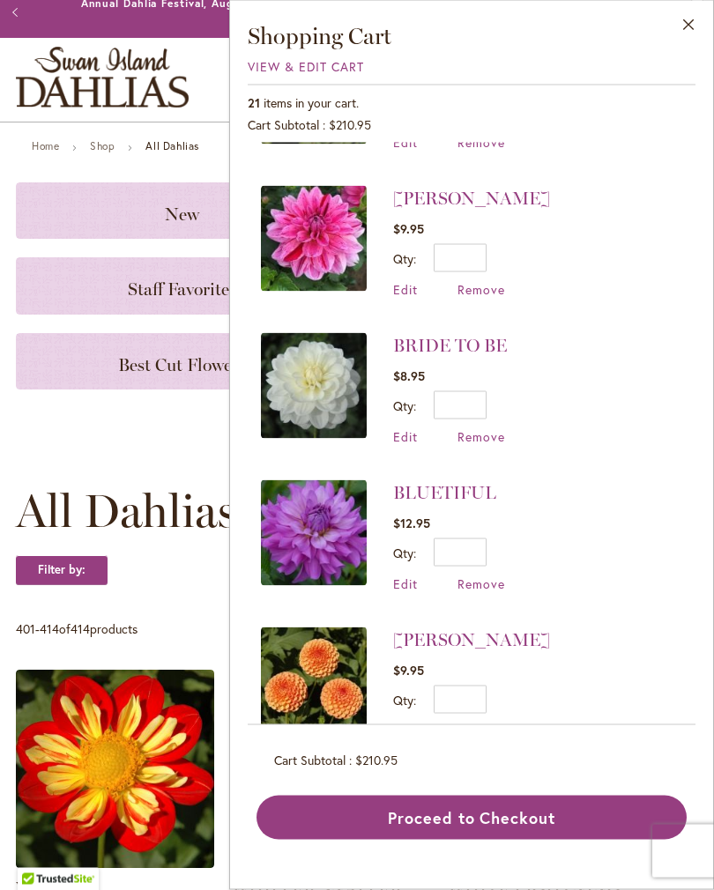
scroll to position [0, 0]
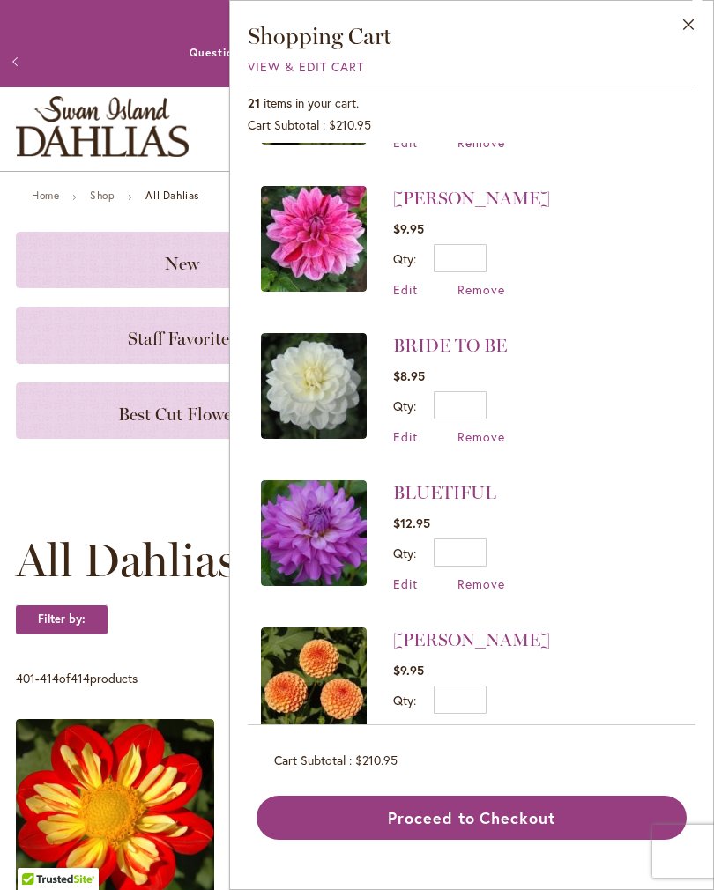
click at [473, 836] on button "Proceed to Checkout" at bounding box center [471, 818] width 430 height 44
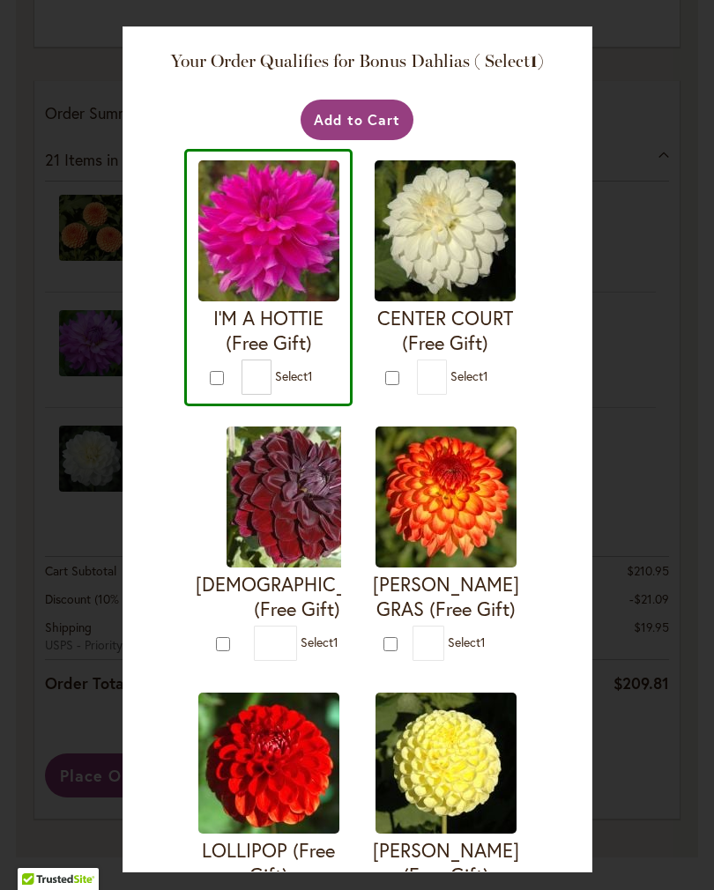
type input "*"
click at [518, 395] on div "* Select 1" at bounding box center [467, 377] width 101 height 35
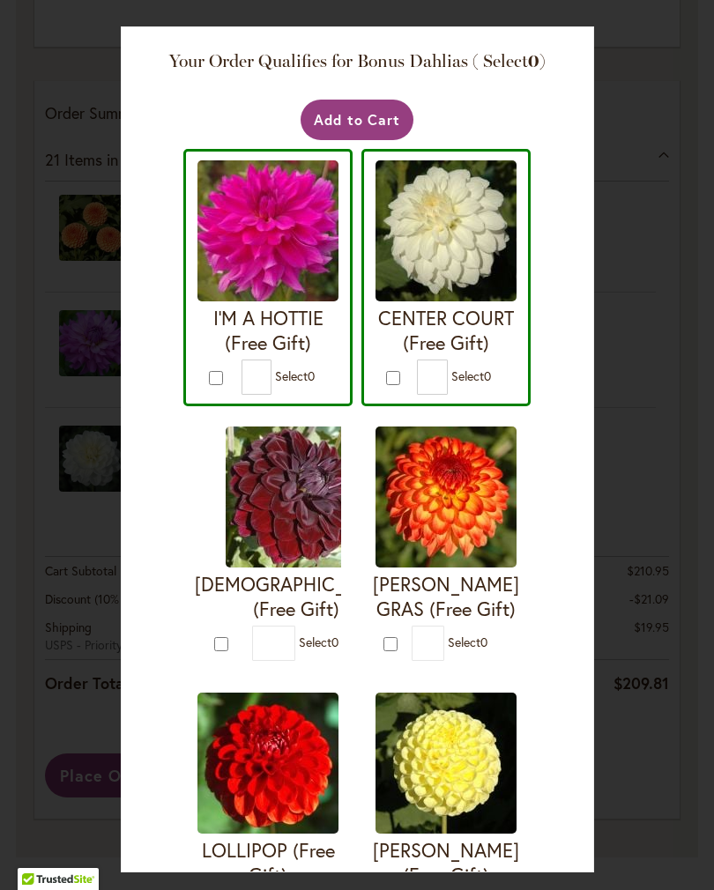
click at [386, 388] on div at bounding box center [395, 377] width 19 height 20
type input "*"
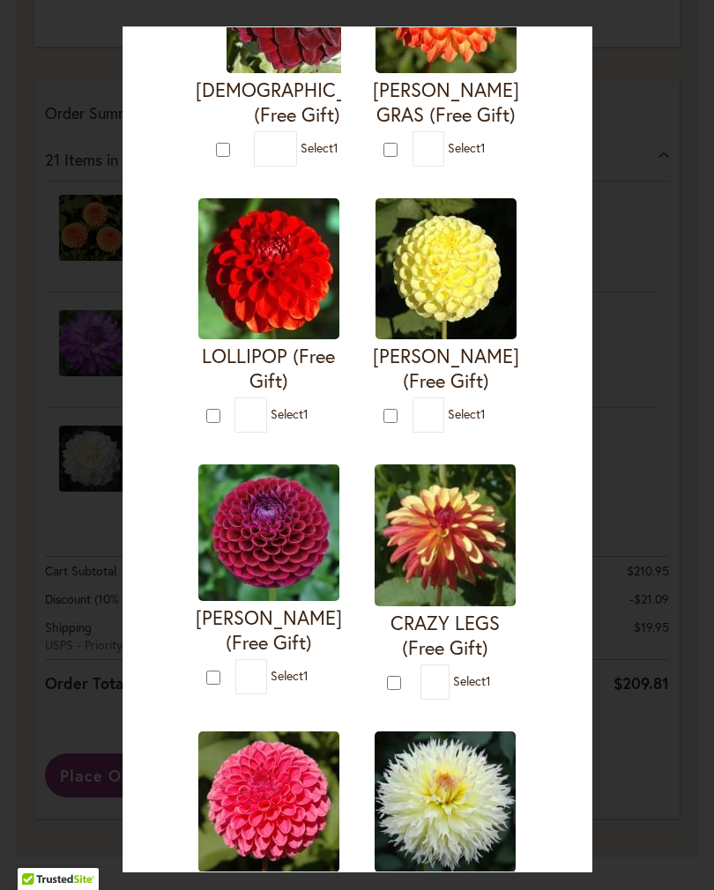
scroll to position [496, 0]
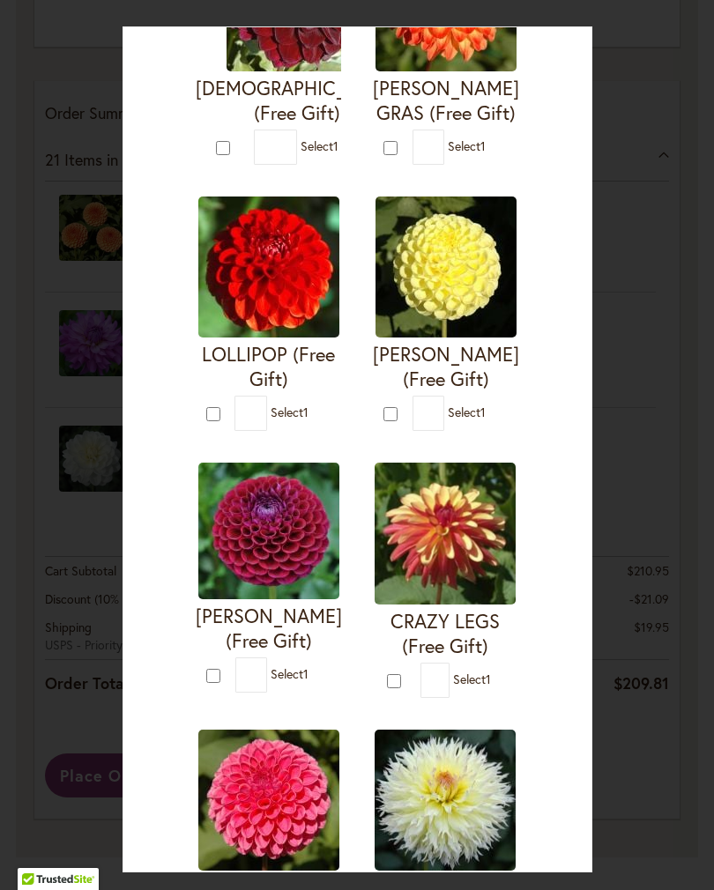
type input "*"
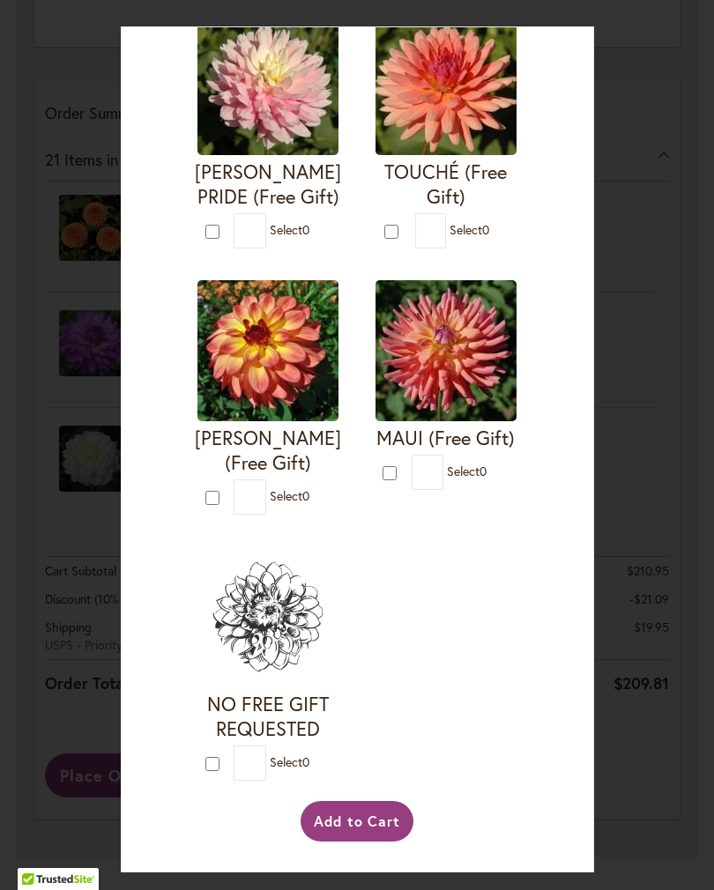
scroll to position [3423, 0]
click at [362, 840] on button "Add to Cart" at bounding box center [357, 821] width 114 height 41
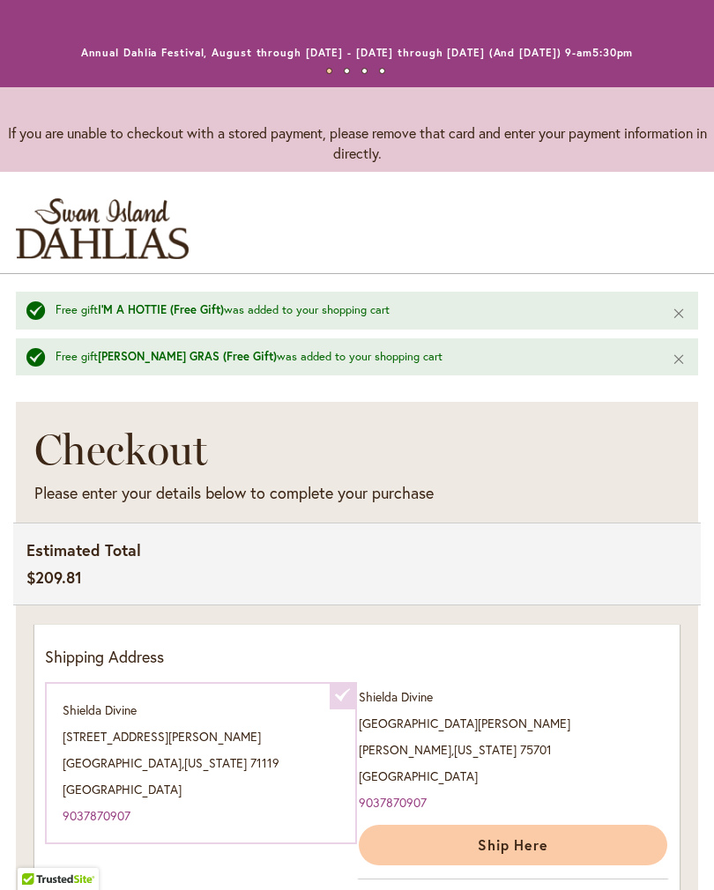
scroll to position [2183, 0]
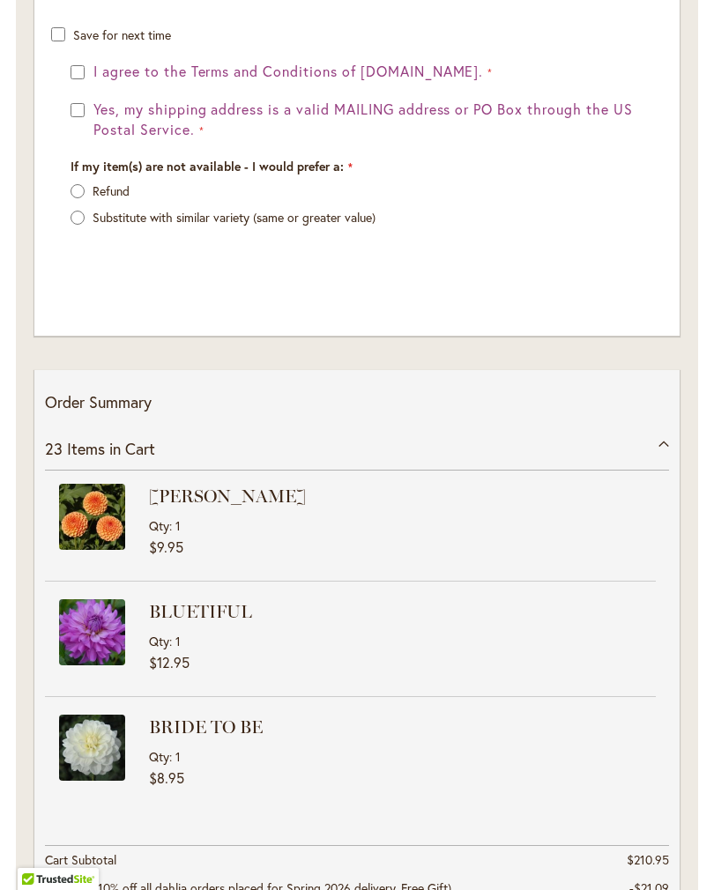
click at [85, 81] on div "I agree to the Terms and Conditions of [DOMAIN_NAME]." at bounding box center [356, 72] width 573 height 20
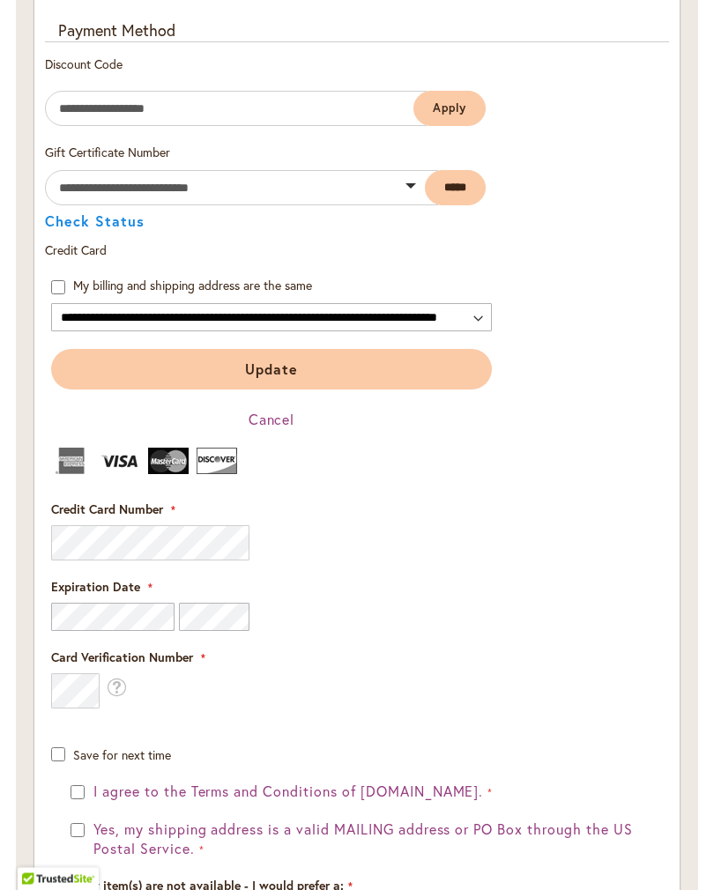
scroll to position [1598, 0]
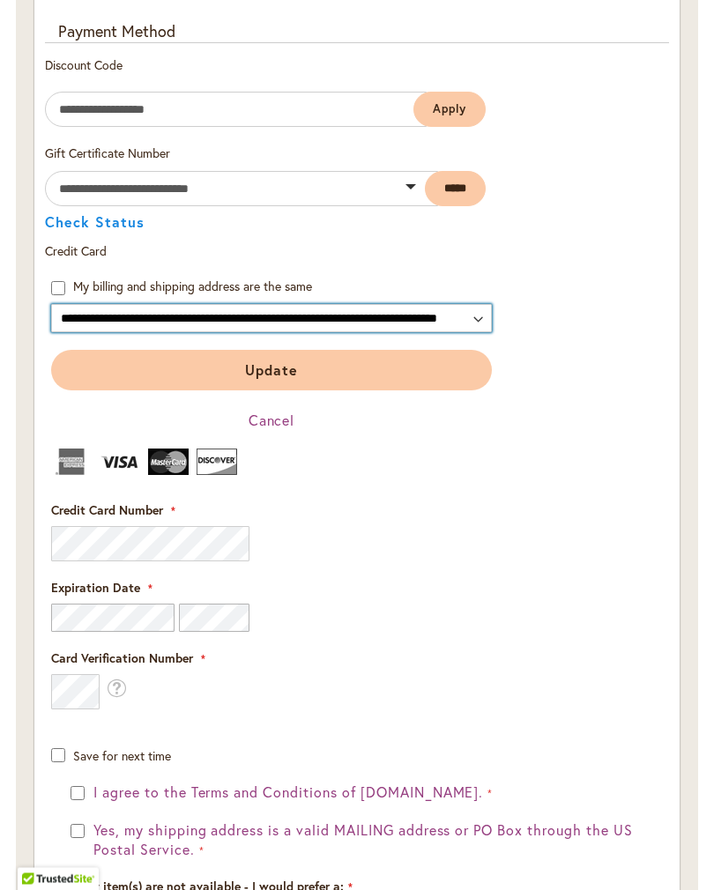
click at [487, 328] on select "**********" at bounding box center [271, 319] width 441 height 28
click at [489, 332] on select "**********" at bounding box center [271, 318] width 441 height 28
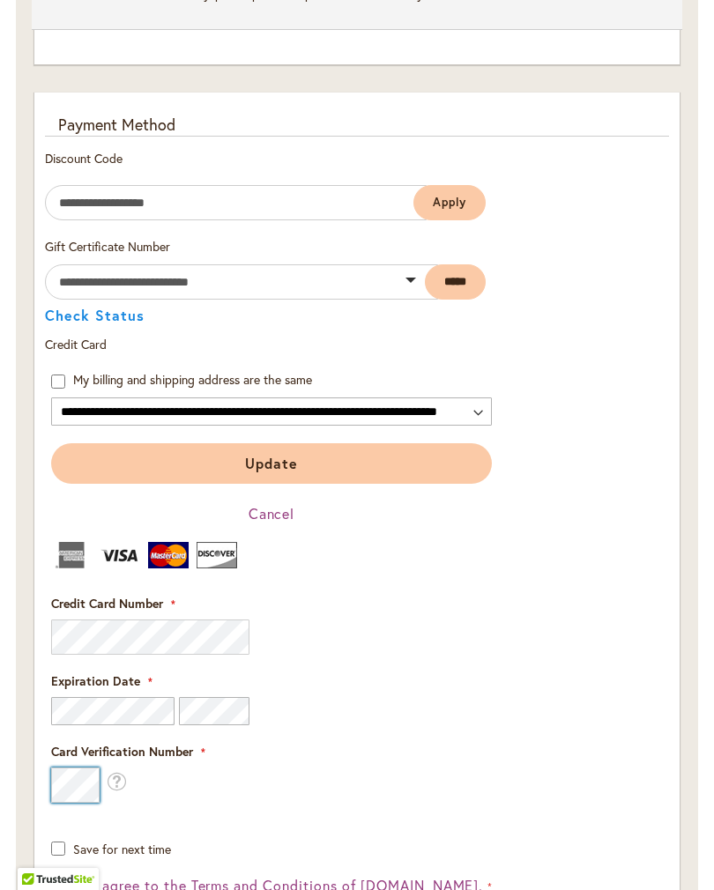
scroll to position [1499, 0]
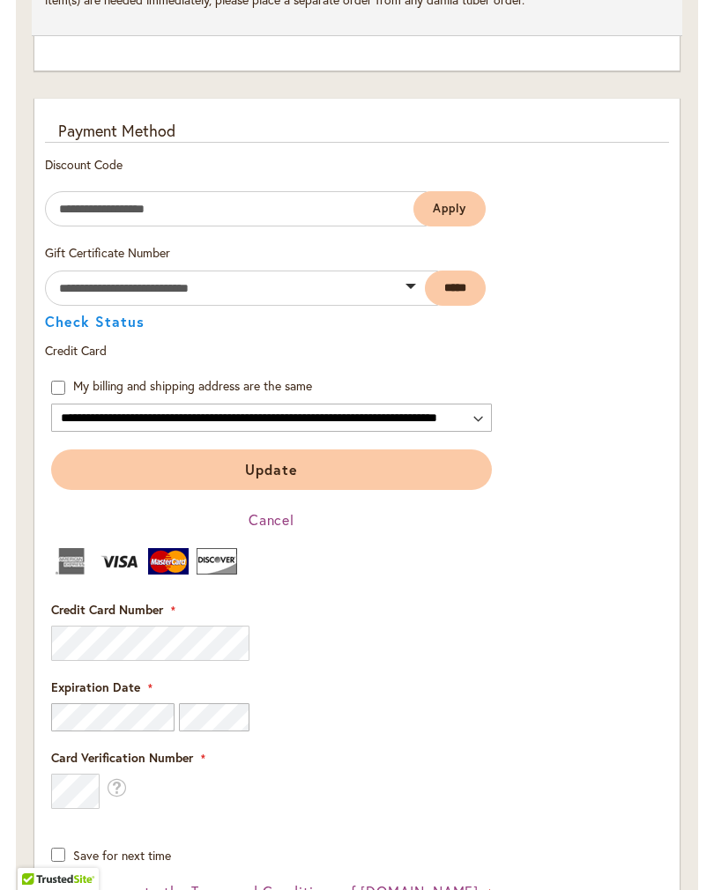
click at [289, 478] on span "Update" at bounding box center [271, 469] width 53 height 19
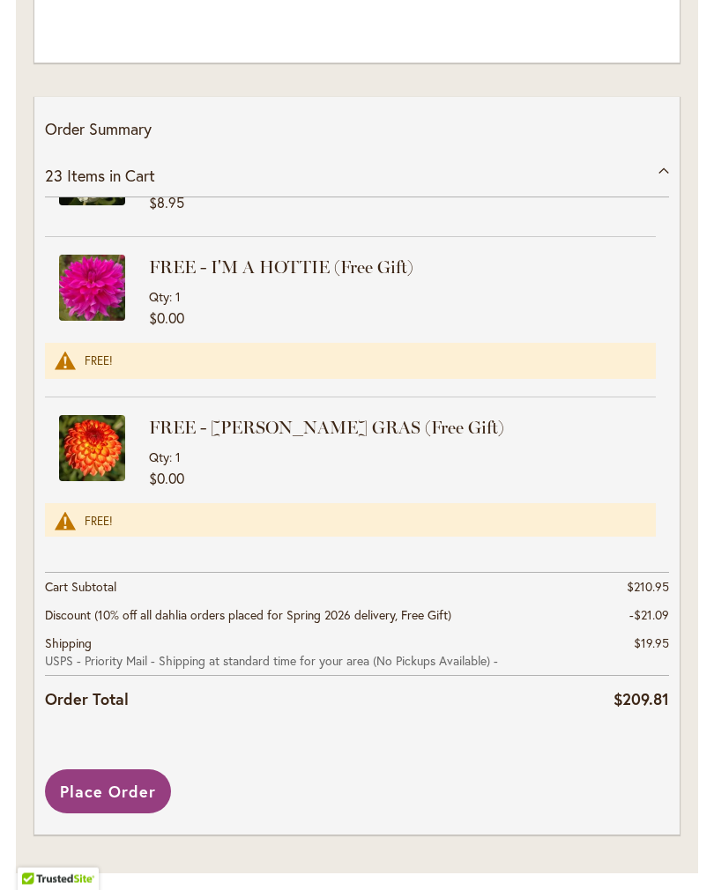
scroll to position [2642, 0]
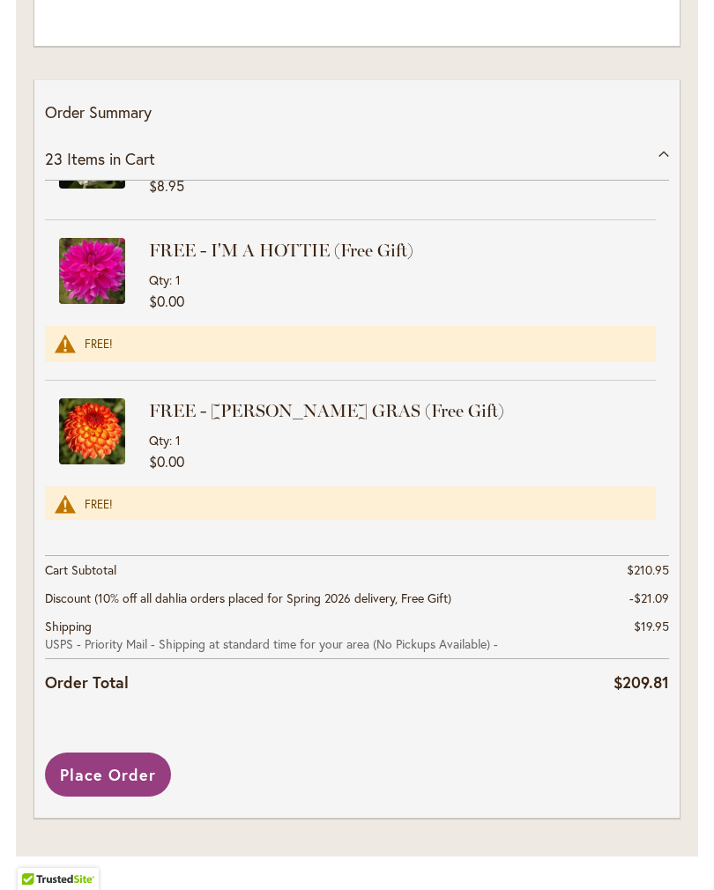
click at [118, 780] on span "Place Order" at bounding box center [108, 774] width 96 height 21
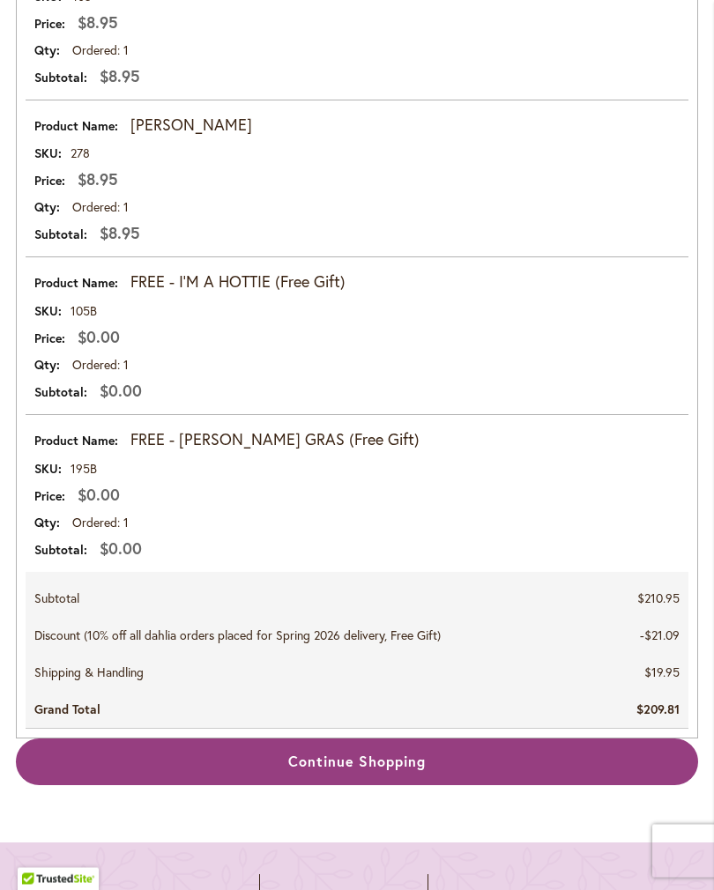
scroll to position [4169, 0]
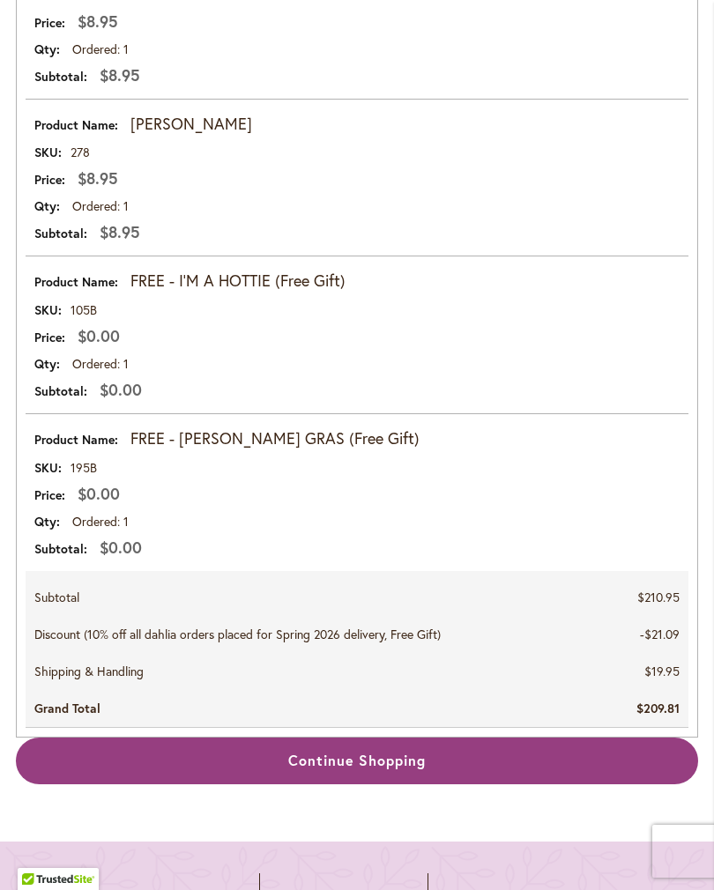
click at [512, 285] on td "FREE - I'M A HOTTIE (Free Gift)" at bounding box center [357, 276] width 663 height 41
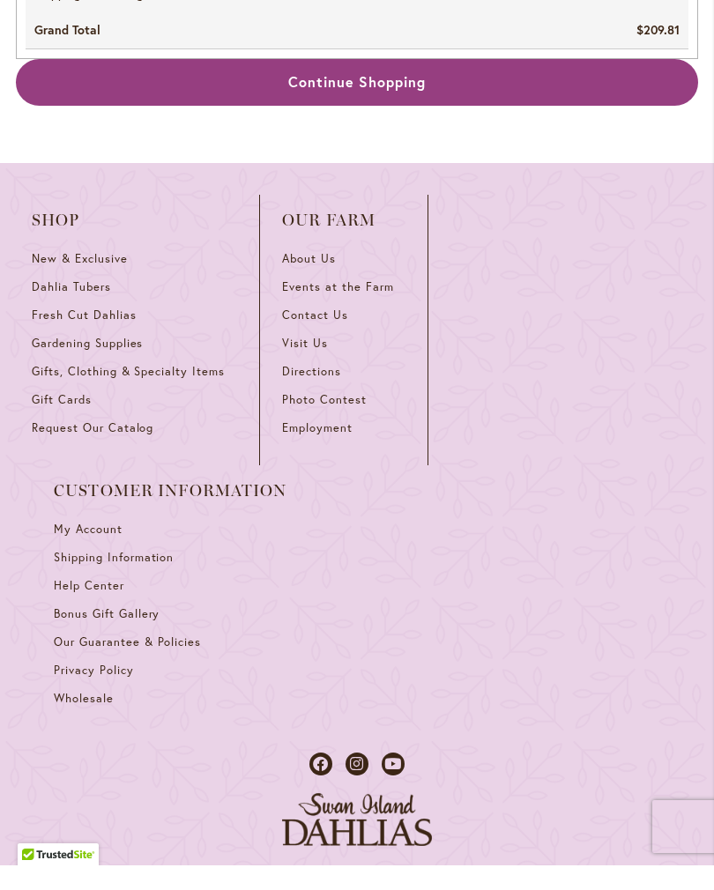
scroll to position [4850, 0]
